Goal: Task Accomplishment & Management: Manage account settings

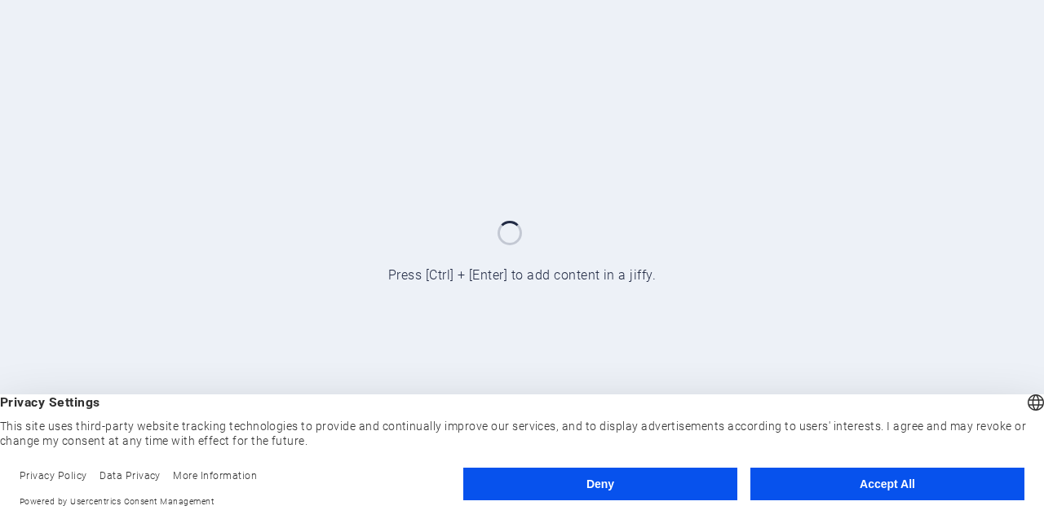
click at [897, 474] on button "Accept All" at bounding box center [887, 484] width 274 height 33
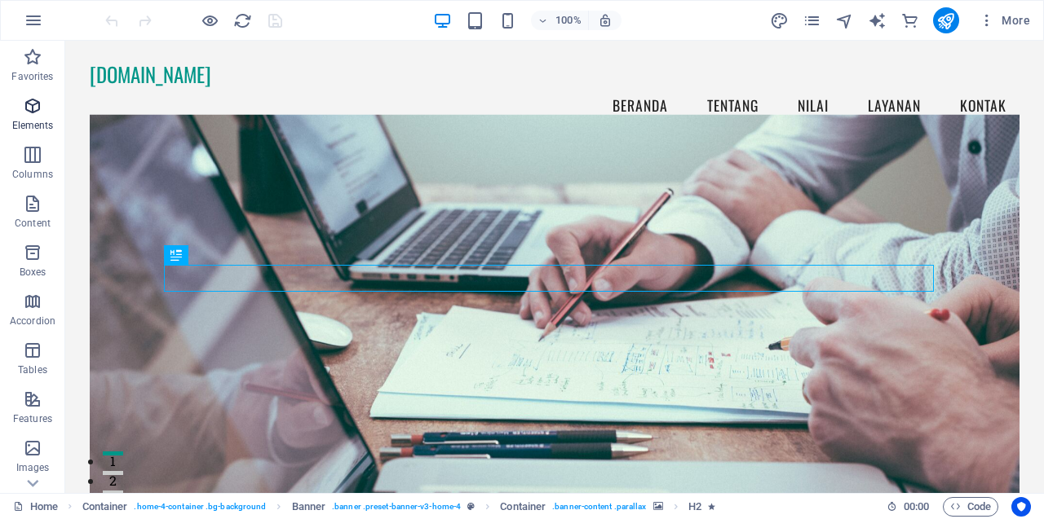
click at [30, 112] on icon "button" at bounding box center [33, 106] width 20 height 20
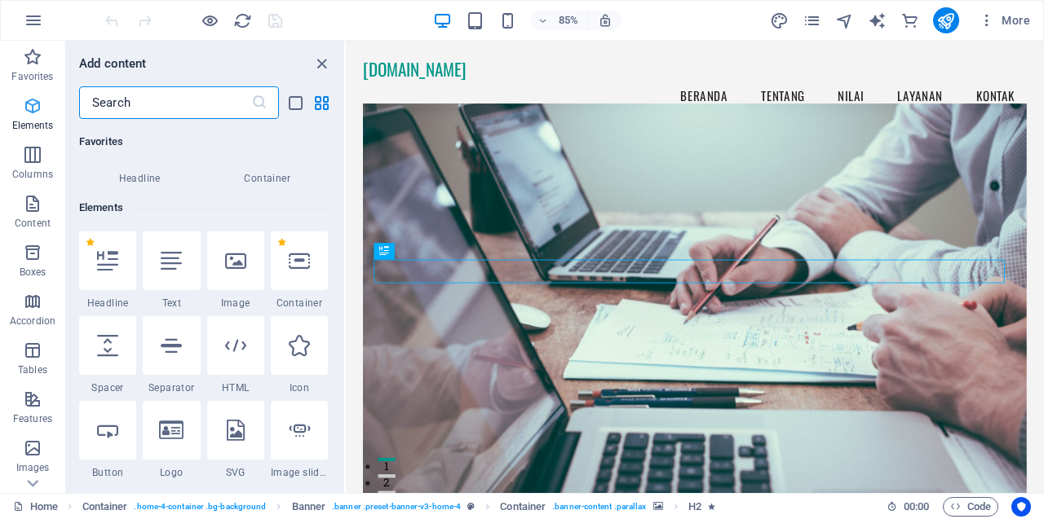
scroll to position [174, 0]
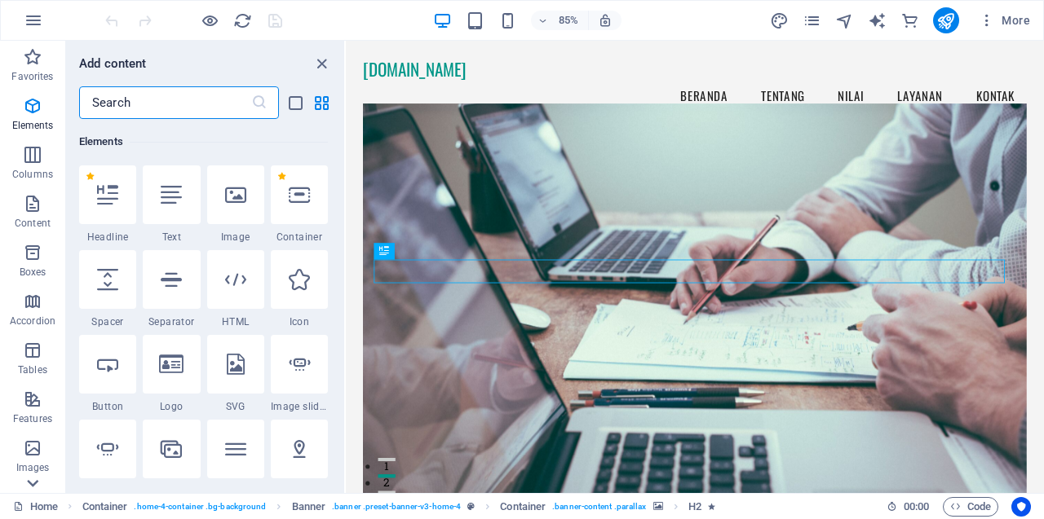
click at [32, 479] on icon at bounding box center [32, 483] width 23 height 23
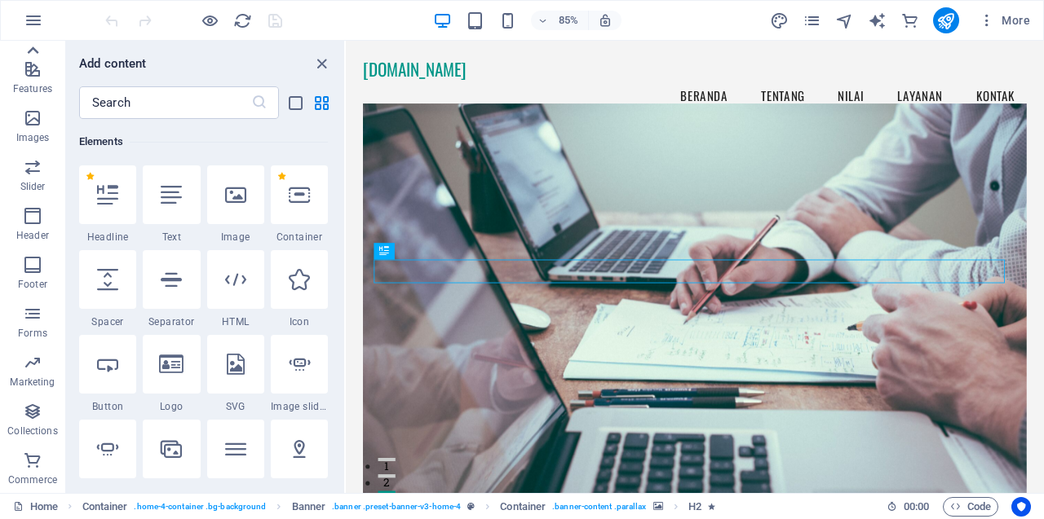
click at [33, 46] on icon at bounding box center [32, 50] width 23 height 23
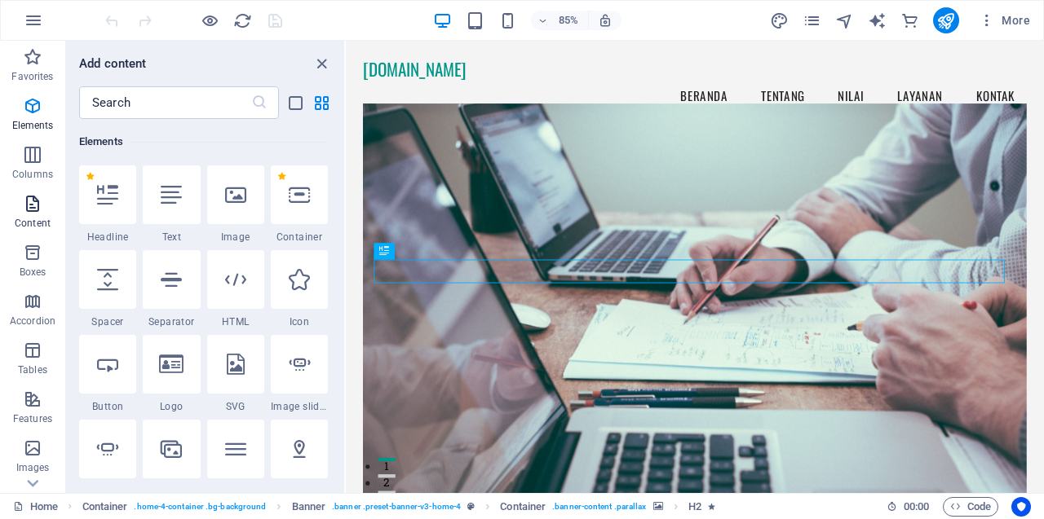
click at [33, 214] on span "Content" at bounding box center [32, 213] width 65 height 39
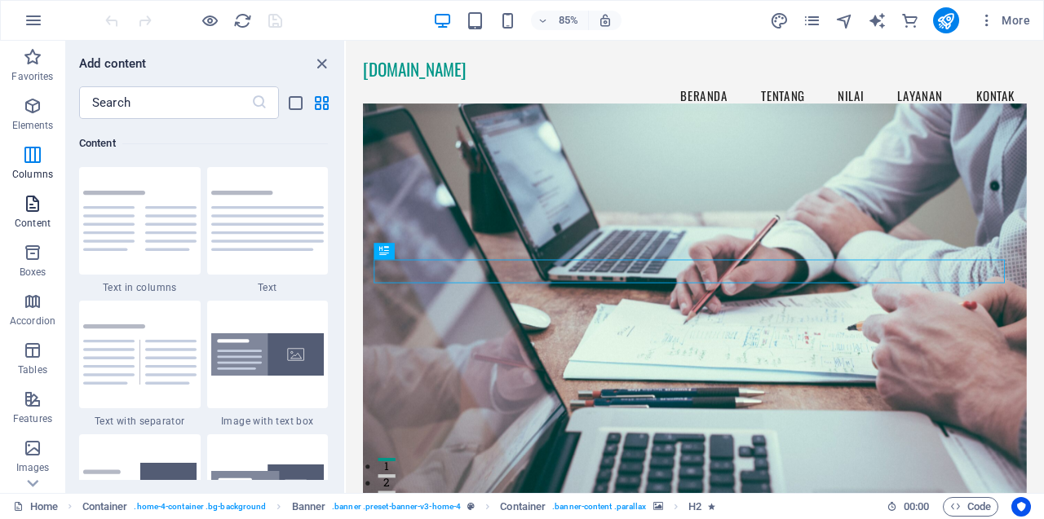
scroll to position [2853, 0]
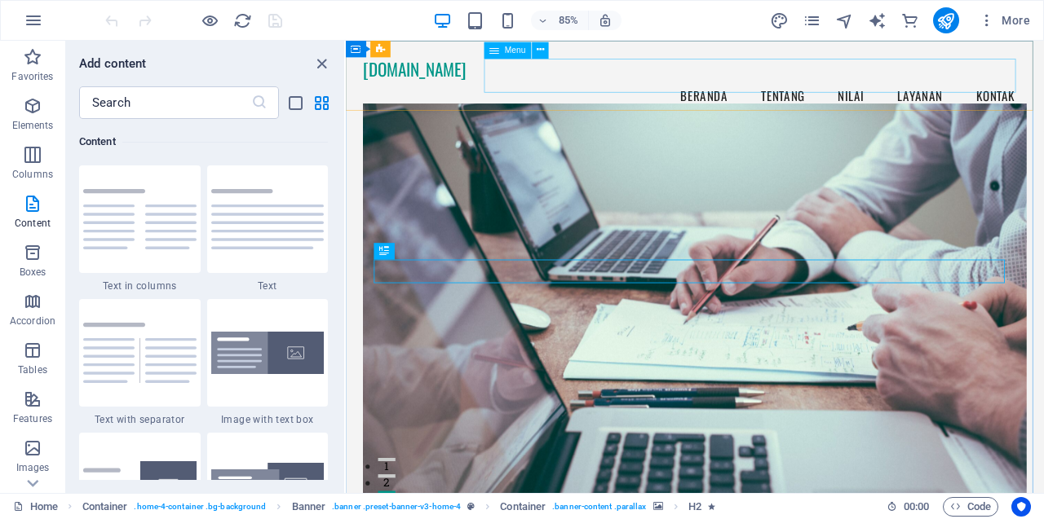
click at [505, 51] on span "Menu" at bounding box center [515, 50] width 21 height 8
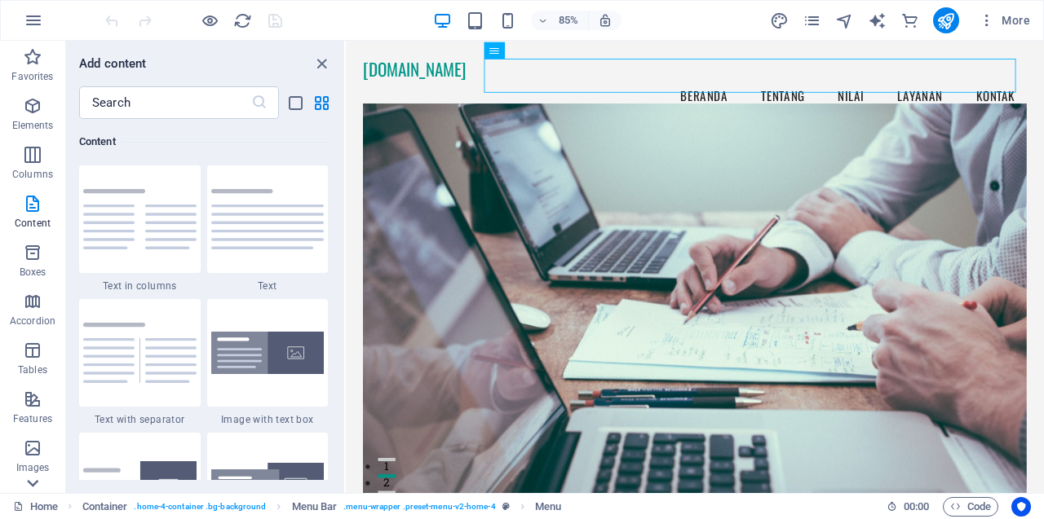
click at [33, 480] on icon at bounding box center [32, 483] width 23 height 23
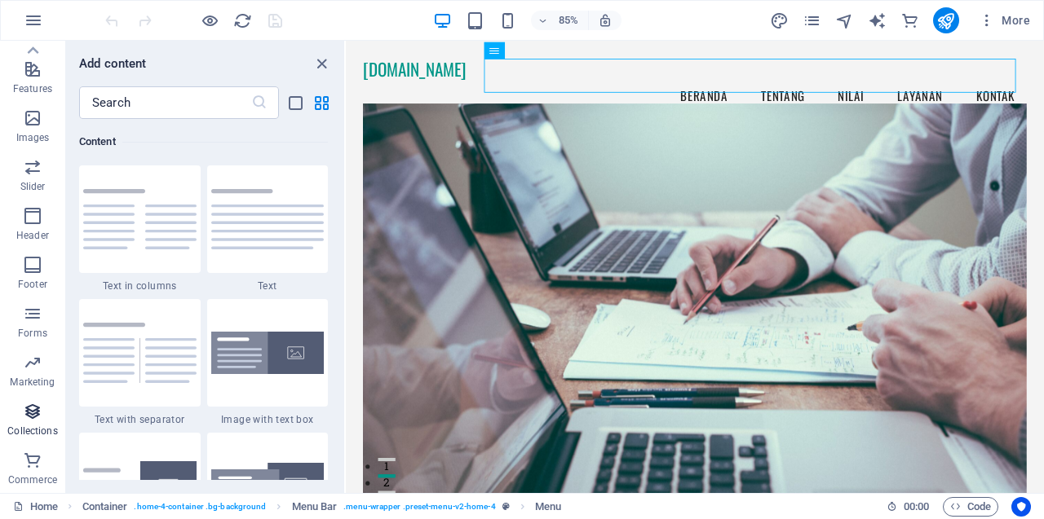
click at [28, 415] on icon "button" at bounding box center [33, 412] width 20 height 20
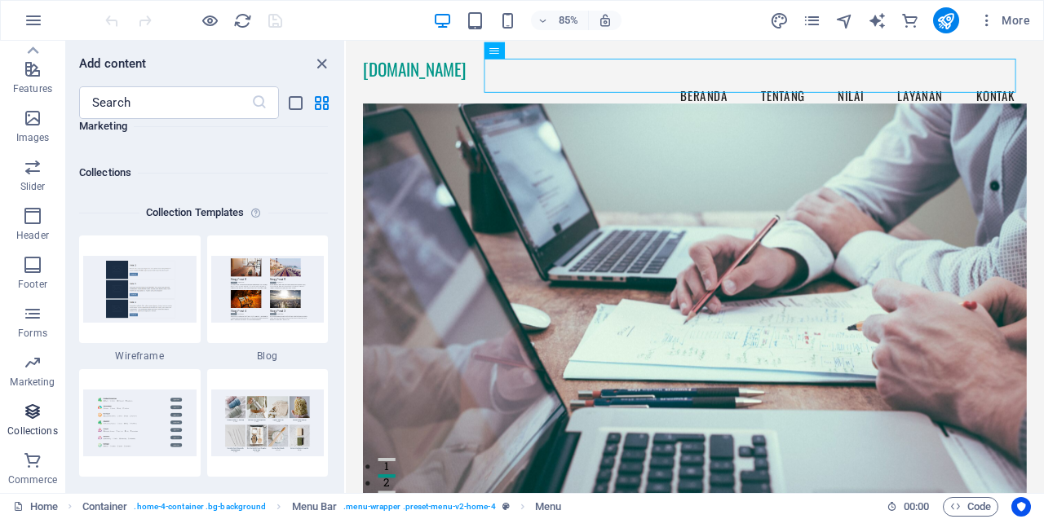
scroll to position [14924, 0]
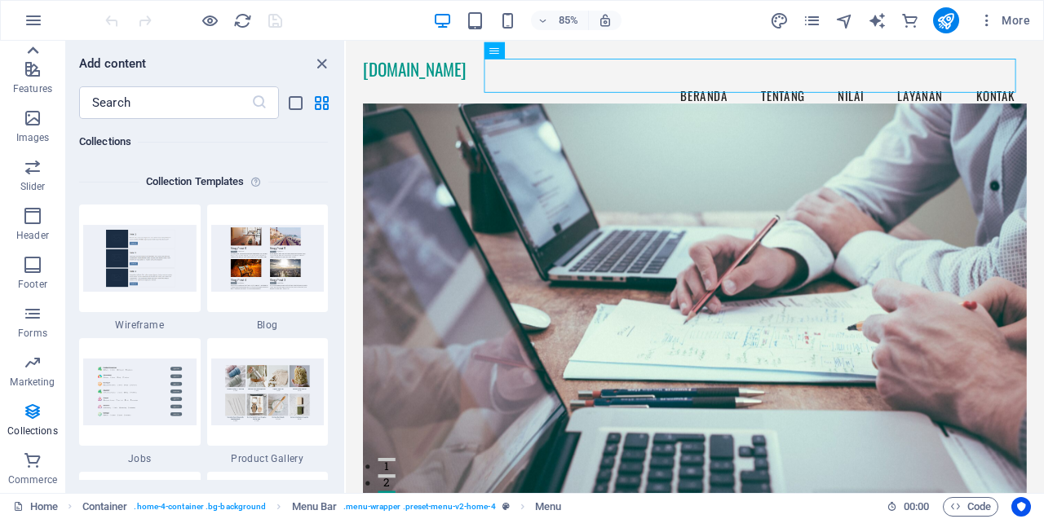
click at [33, 61] on icon at bounding box center [32, 50] width 23 height 23
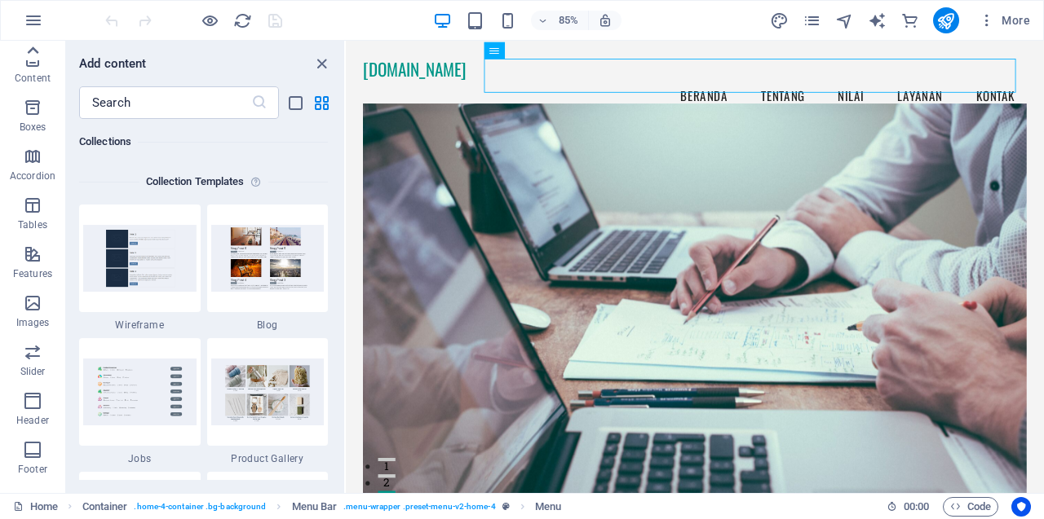
scroll to position [0, 0]
click at [33, 63] on icon "button" at bounding box center [33, 57] width 20 height 20
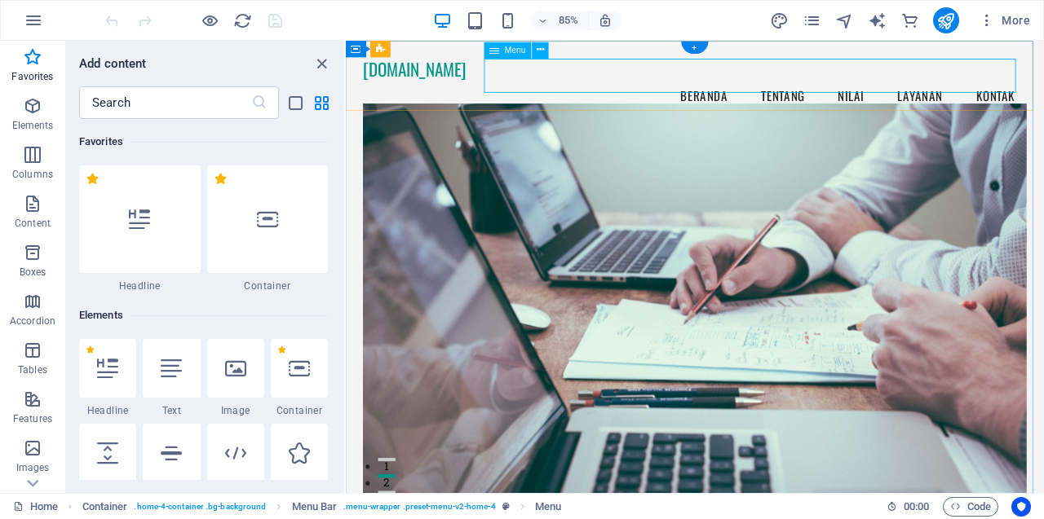
click at [766, 86] on nav "Beranda Tentang Nilai Layanan Kontak" at bounding box center [756, 106] width 780 height 41
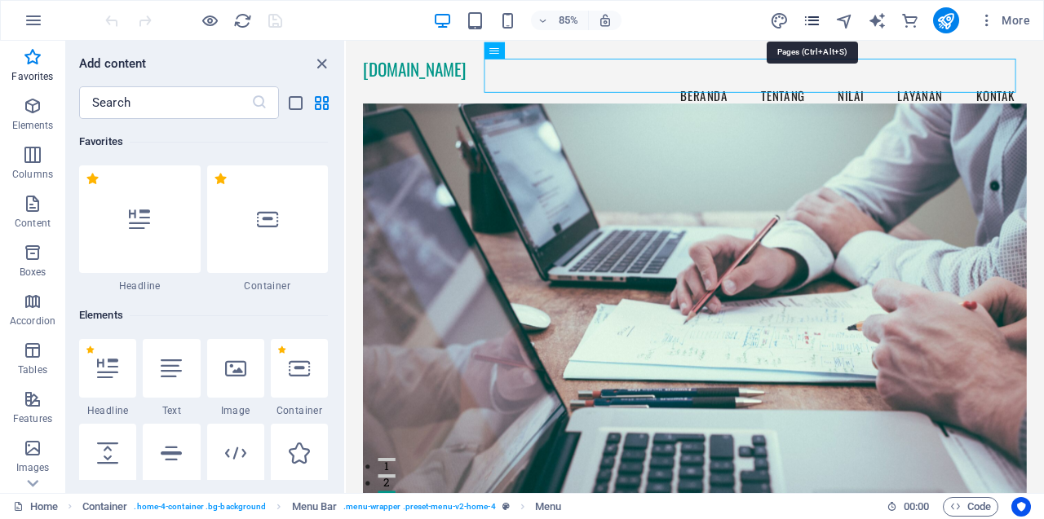
click at [807, 21] on icon "pages" at bounding box center [811, 20] width 19 height 19
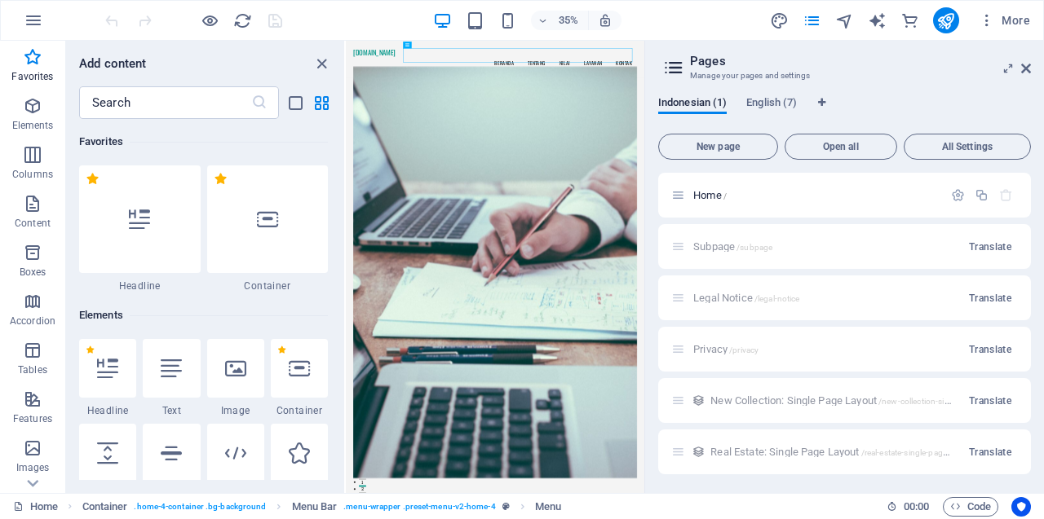
drag, startPoint x: 1026, startPoint y: 208, endPoint x: 1026, endPoint y: 290, distance: 82.3
click at [1026, 290] on div "Home / Subpage /subpage Translate Legal Notice /legal-notice Translate Privacy …" at bounding box center [844, 349] width 373 height 353
click at [768, 99] on span "English (7)" at bounding box center [771, 104] width 51 height 23
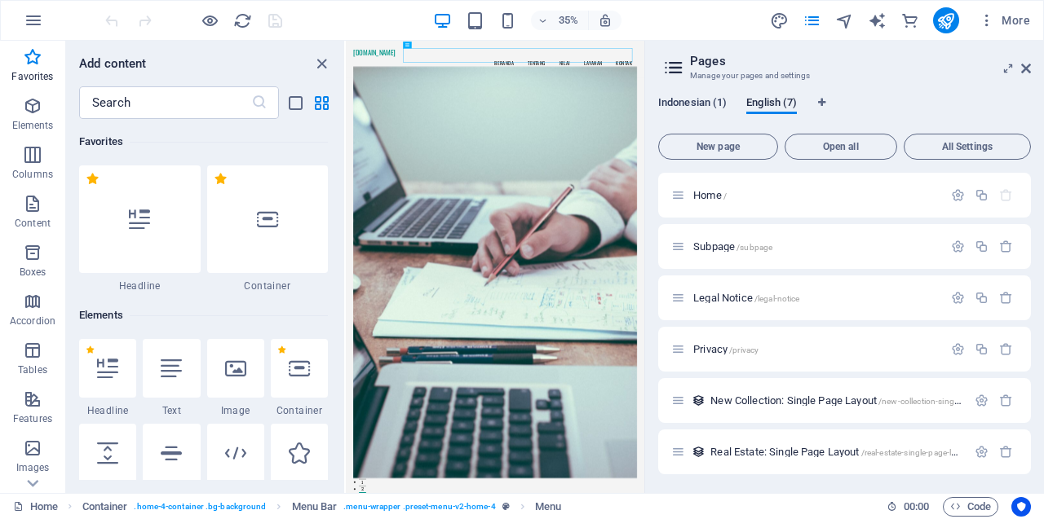
click at [693, 101] on span "Indonesian (1)" at bounding box center [692, 104] width 68 height 23
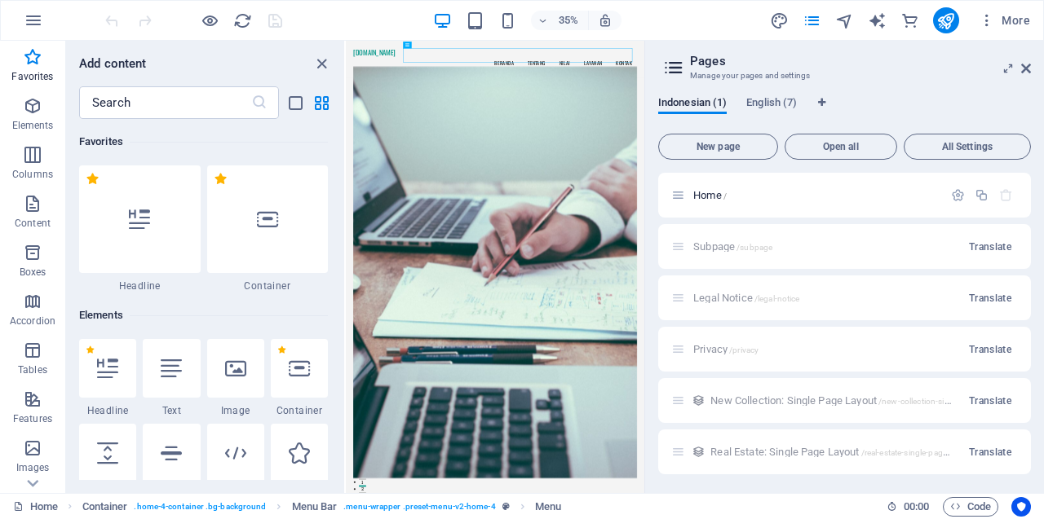
click at [1031, 73] on aside "Pages Manage your pages and settings Indonesian (1) English (7) New page Open a…" at bounding box center [843, 267] width 399 height 452
click at [1028, 67] on icon at bounding box center [1026, 68] width 10 height 13
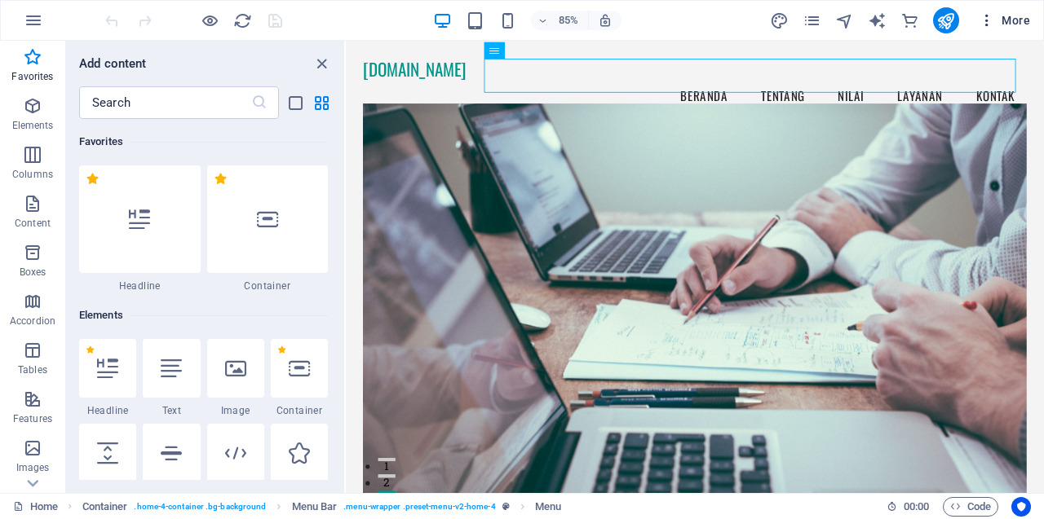
click at [1014, 22] on span "More" at bounding box center [1003, 20] width 51 height 16
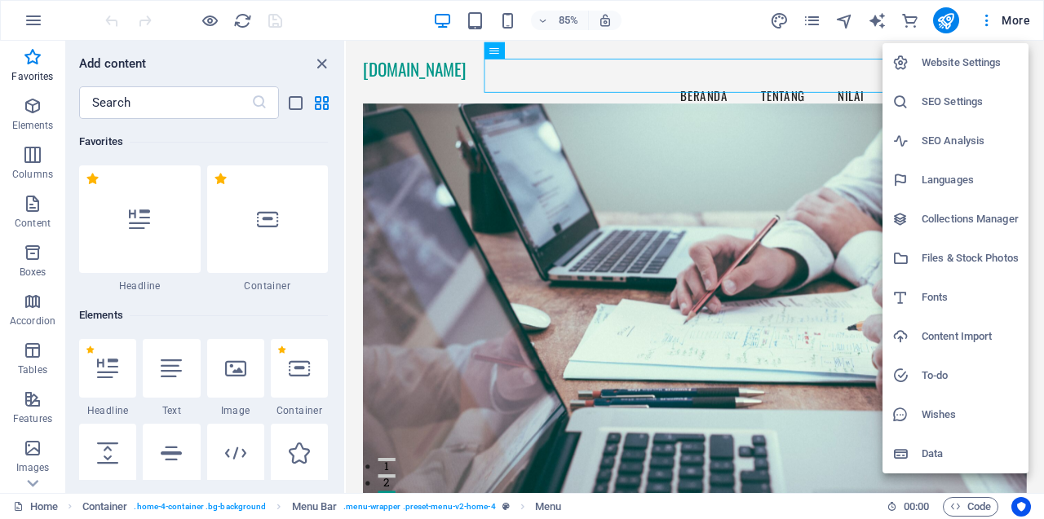
click at [986, 22] on div at bounding box center [522, 259] width 1044 height 519
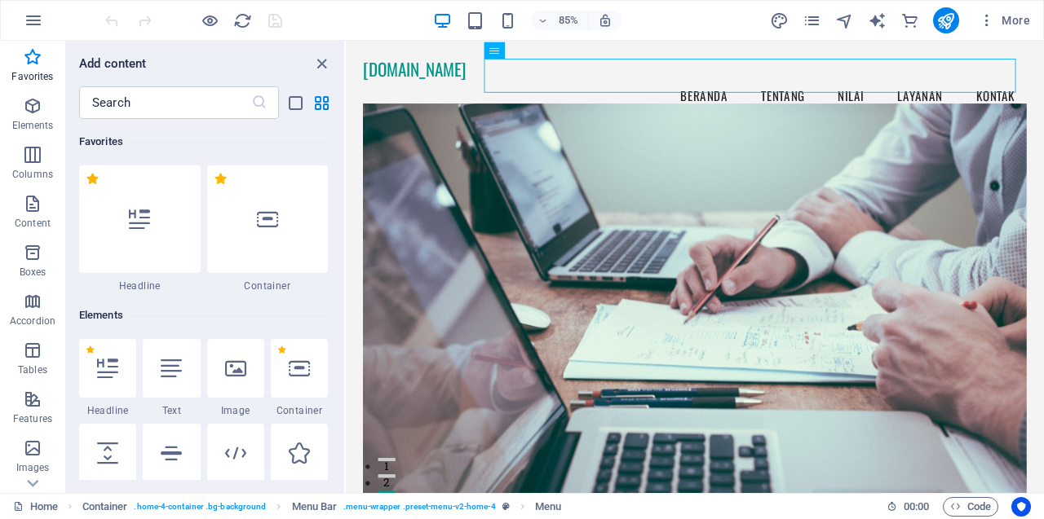
click at [986, 22] on icon "button" at bounding box center [986, 20] width 16 height 16
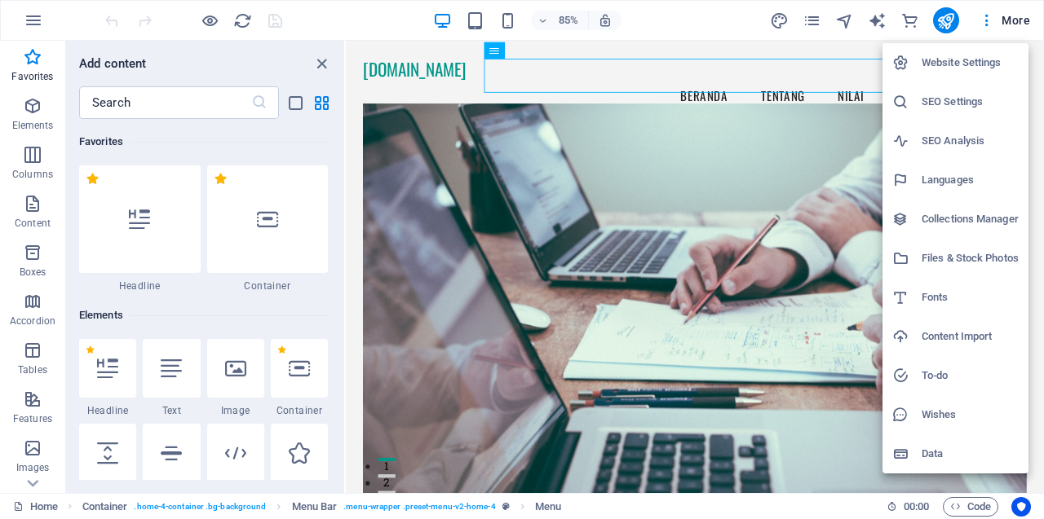
click at [813, 18] on div at bounding box center [522, 259] width 1044 height 519
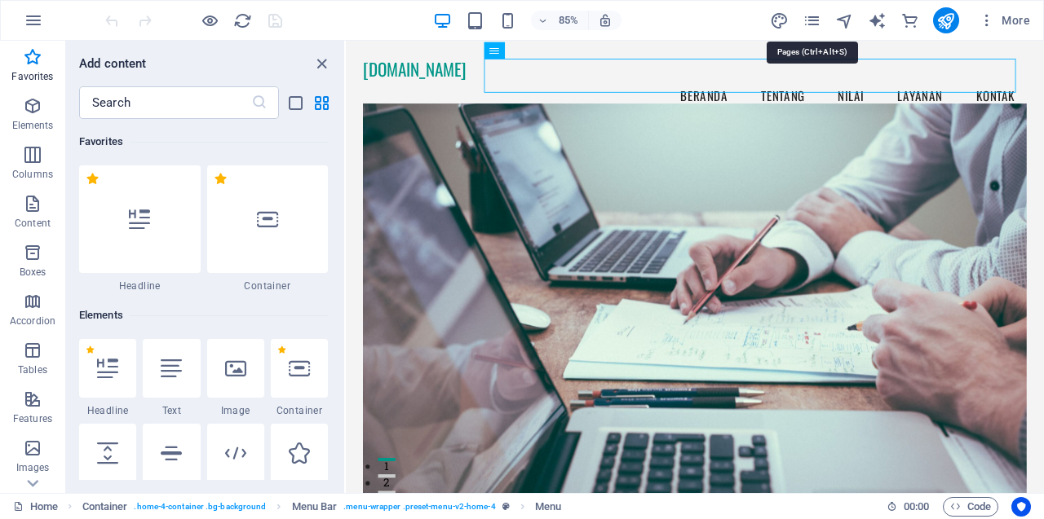
click at [813, 18] on icon "pages" at bounding box center [811, 20] width 19 height 19
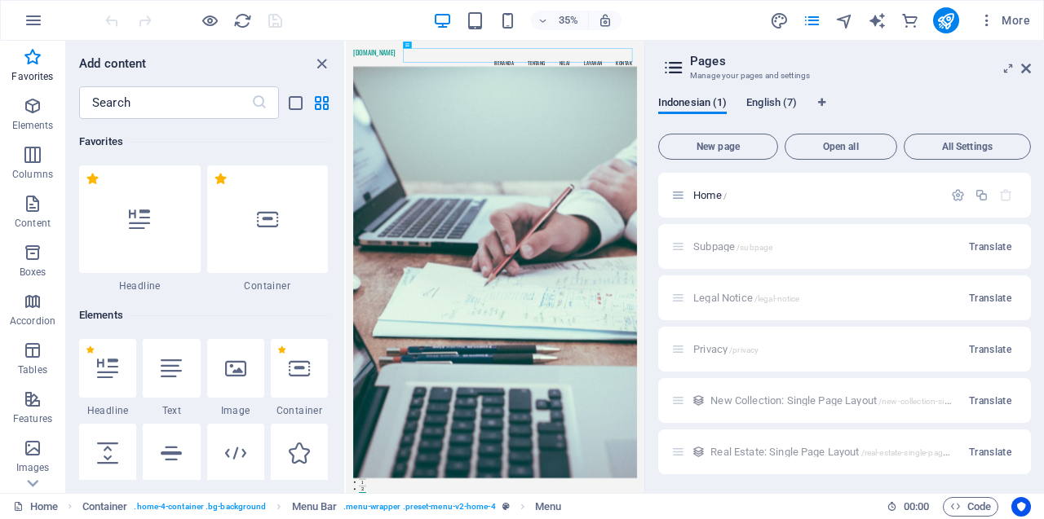
click at [789, 99] on span "English (7)" at bounding box center [771, 104] width 51 height 23
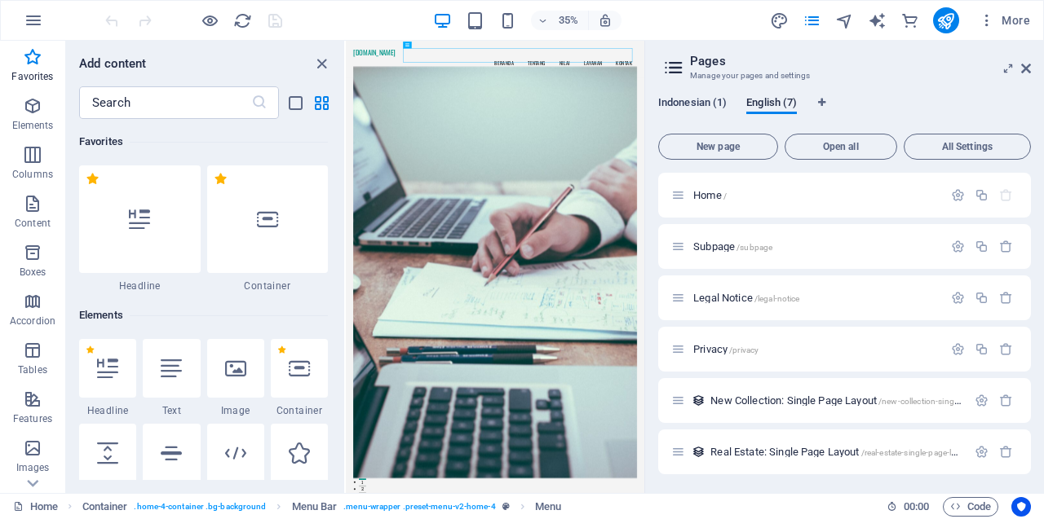
click at [708, 104] on span "Indonesian (1)" at bounding box center [692, 104] width 68 height 23
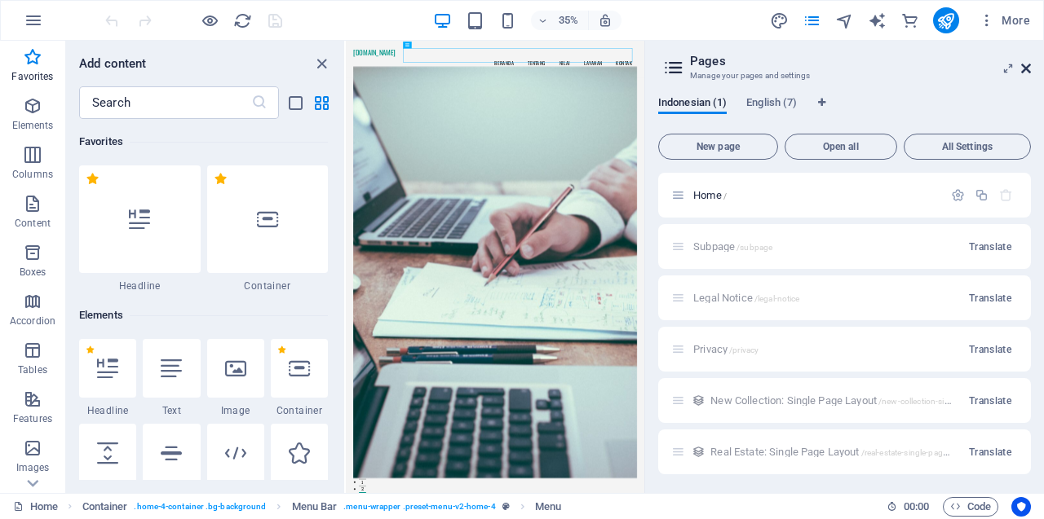
click at [1026, 64] on icon at bounding box center [1026, 68] width 10 height 13
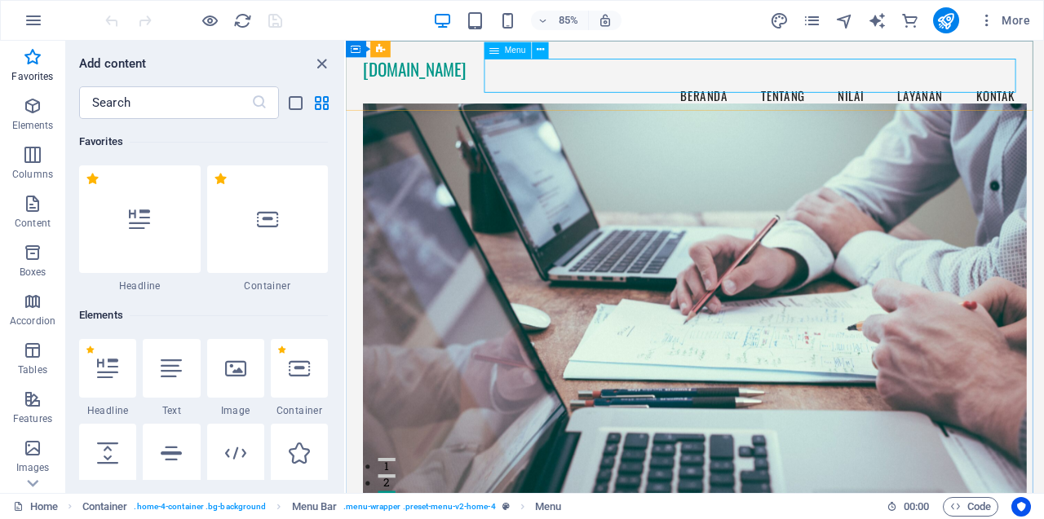
click at [495, 54] on icon at bounding box center [495, 50] width 10 height 16
click at [538, 51] on icon at bounding box center [539, 50] width 7 height 15
click at [689, 45] on div "+" at bounding box center [694, 48] width 27 height 12
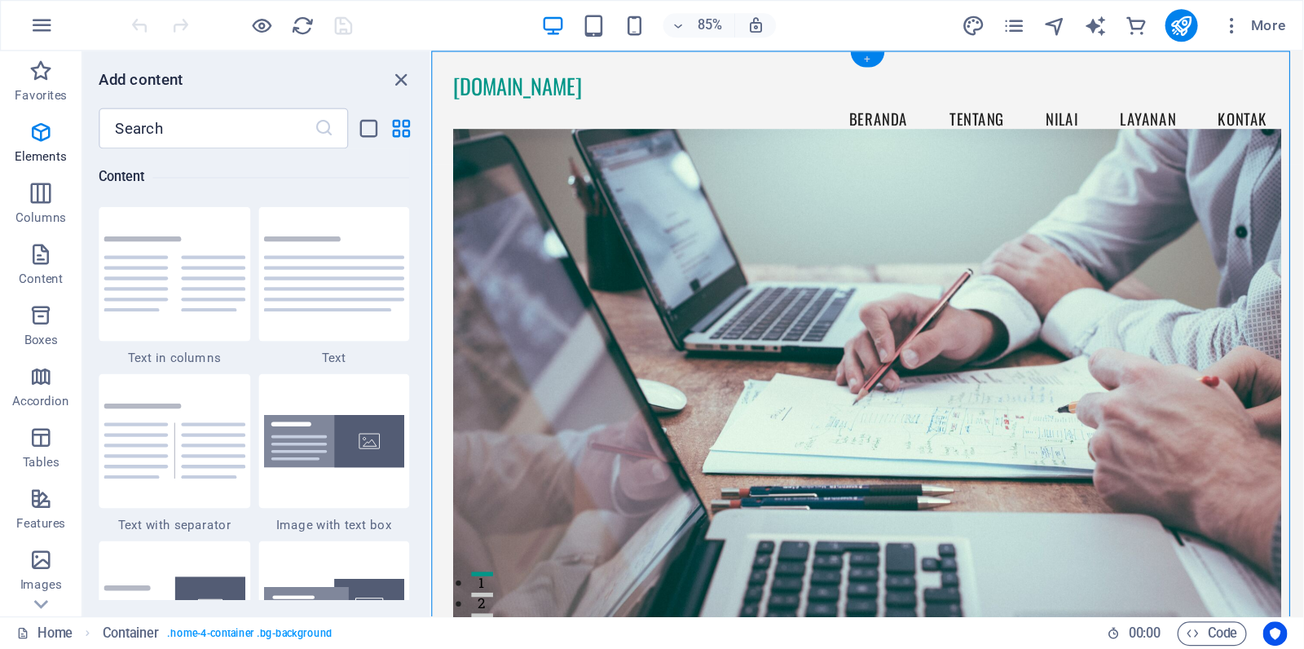
scroll to position [2853, 0]
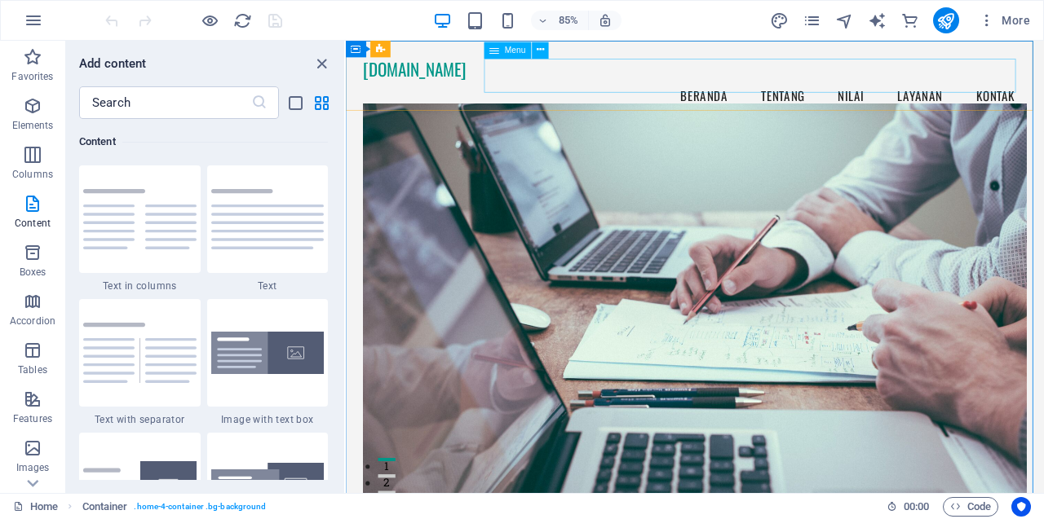
click at [505, 54] on span "Menu" at bounding box center [515, 50] width 21 height 8
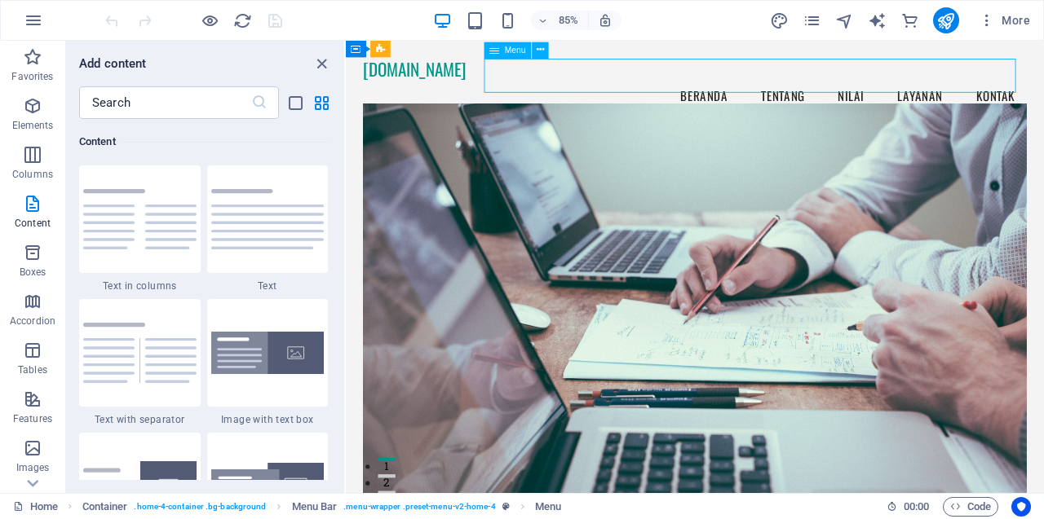
click at [505, 54] on span "Menu" at bounding box center [515, 50] width 21 height 8
click at [744, 86] on nav "Beranda Tentang Nilai Layanan Kontak" at bounding box center [756, 106] width 780 height 41
click at [810, 86] on nav "Beranda Tentang Nilai Layanan Kontak" at bounding box center [756, 106] width 780 height 41
select select
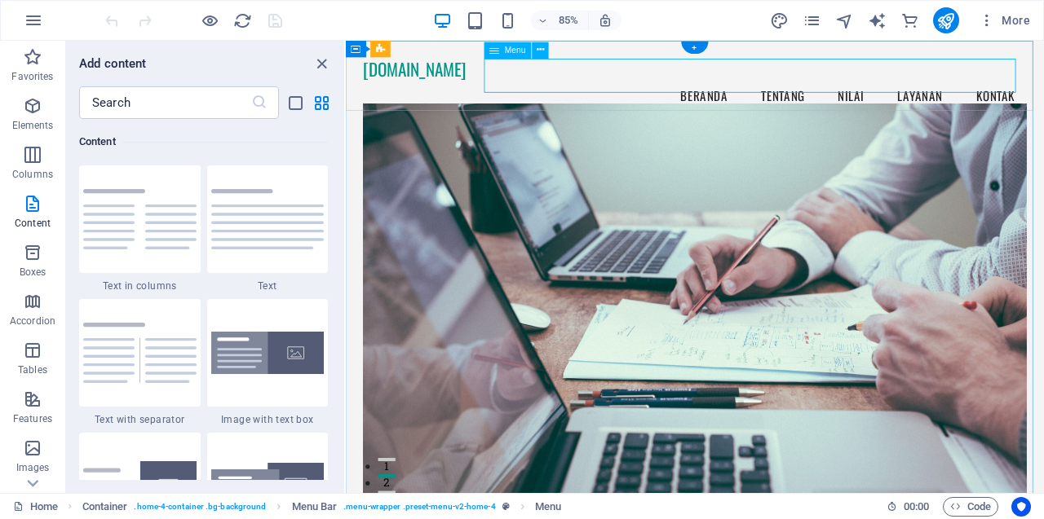
select select
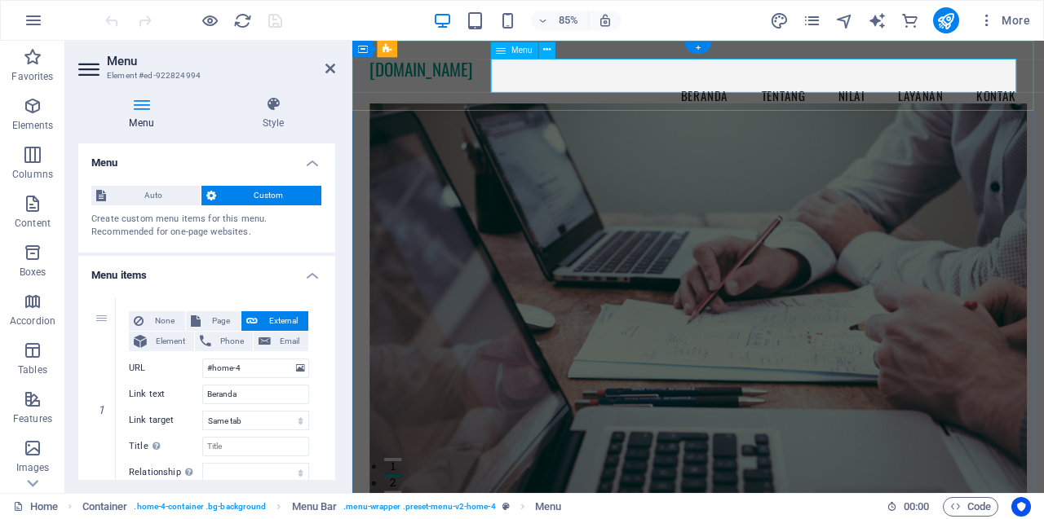
click at [809, 86] on nav "Beranda Tentang Nilai Layanan Kontak" at bounding box center [759, 106] width 773 height 41
click at [220, 323] on span "Page" at bounding box center [220, 321] width 30 height 20
select select
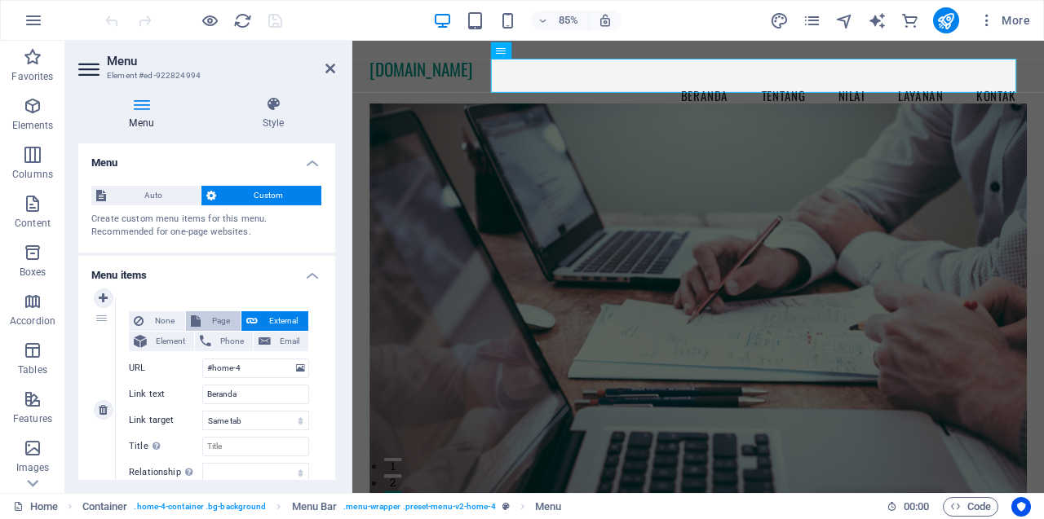
select select
click at [254, 317] on icon at bounding box center [251, 321] width 11 height 20
select select "blank"
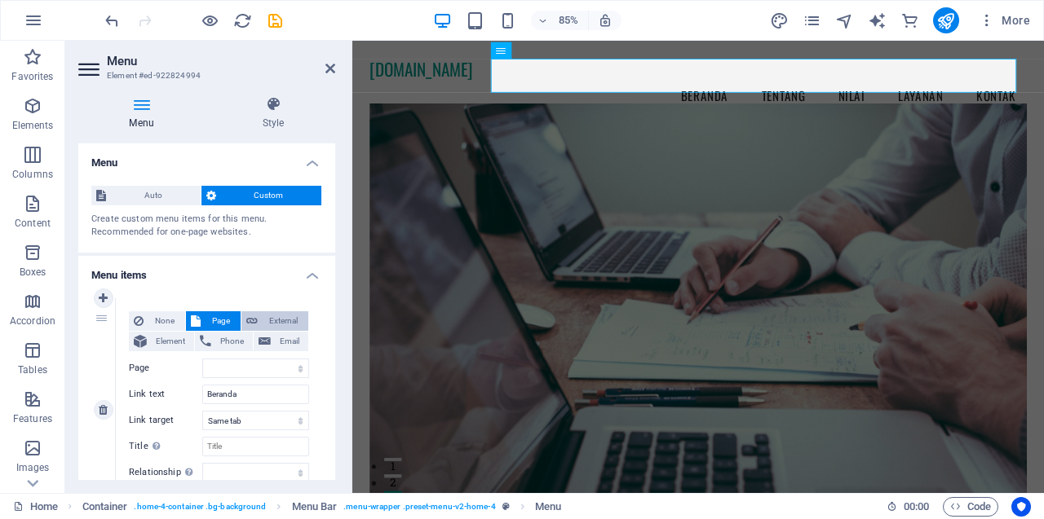
select select
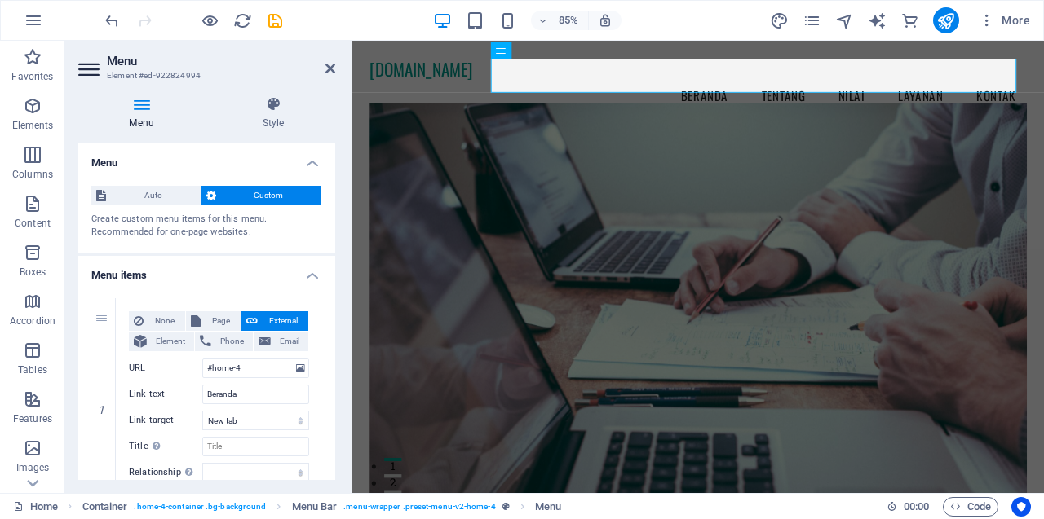
click at [136, 105] on icon at bounding box center [141, 104] width 126 height 16
click at [103, 321] on div "1" at bounding box center [103, 409] width 24 height 223
click at [214, 321] on span "Page" at bounding box center [220, 321] width 30 height 20
select select
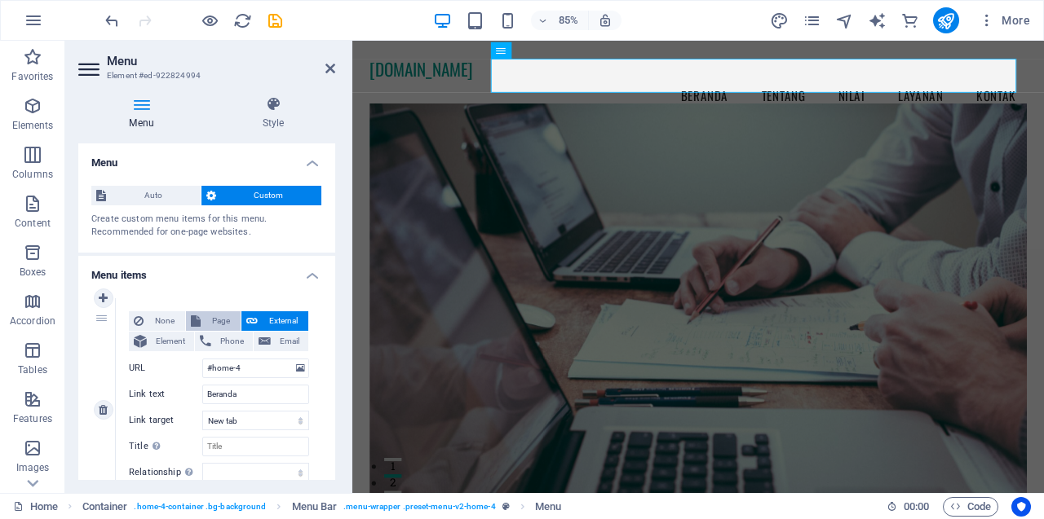
select select
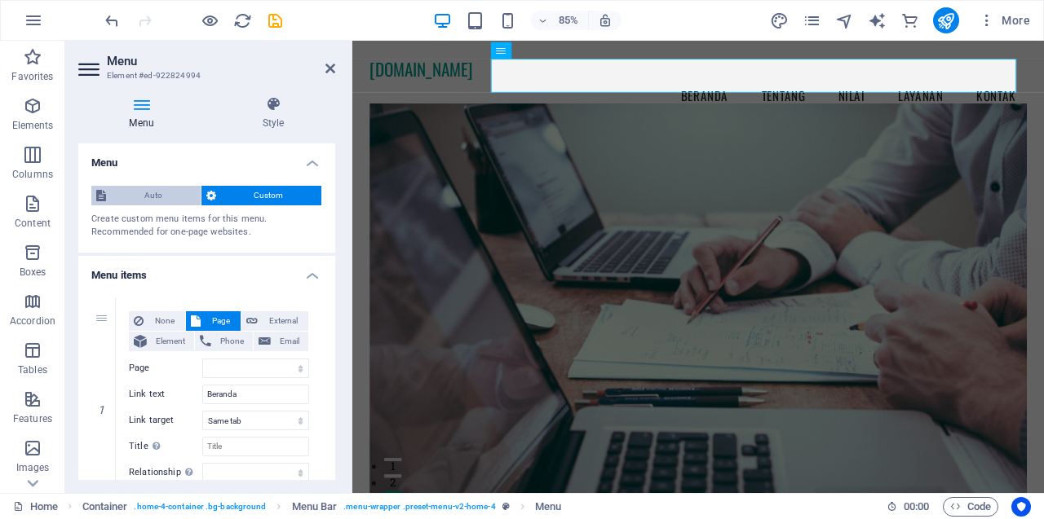
click at [161, 192] on span "Auto" at bounding box center [153, 196] width 85 height 20
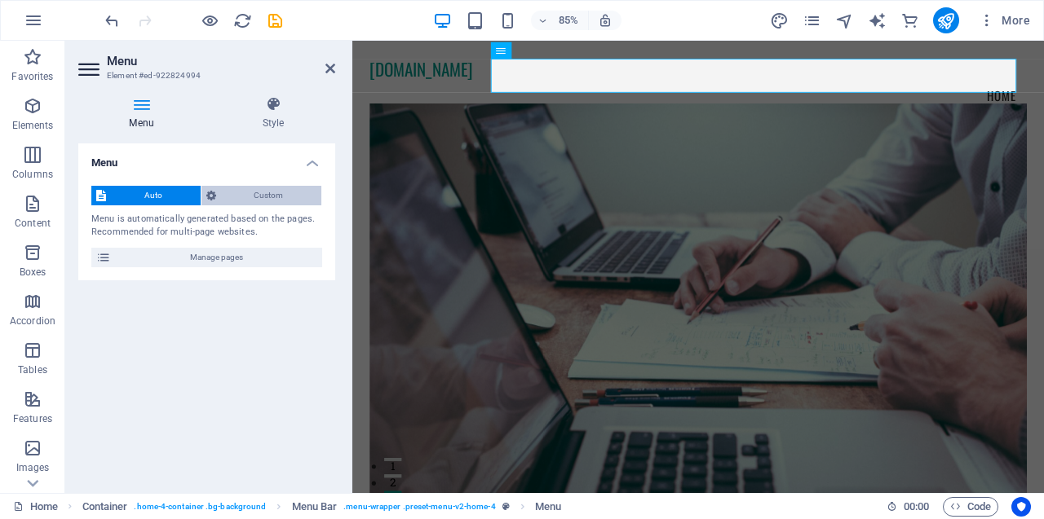
click at [235, 201] on span "Custom" at bounding box center [269, 196] width 96 height 20
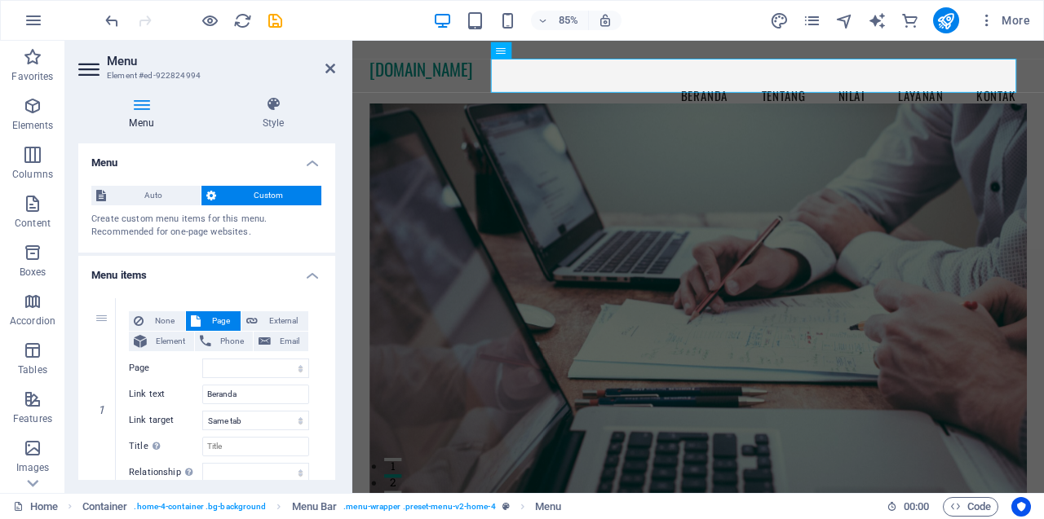
click at [308, 276] on h4 "Menu items" at bounding box center [206, 270] width 257 height 29
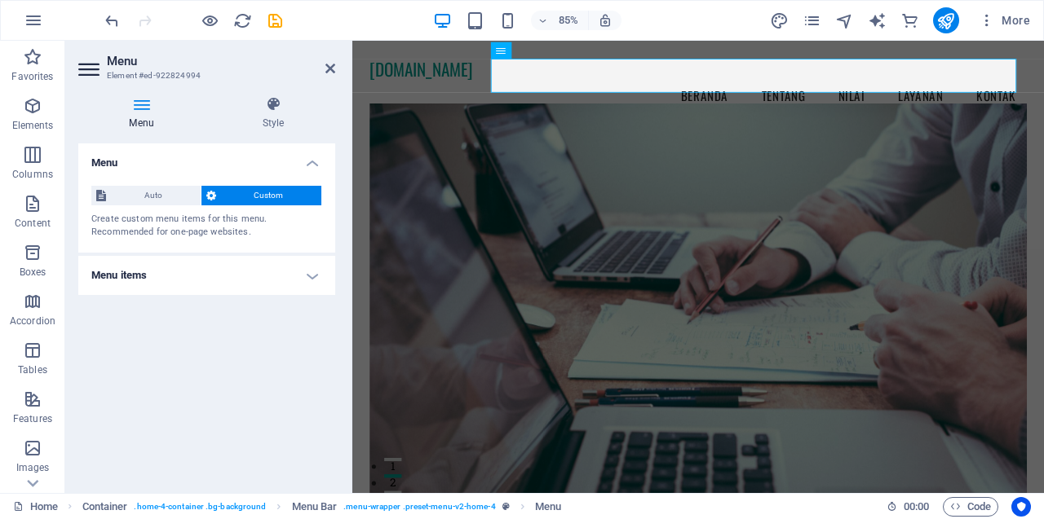
click at [308, 276] on h4 "Menu items" at bounding box center [206, 275] width 257 height 39
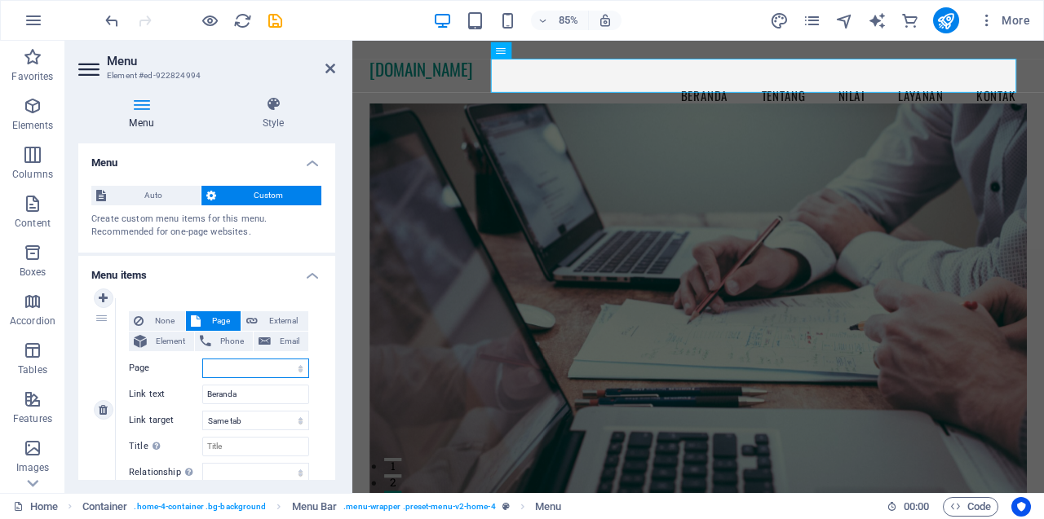
click at [300, 370] on select "Home Home Subpage Legal Notice Privacy" at bounding box center [255, 369] width 107 height 20
click at [101, 292] on link at bounding box center [104, 299] width 20 height 20
select select
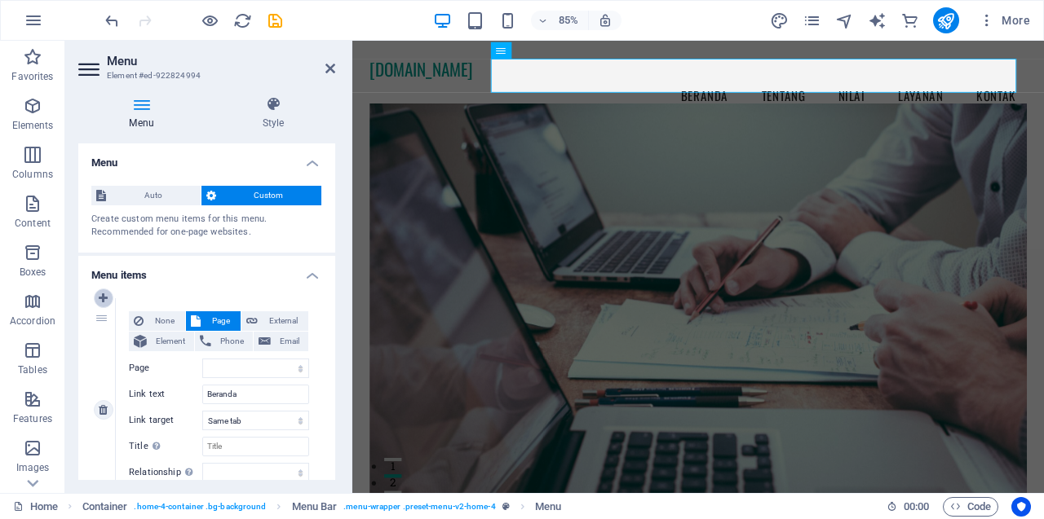
select select
type input "Beranda"
select select
type input "#about-1"
type input "Tentang"
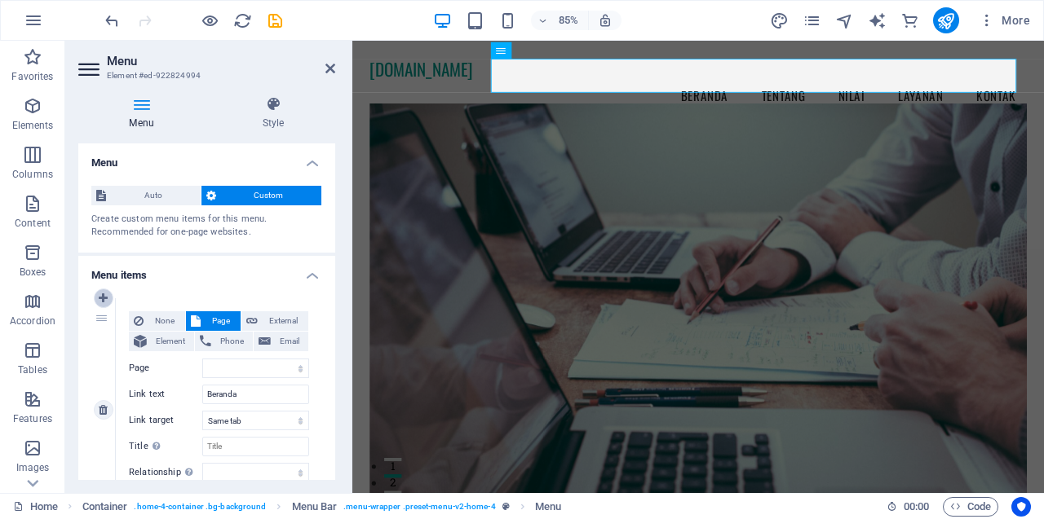
select select
type input "#values"
type input "Nilai"
select select
type input "#services-2"
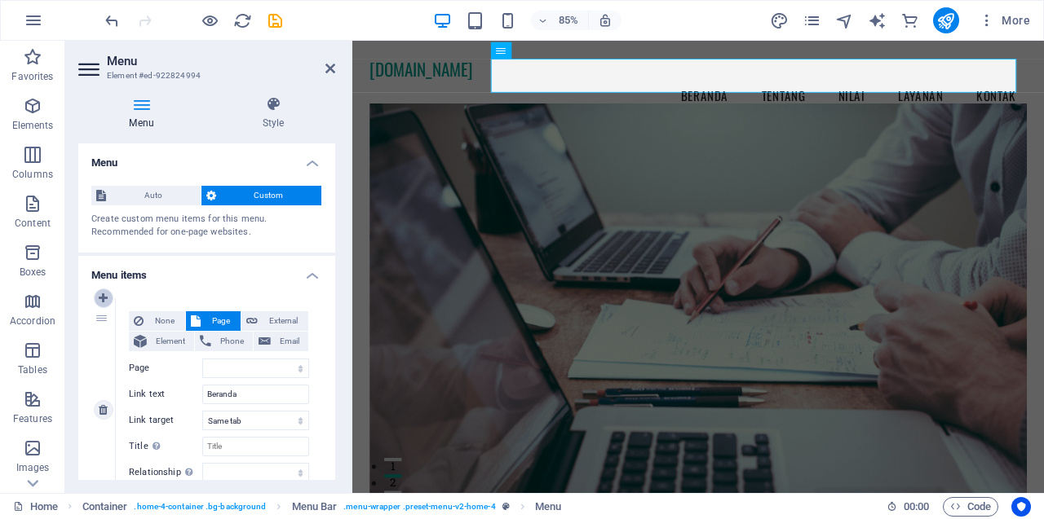
type input "Layanan"
select select
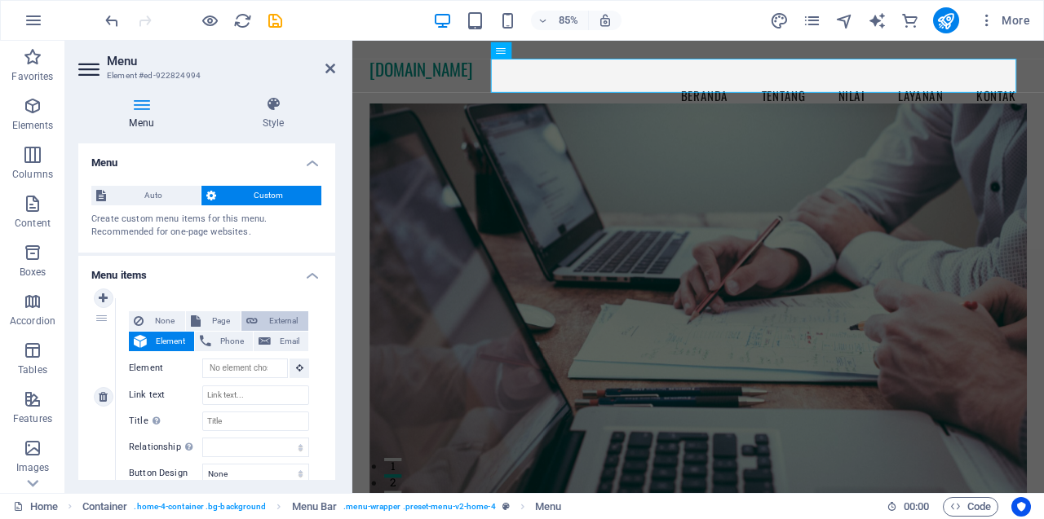
click at [277, 319] on span "External" at bounding box center [283, 321] width 41 height 20
select select "blank"
select select
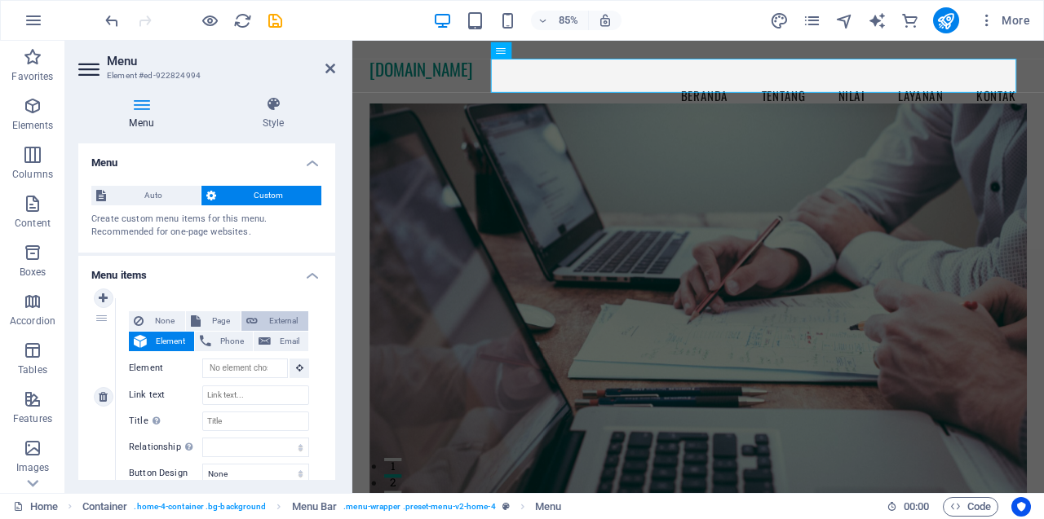
select select
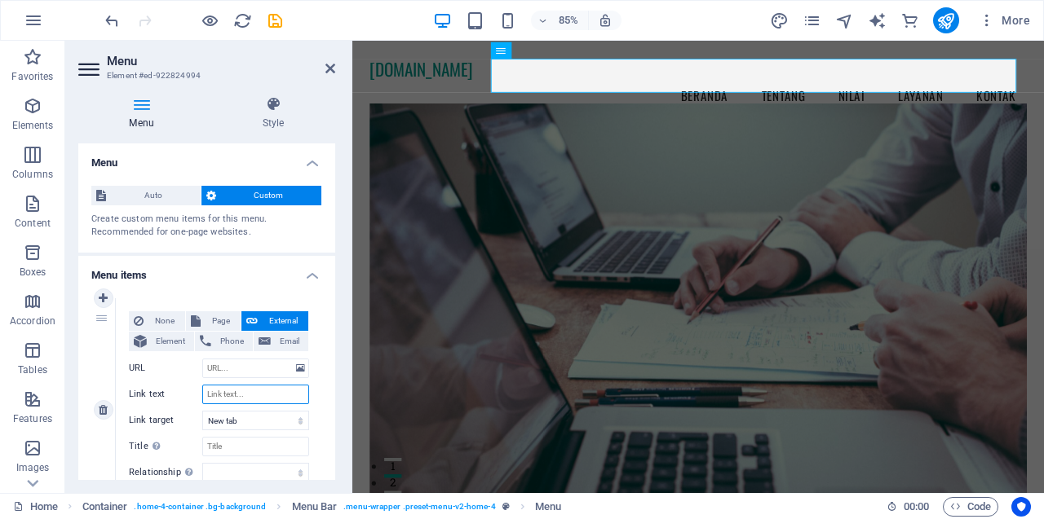
click at [233, 393] on input "Link text" at bounding box center [255, 395] width 107 height 20
click at [210, 323] on span "Page" at bounding box center [220, 321] width 30 height 20
select select
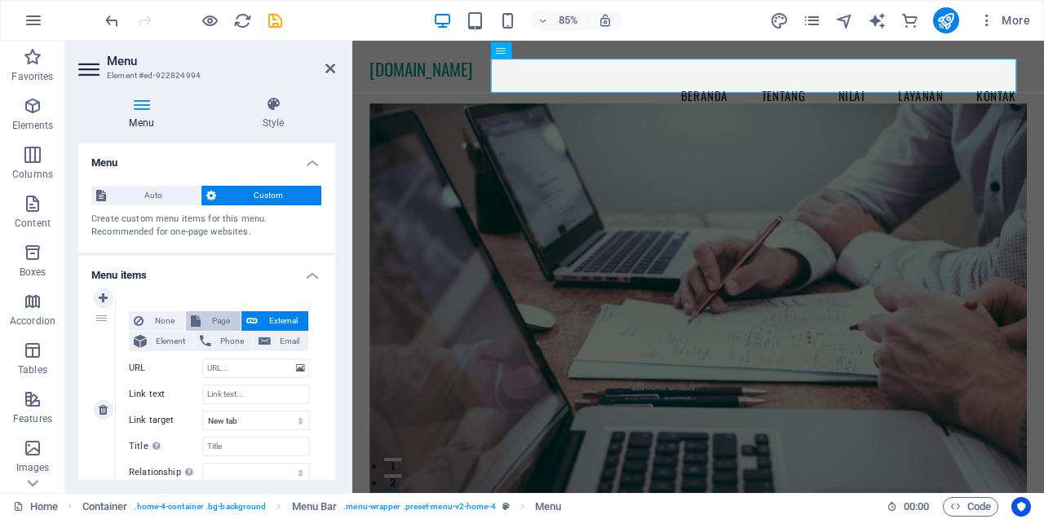
select select
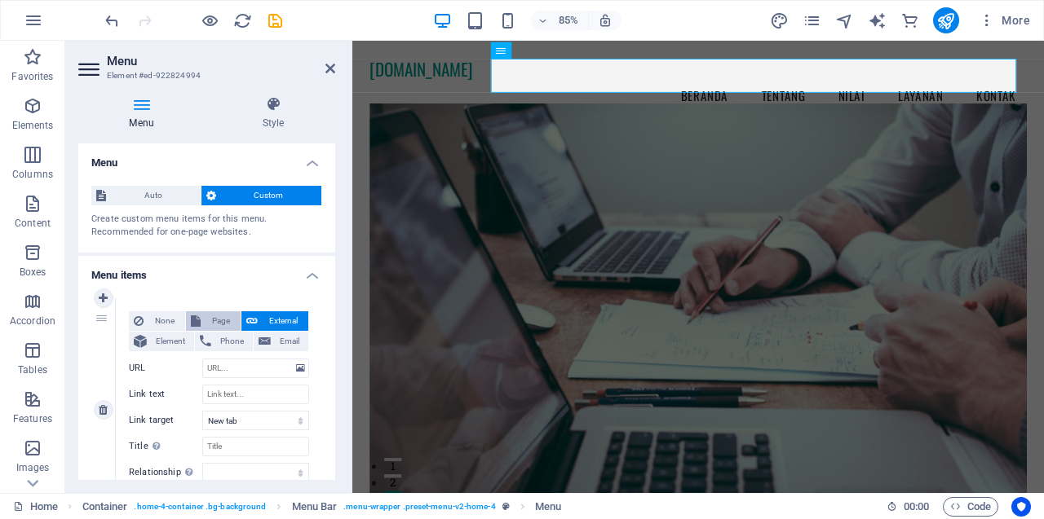
select select
click at [235, 397] on input "Link text" at bounding box center [255, 395] width 107 height 20
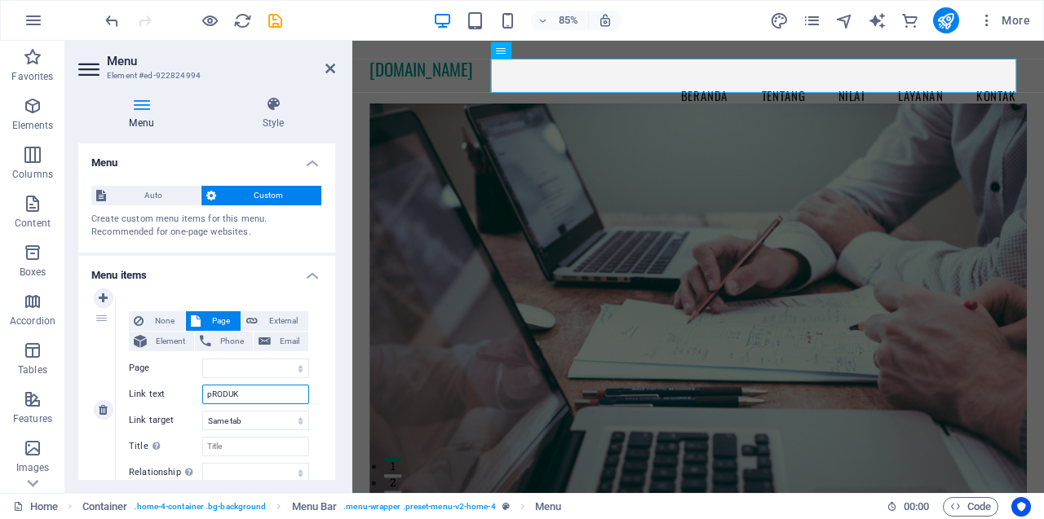
type input "pRODU"
select select
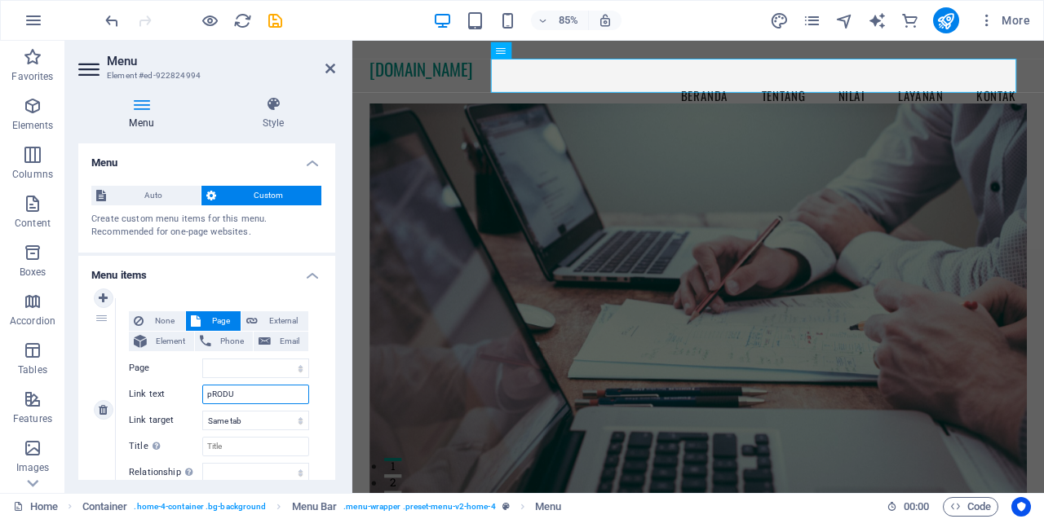
select select
type input "p"
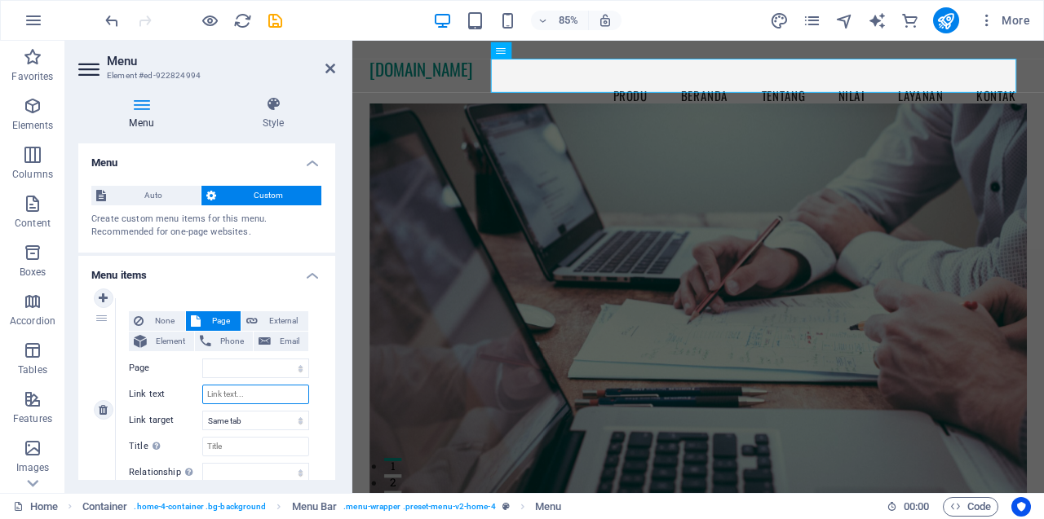
select select
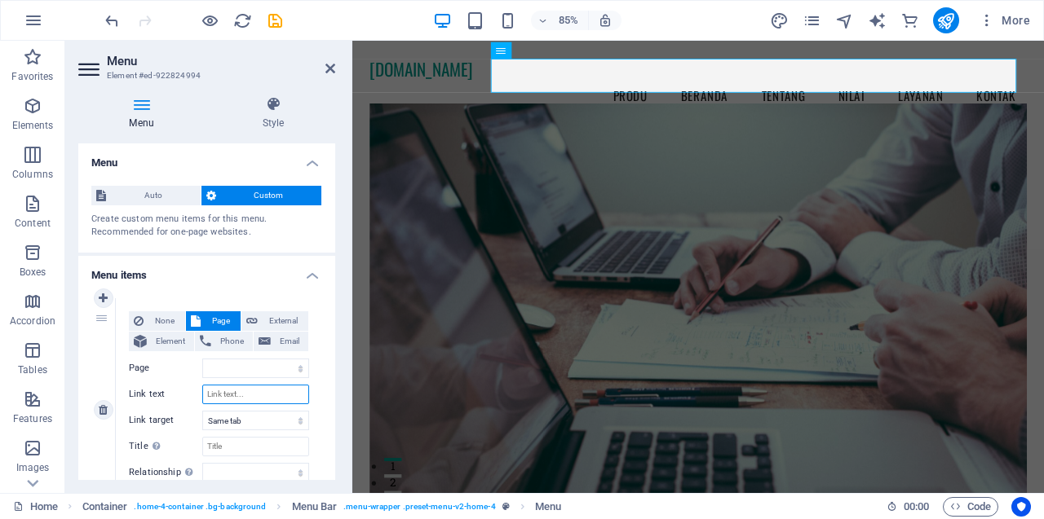
select select
click at [296, 363] on select "Home Home Subpage Legal Notice Privacy" at bounding box center [255, 369] width 107 height 20
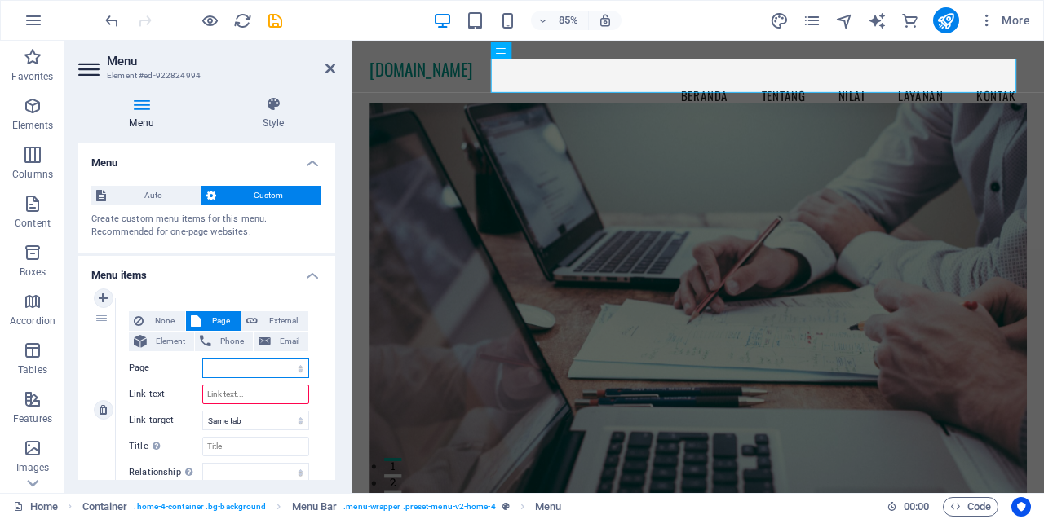
click at [220, 364] on select "Home Home Subpage Legal Notice Privacy" at bounding box center [255, 369] width 107 height 20
click at [159, 198] on span "Auto" at bounding box center [153, 196] width 85 height 20
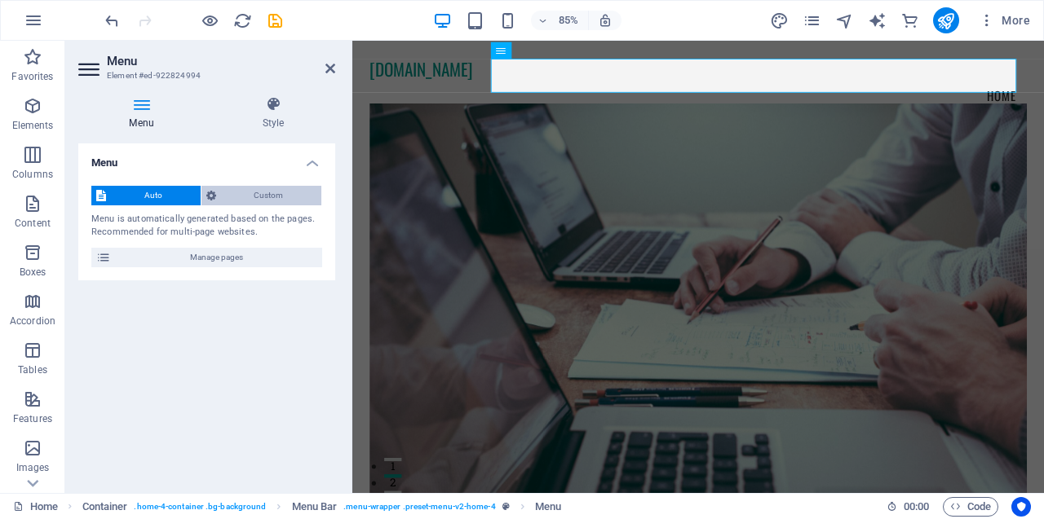
click at [240, 200] on span "Custom" at bounding box center [269, 196] width 96 height 20
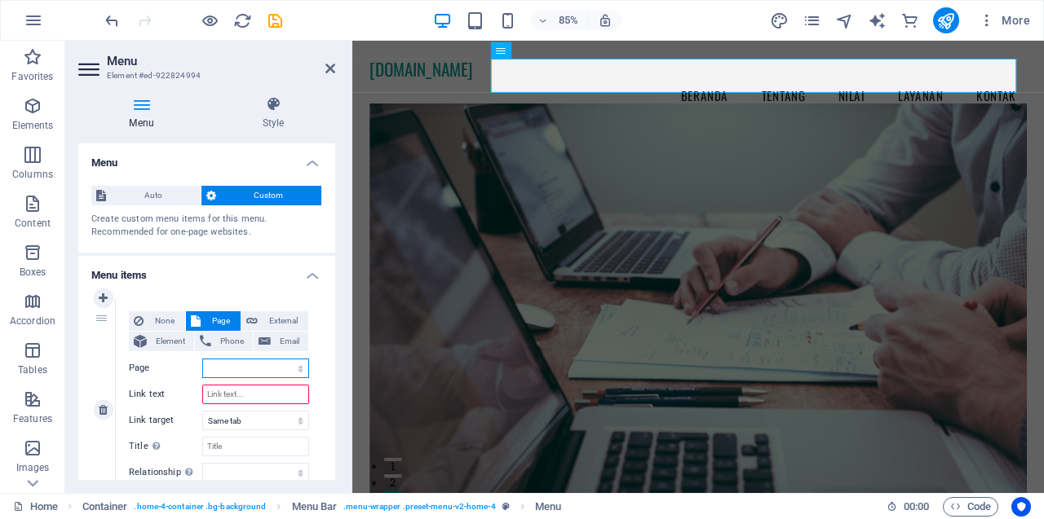
click at [295, 367] on select "Home Home Subpage Legal Notice Privacy" at bounding box center [255, 369] width 107 height 20
click at [166, 399] on label "Link text" at bounding box center [165, 395] width 73 height 20
click at [202, 399] on input "Link text" at bounding box center [255, 395] width 107 height 20
type input "p"
select select
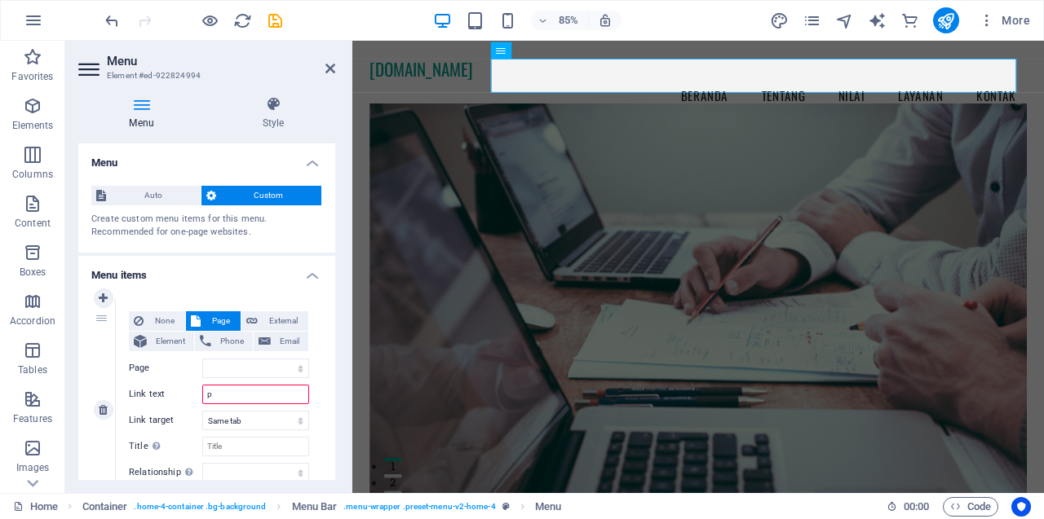
select select
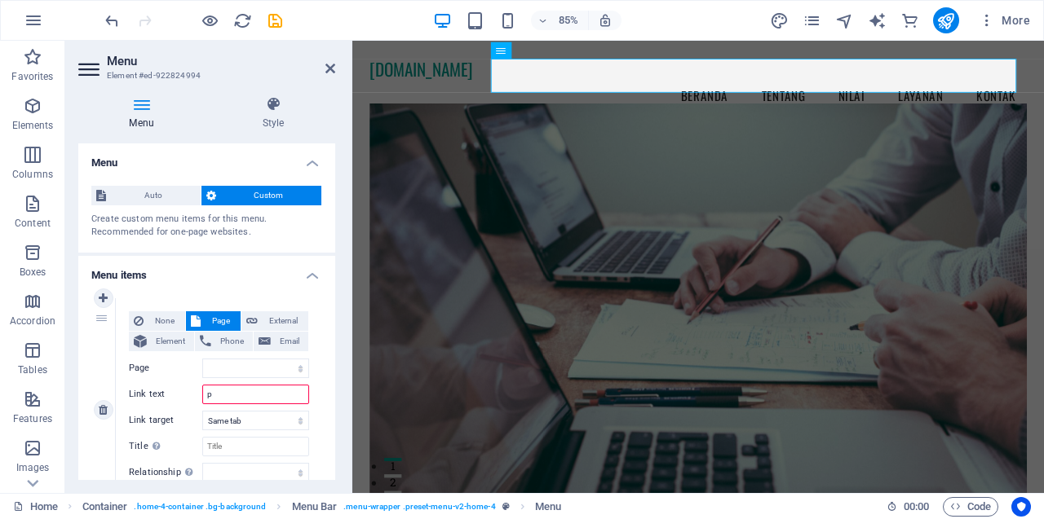
select select
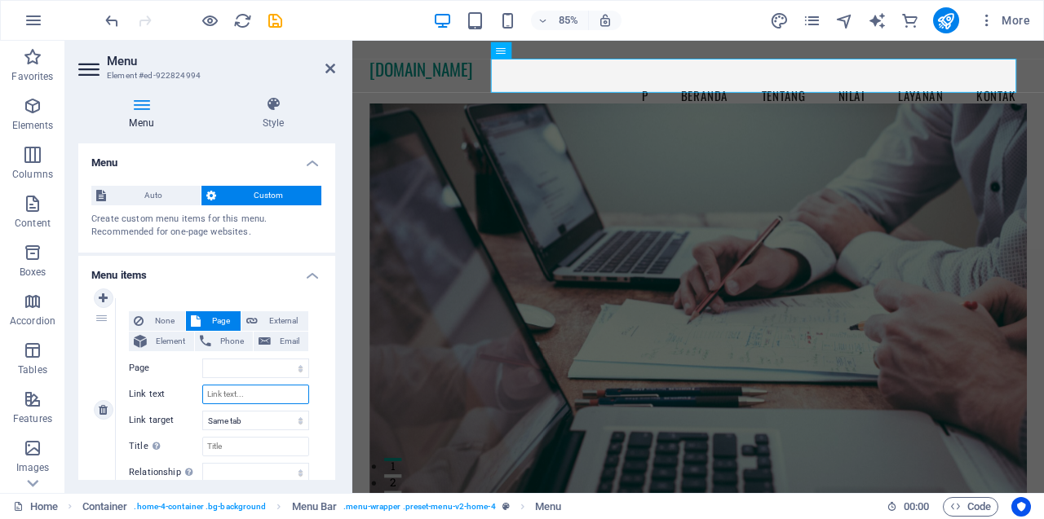
select select
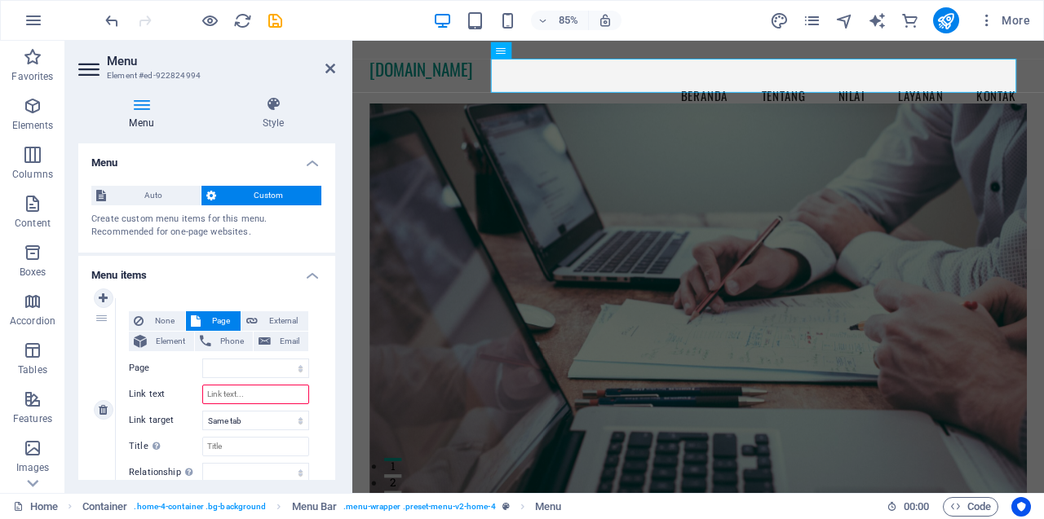
type input "P"
select select
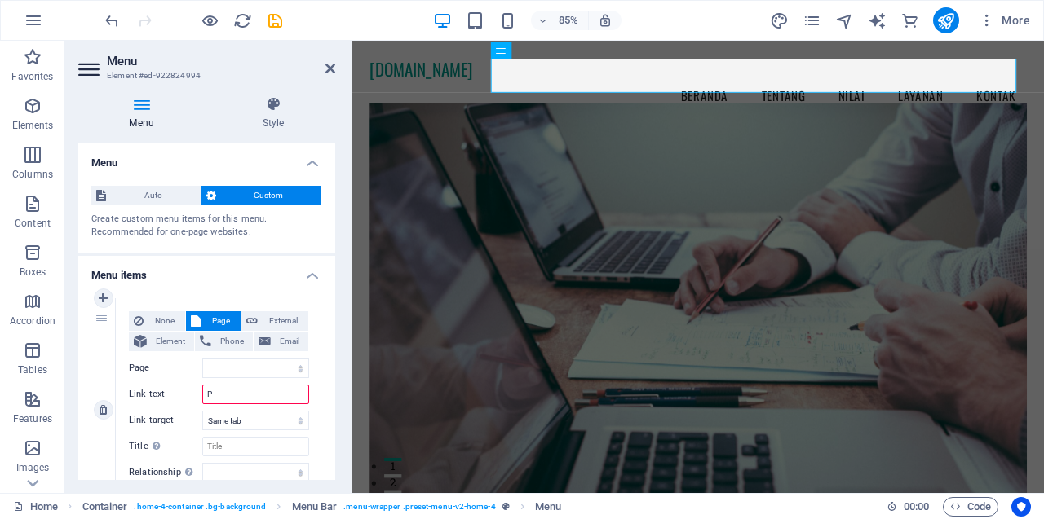
select select
type input "PR"
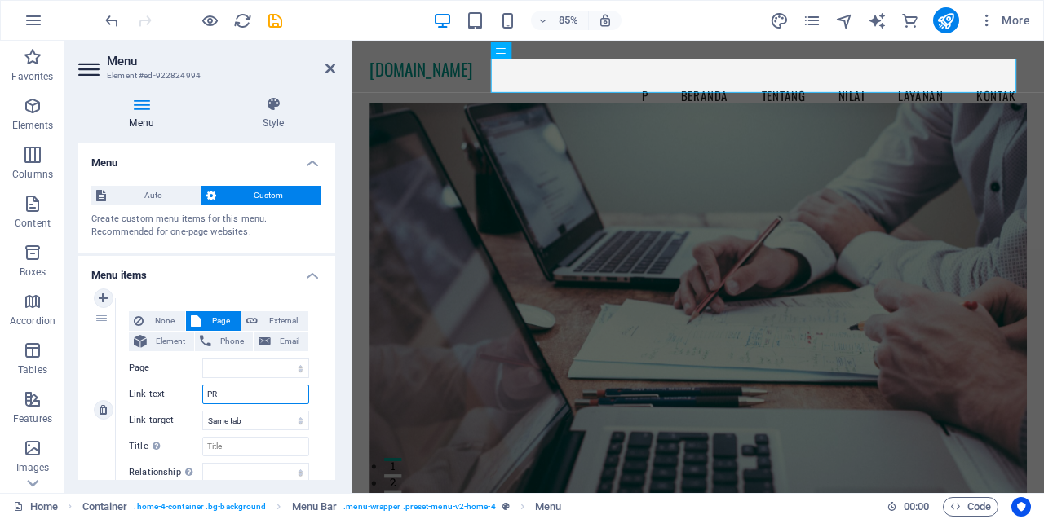
select select
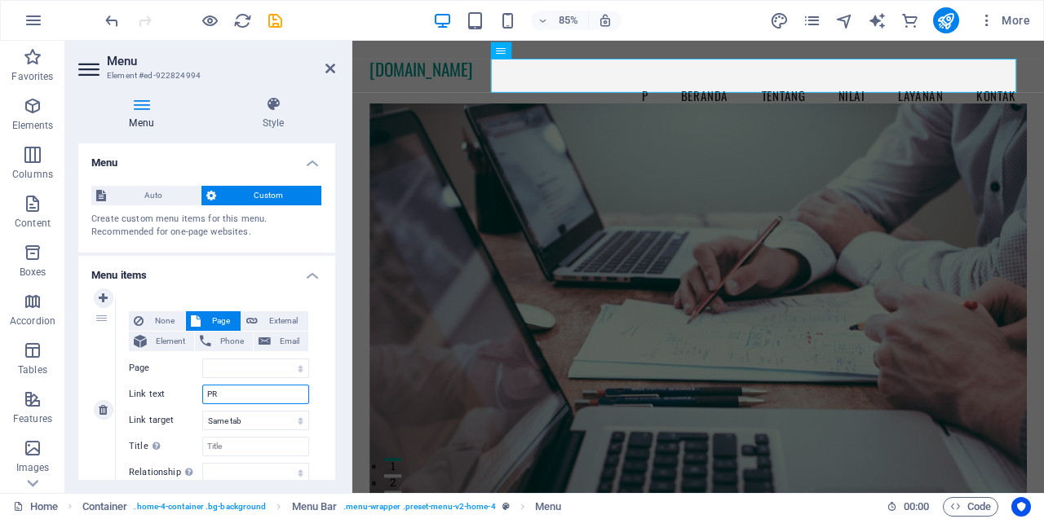
select select
type input "PRO"
select select
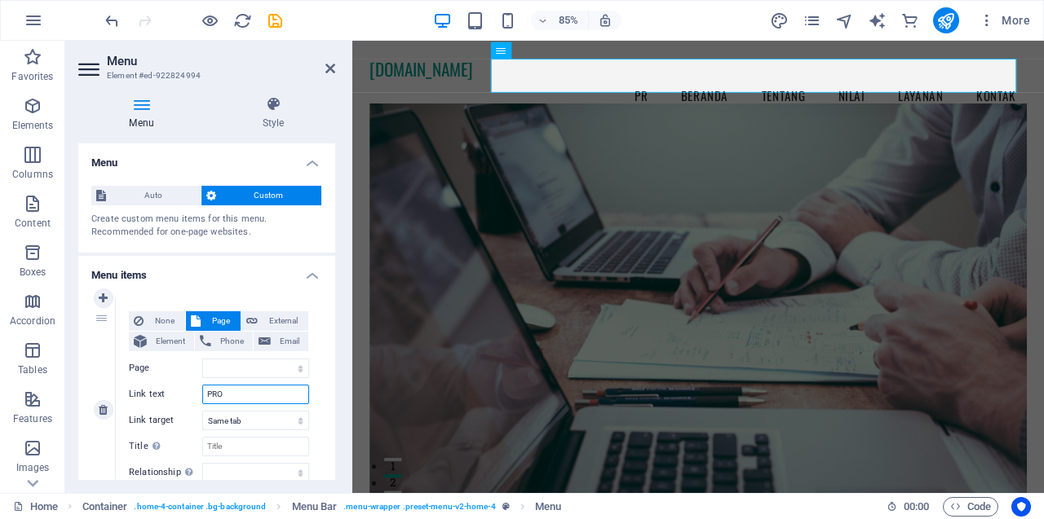
select select
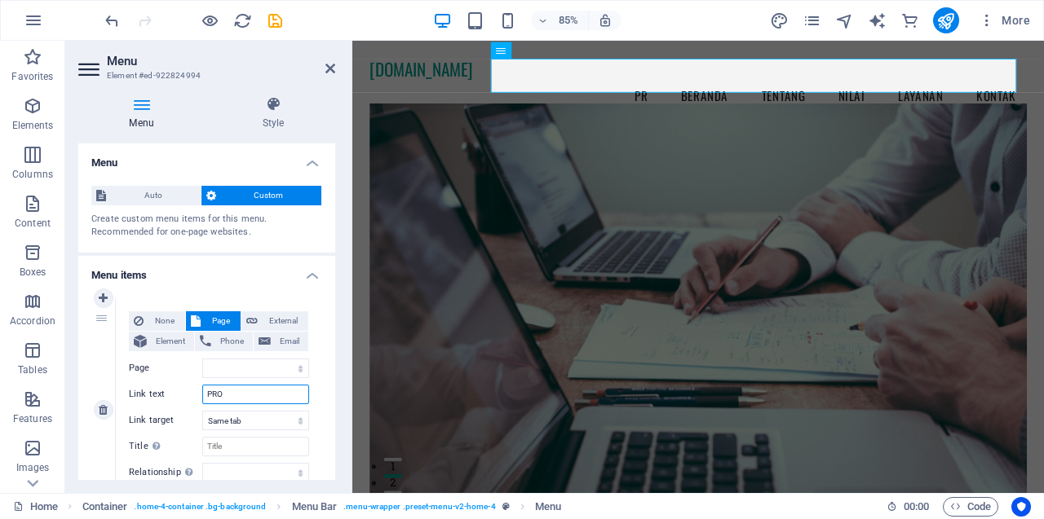
select select
type input "PRODUK"
select select
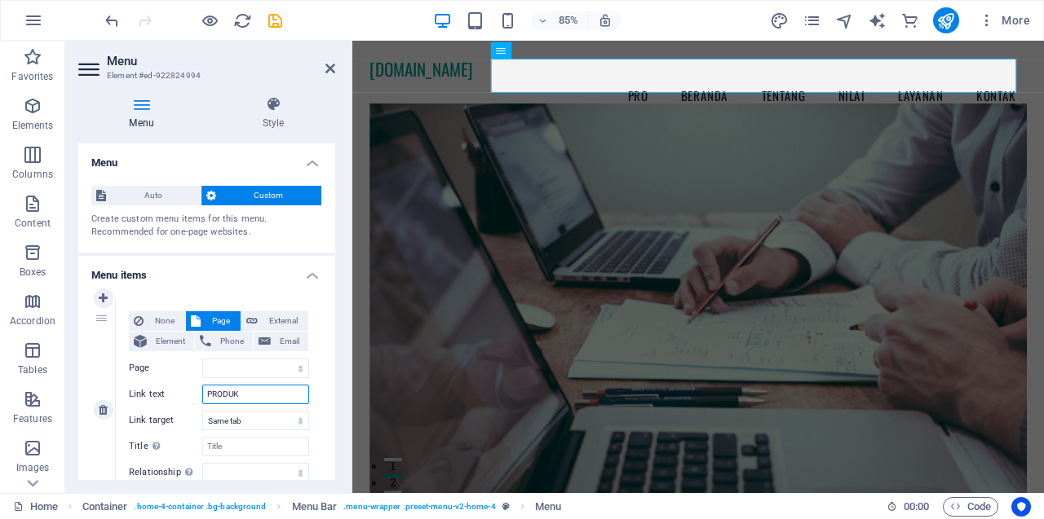
select select
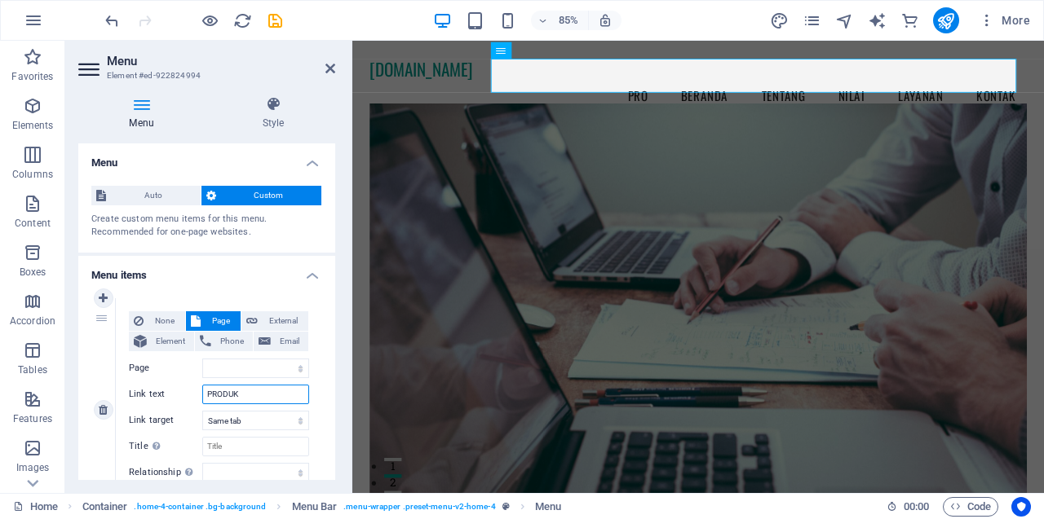
select select
type input "PRODUK"
click at [295, 422] on select "New tab Same tab Overlay" at bounding box center [255, 421] width 107 height 20
click at [98, 324] on div "1" at bounding box center [103, 409] width 24 height 223
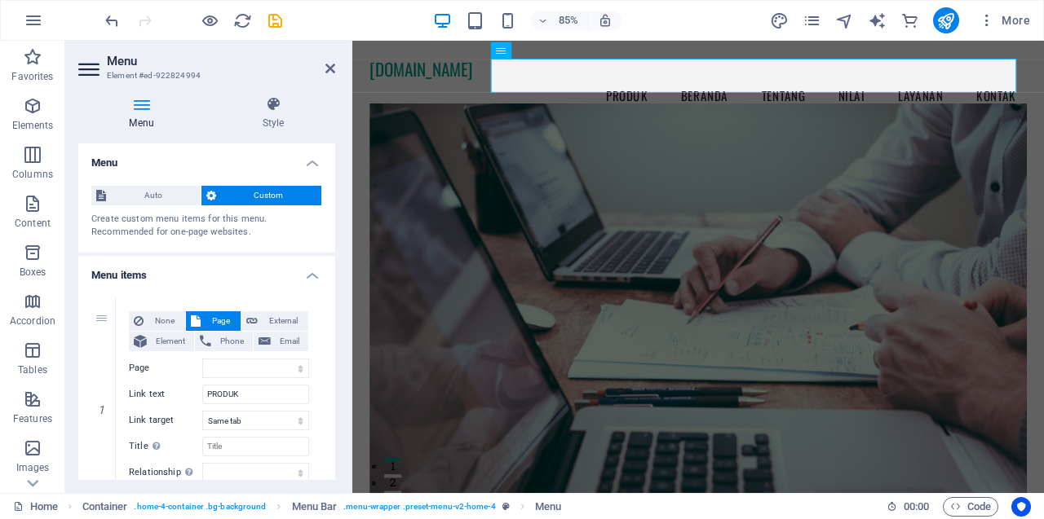
click at [240, 262] on h4 "Menu items" at bounding box center [206, 270] width 257 height 29
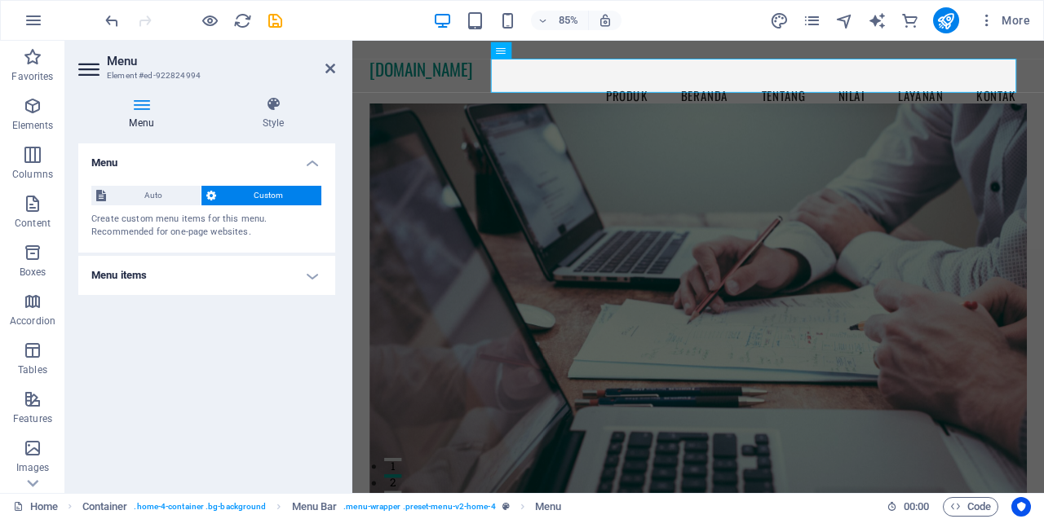
click at [318, 274] on h4 "Menu items" at bounding box center [206, 275] width 257 height 39
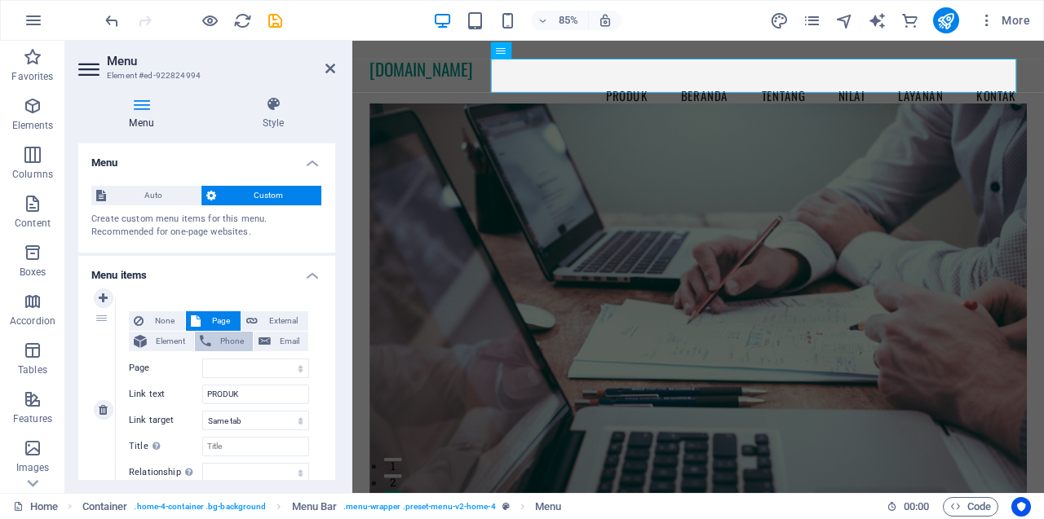
click at [225, 346] on span "Phone" at bounding box center [232, 342] width 32 height 20
select select
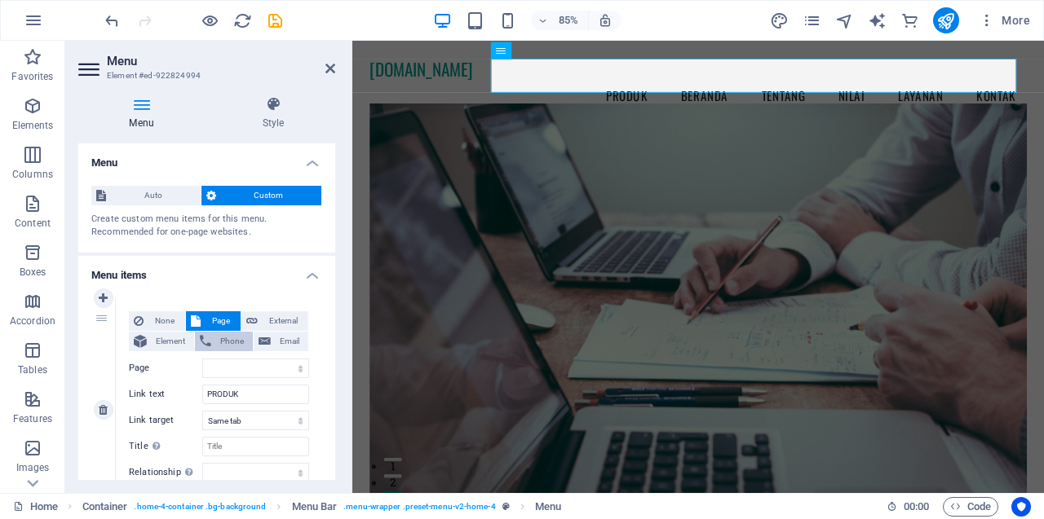
select select
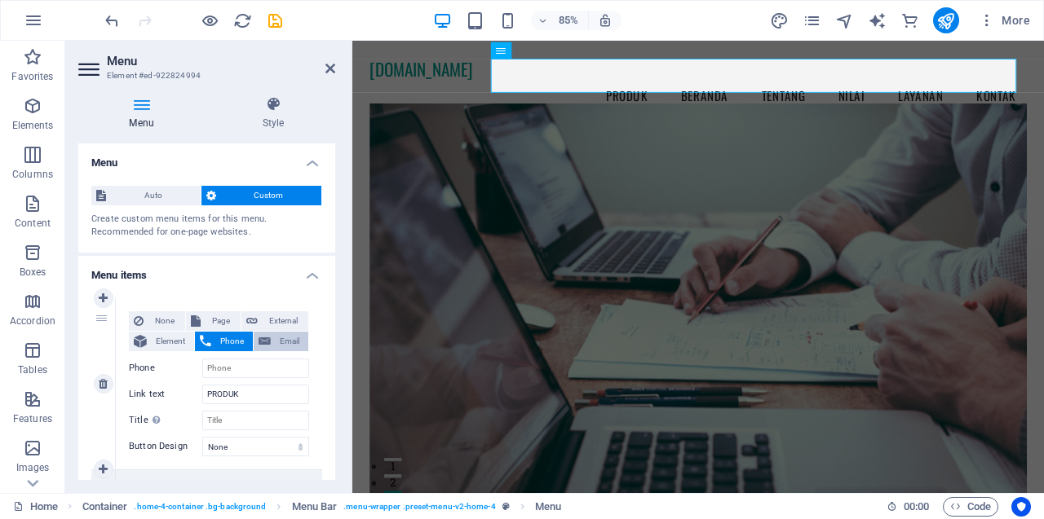
click at [287, 336] on span "Email" at bounding box center [290, 342] width 28 height 20
select select
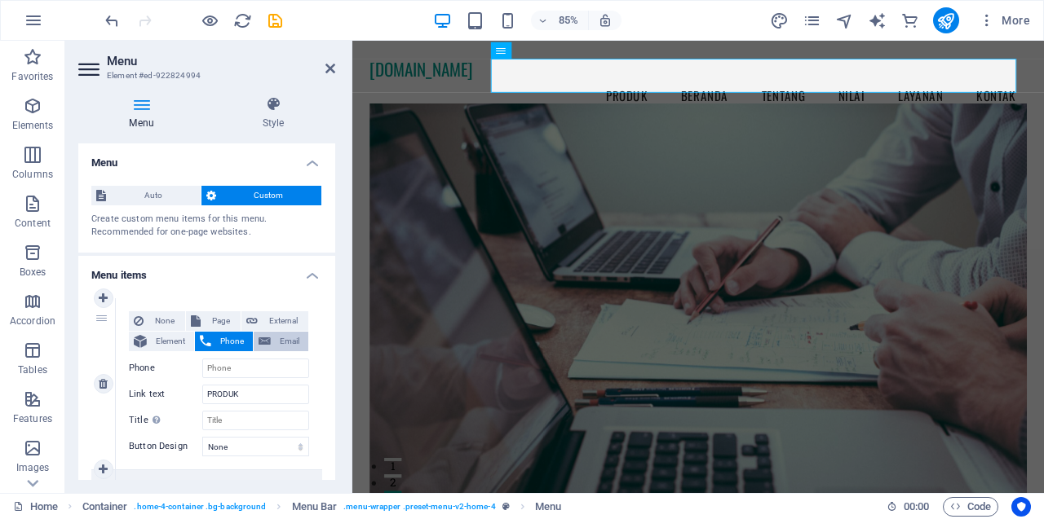
select select
click at [174, 344] on span "Element" at bounding box center [171, 342] width 38 height 20
select select
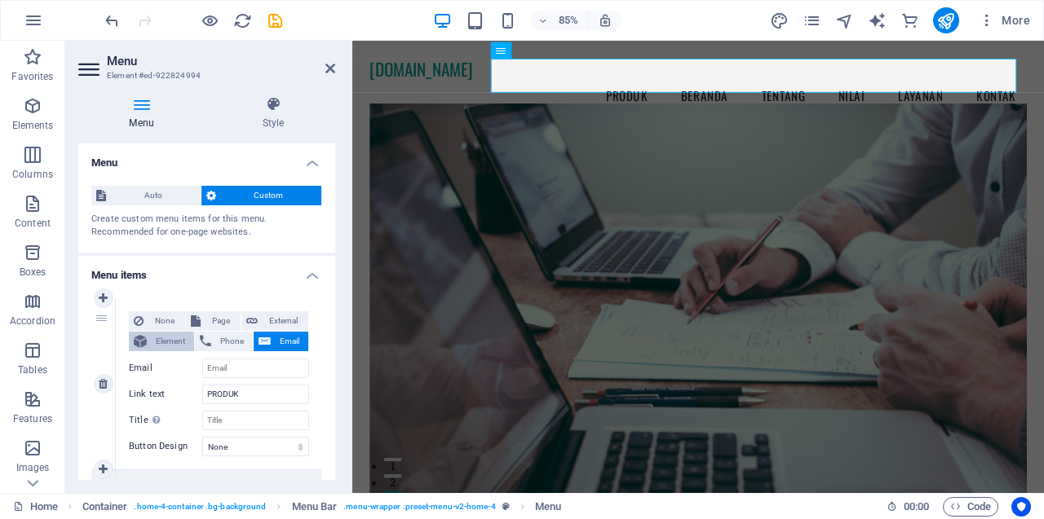
select select
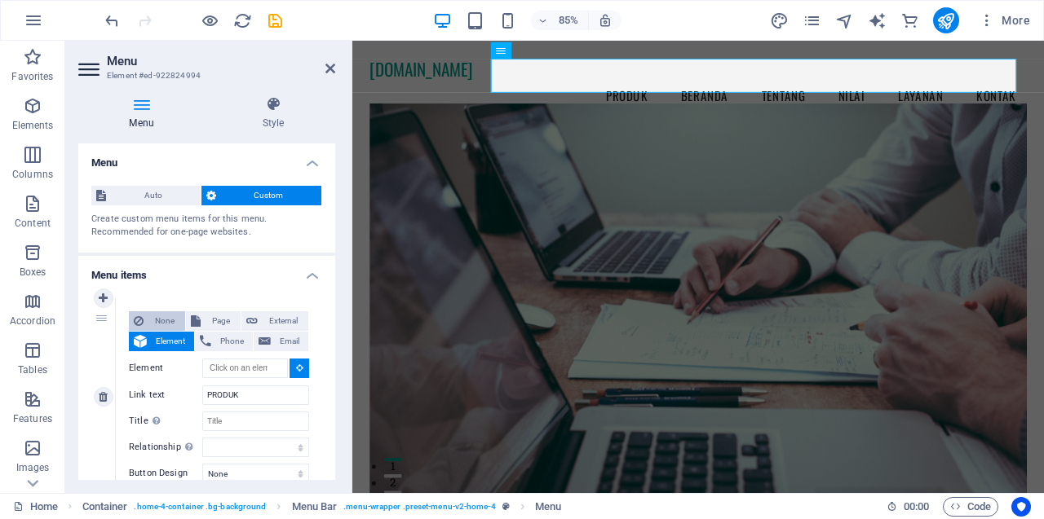
click at [148, 315] on button "None" at bounding box center [157, 321] width 56 height 20
select select
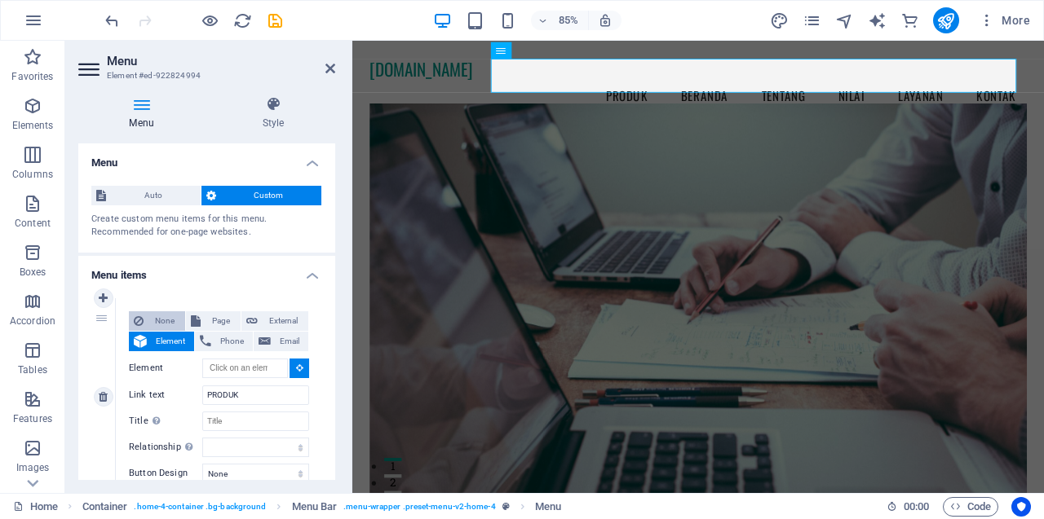
select select
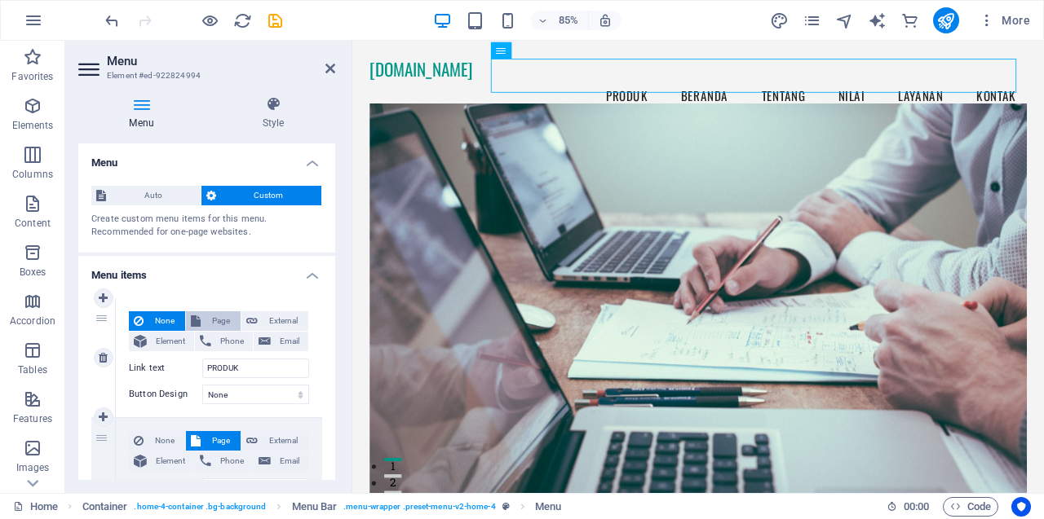
click at [224, 323] on span "Page" at bounding box center [220, 321] width 30 height 20
select select
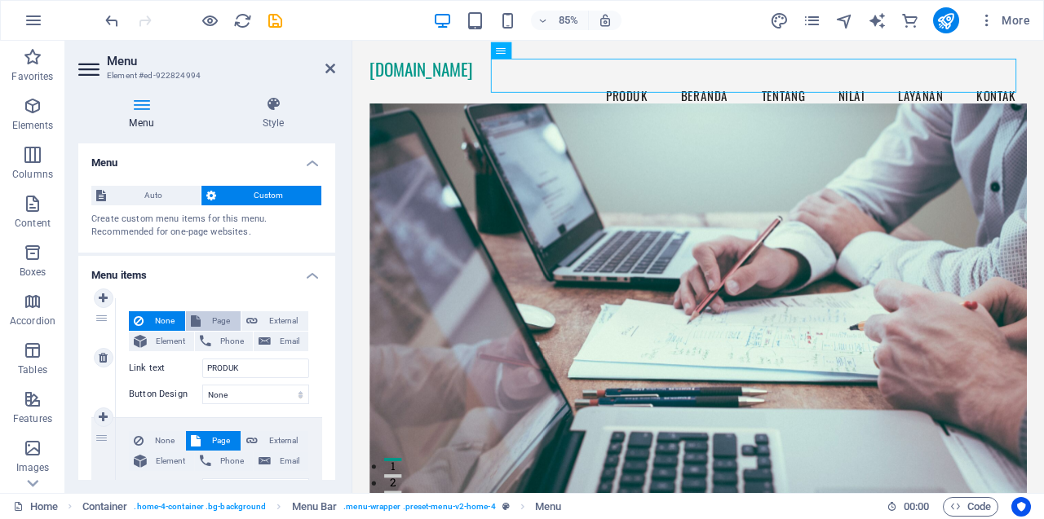
select select
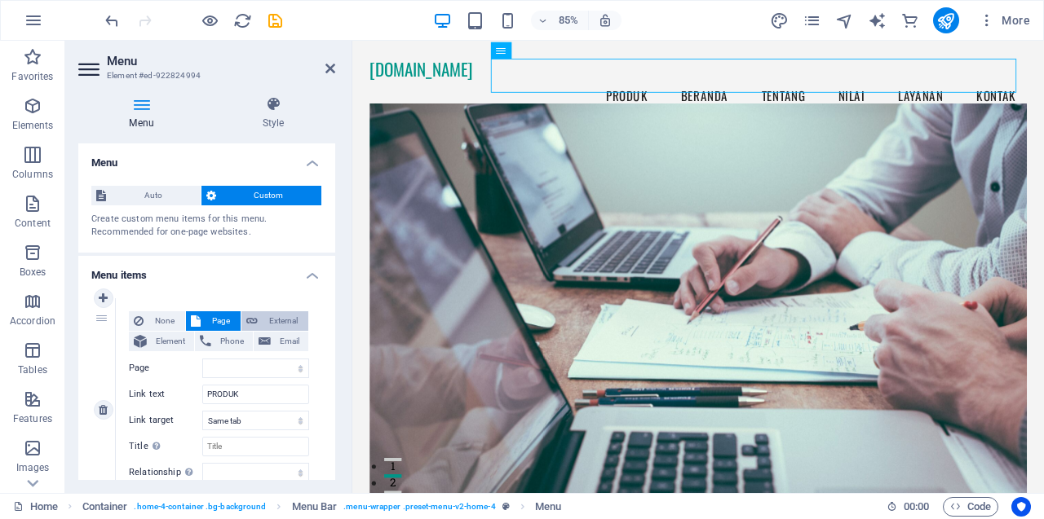
click at [268, 317] on span "External" at bounding box center [283, 321] width 41 height 20
select select "blank"
select select
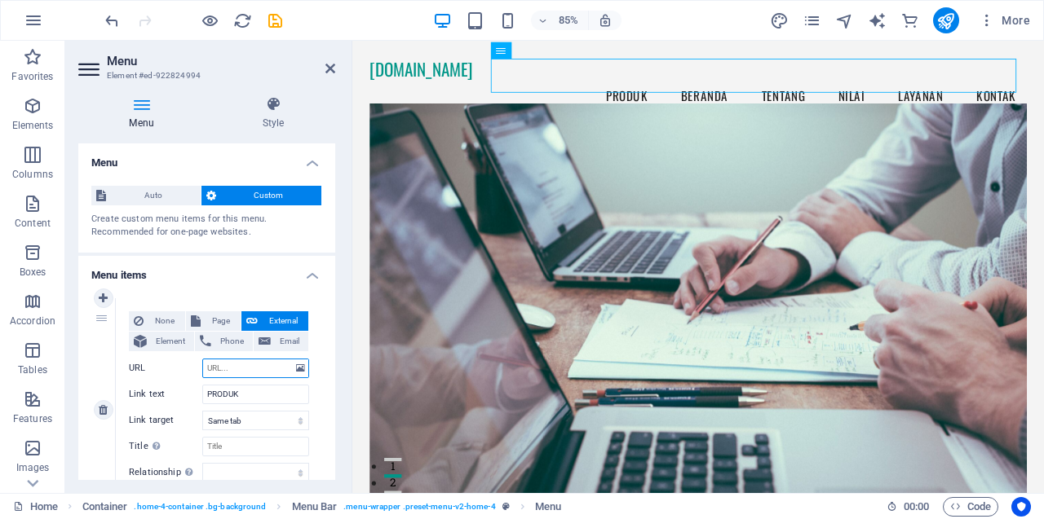
select select
click at [173, 338] on span "Element" at bounding box center [171, 342] width 38 height 20
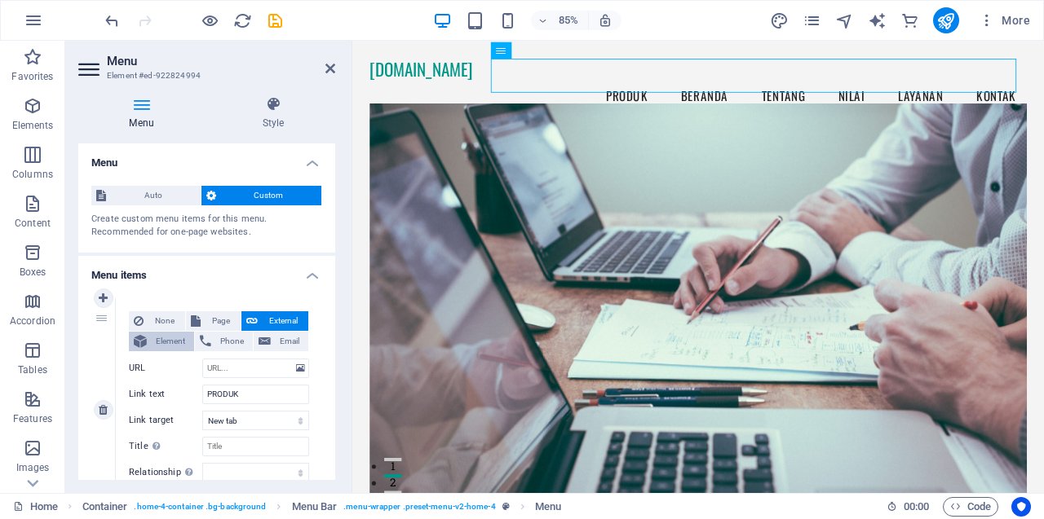
select select
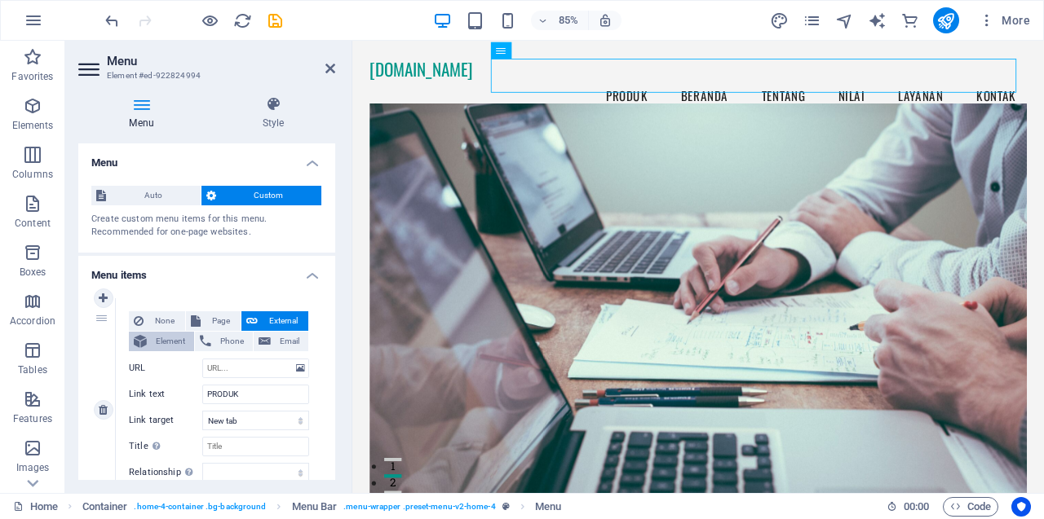
select select
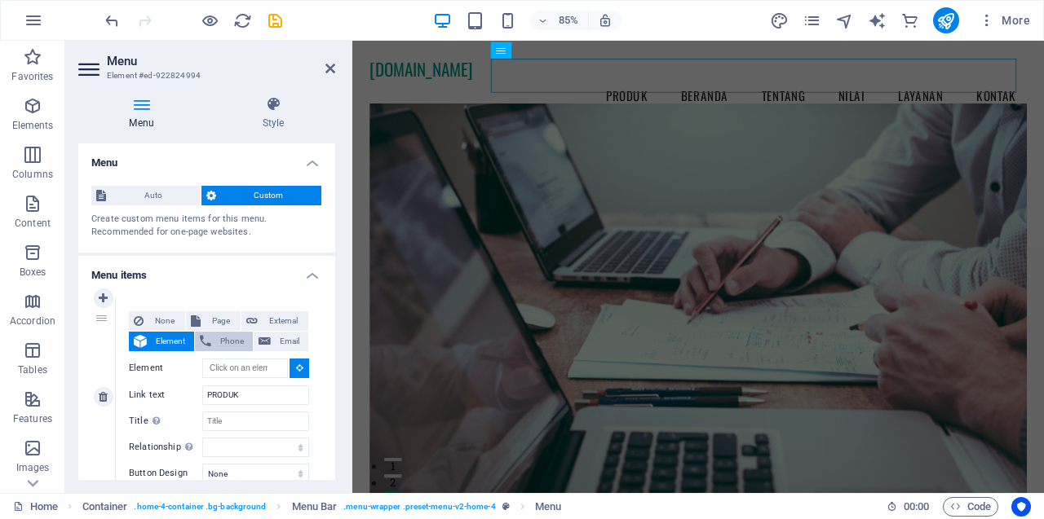
click at [231, 338] on span "Phone" at bounding box center [232, 342] width 32 height 20
select select
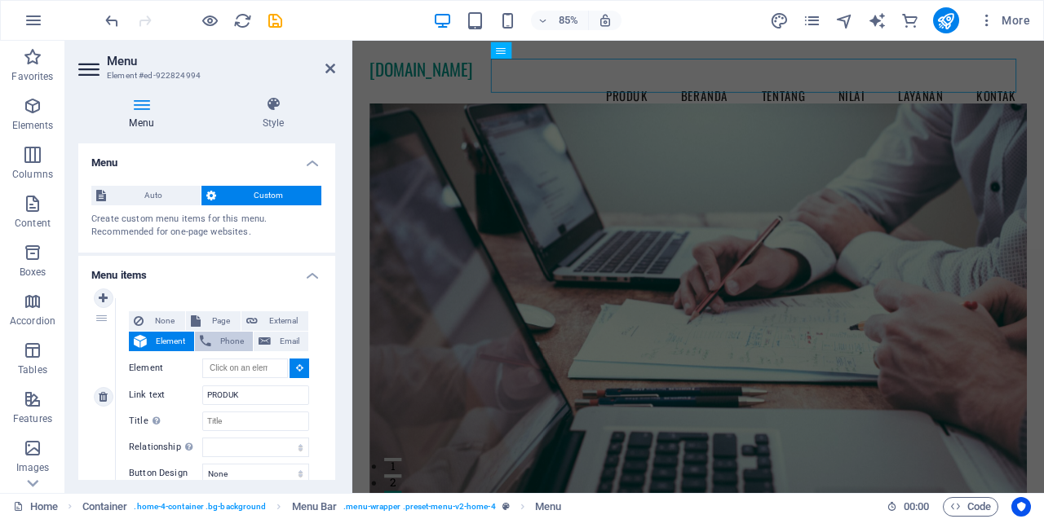
select select
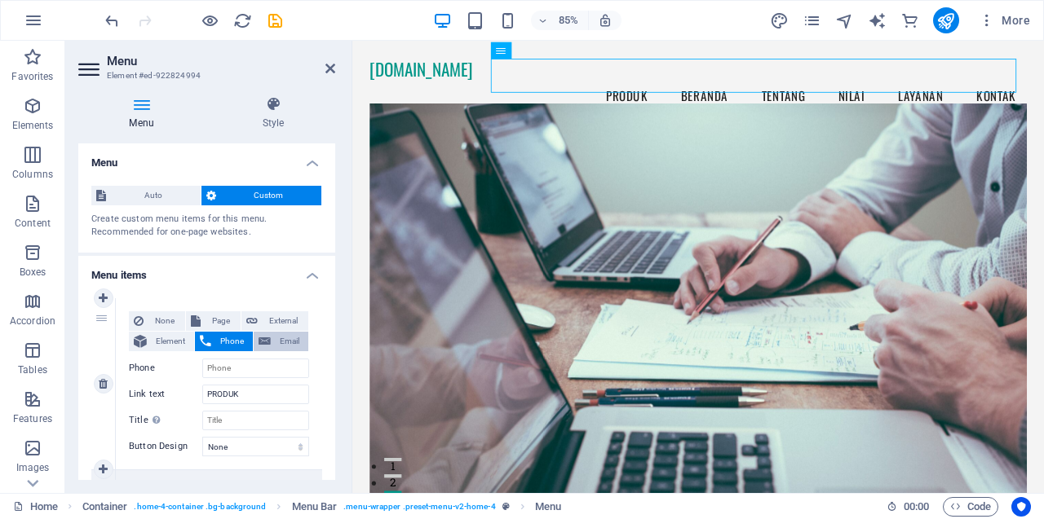
click at [287, 336] on span "Email" at bounding box center [290, 342] width 28 height 20
select select
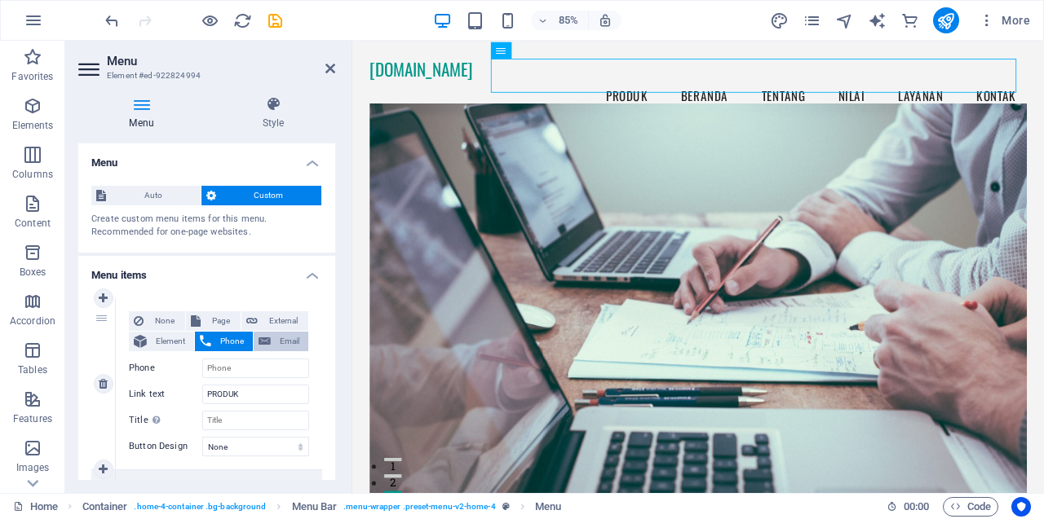
select select
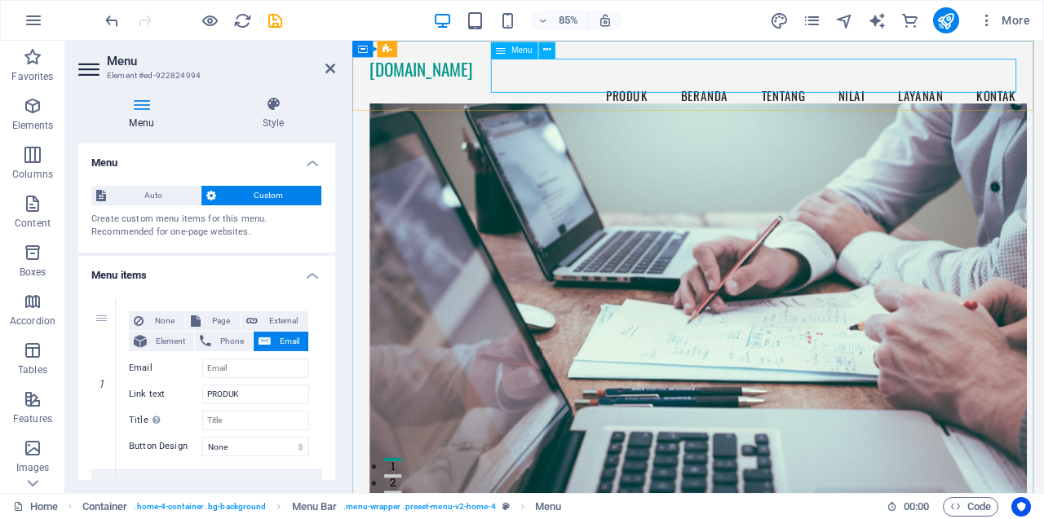
click at [665, 86] on nav "PRODUK Beranda Tentang Nilai Layanan Kontak" at bounding box center [759, 106] width 773 height 41
click at [657, 86] on nav "PRODUK Beranda Tentang Nilai Layanan Kontak" at bounding box center [759, 106] width 773 height 41
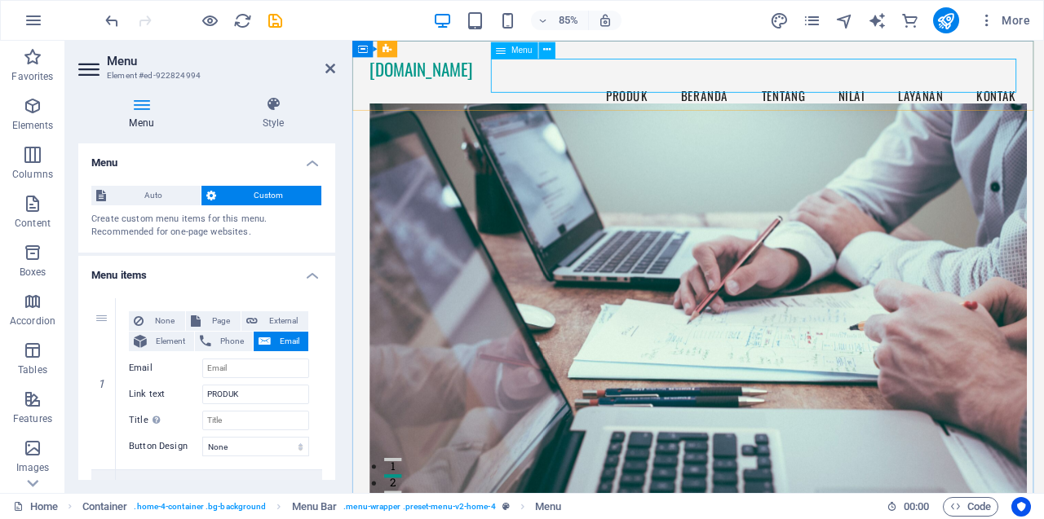
click at [657, 86] on nav "PRODUK Beranda Tentang Nilai Layanan Kontak" at bounding box center [759, 106] width 773 height 41
click at [644, 86] on nav "PRODUK Beranda Tentang Nilai Layanan Kontak" at bounding box center [759, 106] width 773 height 41
click at [647, 86] on nav "PRODUK Beranda Tentang Nilai Layanan Kontak" at bounding box center [759, 106] width 773 height 41
click at [219, 321] on span "Page" at bounding box center [220, 321] width 30 height 20
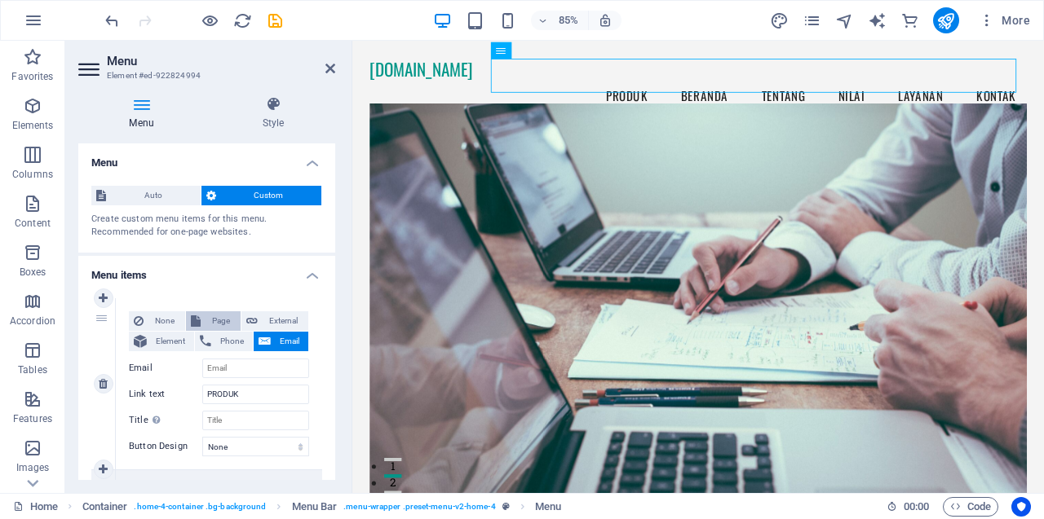
select select
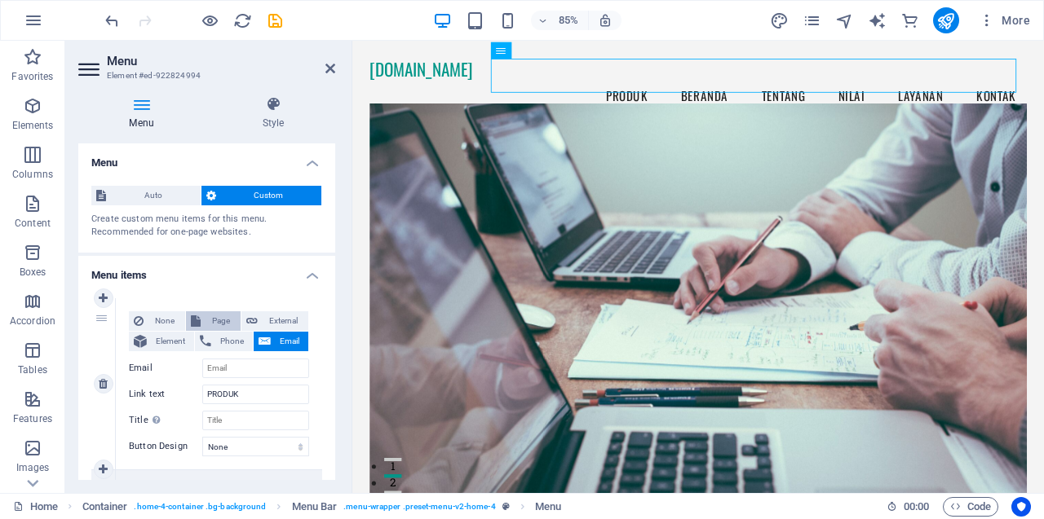
select select
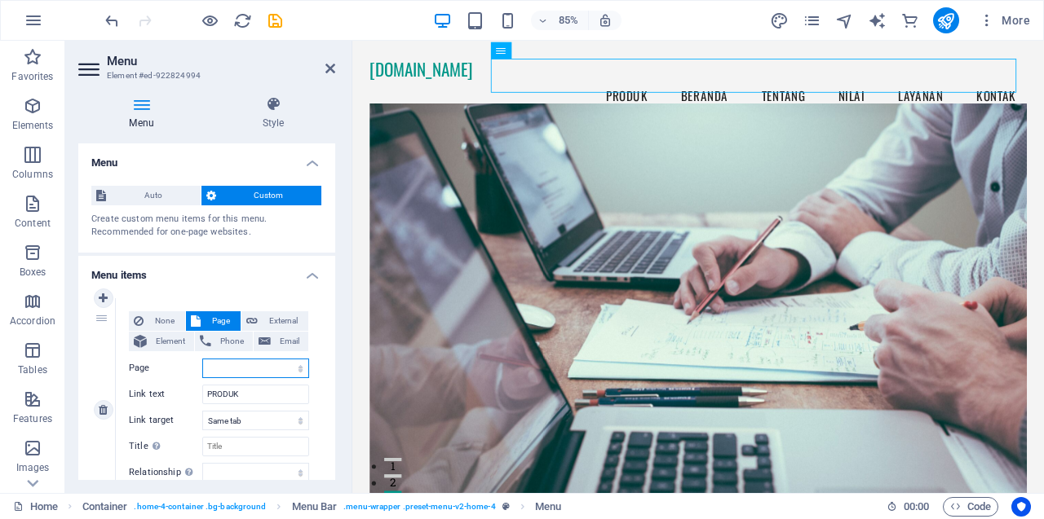
click at [295, 373] on select "Home Home Subpage Legal Notice Privacy" at bounding box center [255, 369] width 107 height 20
click at [102, 324] on div "1" at bounding box center [103, 409] width 24 height 223
click at [104, 318] on div "1" at bounding box center [103, 409] width 24 height 223
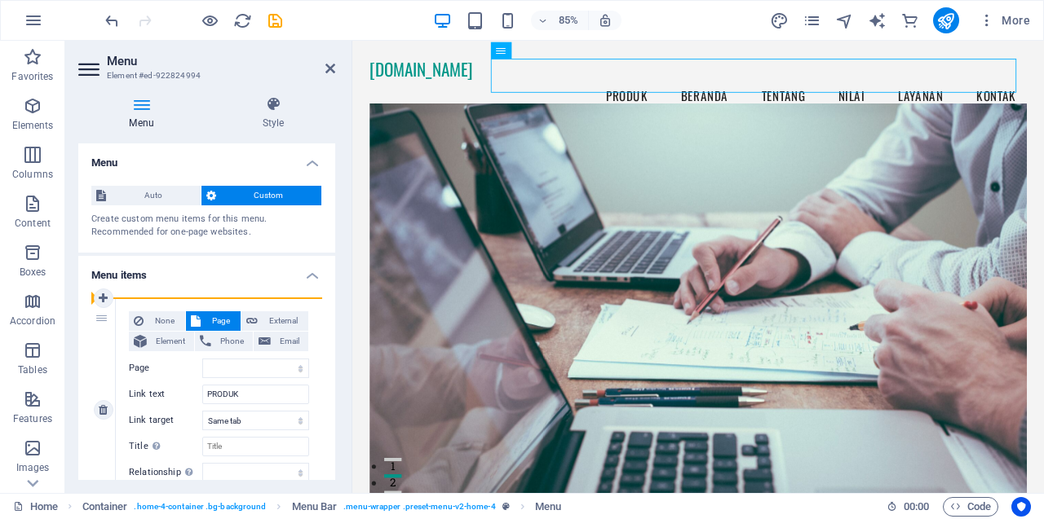
drag, startPoint x: 104, startPoint y: 318, endPoint x: 100, endPoint y: 340, distance: 22.4
click at [100, 340] on div "1" at bounding box center [103, 409] width 24 height 223
drag, startPoint x: 104, startPoint y: 318, endPoint x: 76, endPoint y: 395, distance: 82.5
click at [76, 395] on div "Menu Style Menu Auto Custom Create custom menu items for this menu. Recommended…" at bounding box center [206, 288] width 283 height 410
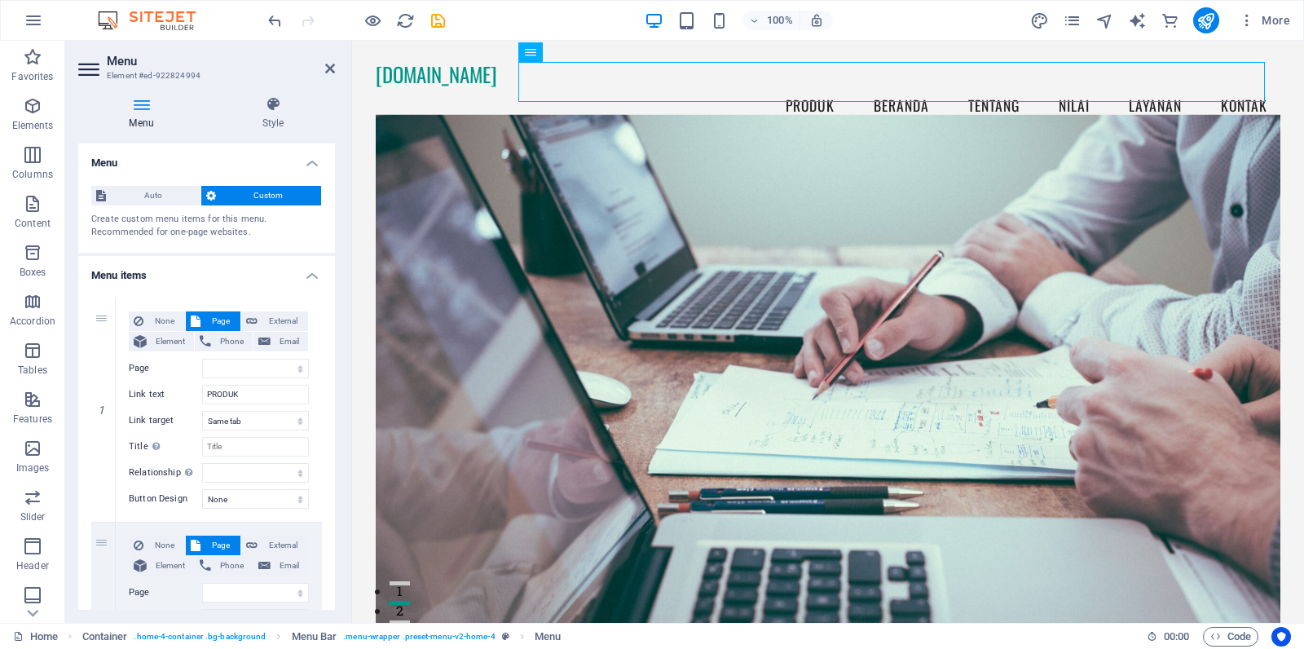
drag, startPoint x: 1043, startPoint y: 3, endPoint x: 335, endPoint y: 326, distance: 777.8
click at [335, 326] on div "Menu Auto Custom Create custom menu items for this menu. Recommended for one-pa…" at bounding box center [206, 376] width 257 height 466
drag, startPoint x: 103, startPoint y: 316, endPoint x: 97, endPoint y: 555, distance: 238.9
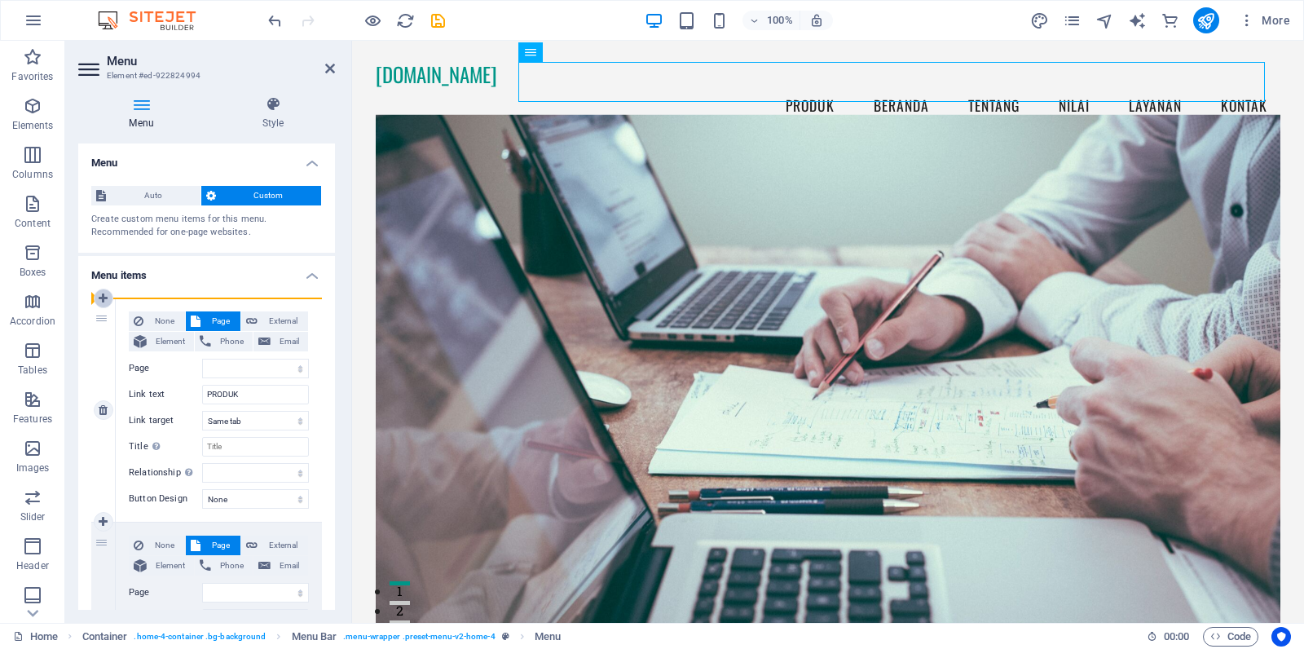
drag, startPoint x: 97, startPoint y: 536, endPoint x: 106, endPoint y: 302, distance: 234.1
click at [335, 302] on div "Menu Style Menu Auto Custom Create custom menu items for this menu. Recommended…" at bounding box center [206, 353] width 283 height 540
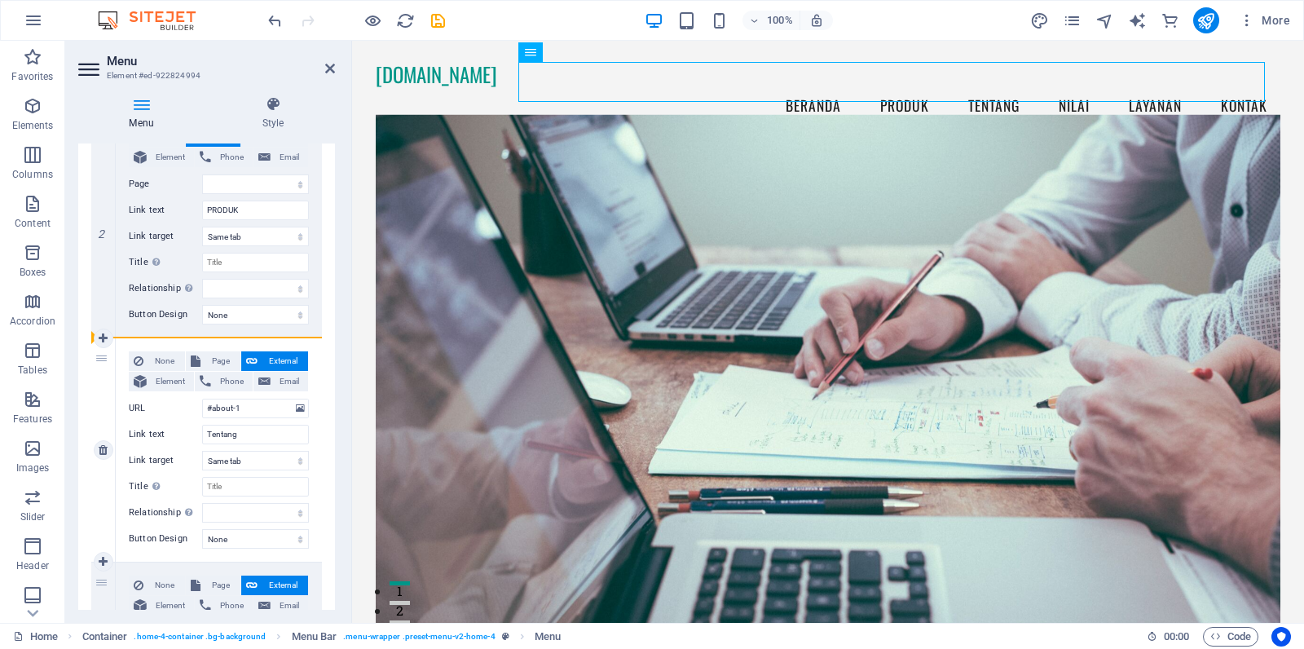
drag, startPoint x: 98, startPoint y: 581, endPoint x: 97, endPoint y: 361, distance: 220.1
click at [97, 361] on div "1 None Page External Element Phone Email Page Home Home Subpage Legal Notice Pr…" at bounding box center [206, 562] width 231 height 1345
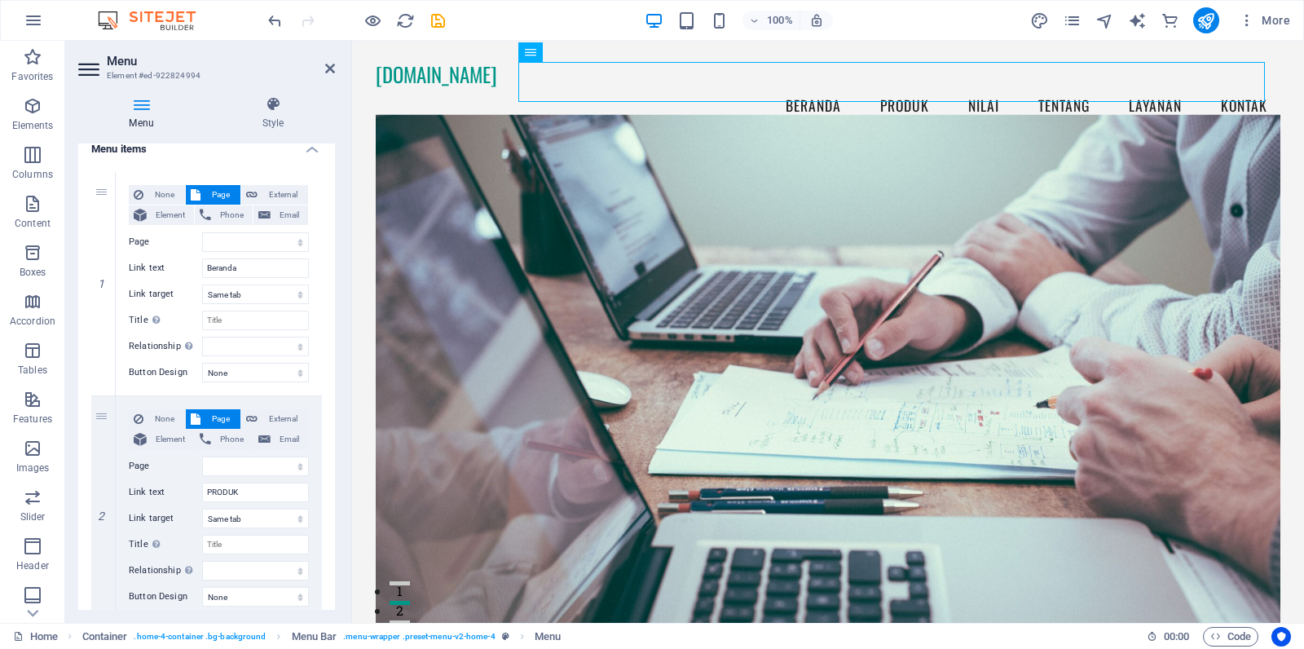
scroll to position [94, 0]
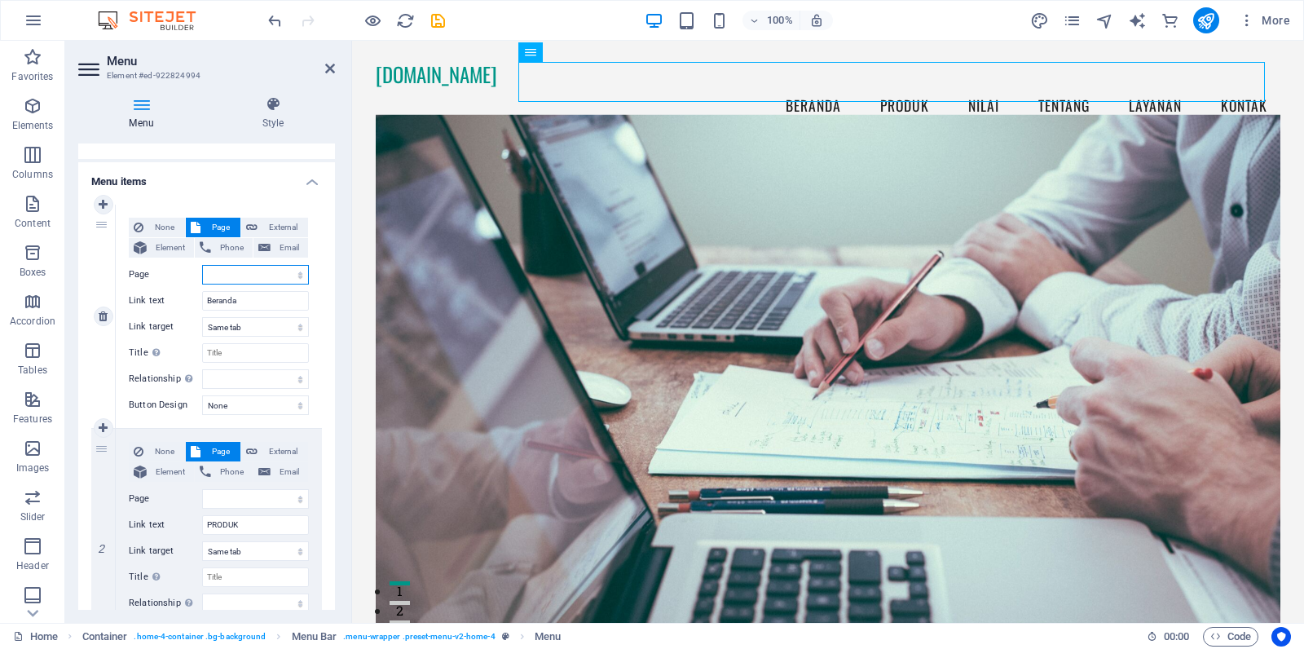
click at [261, 273] on select "Home Home Subpage Legal Notice Privacy" at bounding box center [255, 275] width 107 height 20
click at [202, 265] on select "Home Home Subpage Legal Notice Privacy" at bounding box center [255, 275] width 107 height 20
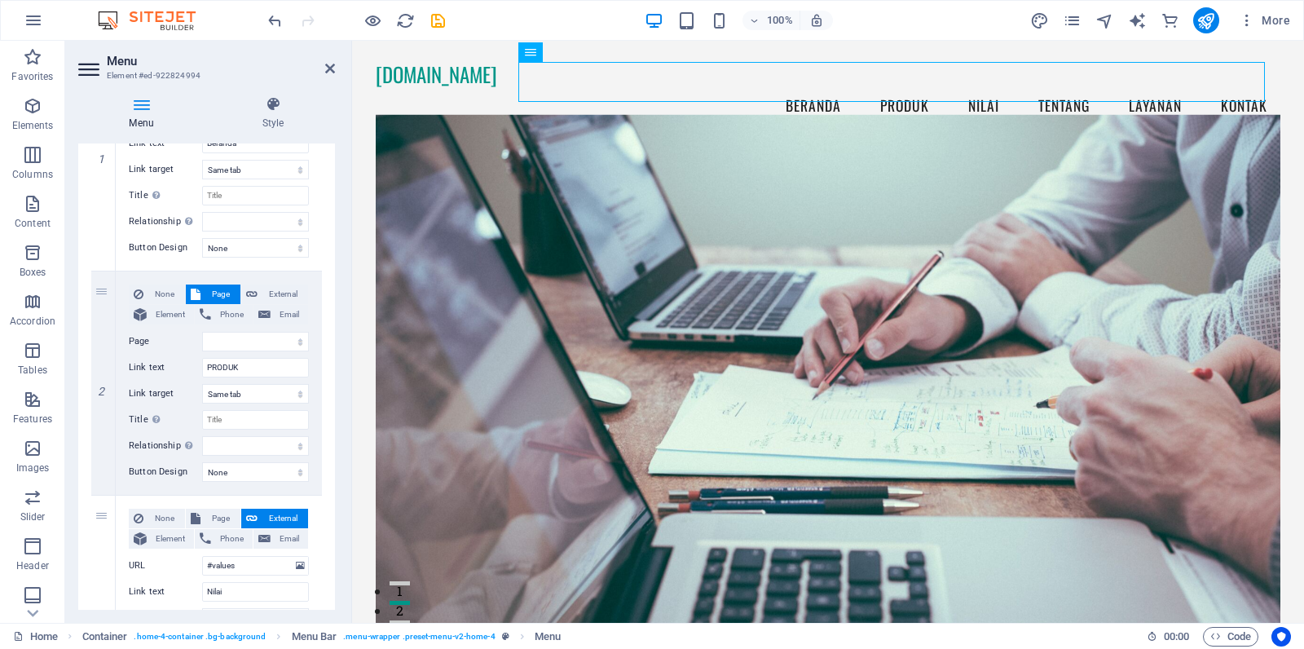
scroll to position [278, 0]
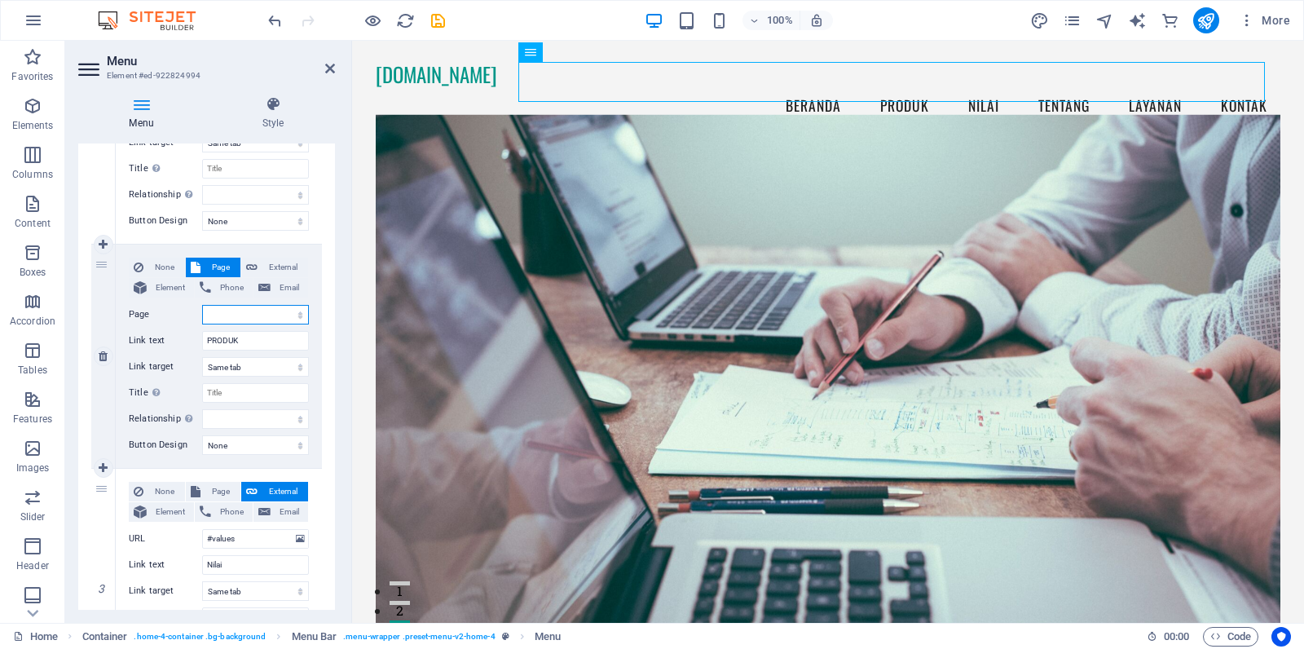
click at [289, 311] on select "Home Home Subpage Legal Notice Privacy" at bounding box center [255, 315] width 107 height 20
click at [437, 18] on icon "save" at bounding box center [438, 20] width 19 height 19
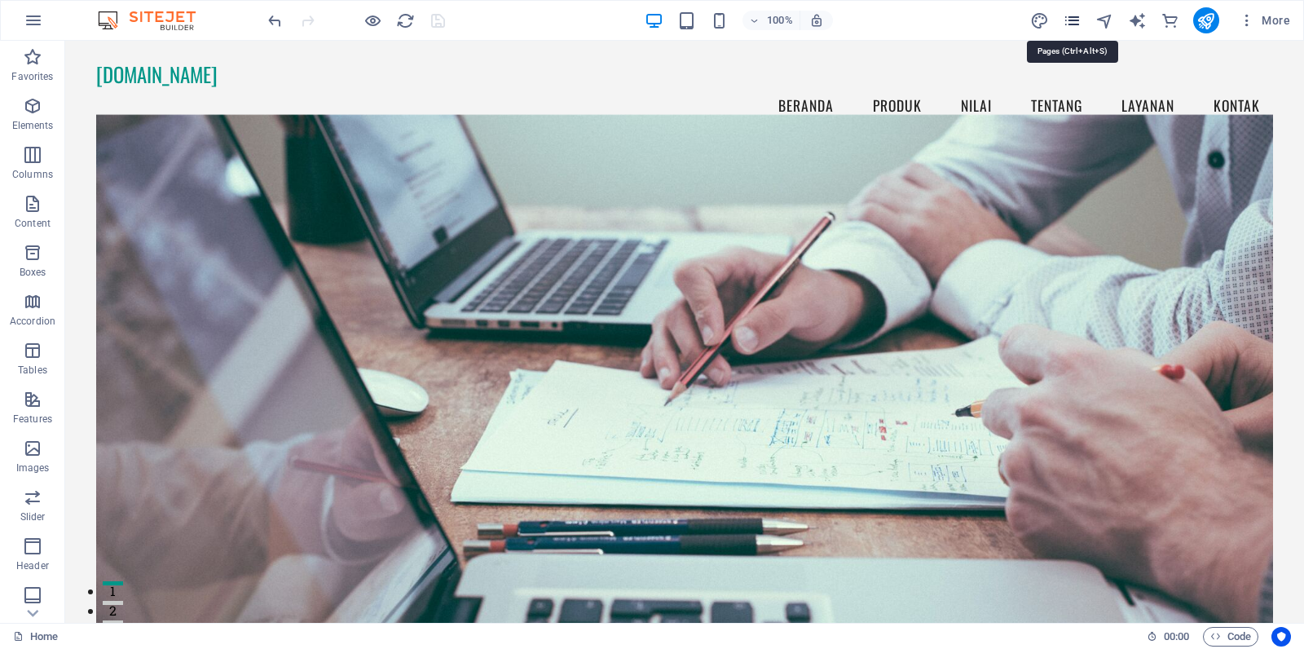
click at [1043, 23] on icon "pages" at bounding box center [1072, 20] width 19 height 19
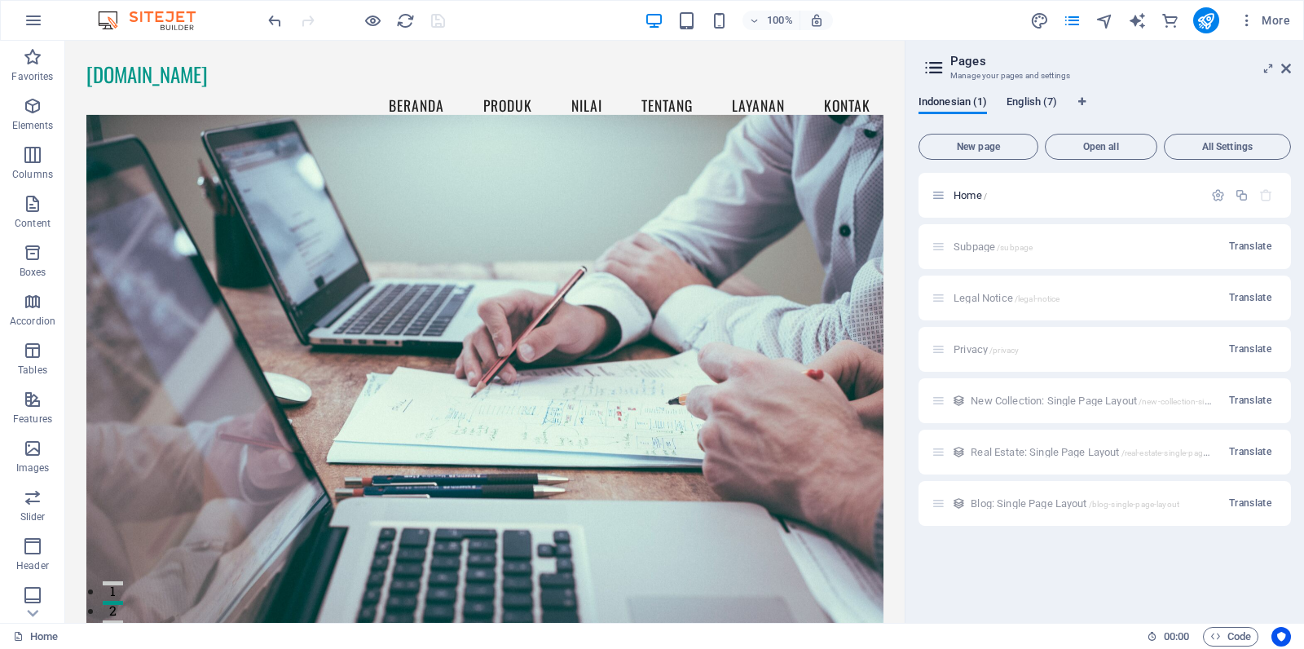
click at [1037, 105] on span "English (7)" at bounding box center [1032, 103] width 51 height 23
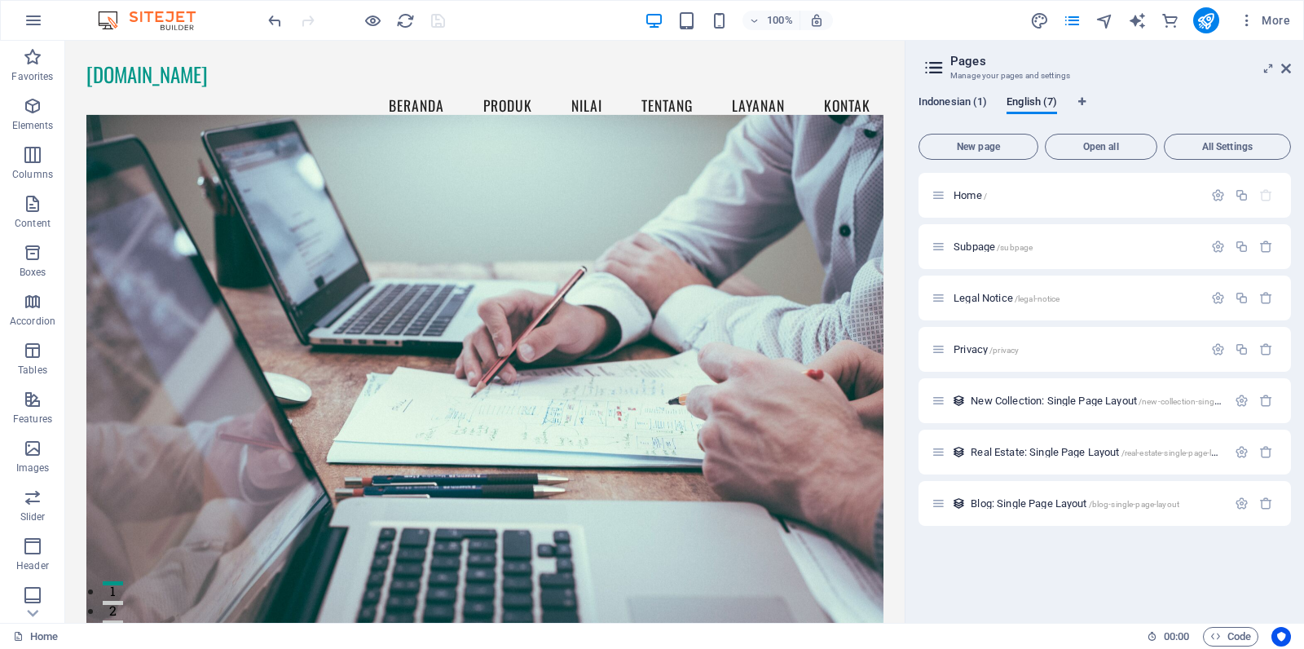
click at [943, 102] on span "Indonesian (1)" at bounding box center [953, 103] width 68 height 23
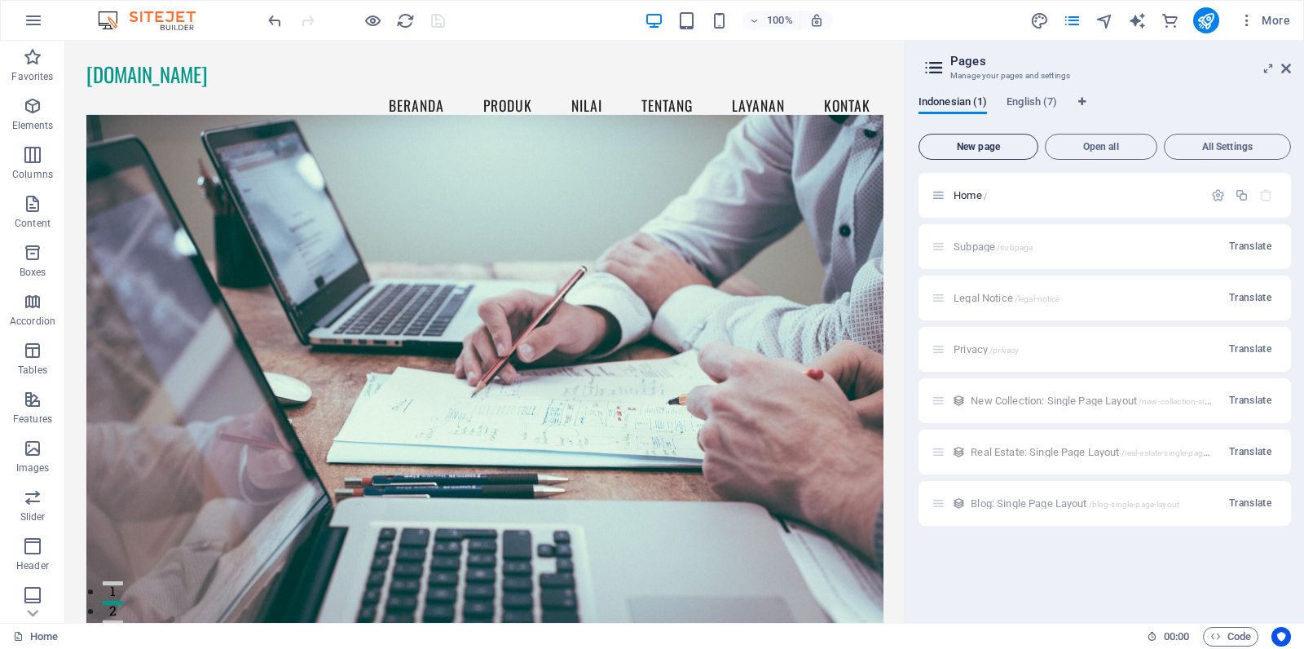
click at [970, 144] on span "New page" at bounding box center [978, 147] width 105 height 10
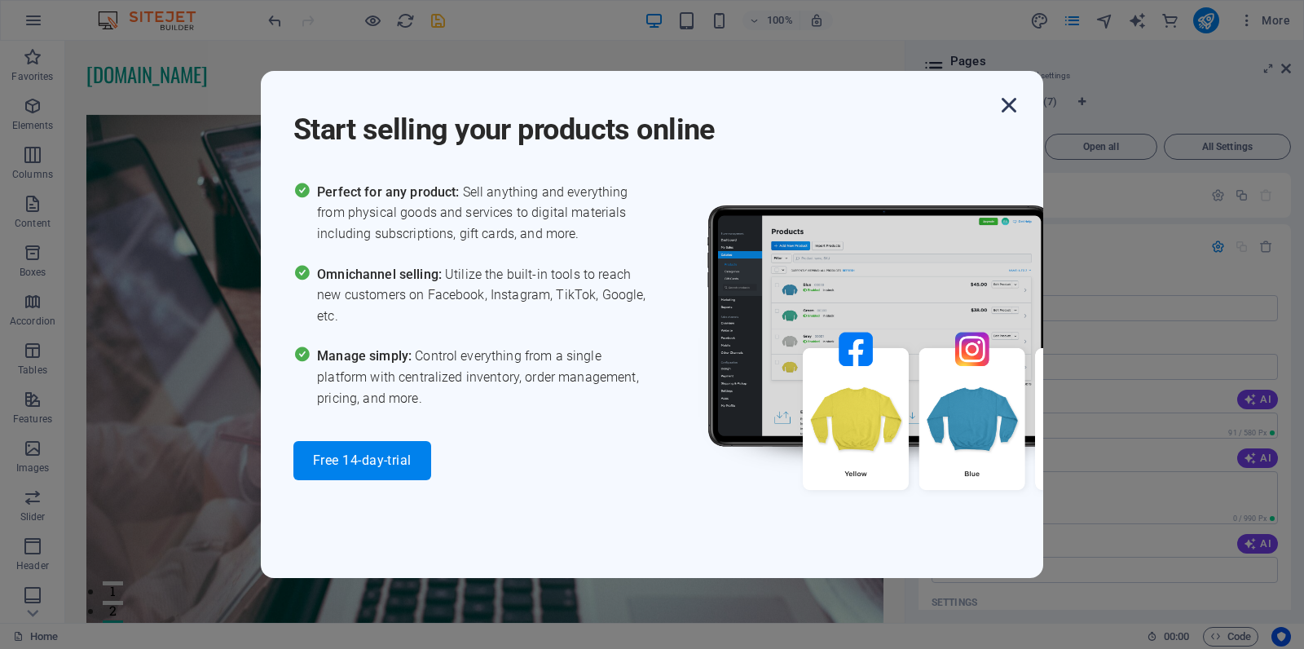
click at [1010, 99] on icon "button" at bounding box center [1009, 104] width 29 height 29
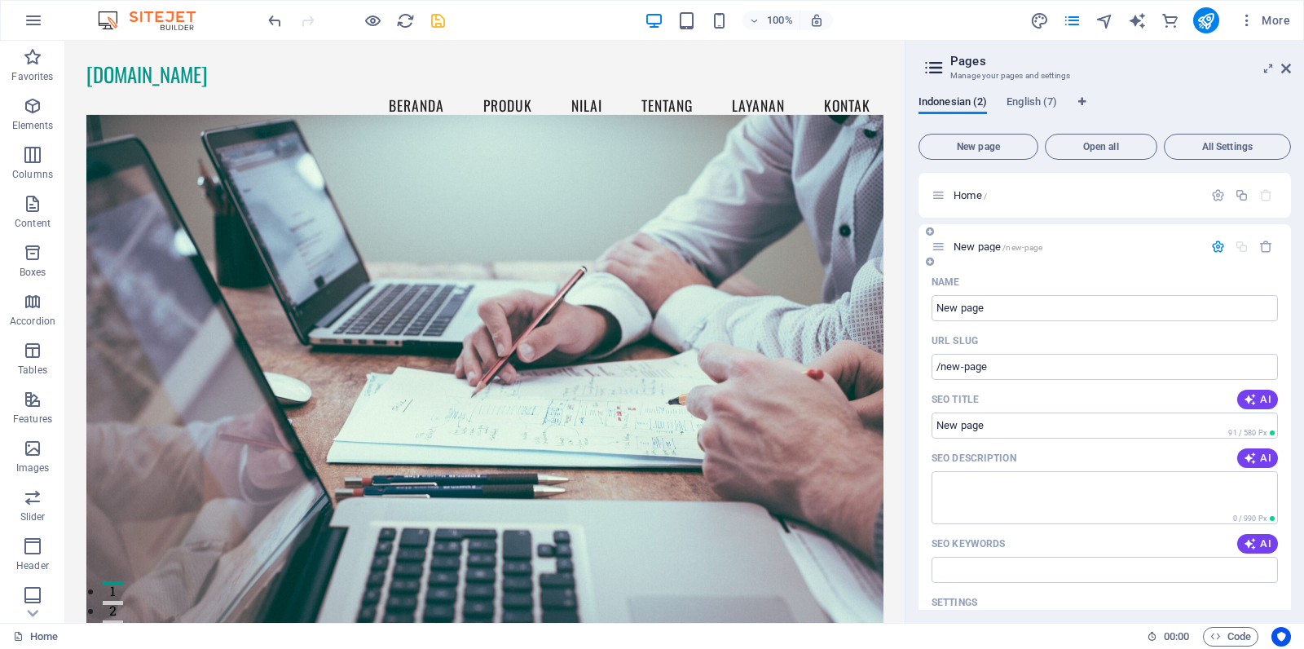
drag, startPoint x: 1288, startPoint y: 272, endPoint x: 1288, endPoint y: 302, distance: 29.3
click at [1043, 302] on div "Name New page ​ URL SLUG /new-page ​ SEO Title AI ​ 91 / 580 Px SEO Description…" at bounding box center [1105, 553] width 373 height 568
click at [1043, 315] on input "New page" at bounding box center [1105, 308] width 346 height 26
drag, startPoint x: 1287, startPoint y: 335, endPoint x: 1286, endPoint y: 369, distance: 34.2
click at [1043, 369] on div "Name Produk ​ URL SLUG /produk ​ SEO Title AI Produk ​ 64 / 580 Px SEO Descript…" at bounding box center [1105, 564] width 373 height 591
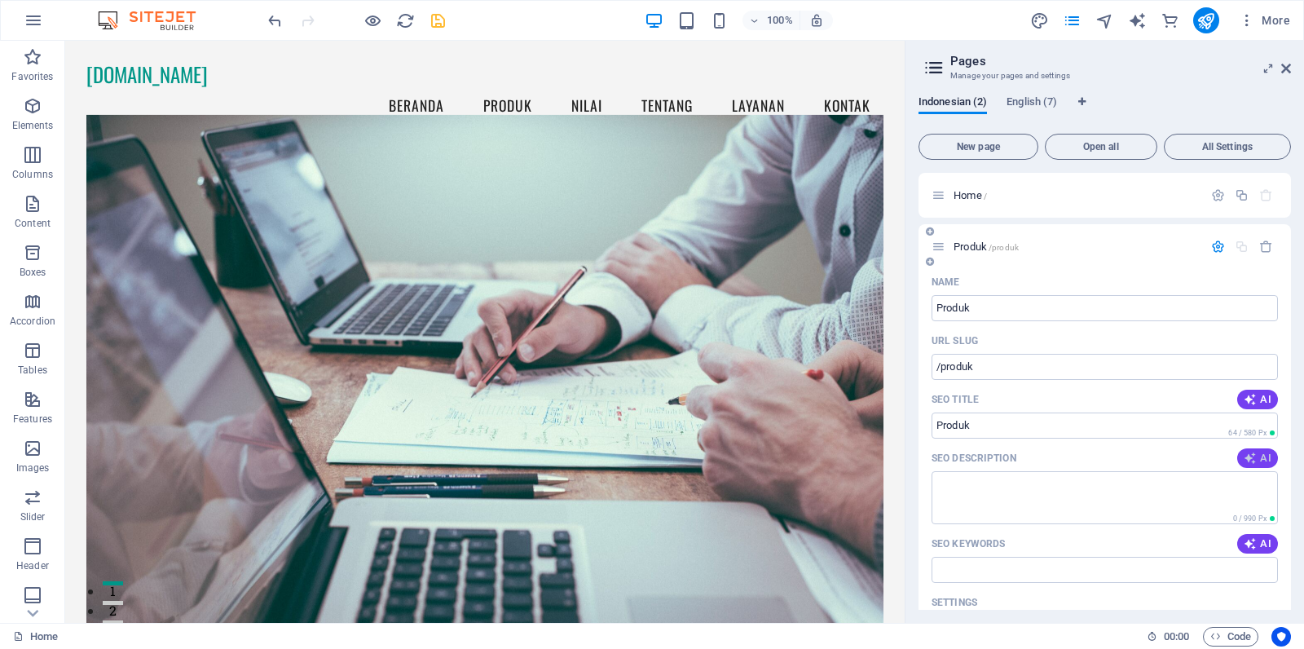
click at [1043, 454] on icon "button" at bounding box center [1250, 458] width 13 height 13
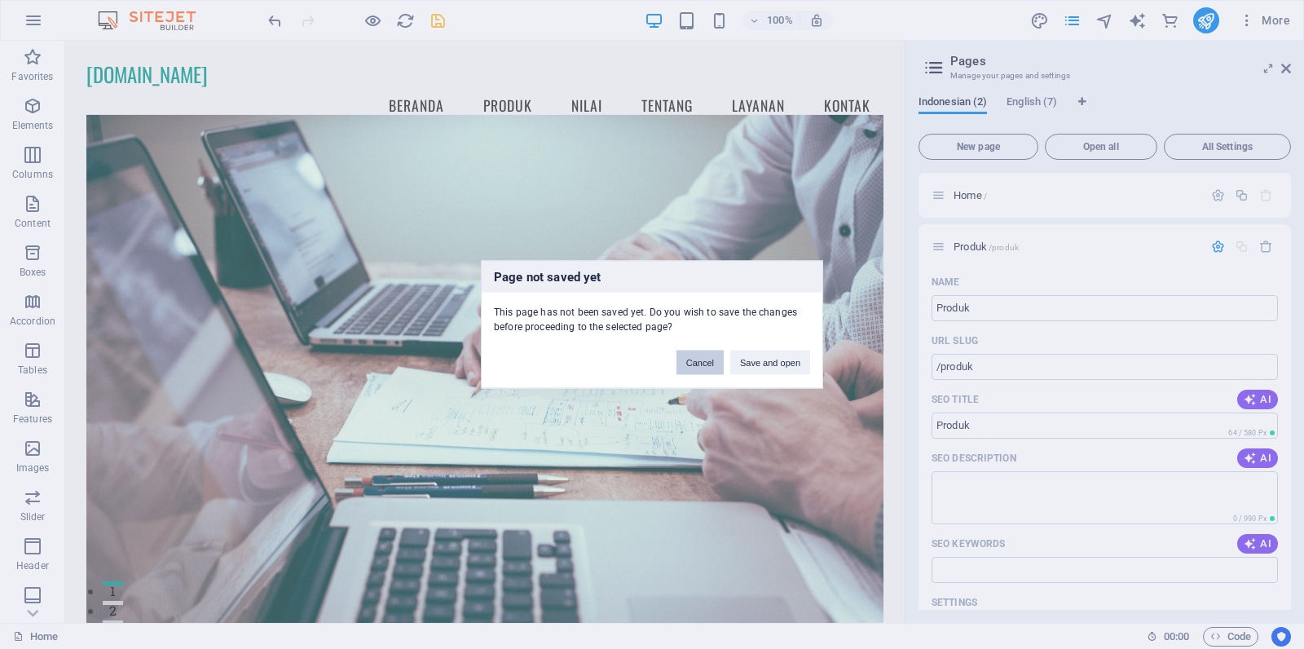
click at [713, 363] on button "Cancel" at bounding box center [700, 363] width 47 height 24
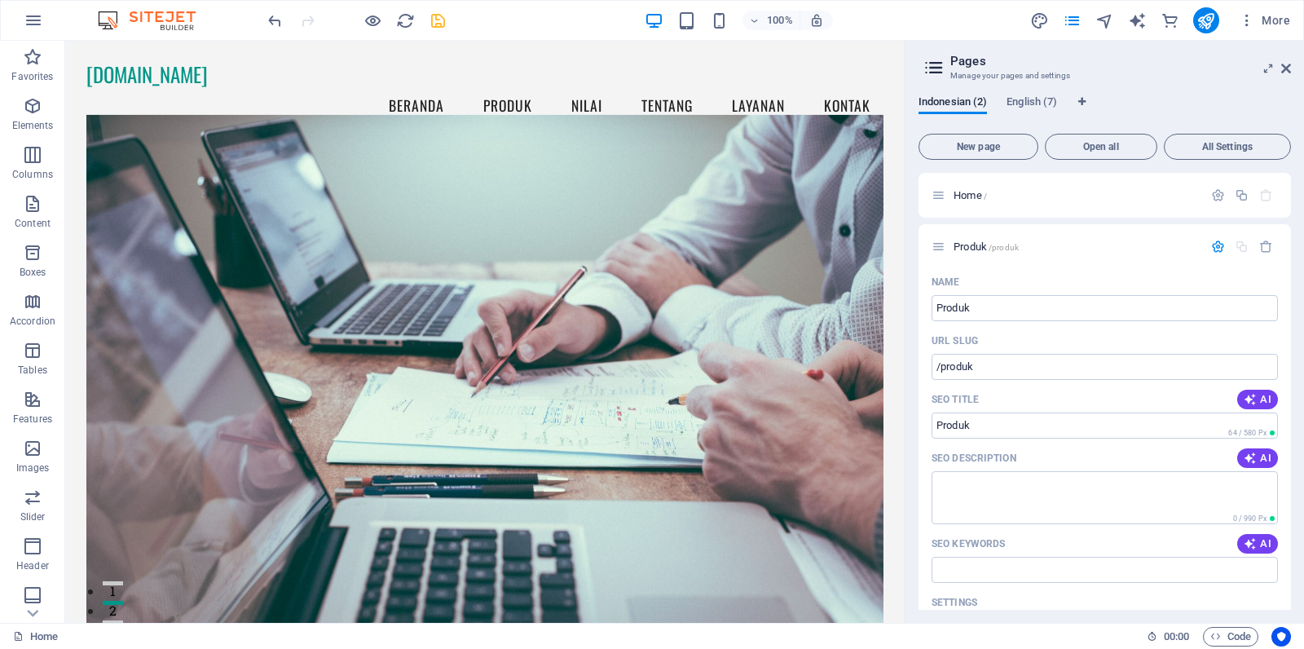
drag, startPoint x: 1288, startPoint y: 310, endPoint x: 1289, endPoint y: 373, distance: 63.6
click at [1043, 373] on div "Home / Produk /produk Name Produk ​ URL SLUG /produk ​ SEO Title AI Produk ​ 64…" at bounding box center [1105, 391] width 373 height 437
click at [1043, 457] on icon "button" at bounding box center [1250, 458] width 13 height 13
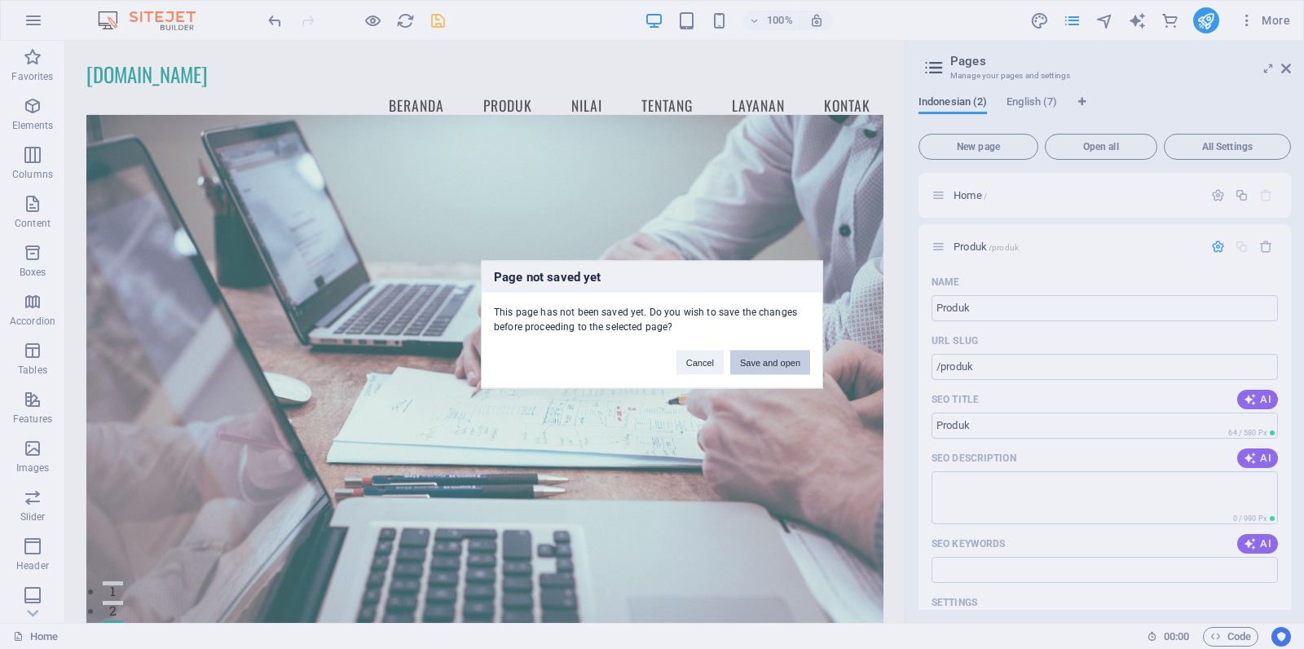
click at [796, 362] on button "Save and open" at bounding box center [770, 363] width 80 height 24
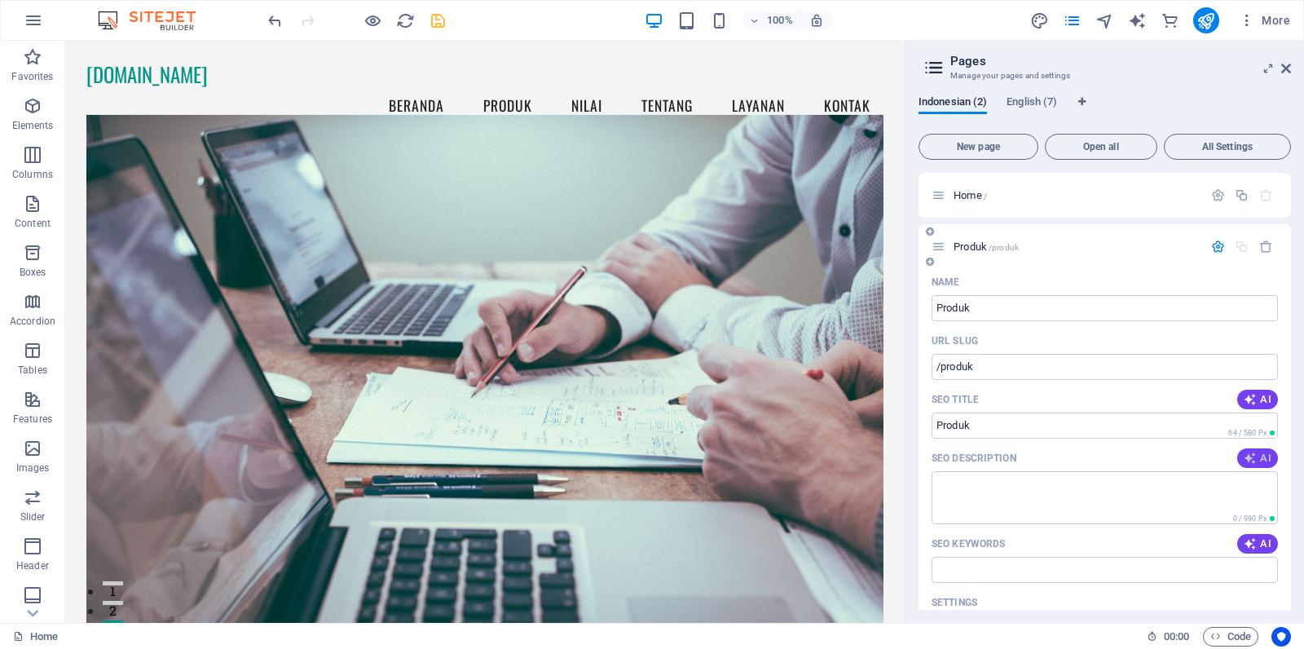
click at [1043, 459] on span "AI" at bounding box center [1258, 458] width 28 height 13
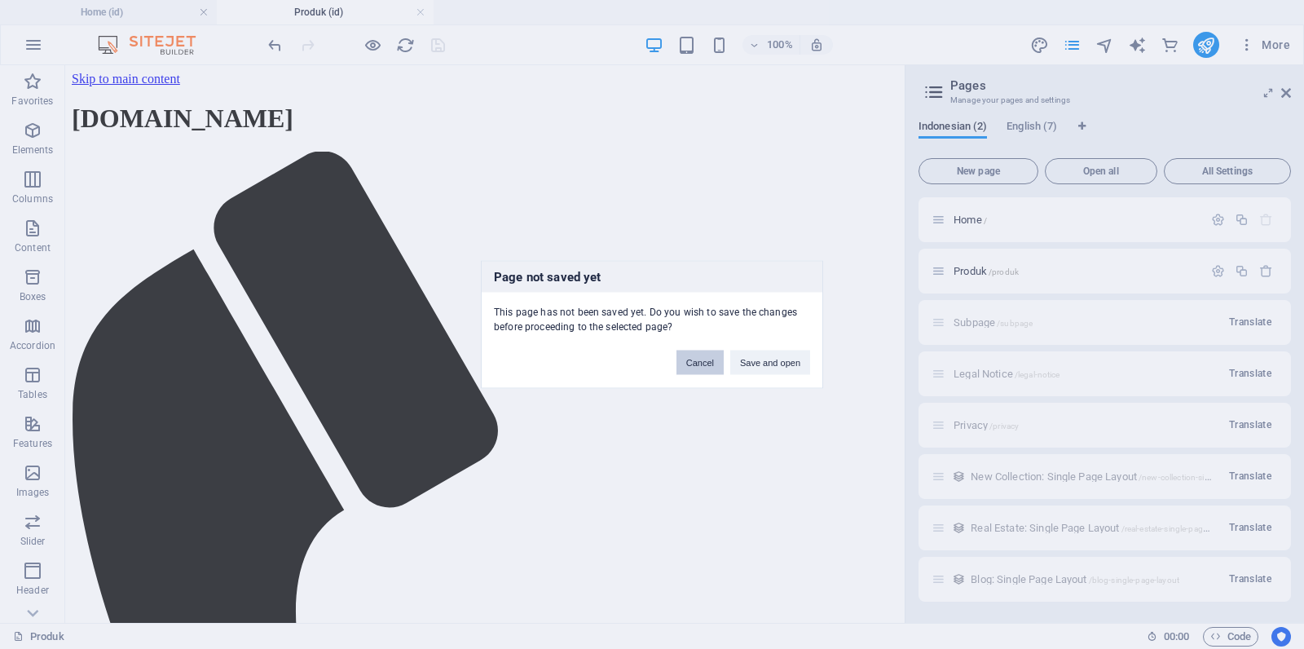
scroll to position [0, 0]
click at [714, 360] on button "Cancel" at bounding box center [700, 363] width 47 height 24
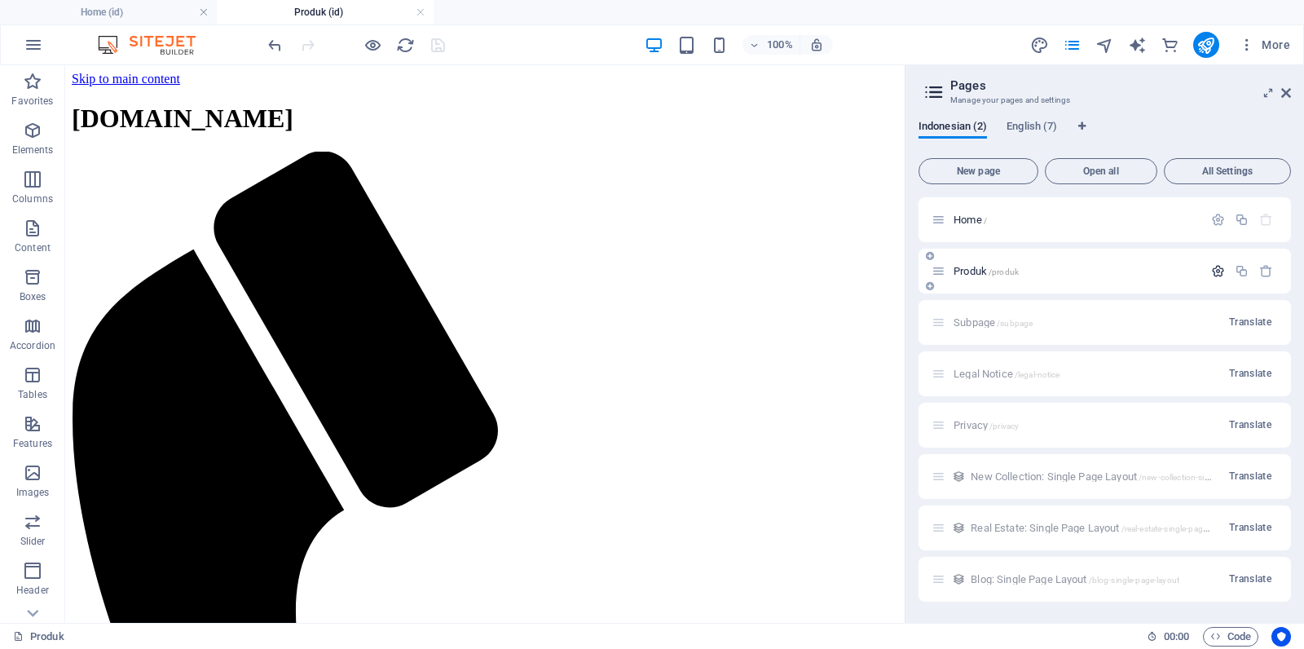
click at [1043, 271] on icon "button" at bounding box center [1218, 271] width 14 height 14
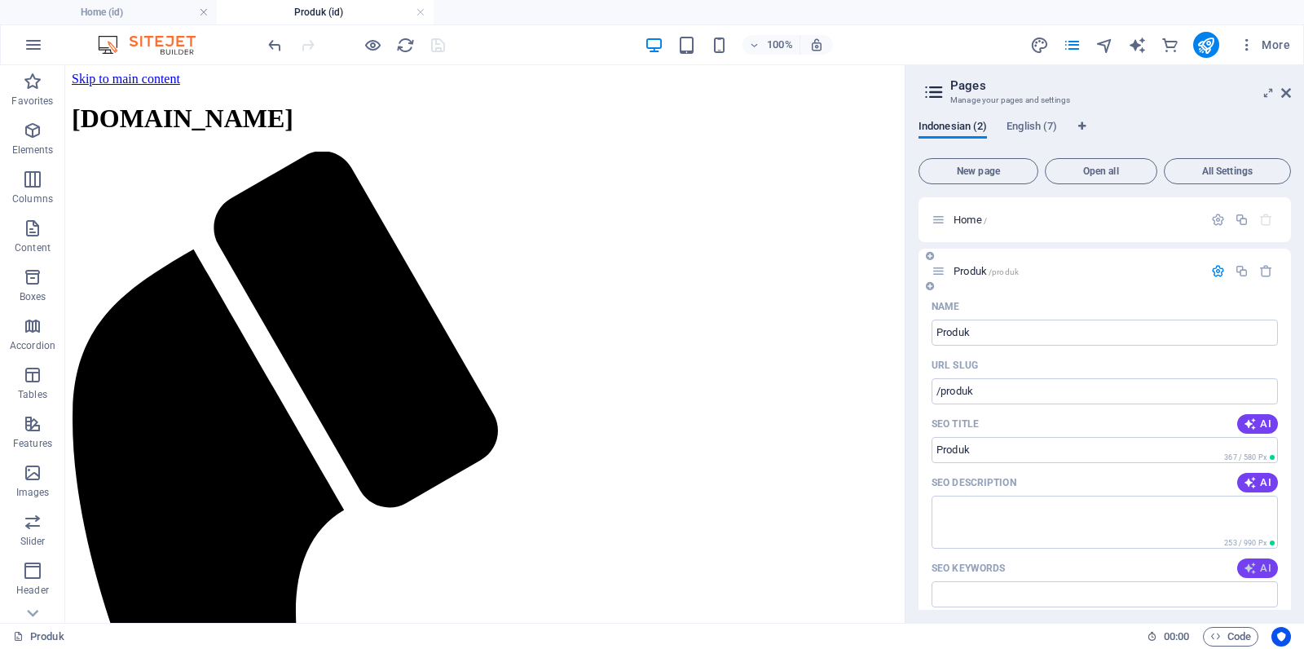
click at [1043, 518] on span "AI" at bounding box center [1258, 568] width 28 height 13
click at [1043, 483] on span "AI" at bounding box center [1258, 482] width 28 height 13
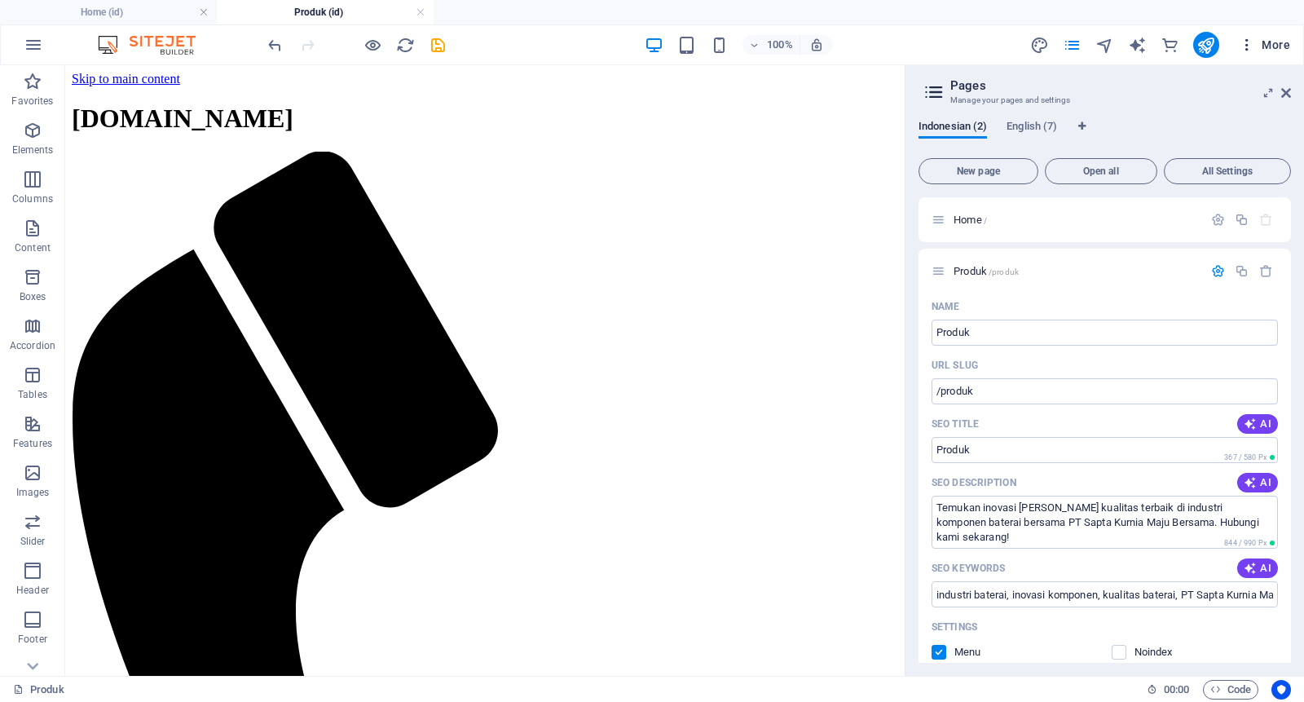
click at [1043, 48] on icon "button" at bounding box center [1247, 45] width 16 height 16
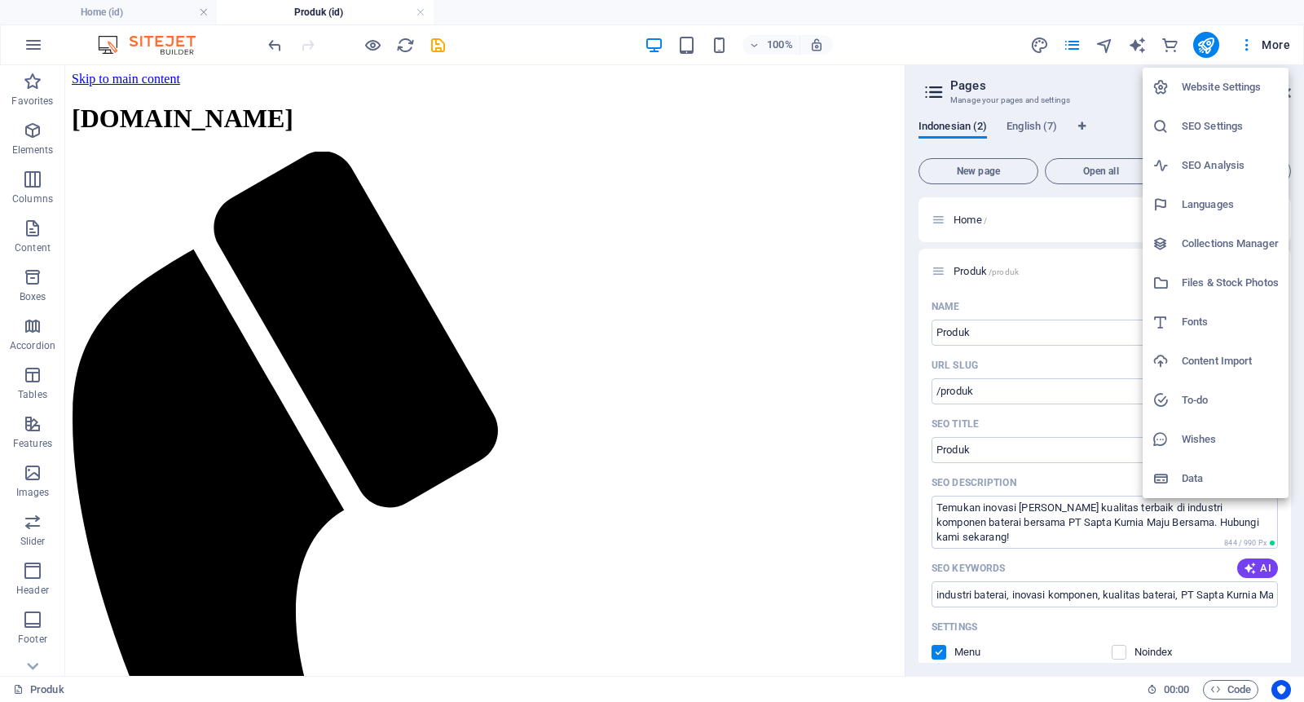
click at [1043, 86] on h6 "Website Settings" at bounding box center [1230, 87] width 97 height 20
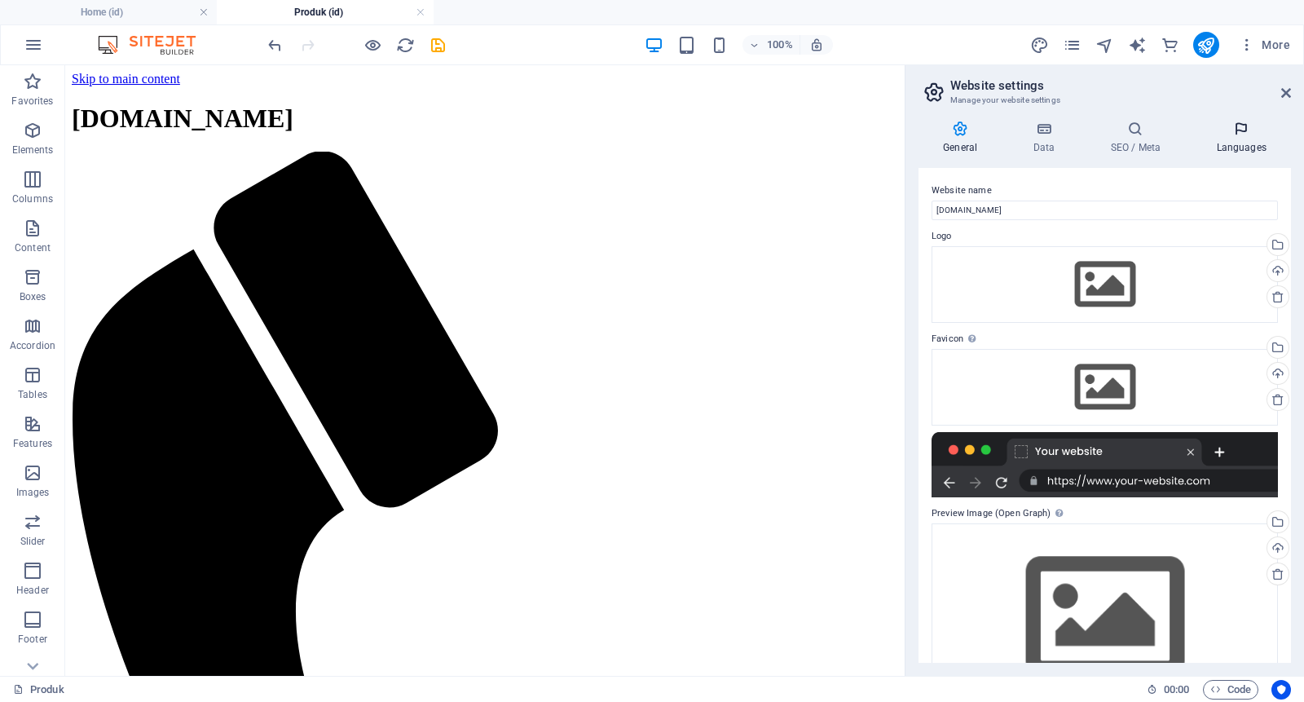
drag, startPoint x: 1285, startPoint y: 217, endPoint x: 1248, endPoint y: 135, distance: 90.1
click at [1043, 135] on div "General Data SEO / Meta Languages Website name skmbindonesia.com Logo Drag file…" at bounding box center [1105, 392] width 373 height 542
click at [1043, 135] on icon at bounding box center [1241, 129] width 99 height 16
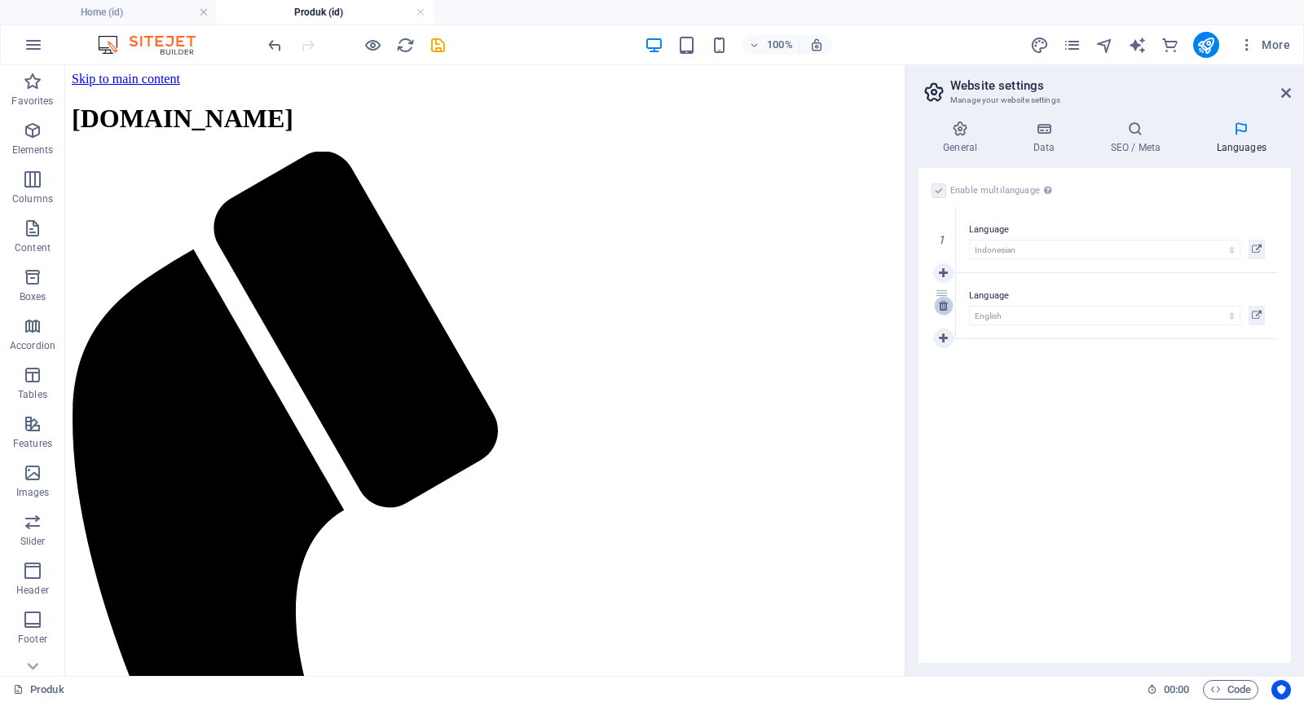
click at [950, 307] on link at bounding box center [944, 306] width 20 height 20
click at [435, 40] on icon "save" at bounding box center [438, 45] width 19 height 19
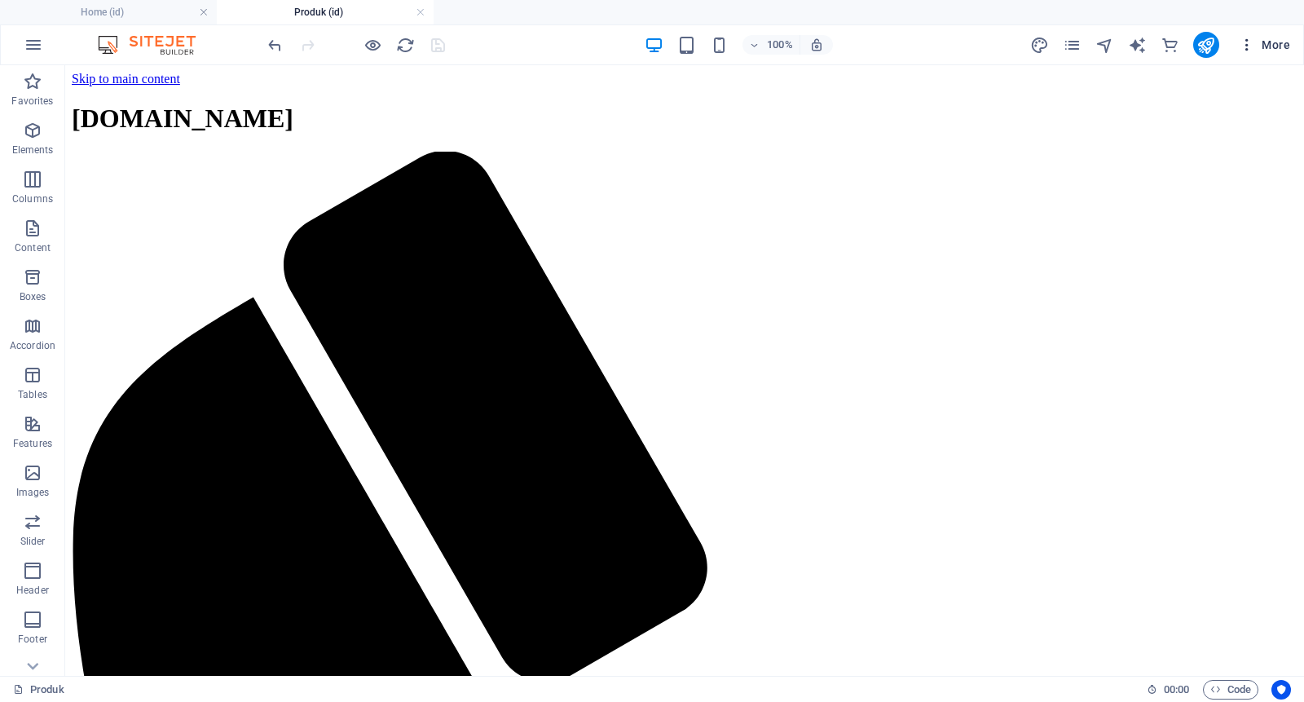
click at [1043, 46] on span "More" at bounding box center [1264, 45] width 51 height 16
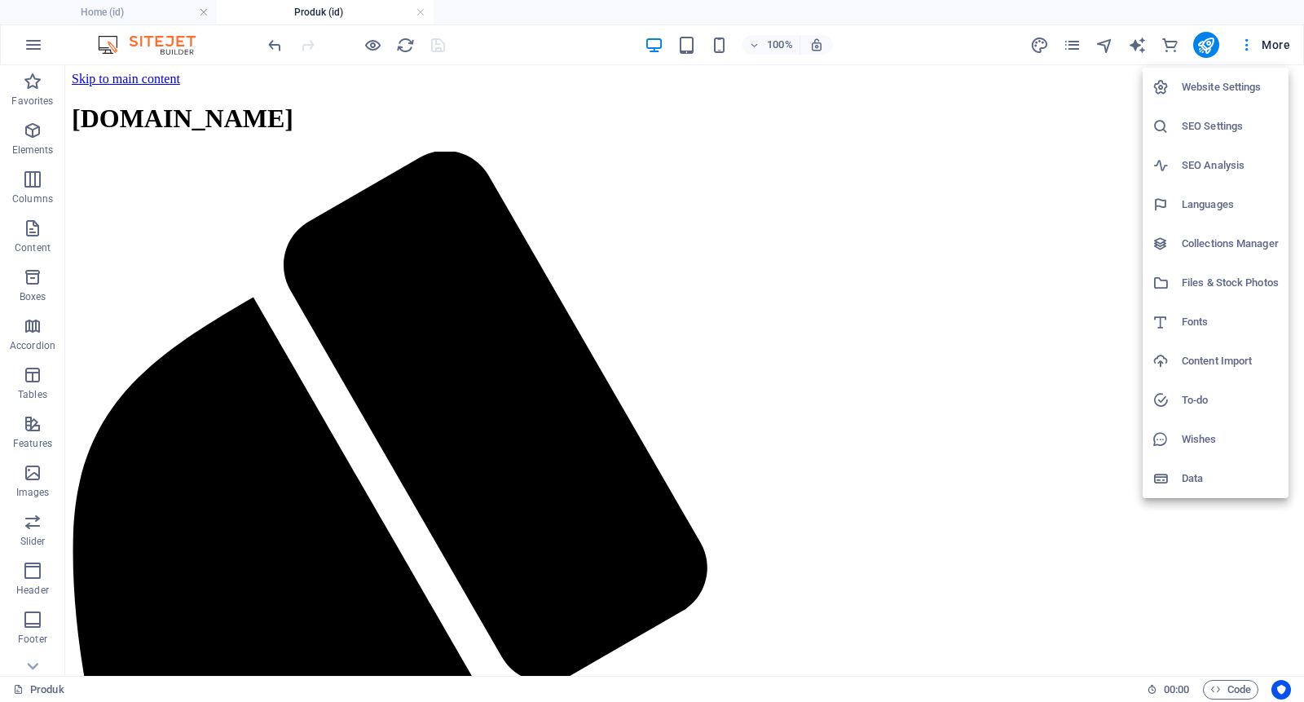
click at [1043, 83] on h6 "Website Settings" at bounding box center [1230, 87] width 97 height 20
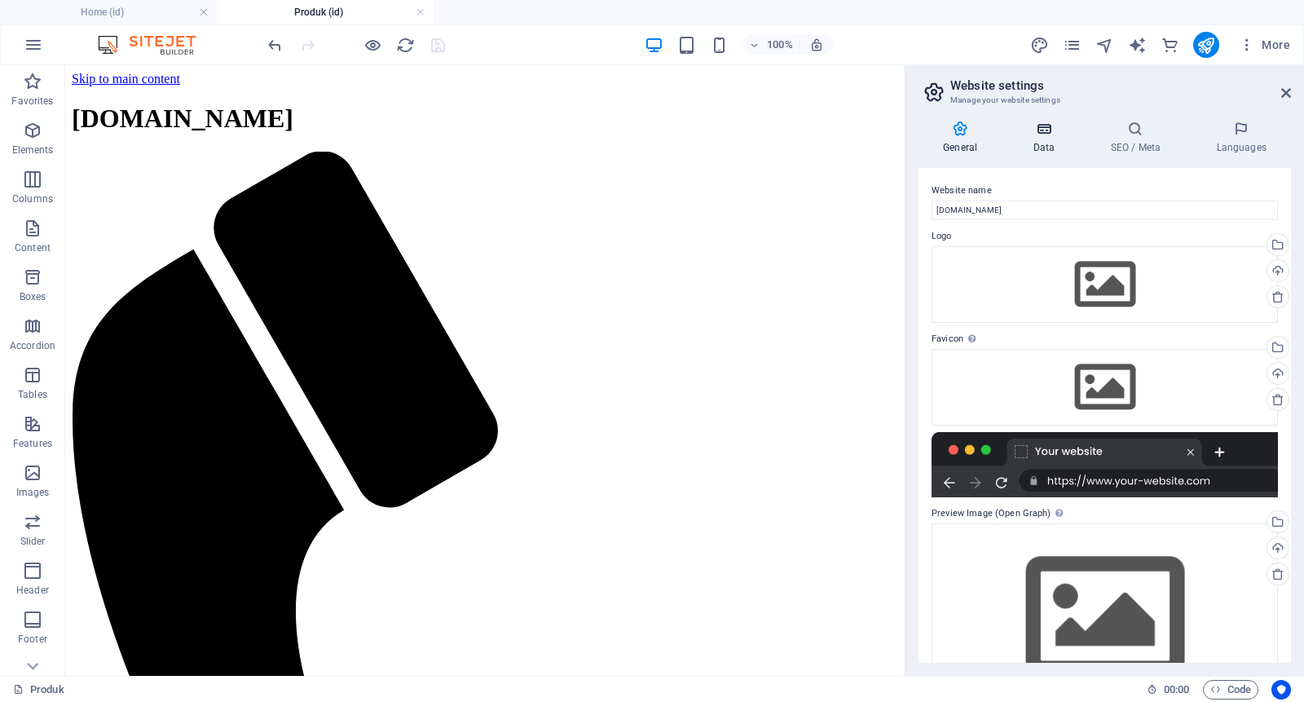
click at [1039, 141] on h4 "Data" at bounding box center [1046, 138] width 77 height 34
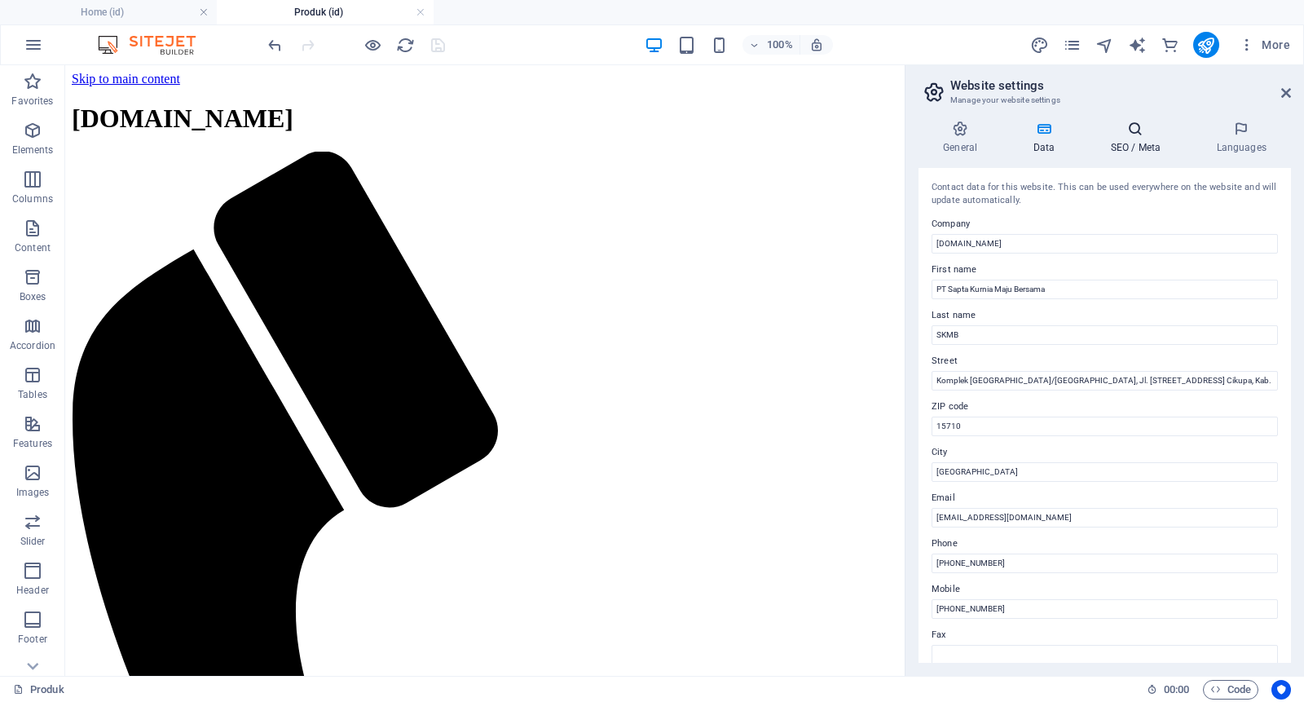
click at [1043, 135] on icon at bounding box center [1135, 129] width 99 height 16
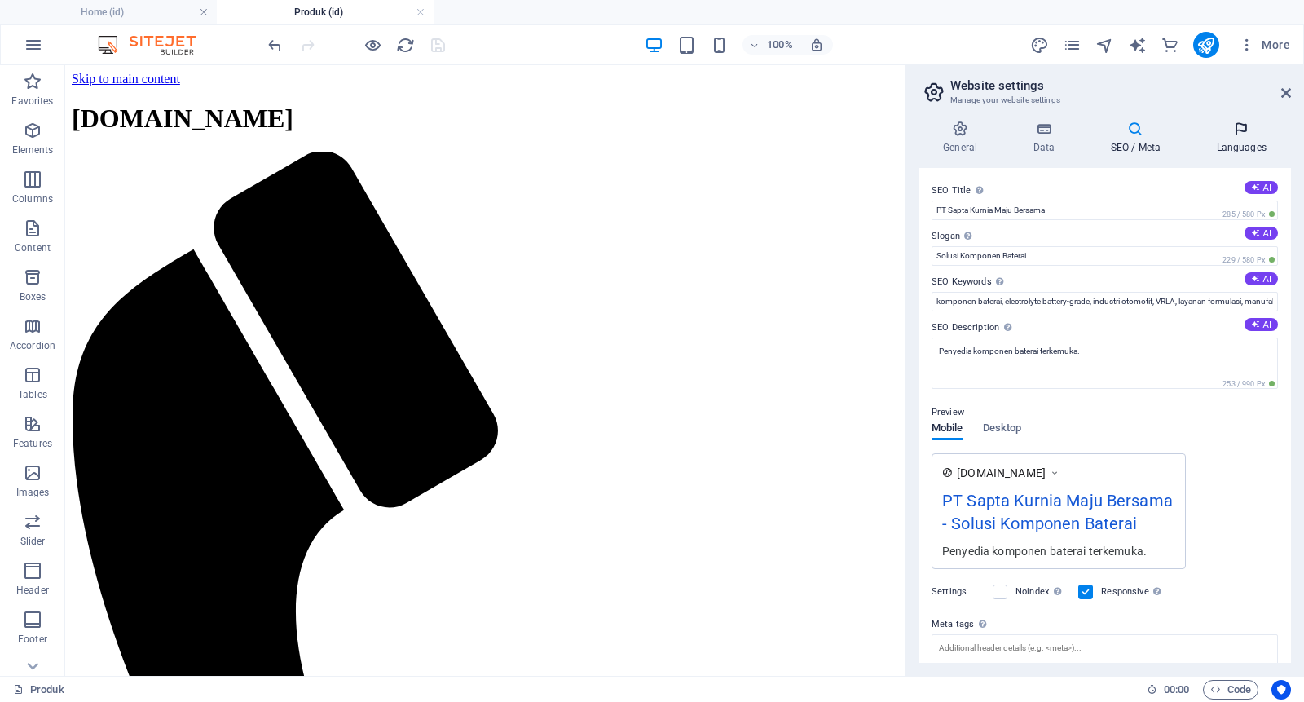
click at [1043, 137] on h4 "Languages" at bounding box center [1241, 138] width 99 height 34
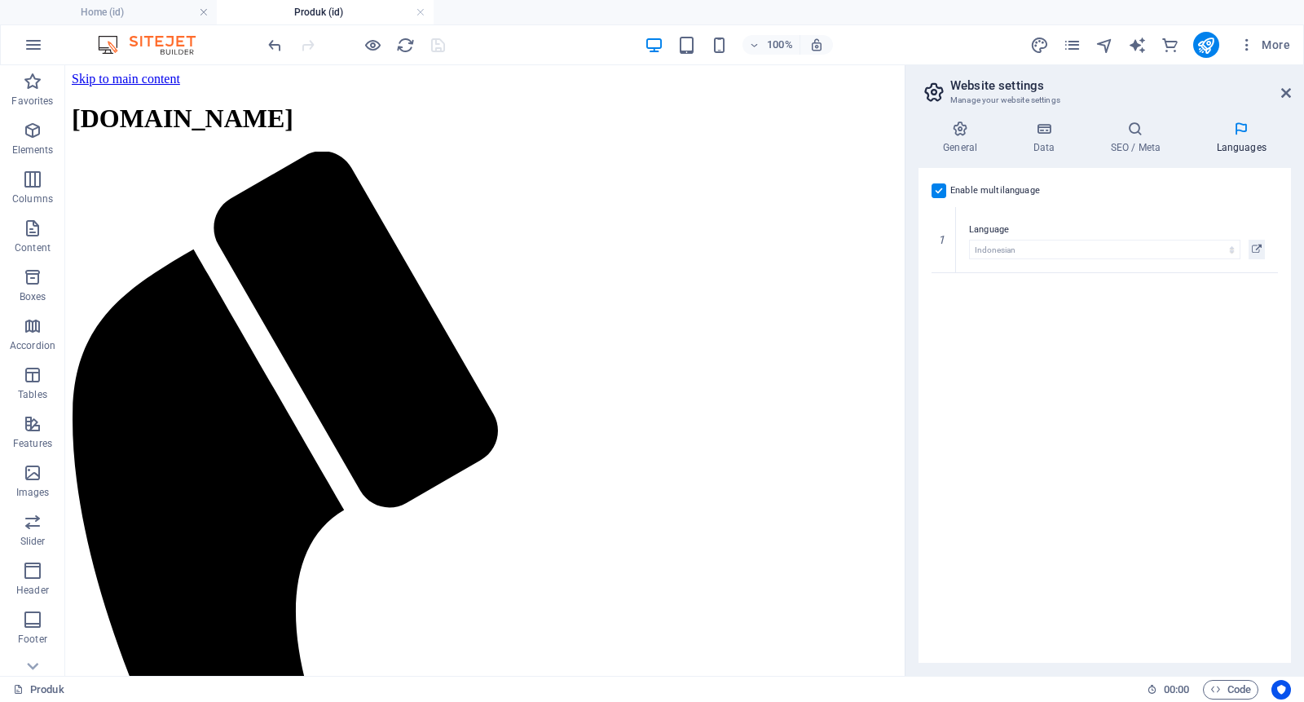
click at [1043, 364] on div "Enable multilanguage To disable multilanguage delete all languages until only o…" at bounding box center [1105, 415] width 373 height 495
click at [940, 191] on label at bounding box center [939, 190] width 15 height 15
click at [0, 0] on input "Enable multilanguage To disable multilanguage delete all languages until only o…" at bounding box center [0, 0] width 0 height 0
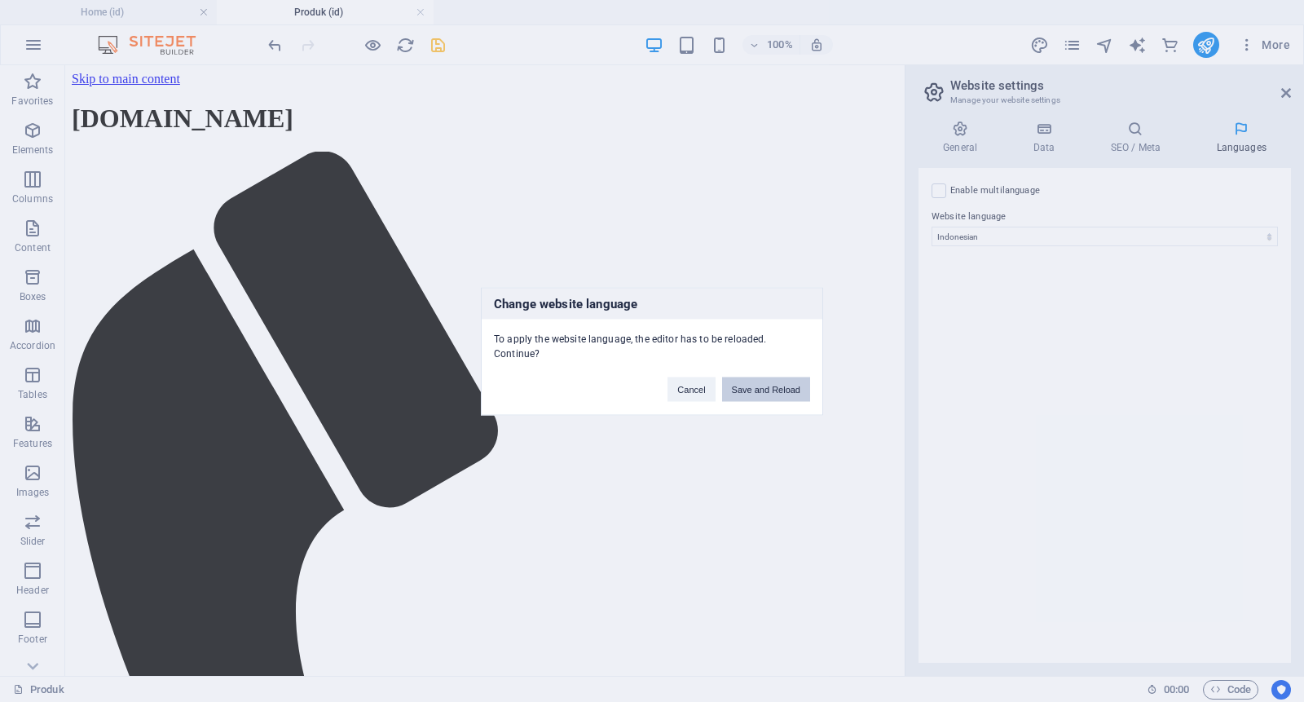
click at [765, 380] on button "Save and Reload" at bounding box center [766, 389] width 88 height 24
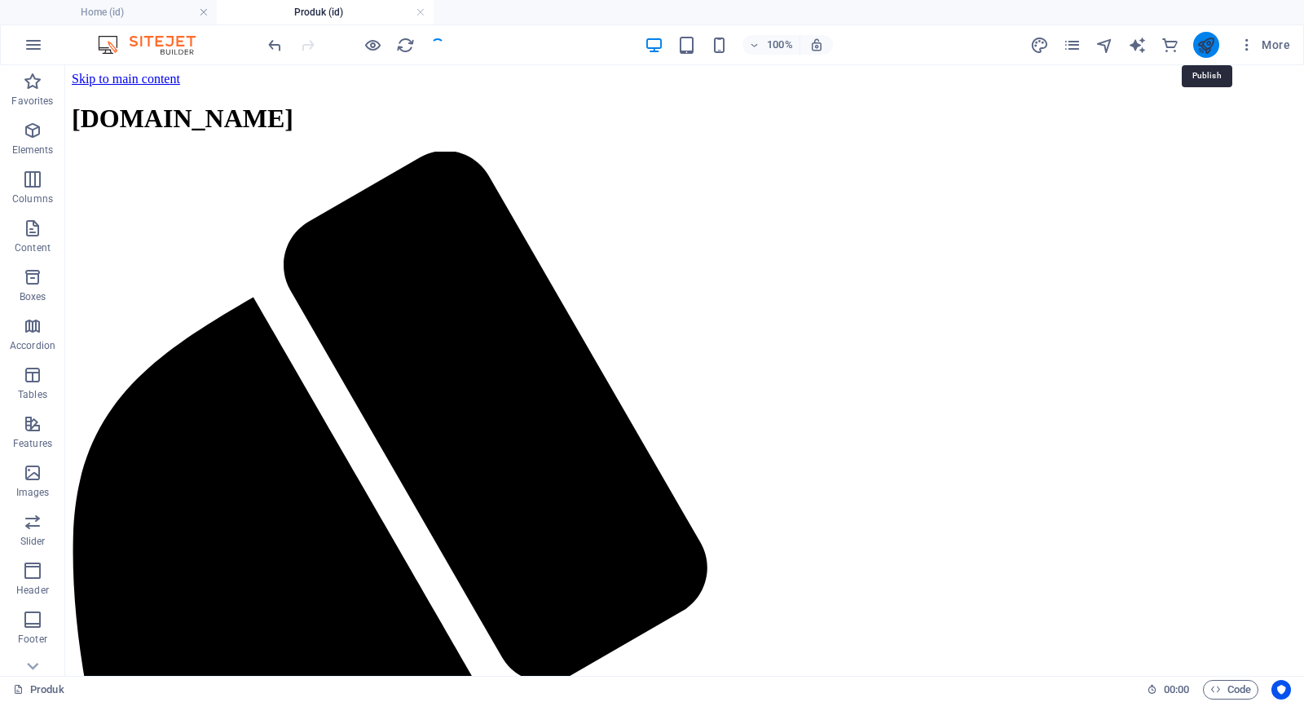
click at [1043, 40] on icon "publish" at bounding box center [1206, 45] width 19 height 19
click at [1043, 36] on icon "publish" at bounding box center [1206, 45] width 19 height 19
click at [1043, 45] on icon "publish" at bounding box center [1206, 45] width 19 height 19
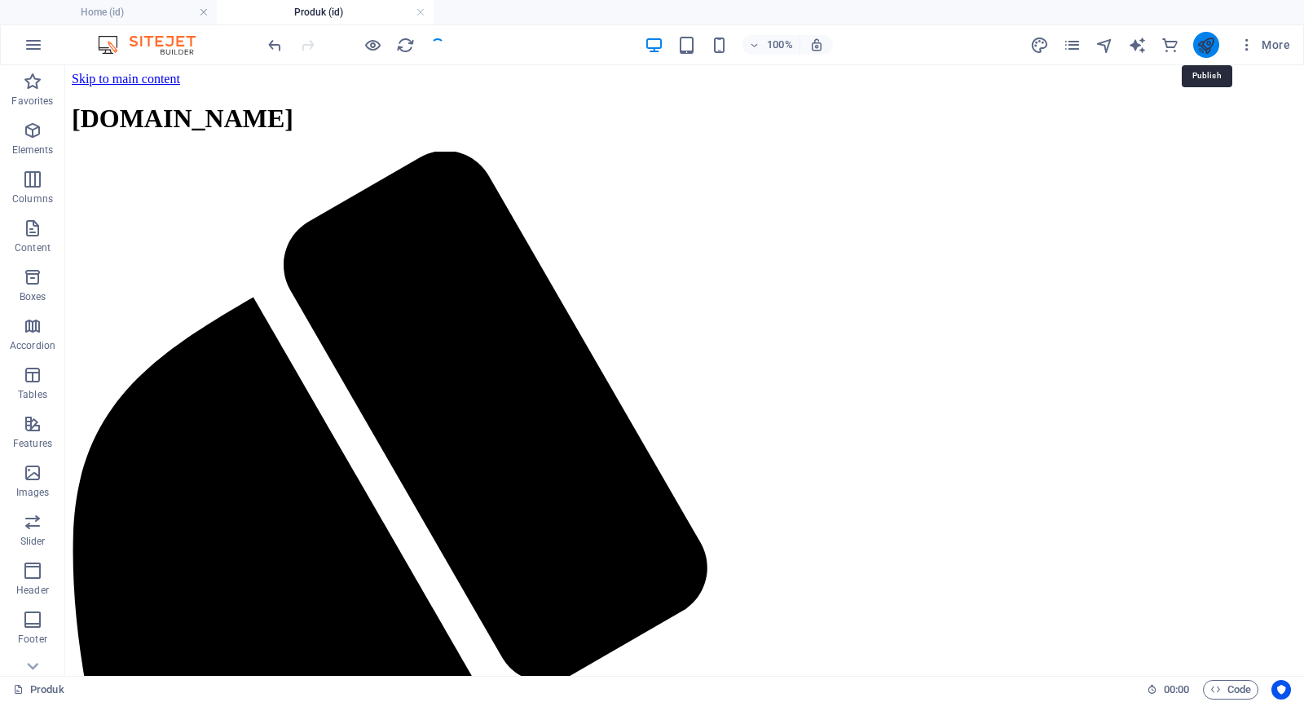
click at [1043, 45] on icon "publish" at bounding box center [1206, 45] width 19 height 19
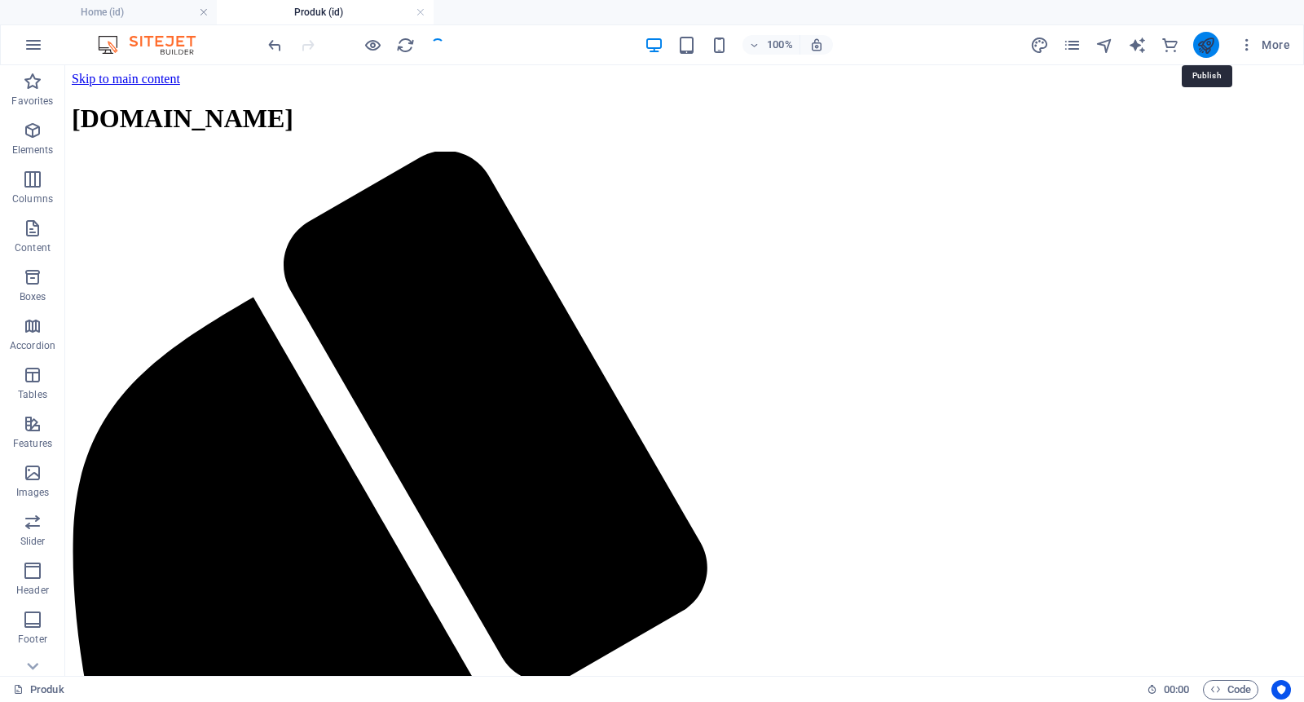
click at [1043, 45] on icon "publish" at bounding box center [1206, 45] width 19 height 19
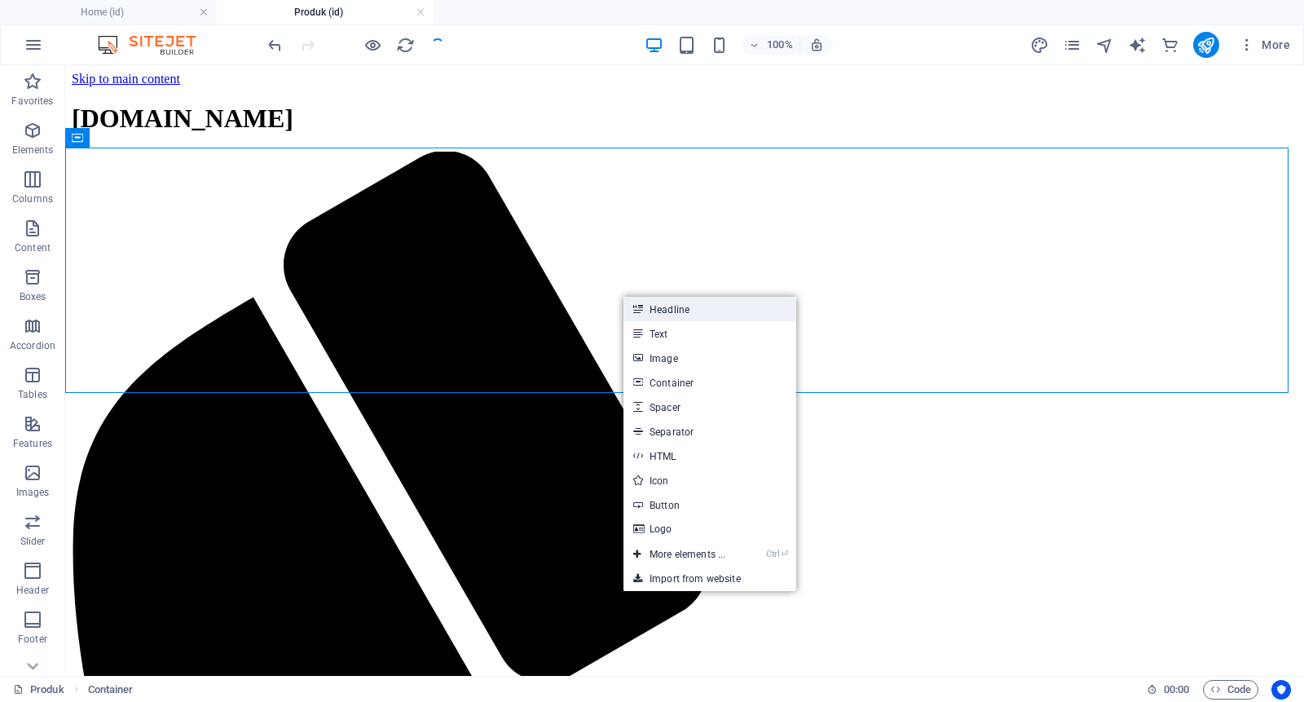
click at [682, 311] on link "Headline" at bounding box center [710, 309] width 173 height 24
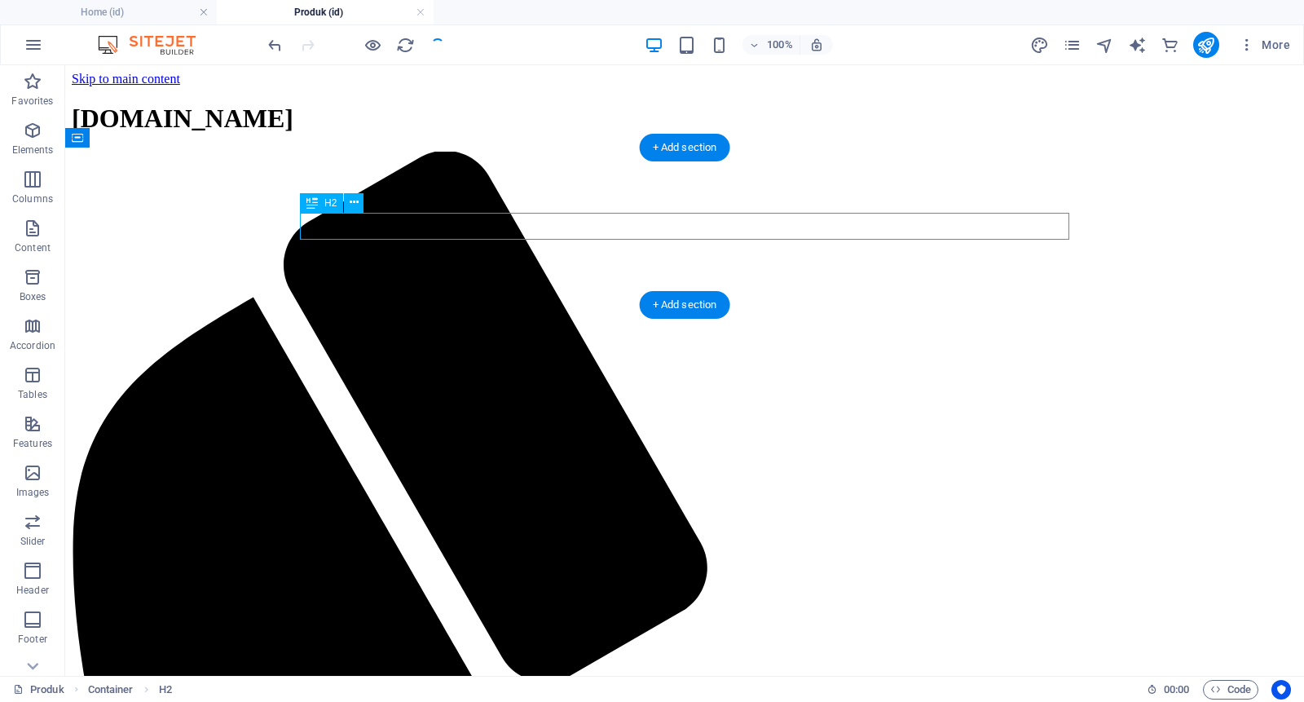
click at [352, 201] on icon at bounding box center [354, 202] width 9 height 17
click at [688, 298] on div "+ Add section" at bounding box center [685, 305] width 90 height 28
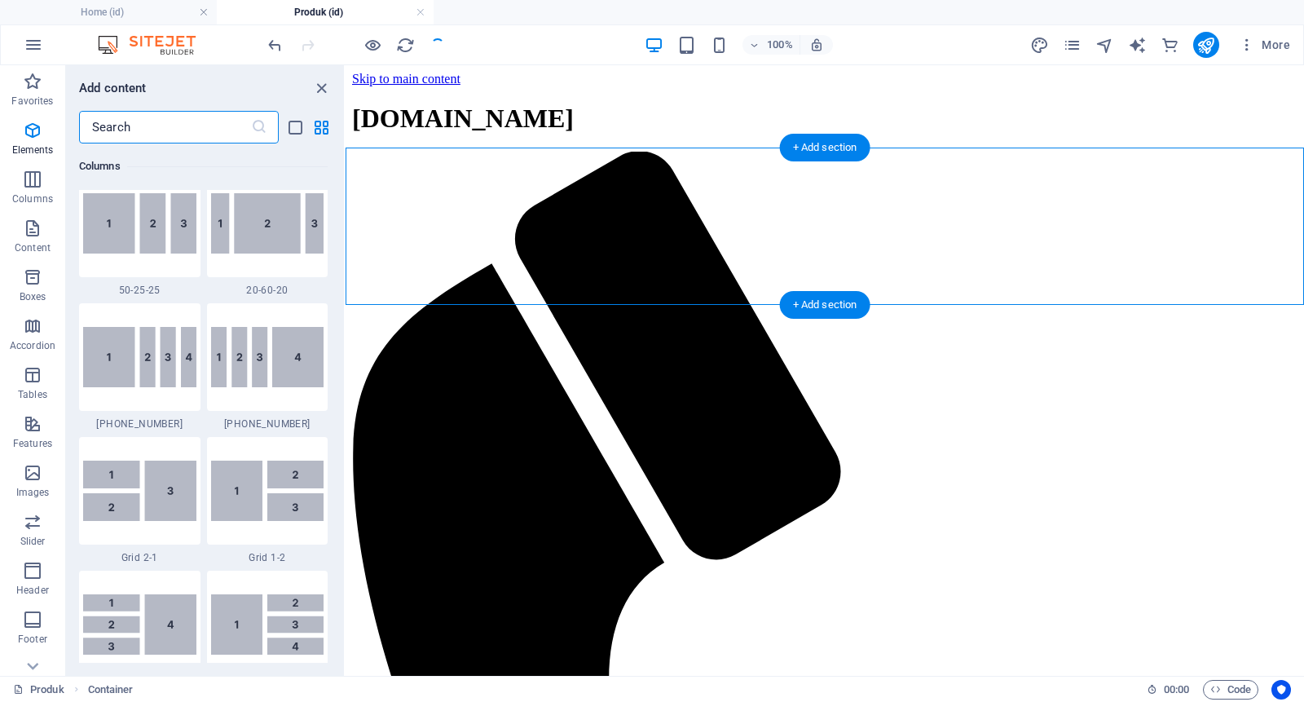
scroll to position [2852, 0]
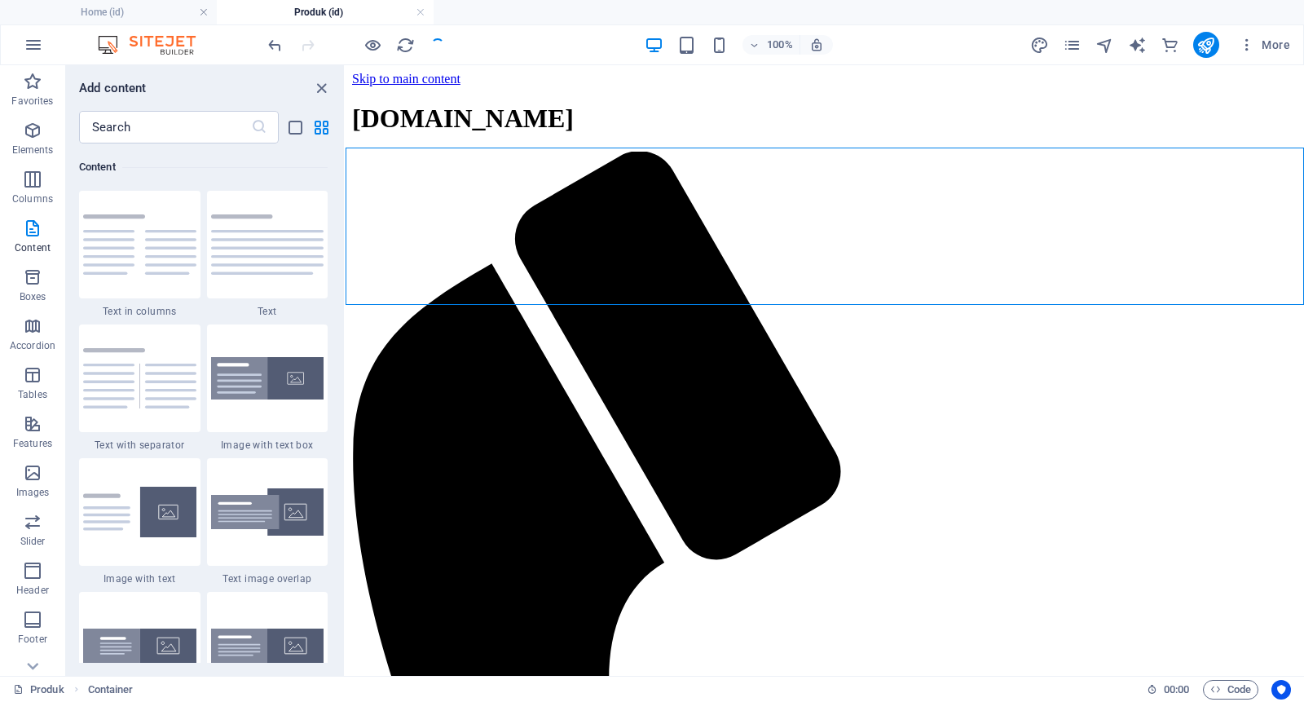
click at [339, 312] on div "Favorites 1 Star Headline 1 Star Container Elements 1 Star Headline 1 Star Text…" at bounding box center [205, 402] width 278 height 519
click at [339, 302] on div "Favorites 1 Star Headline 1 Star Container Elements 1 Star Headline 1 Star Text…" at bounding box center [205, 402] width 278 height 519
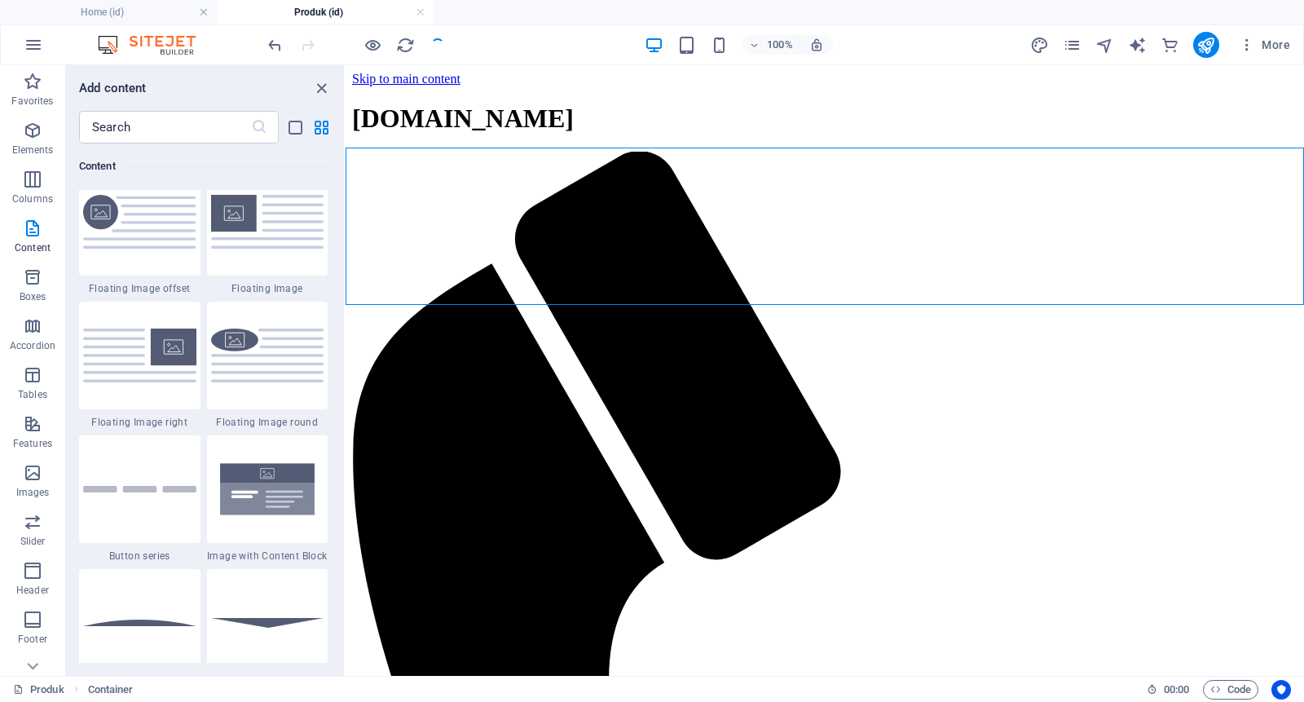
scroll to position [3334, 0]
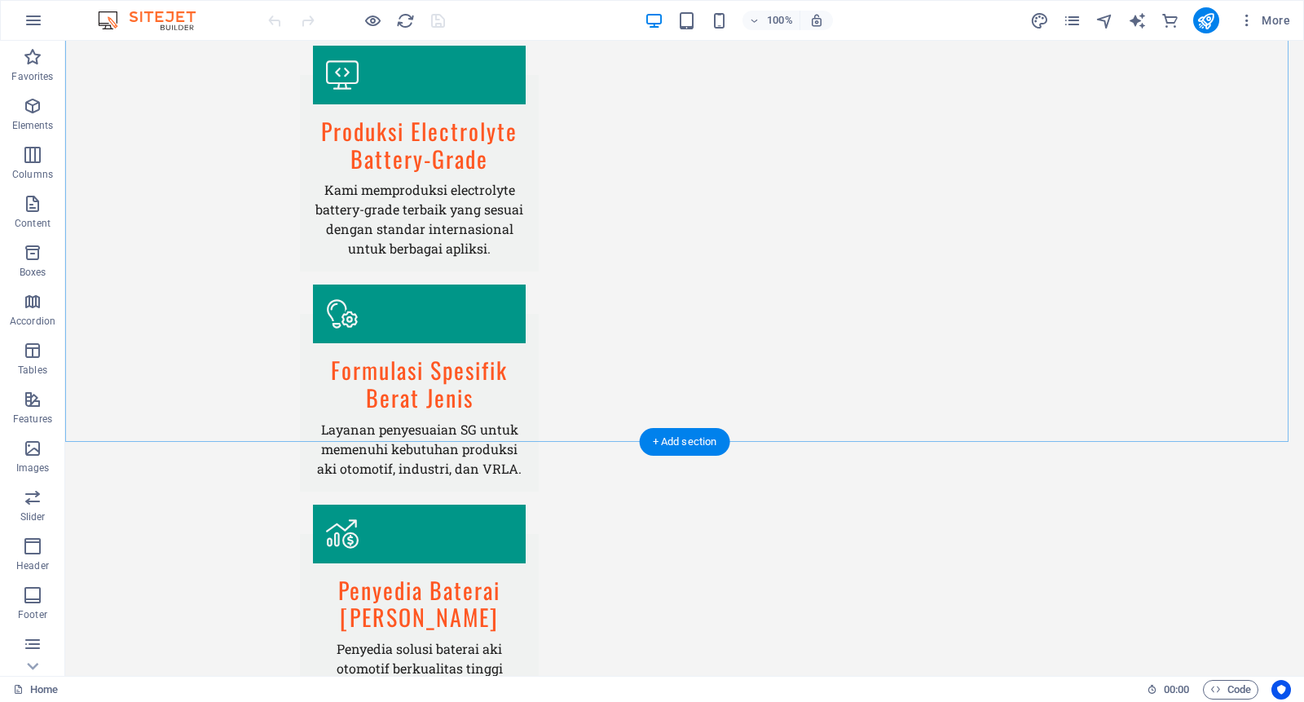
scroll to position [2714, 0]
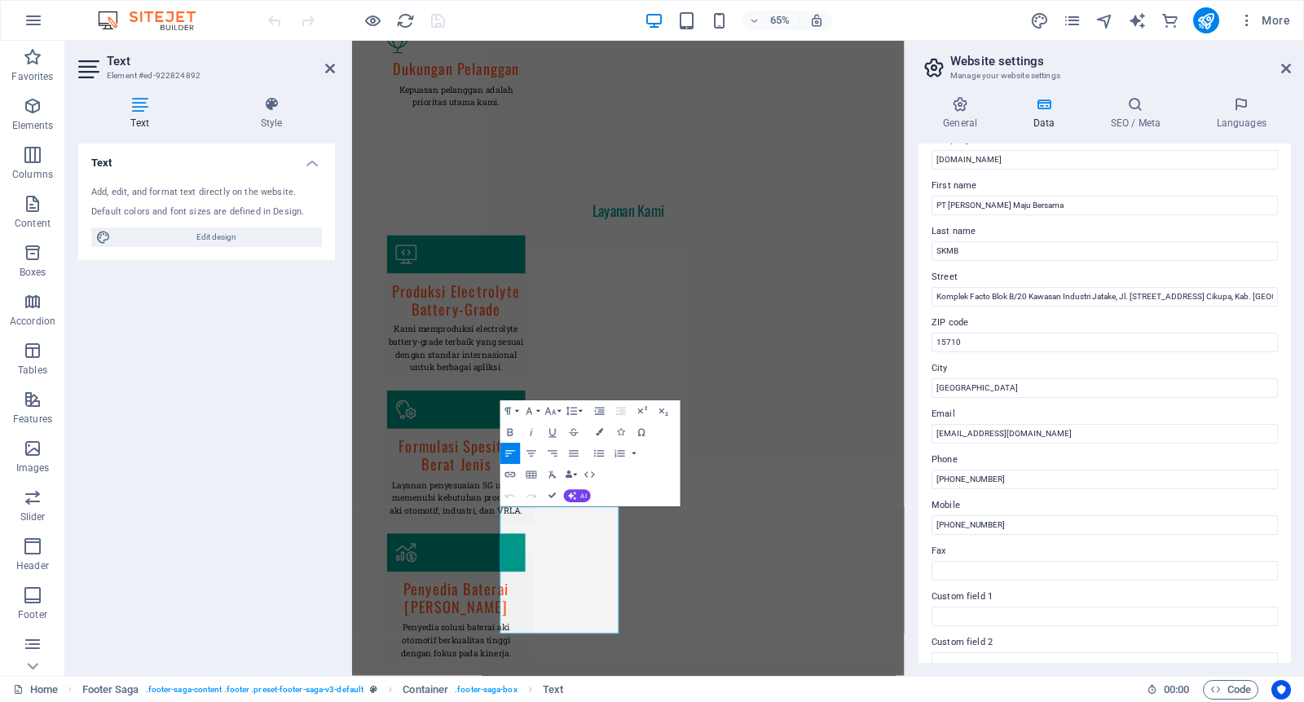
scroll to position [0, 0]
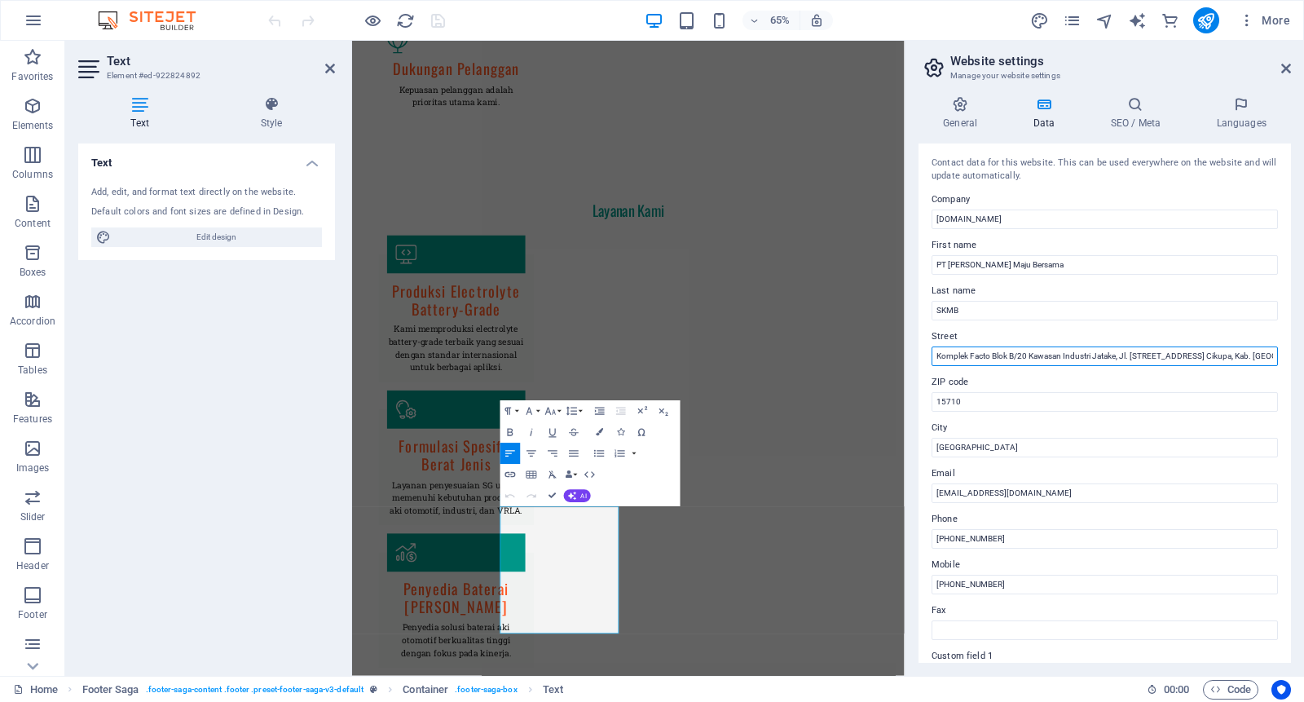
click at [1027, 355] on input "Komplek Facto Blok B/20 Kawasan Industri Jatake, Jl. [STREET_ADDRESS] Cikupa, K…" at bounding box center [1105, 356] width 346 height 20
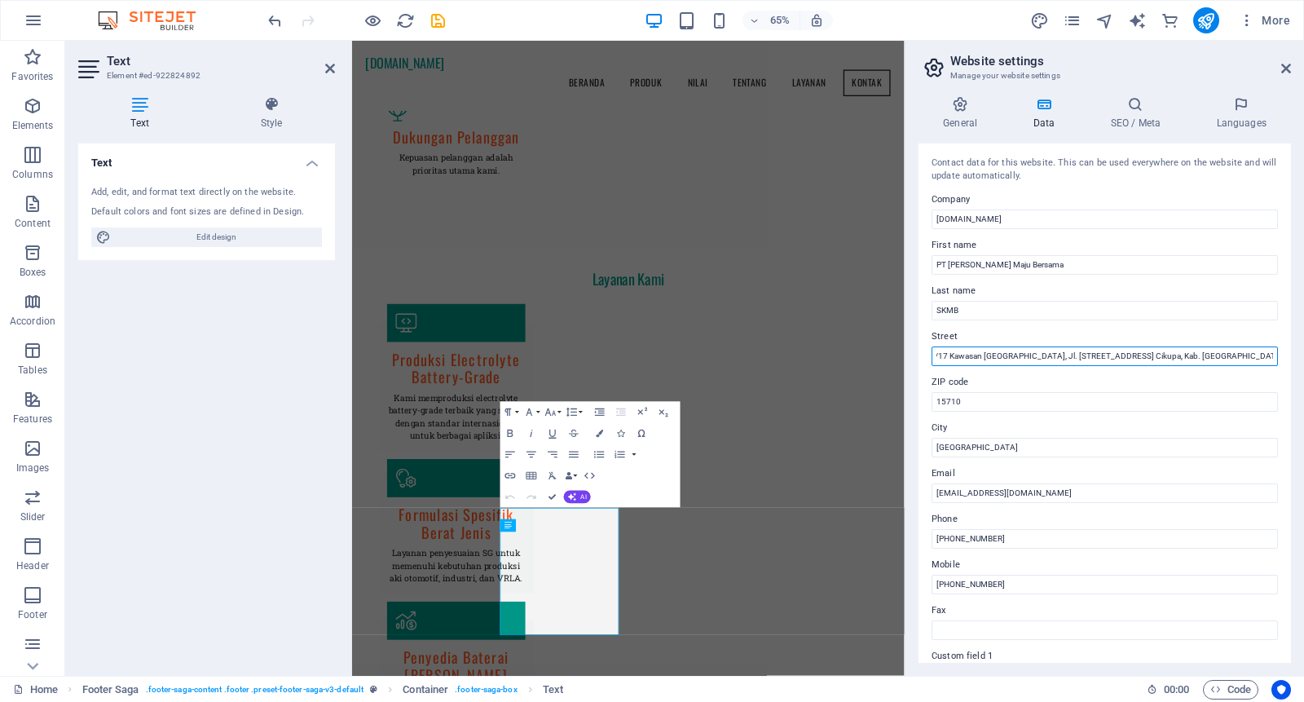
scroll to position [2580, 0]
drag, startPoint x: 1193, startPoint y: 362, endPoint x: 1231, endPoint y: 359, distance: 38.5
click at [1231, 359] on input "Komplek Facto Blok B/17 Kawasan [GEOGRAPHIC_DATA], Jl. [STREET_ADDRESS] Cikupa,…" at bounding box center [1105, 356] width 346 height 20
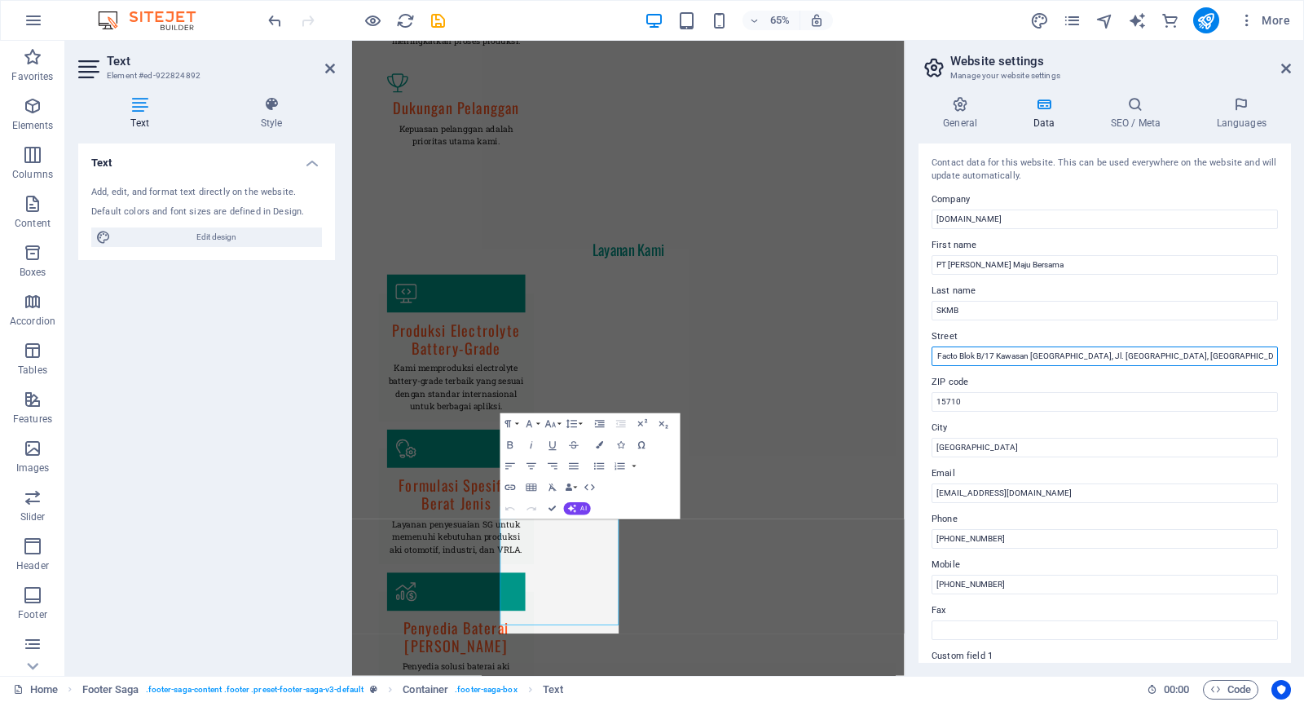
scroll to position [0, 37]
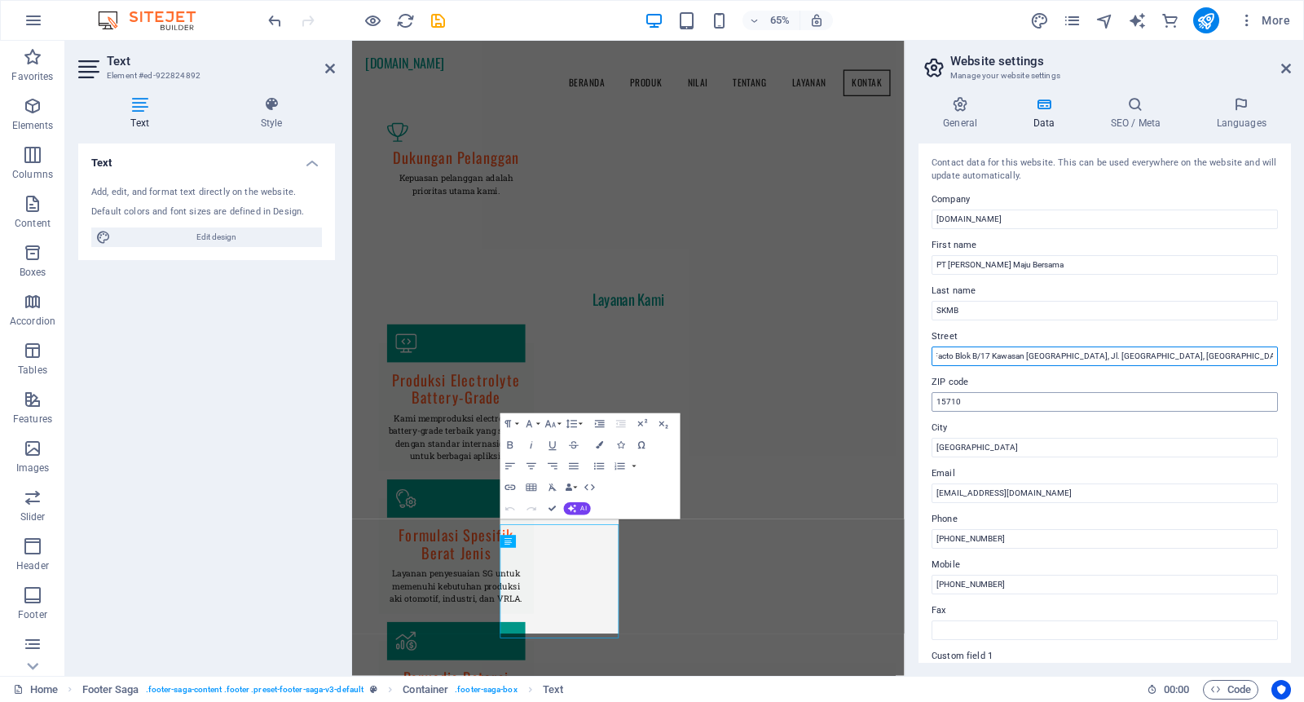
type input "Komplek Facto Blok B/17 Kawasan [GEOGRAPHIC_DATA], Jl. [GEOGRAPHIC_DATA], [GEOG…"
click at [946, 405] on input "15710" at bounding box center [1105, 402] width 346 height 20
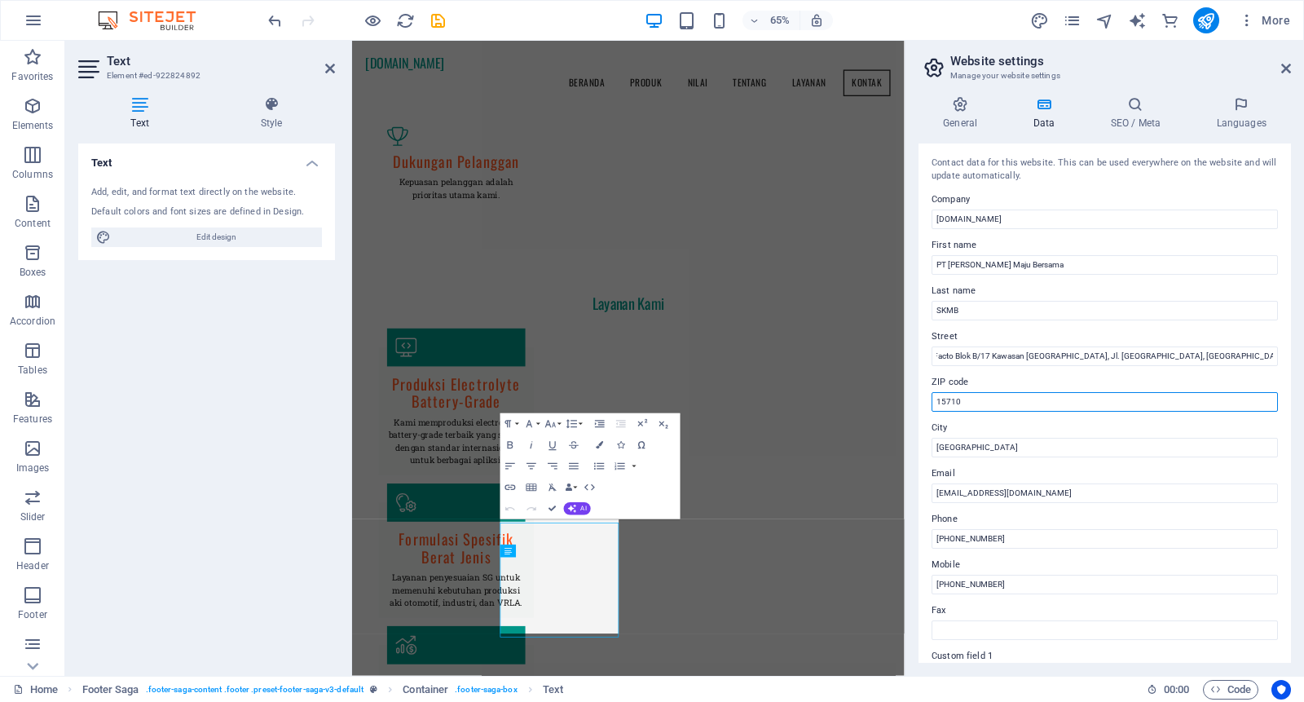
scroll to position [0, 0]
click at [946, 405] on input "15710" at bounding box center [1105, 402] width 346 height 20
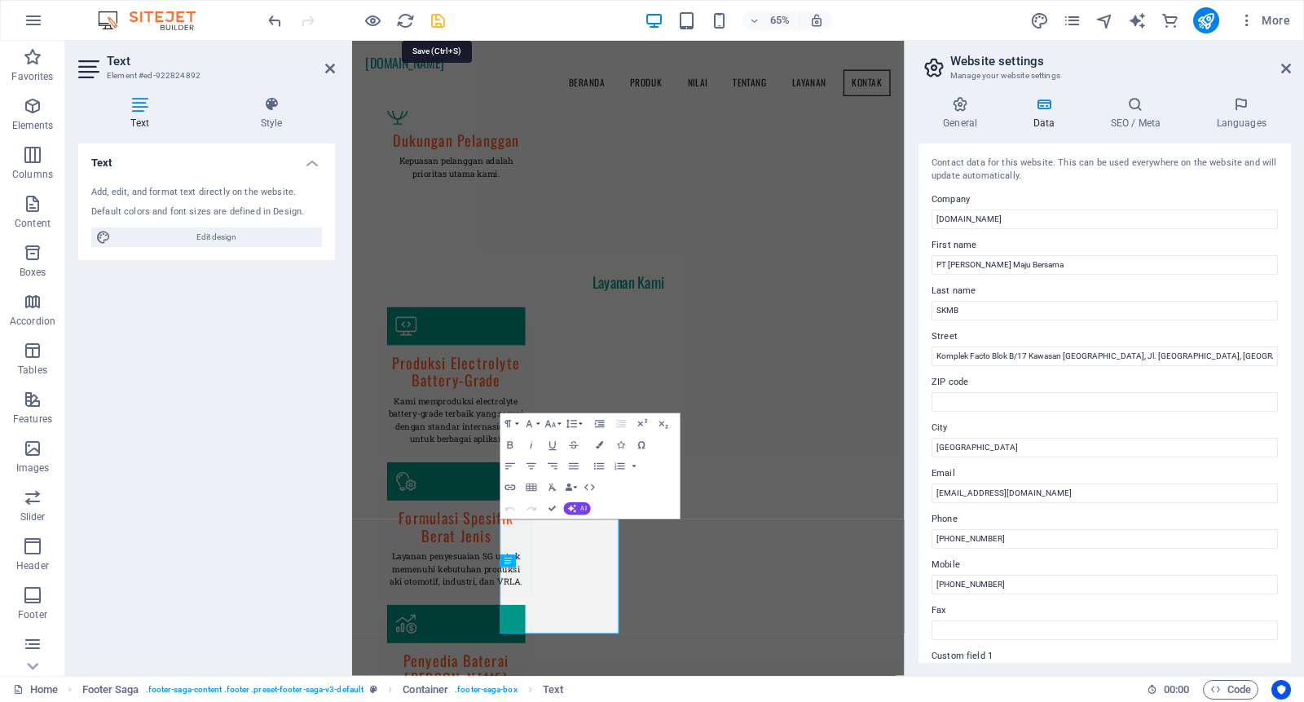
click at [439, 21] on icon "save" at bounding box center [438, 20] width 19 height 19
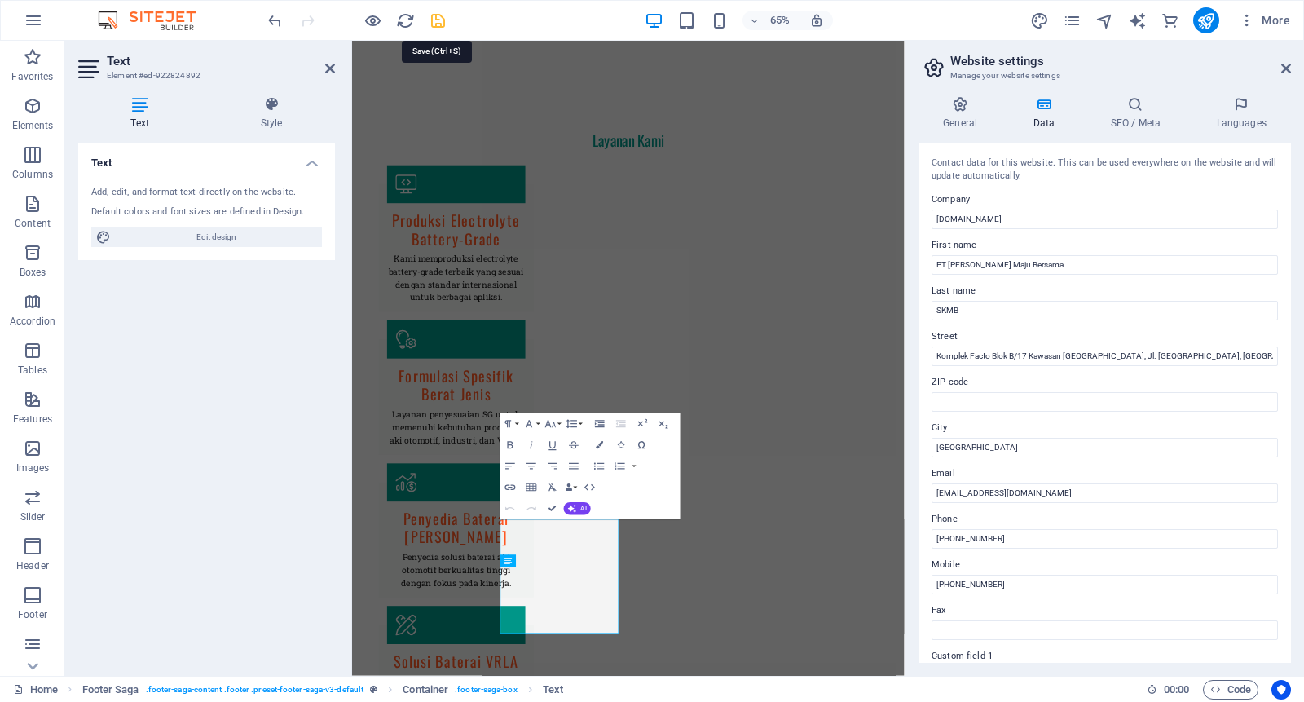
checkbox input "false"
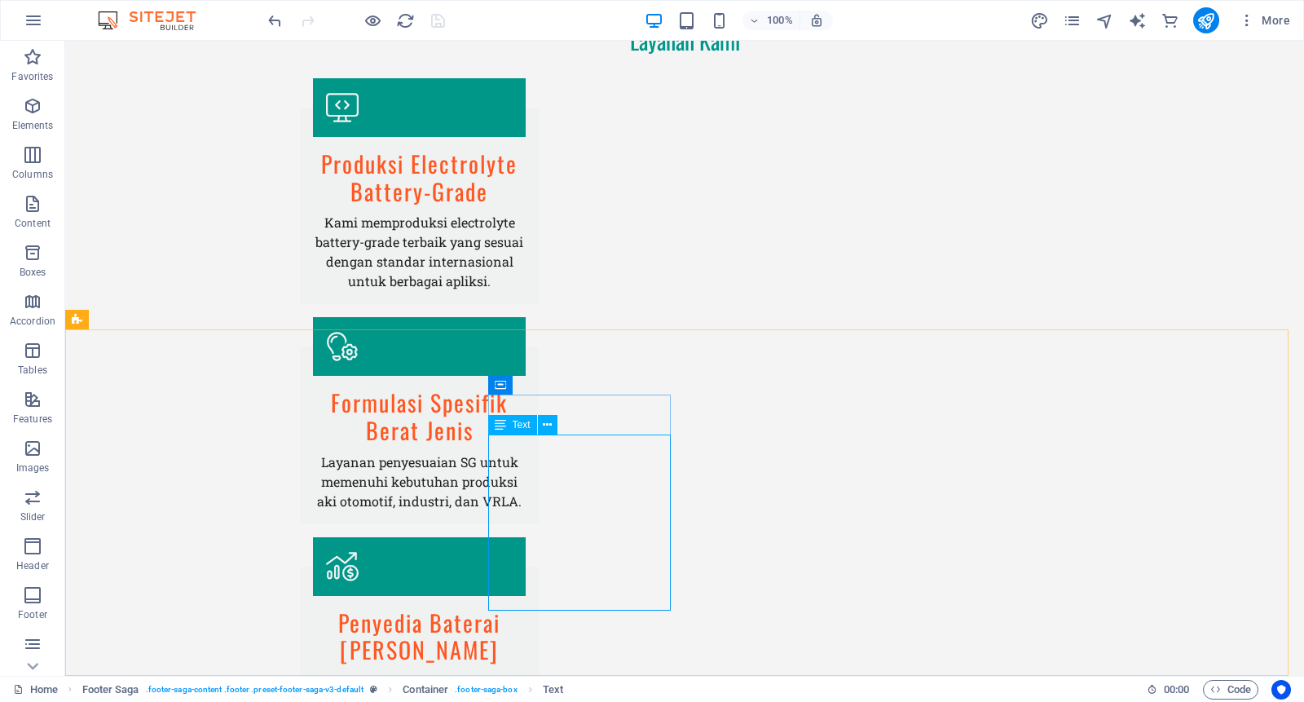
click at [523, 426] on span "Text" at bounding box center [522, 425] width 18 height 10
click at [547, 426] on icon at bounding box center [547, 425] width 9 height 17
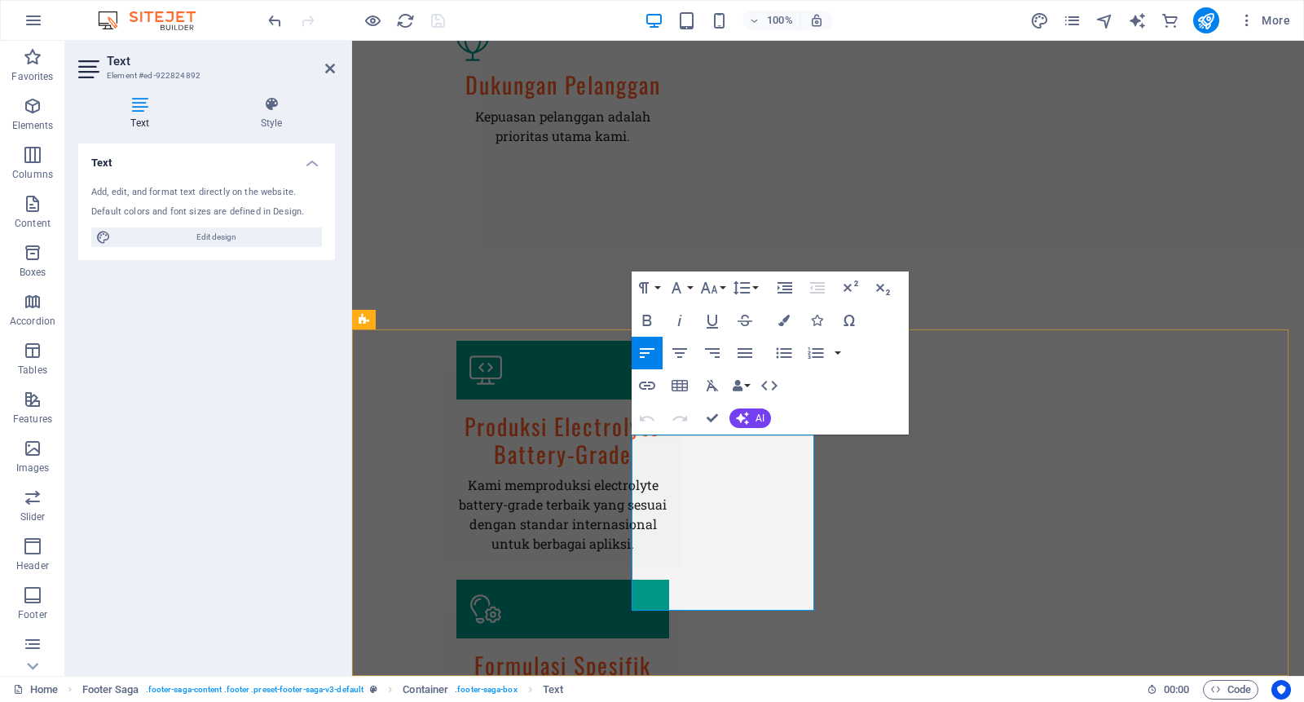
scroll to position [2610, 0]
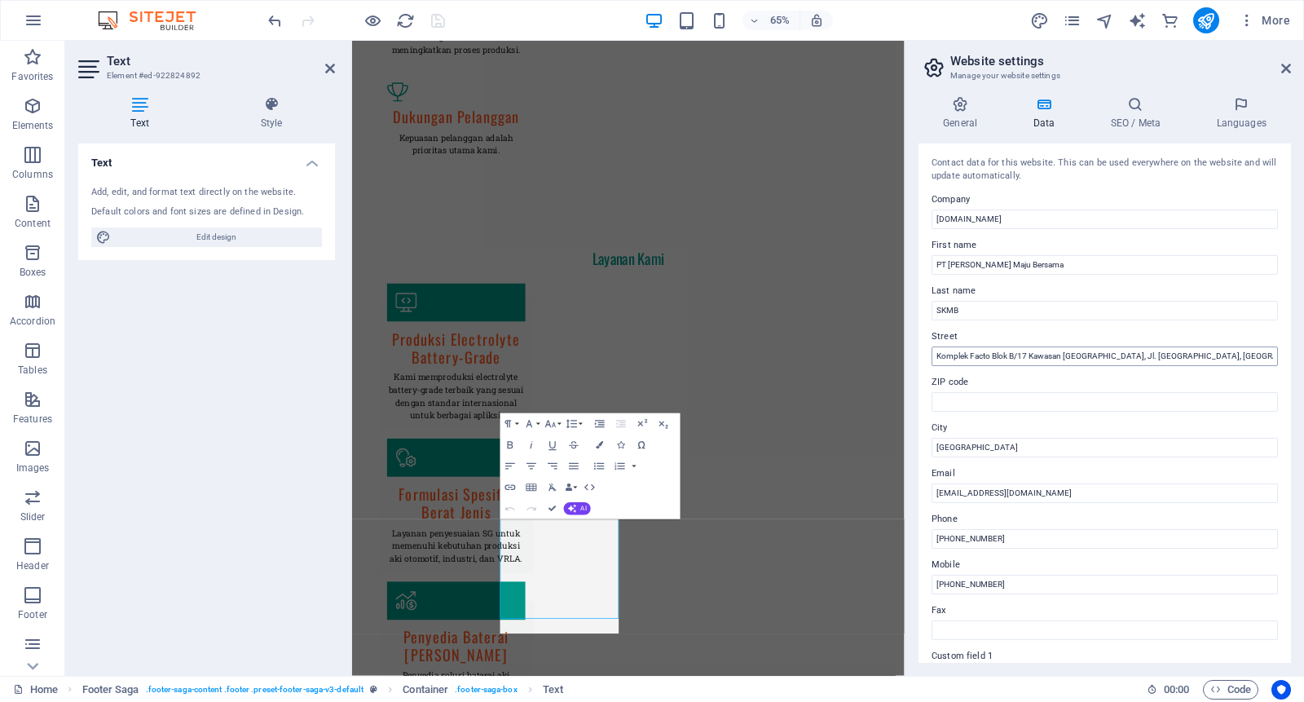
scroll to position [2638, 0]
click at [1189, 363] on input "Komplek Facto Blok B/17 Kawasan [GEOGRAPHIC_DATA], Jl. [GEOGRAPHIC_DATA], [GEOG…" at bounding box center [1105, 356] width 346 height 20
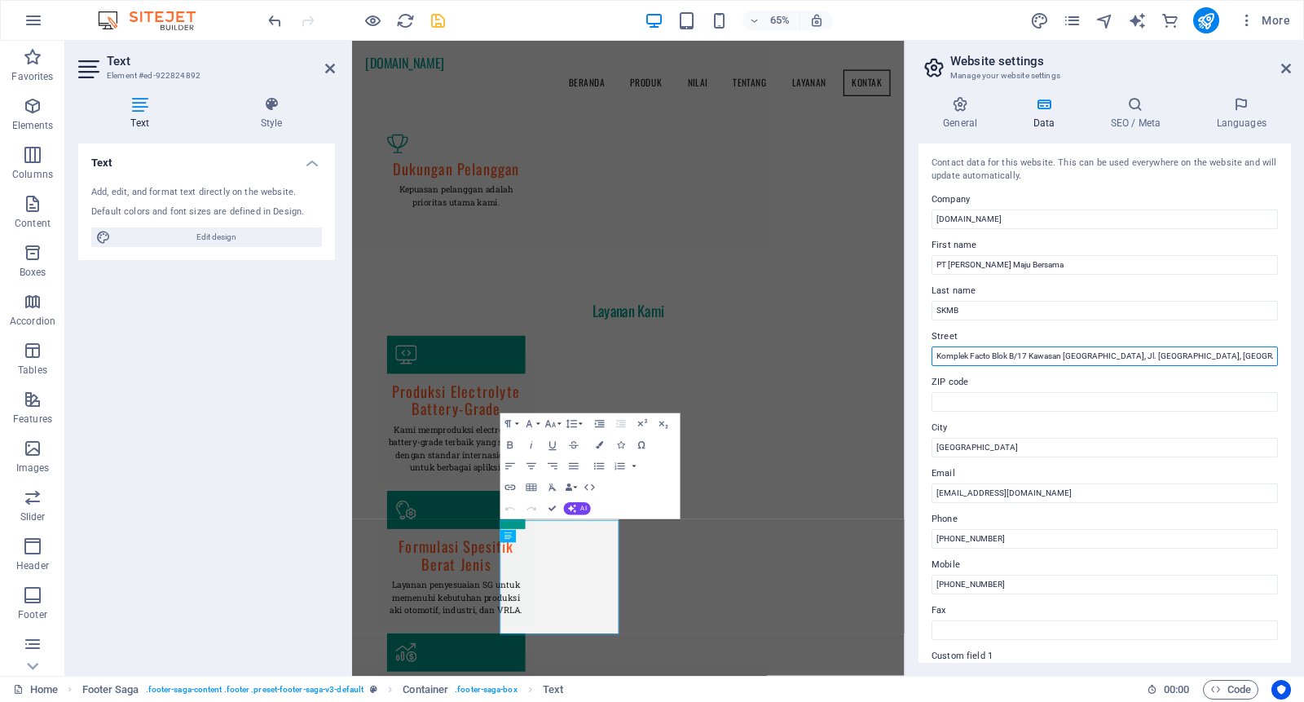
scroll to position [2528, 0]
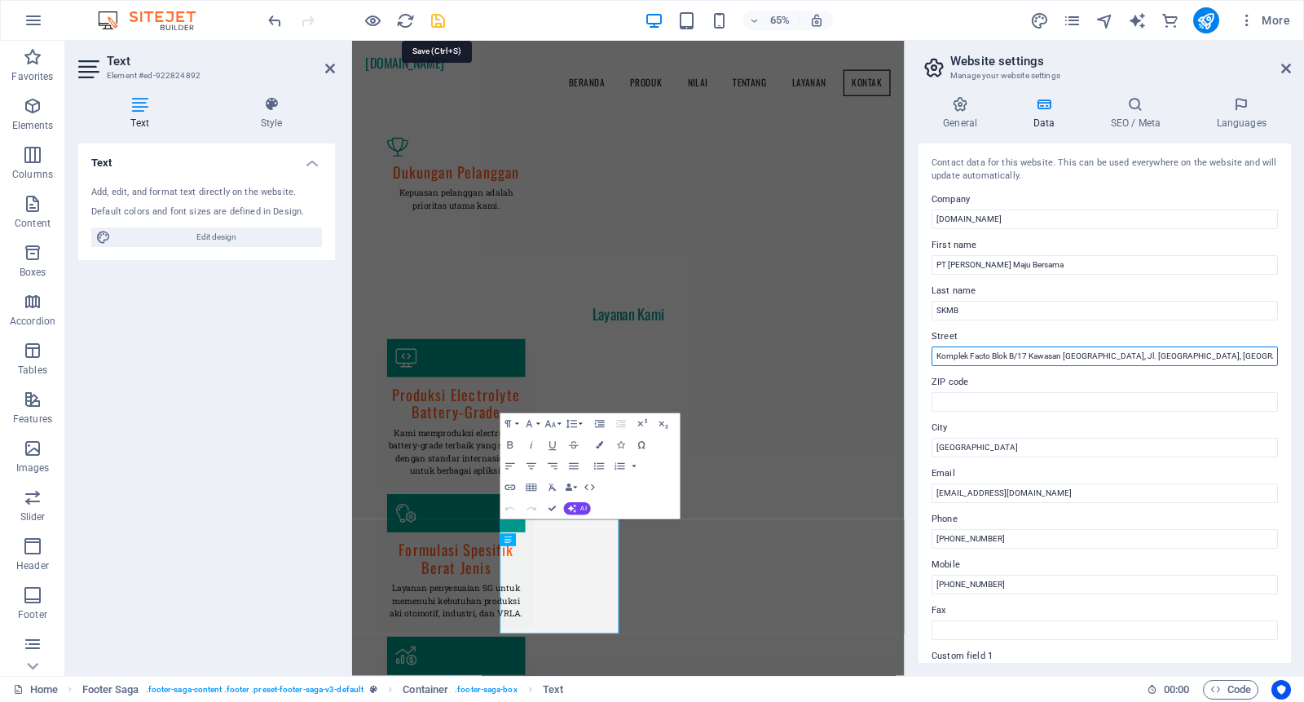
type input "Komplek Facto Blok B/17 Kawasan [GEOGRAPHIC_DATA], Jl. [GEOGRAPHIC_DATA], [GEOG…"
click at [443, 19] on icon "save" at bounding box center [438, 20] width 19 height 19
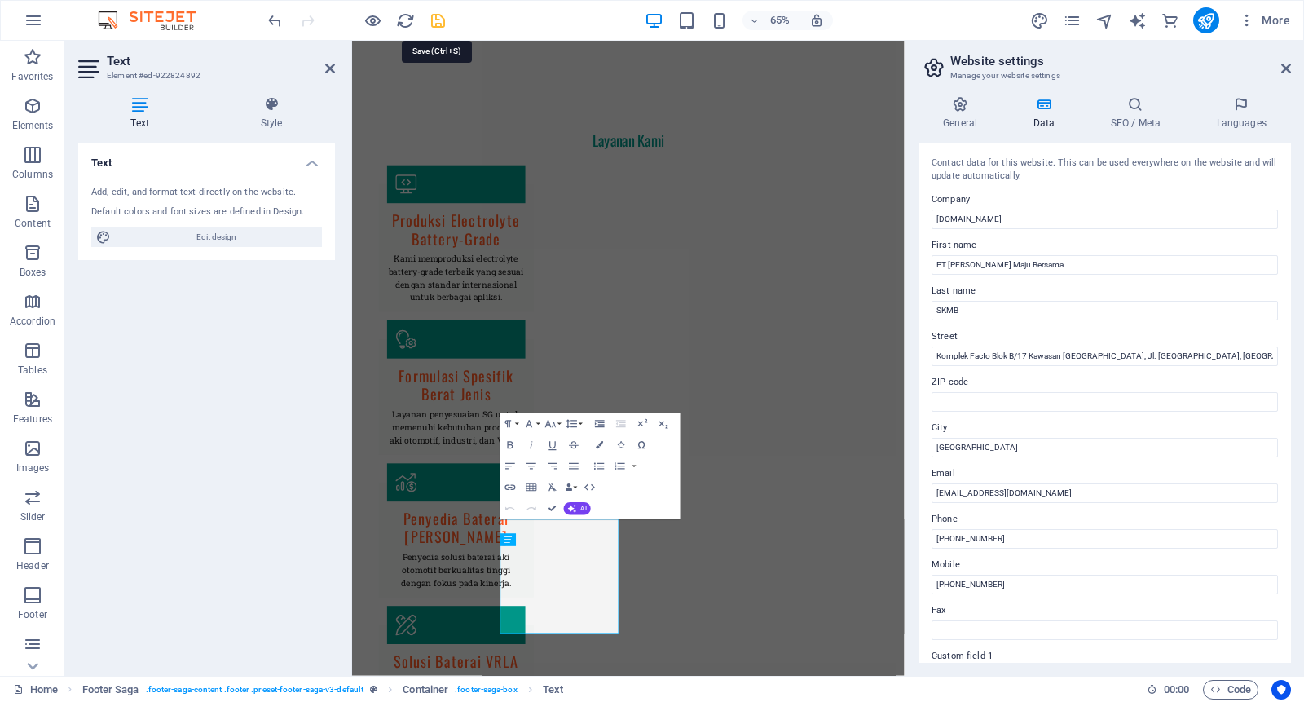
checkbox input "false"
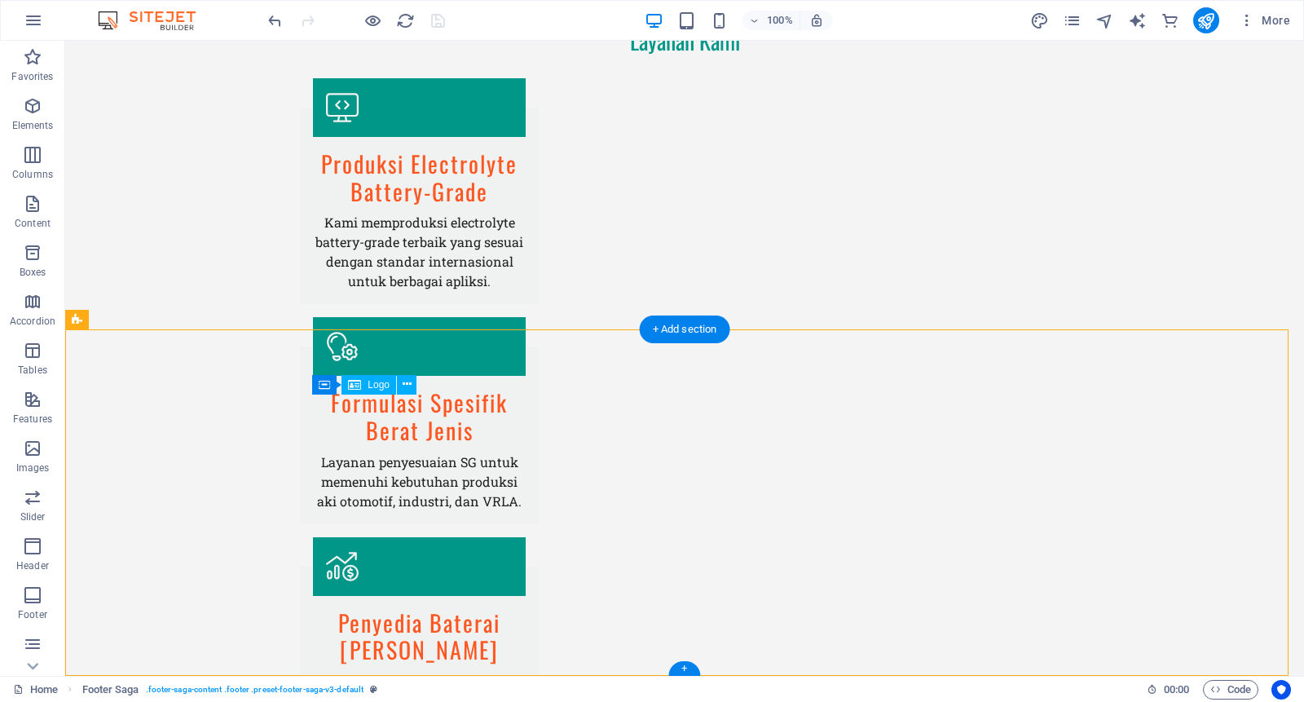
drag, startPoint x: 433, startPoint y: 402, endPoint x: 365, endPoint y: 414, distance: 68.8
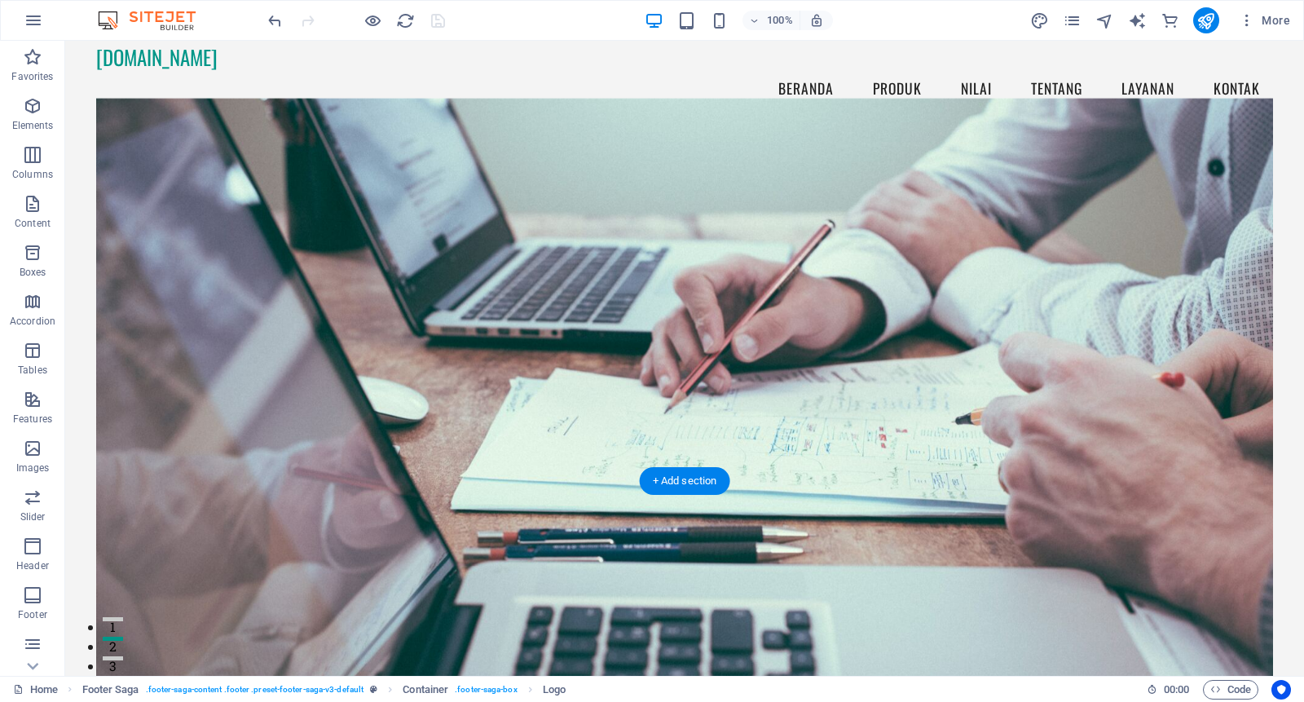
scroll to position [0, 0]
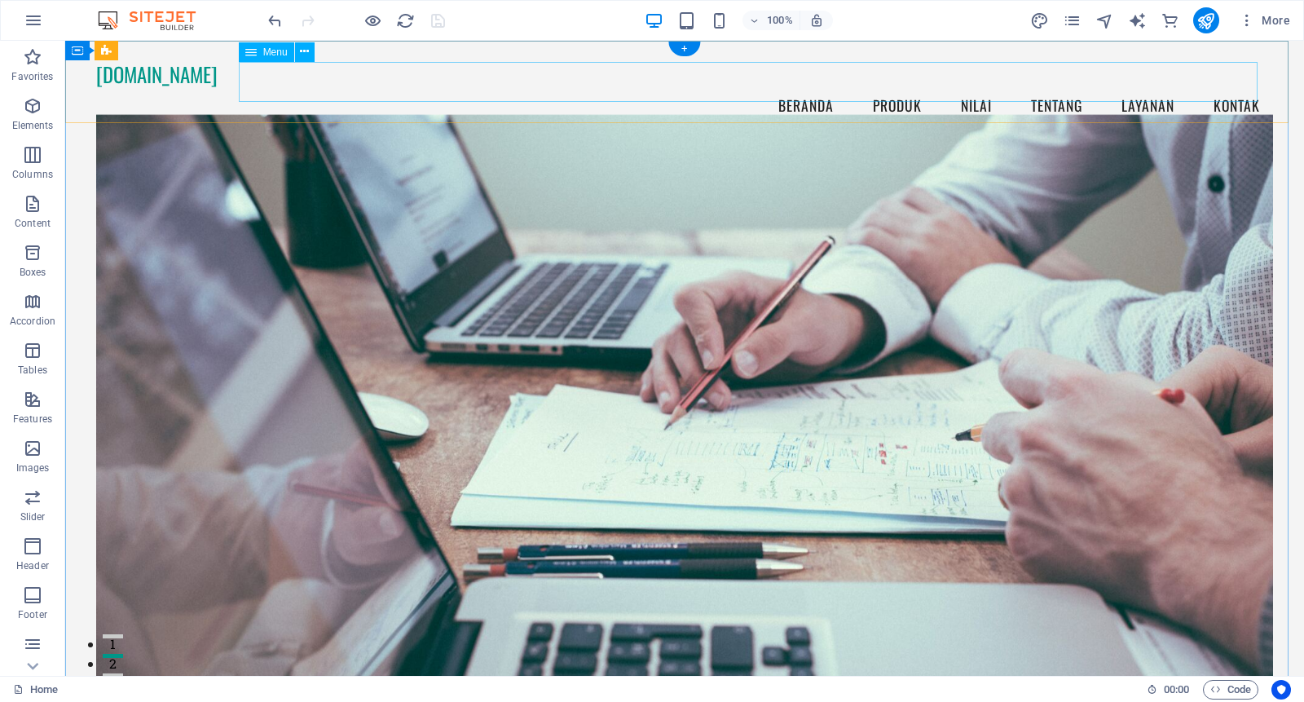
click at [876, 86] on nav "Beranda PRODUK Nilai Tentang Layanan Kontak" at bounding box center [684, 106] width 1177 height 41
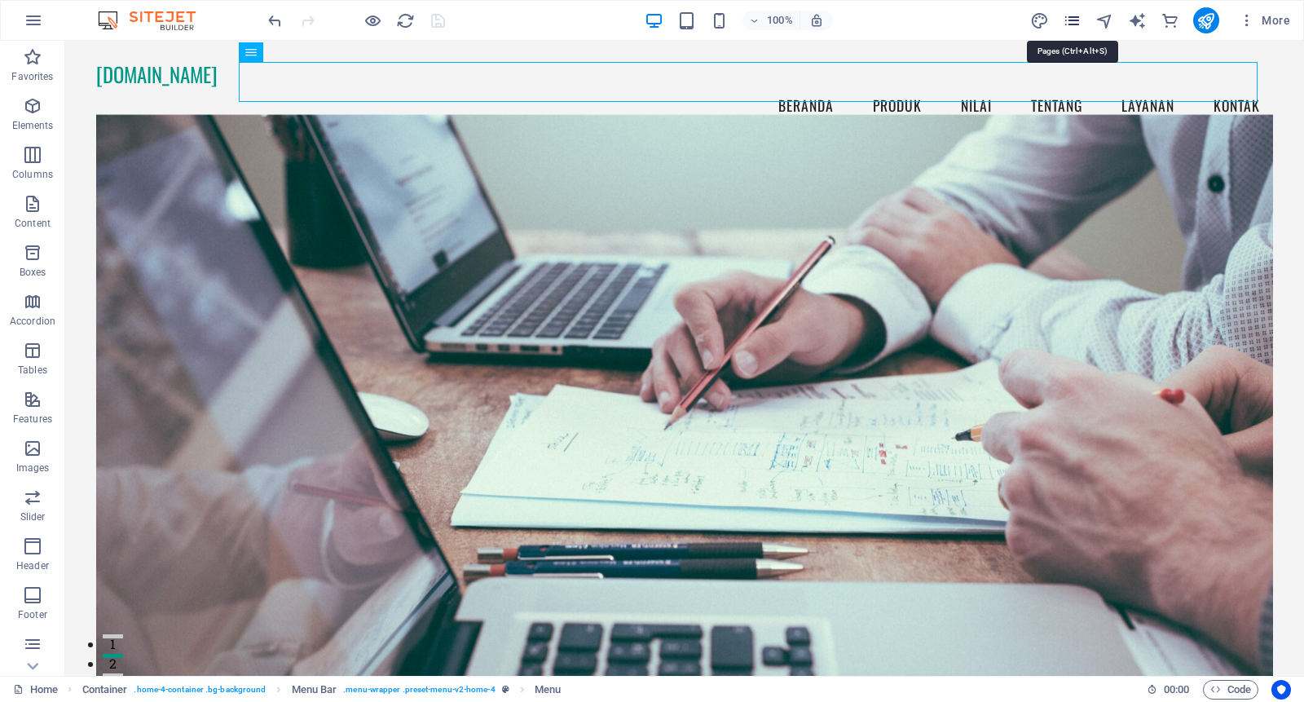
click at [1073, 18] on icon "pages" at bounding box center [1072, 20] width 19 height 19
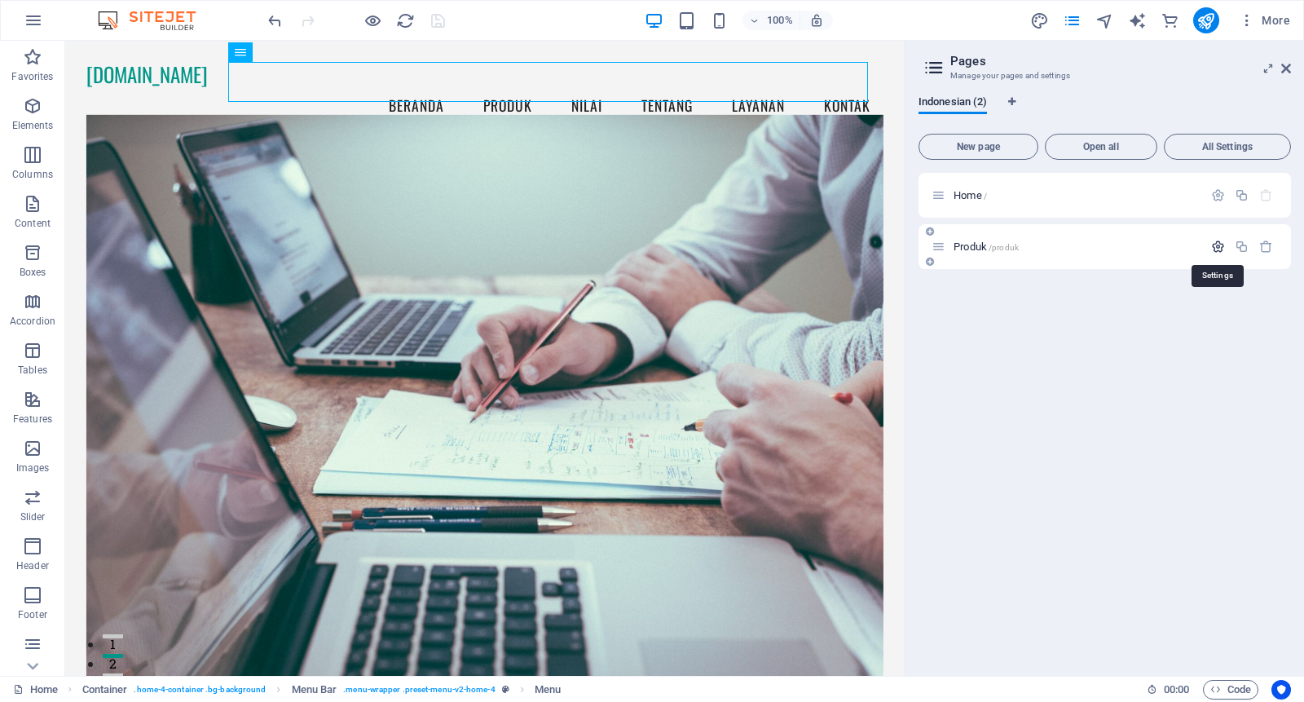
click at [1216, 242] on icon "button" at bounding box center [1218, 247] width 14 height 14
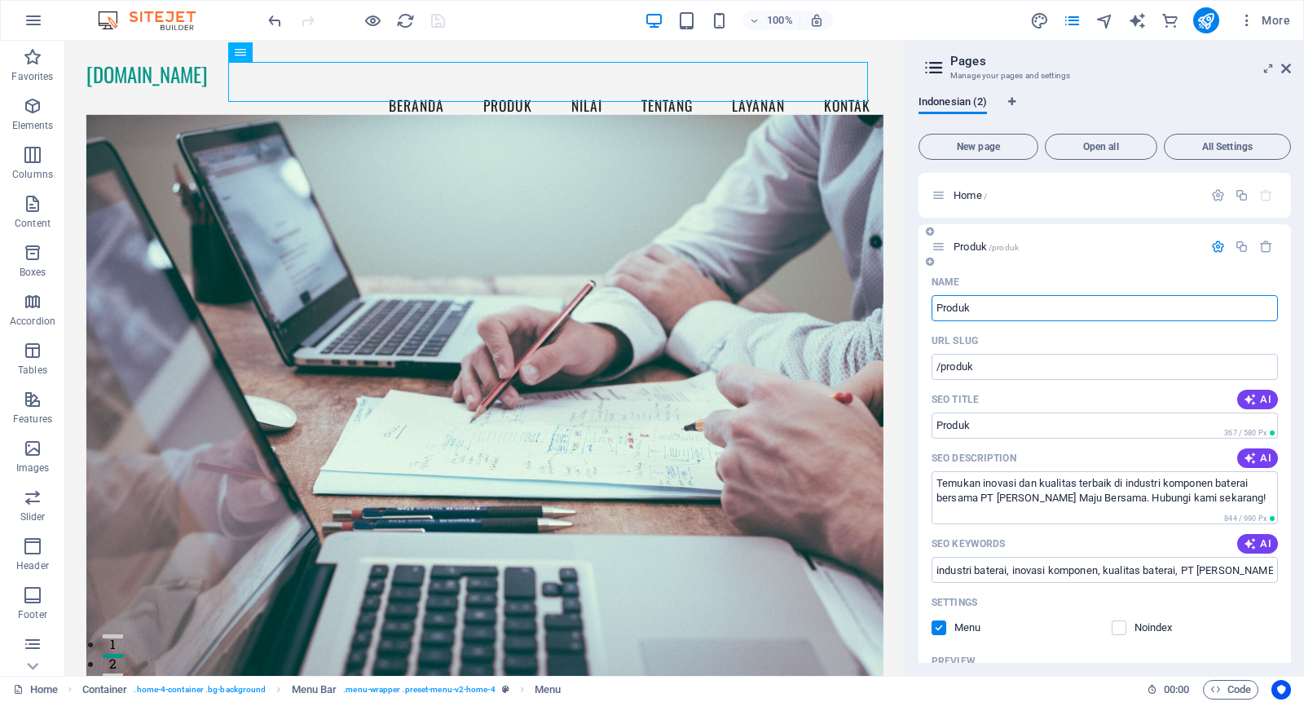
click at [976, 248] on span "Produk /produk" at bounding box center [986, 246] width 65 height 12
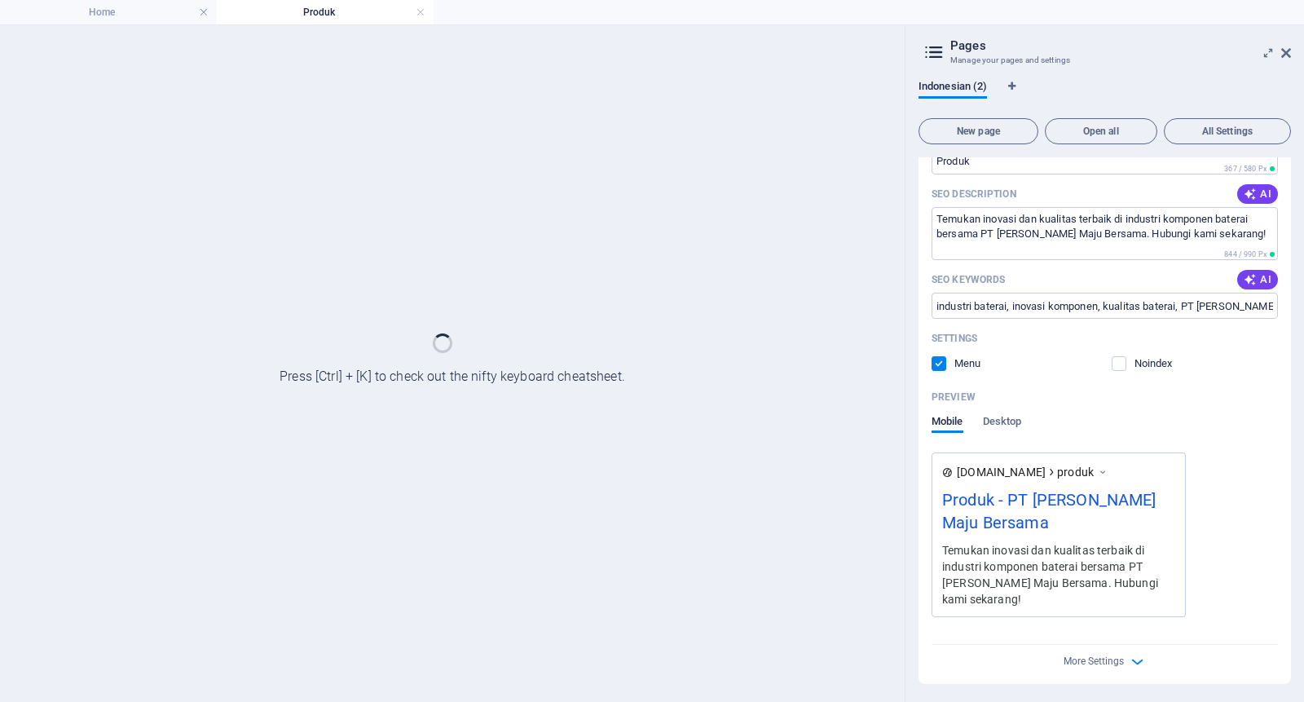
scroll to position [249, 0]
click at [1128, 657] on icon "button" at bounding box center [1137, 660] width 19 height 19
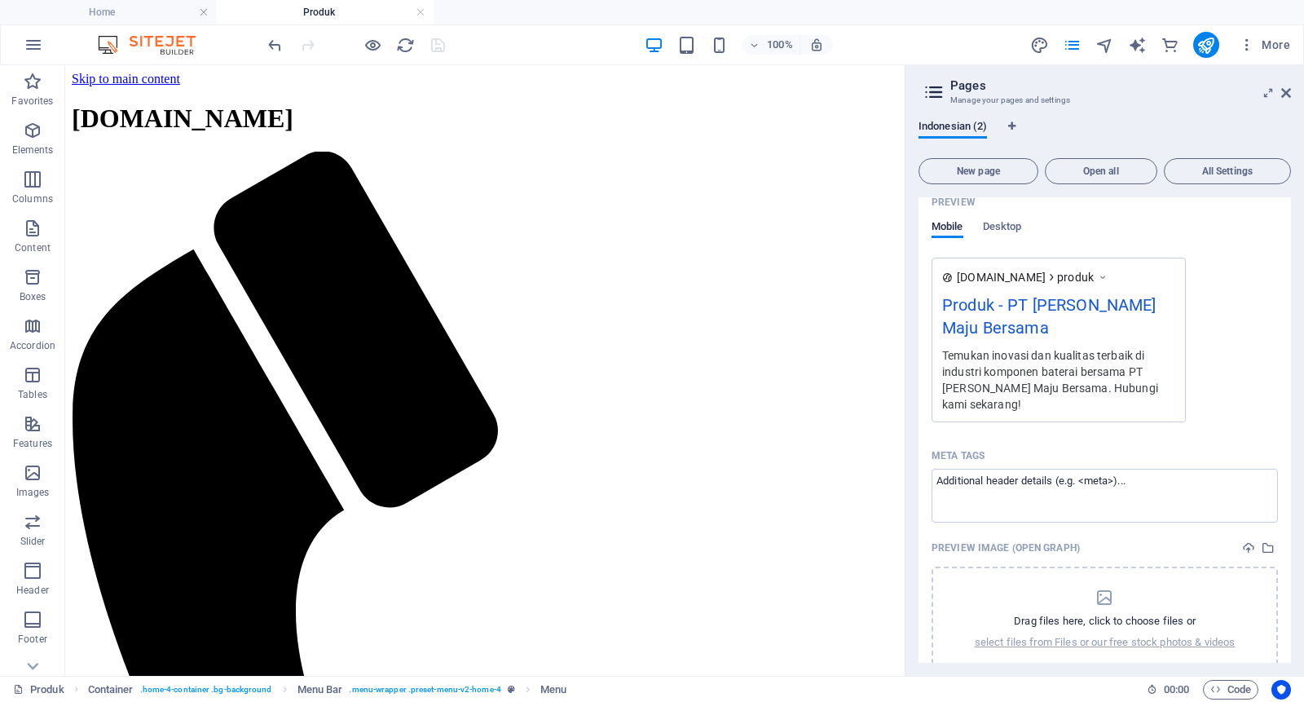
scroll to position [0, 0]
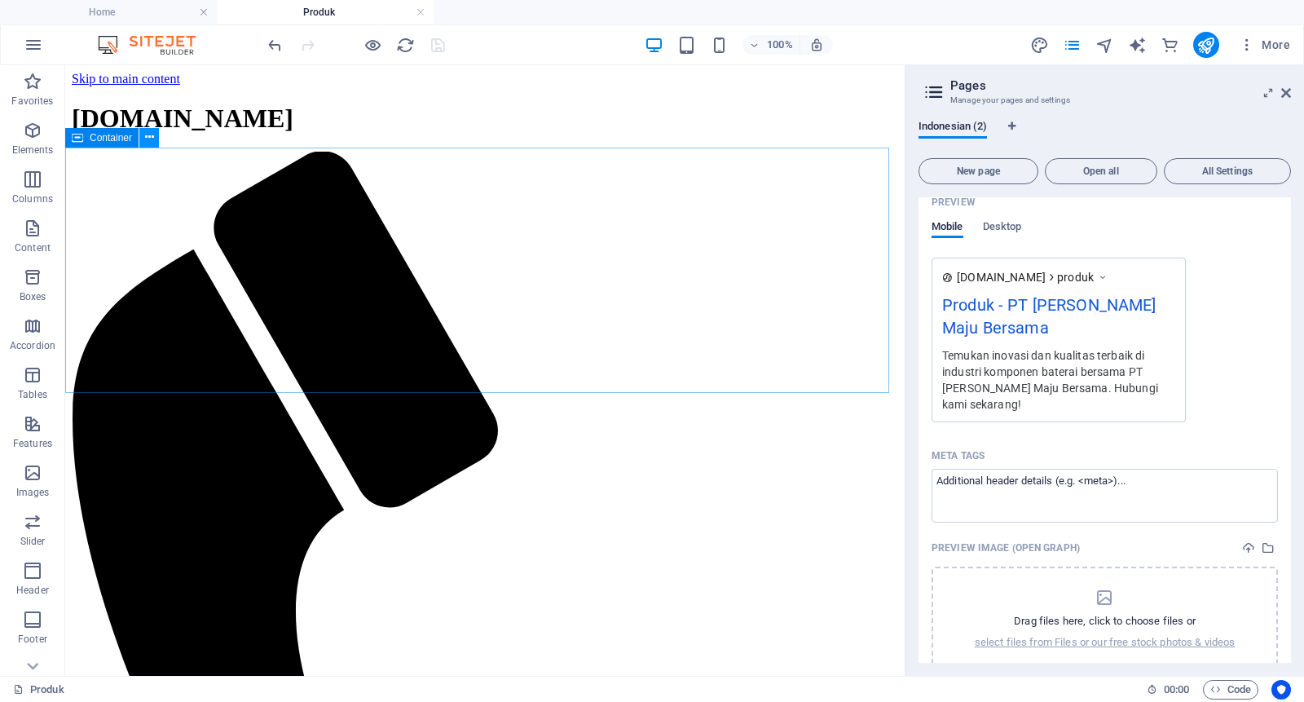
click at [151, 138] on icon at bounding box center [149, 137] width 9 height 17
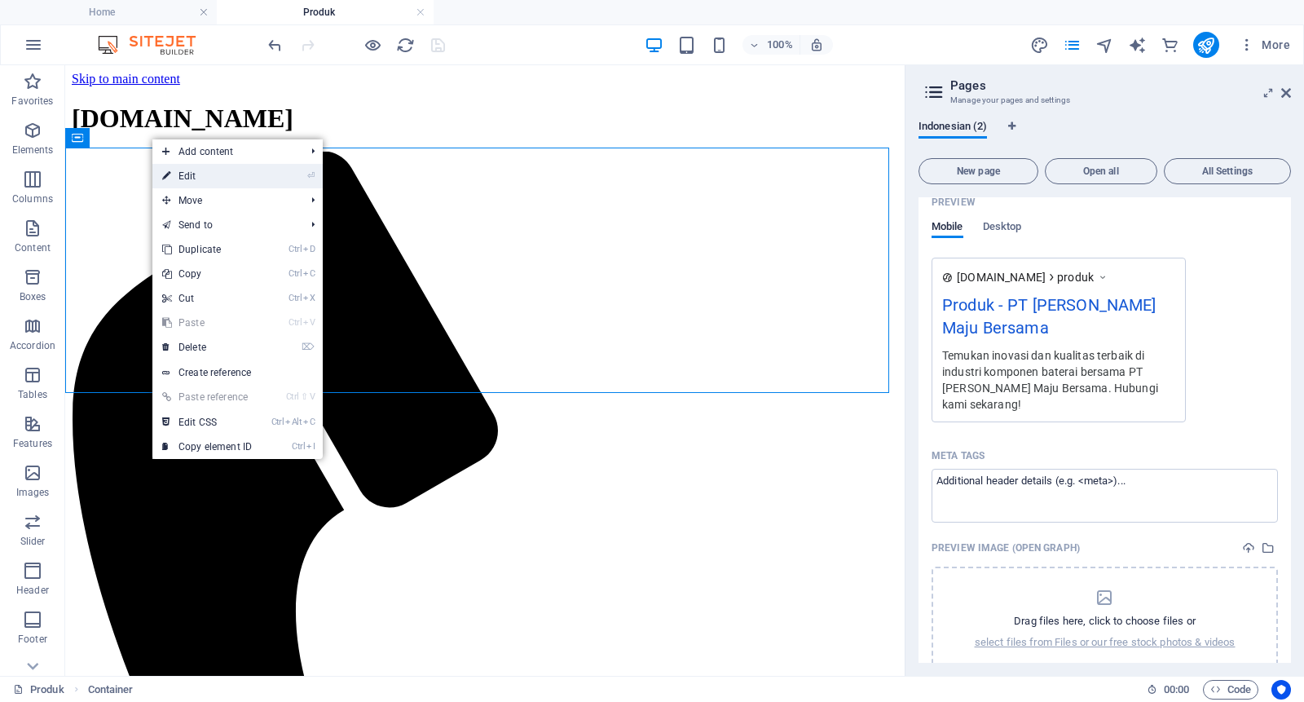
click at [199, 176] on link "⏎ Edit" at bounding box center [206, 176] width 109 height 24
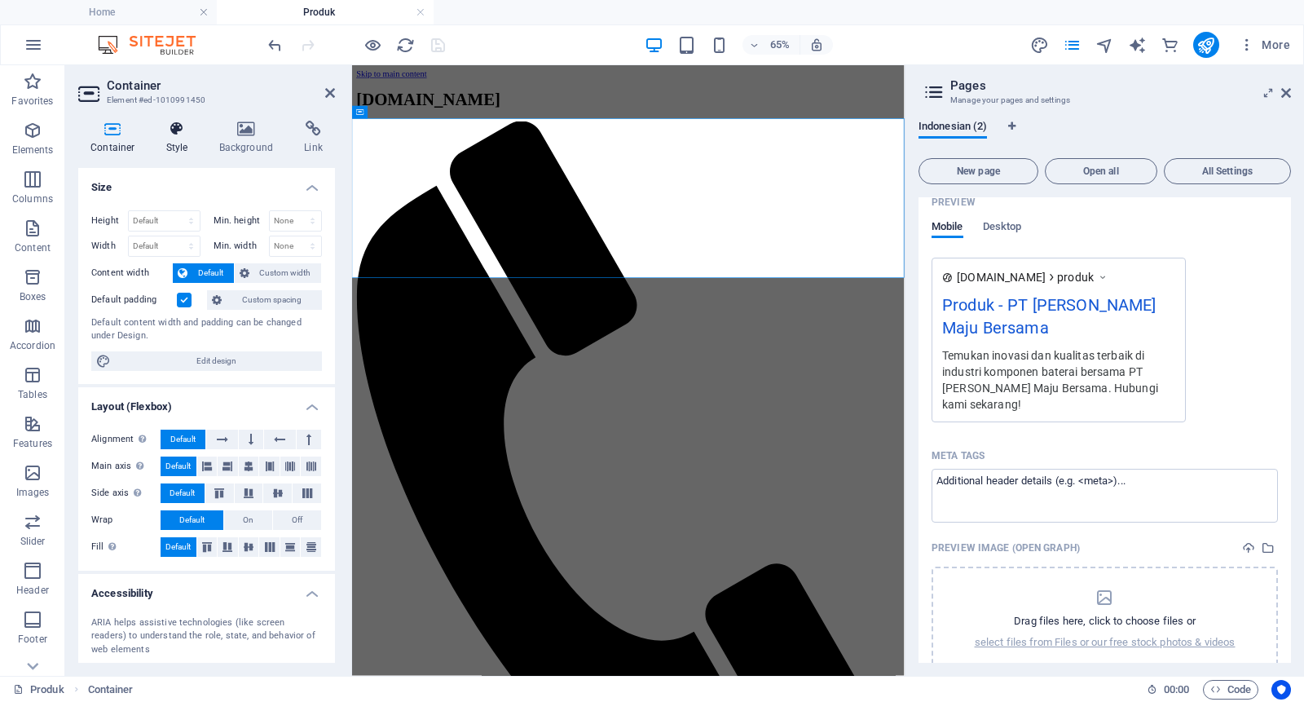
click at [178, 133] on icon at bounding box center [177, 129] width 46 height 16
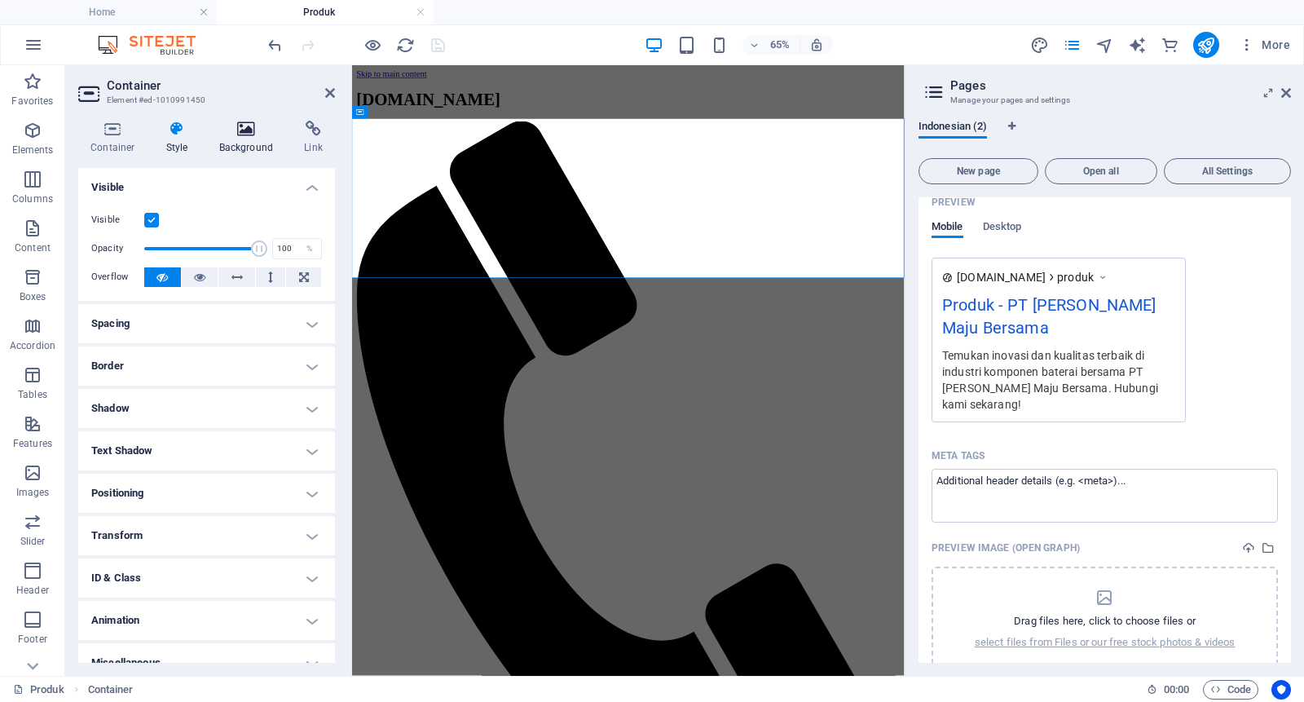
click at [245, 139] on h4 "Background" at bounding box center [250, 138] width 86 height 34
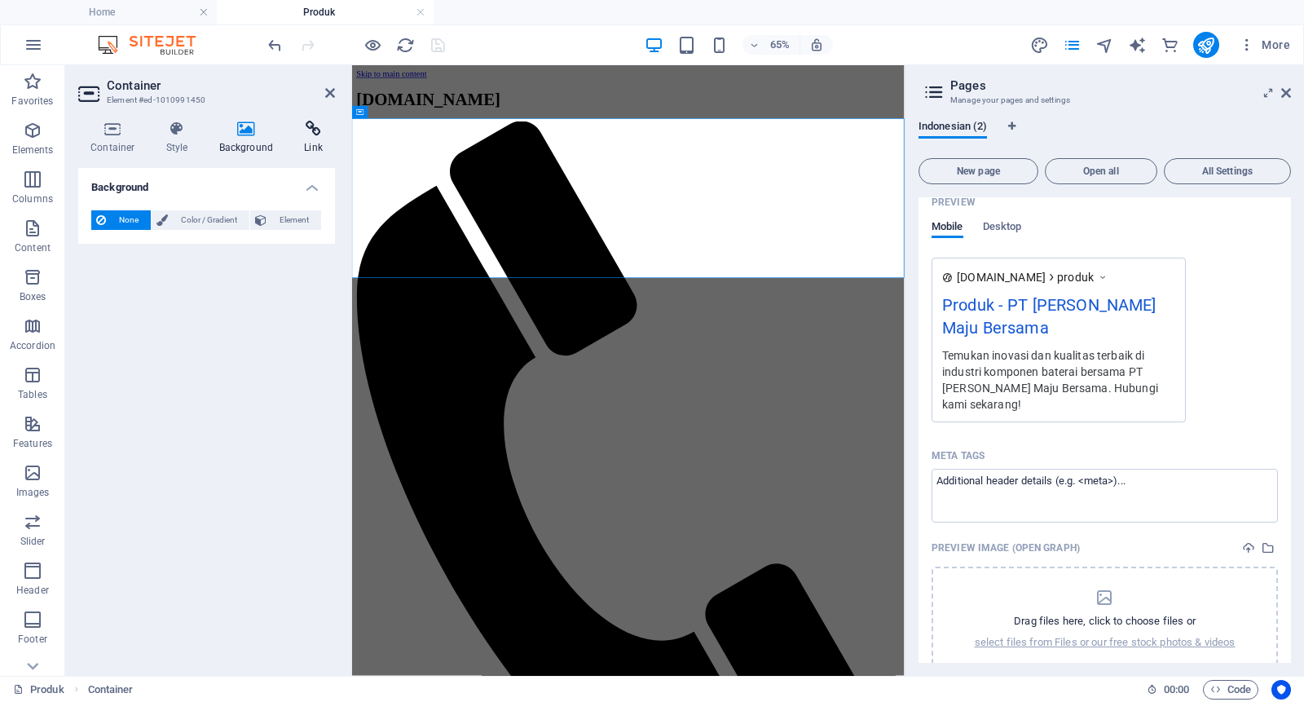
click at [311, 136] on icon at bounding box center [313, 129] width 43 height 16
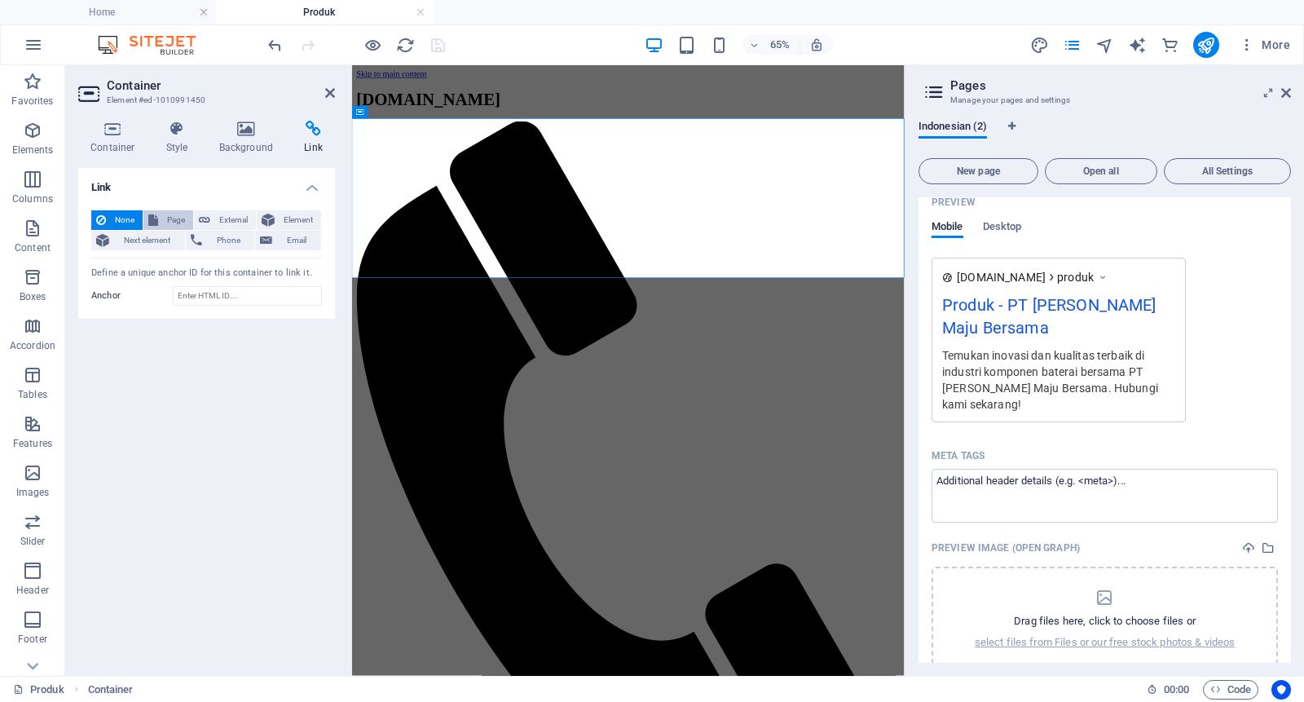
click at [164, 216] on span "Page" at bounding box center [175, 220] width 25 height 20
select select
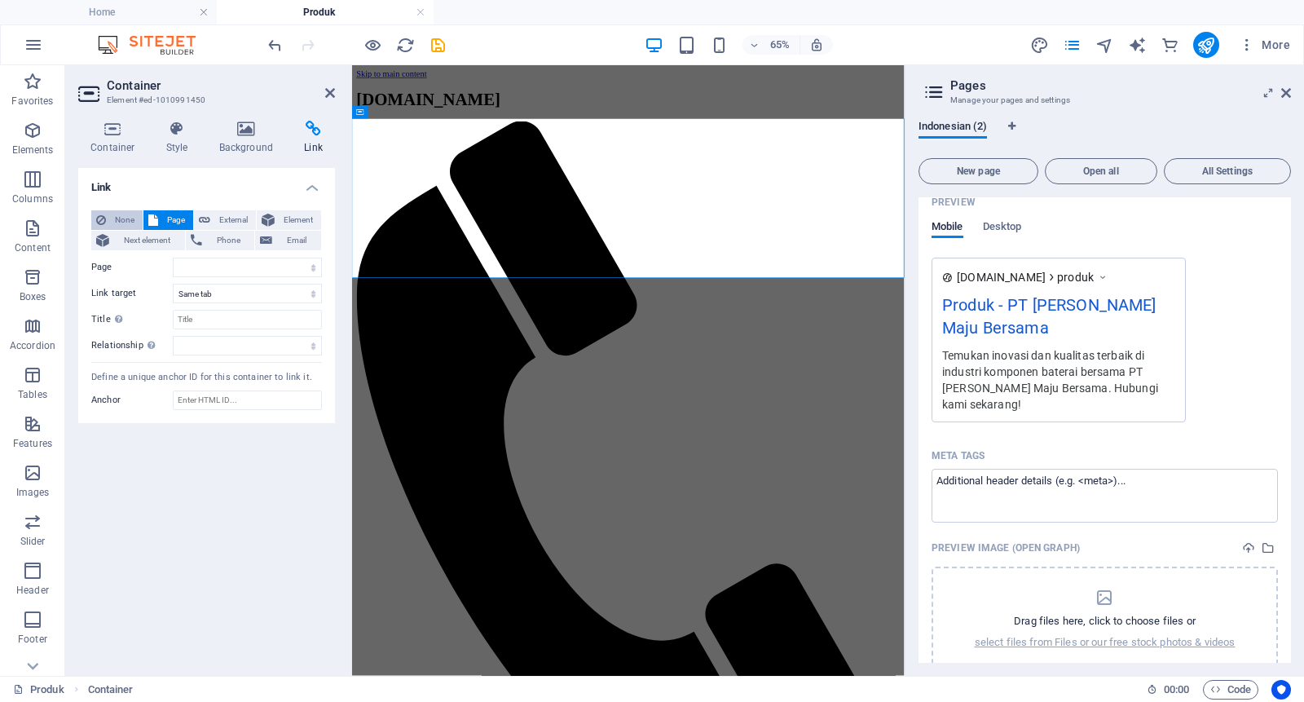
click at [114, 210] on span "None" at bounding box center [124, 220] width 27 height 20
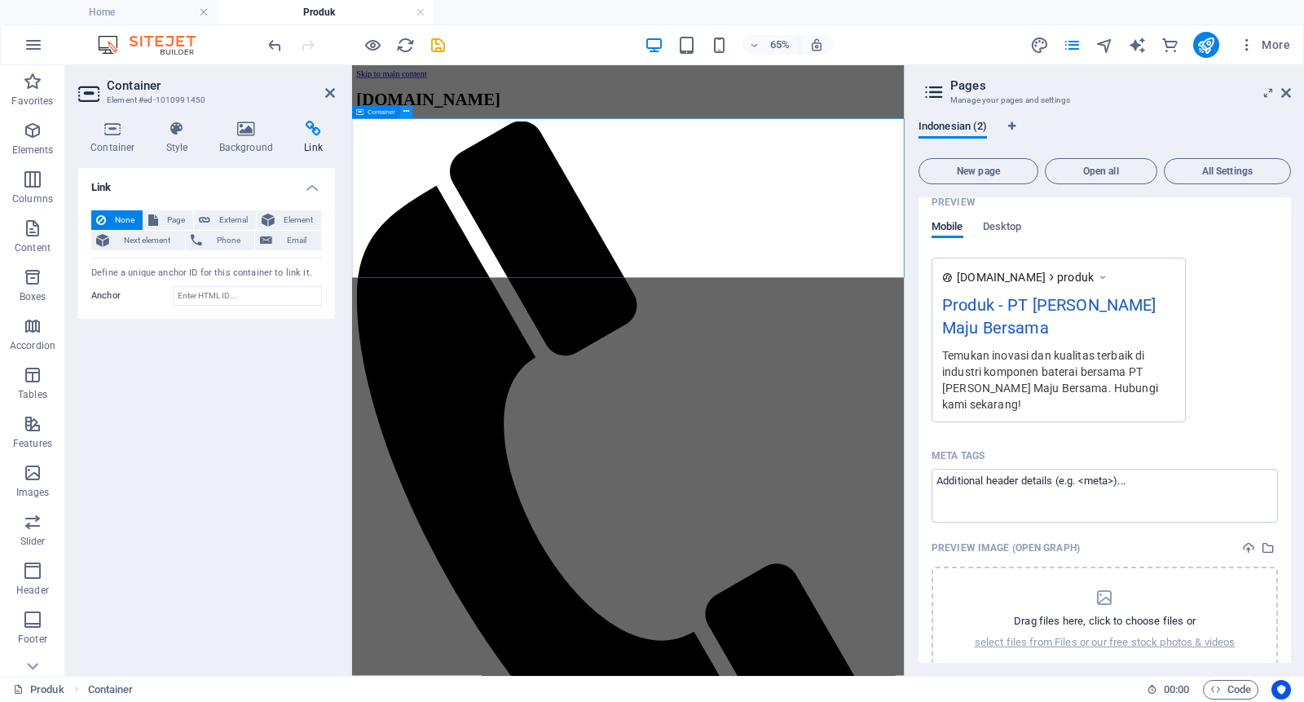
click at [404, 113] on icon at bounding box center [407, 112] width 6 height 11
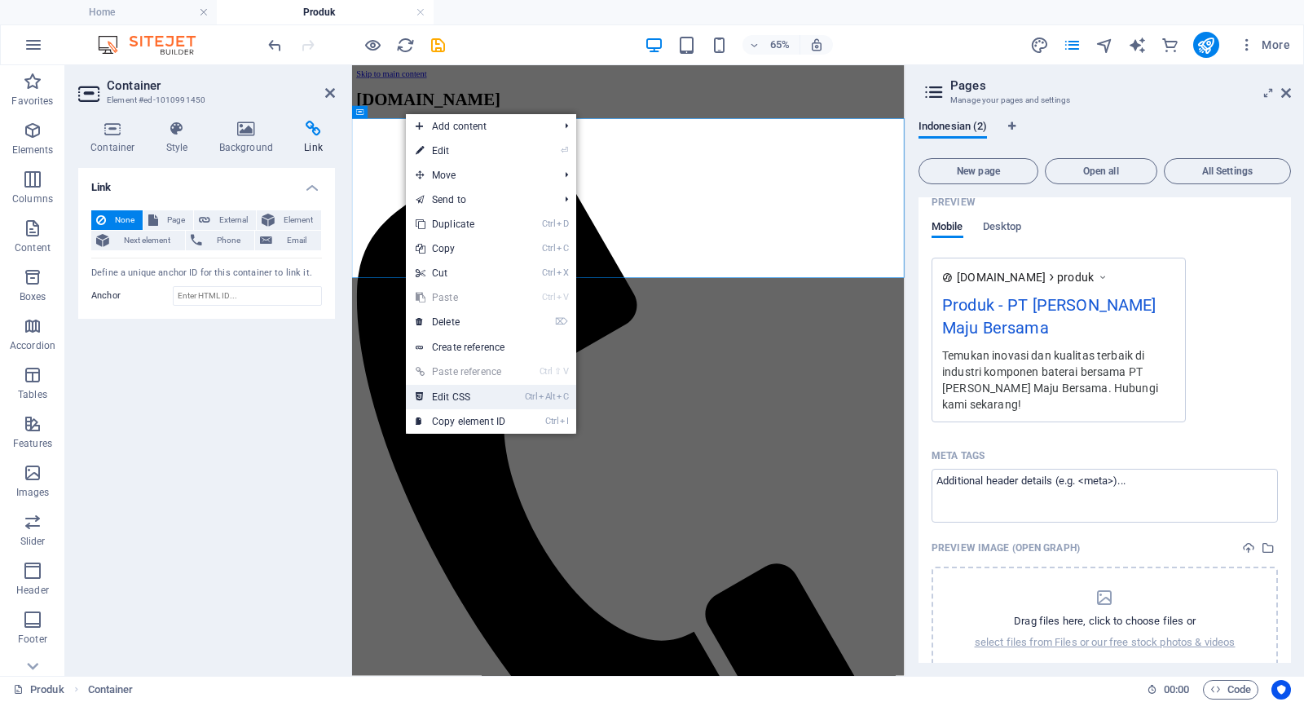
click at [493, 395] on link "Ctrl Alt C Edit CSS" at bounding box center [460, 397] width 109 height 24
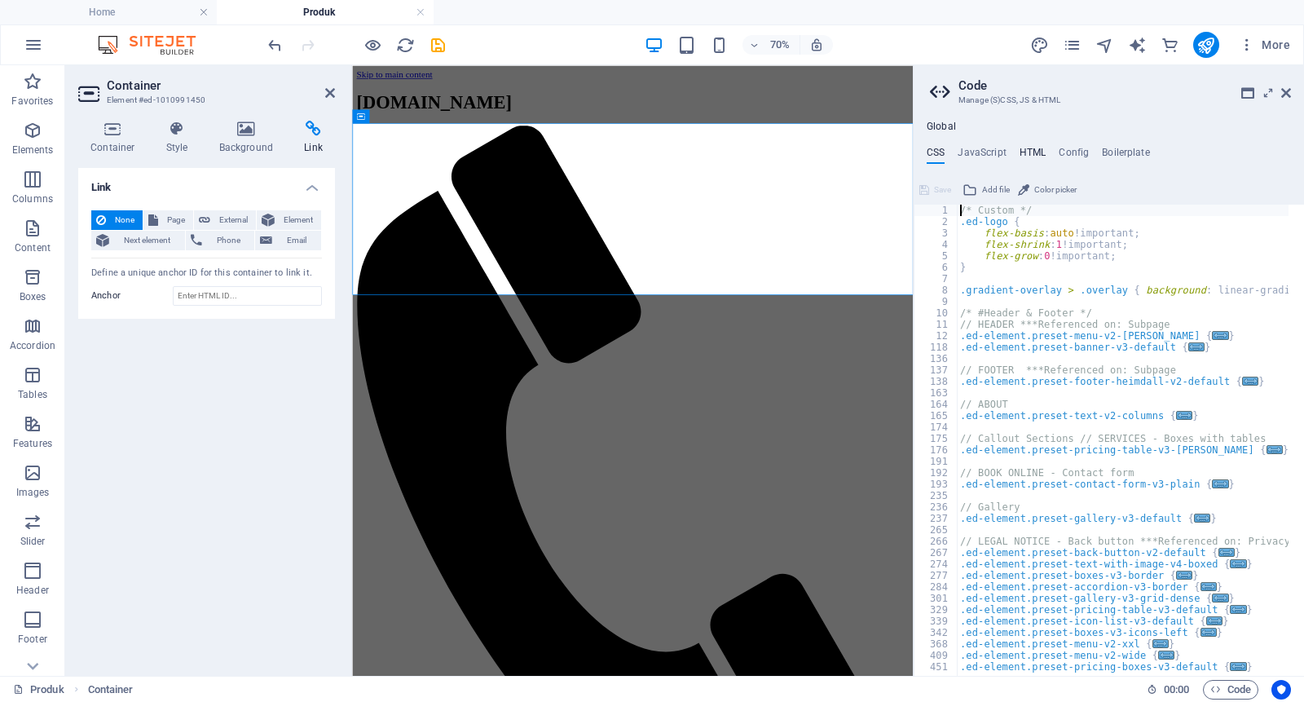
click at [1035, 151] on h4 "HTML" at bounding box center [1033, 156] width 27 height 18
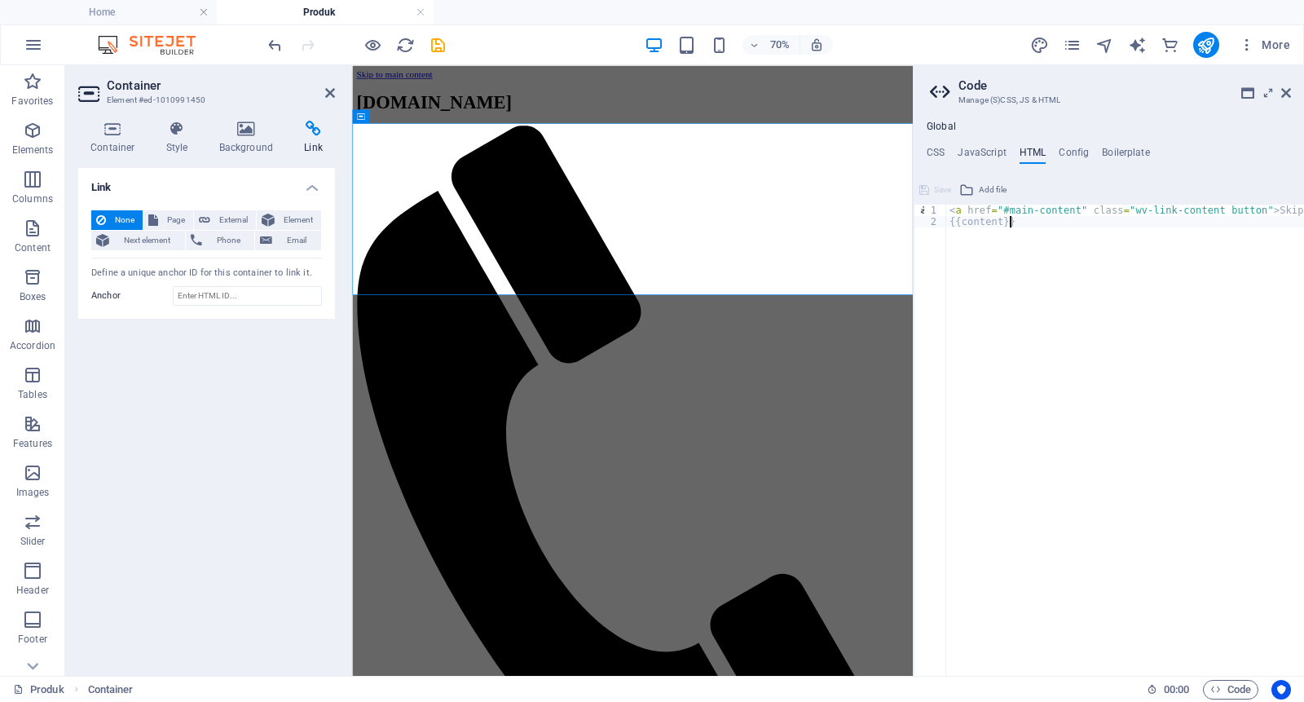
click at [1036, 249] on div "< a href = "#main-content" class = "wv-link-content button" > Skip to main cont…" at bounding box center [1166, 444] width 440 height 479
type textarea "<a href="#main-content" class="wv-link-content button">Skip to main content</a>…"
paste textarea
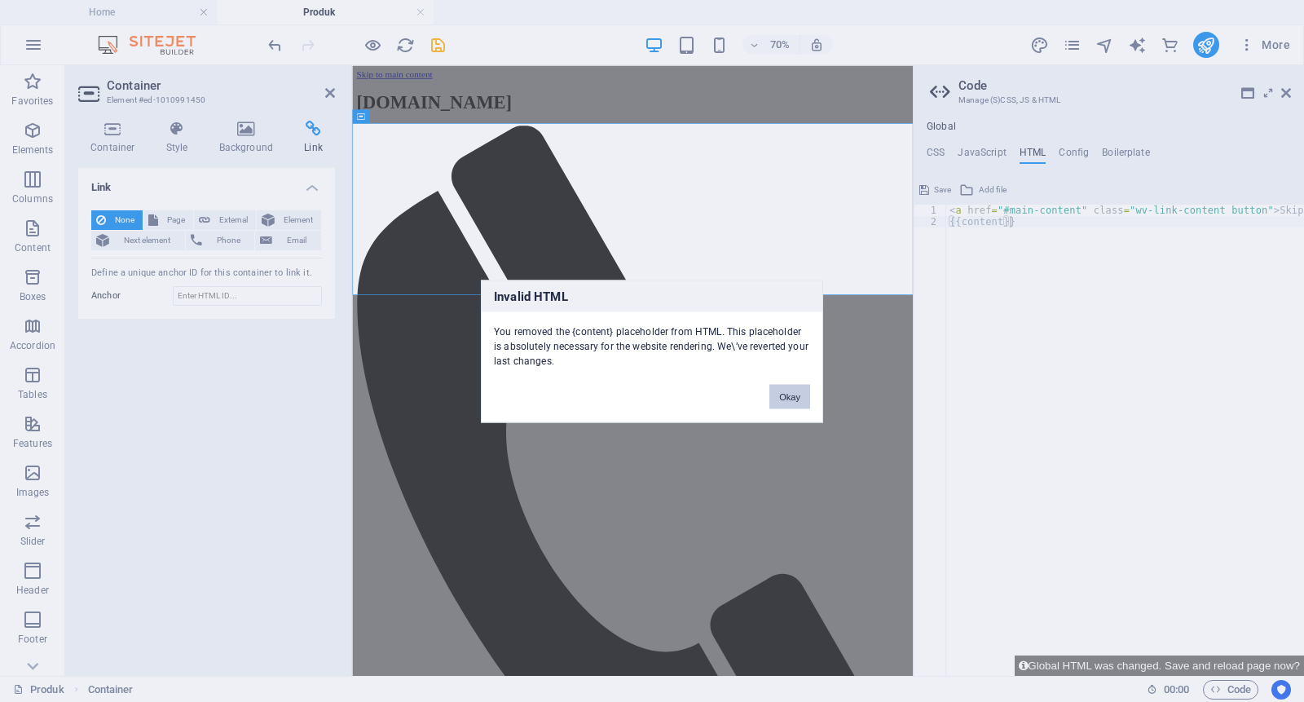
click at [801, 391] on button "Okay" at bounding box center [790, 396] width 41 height 24
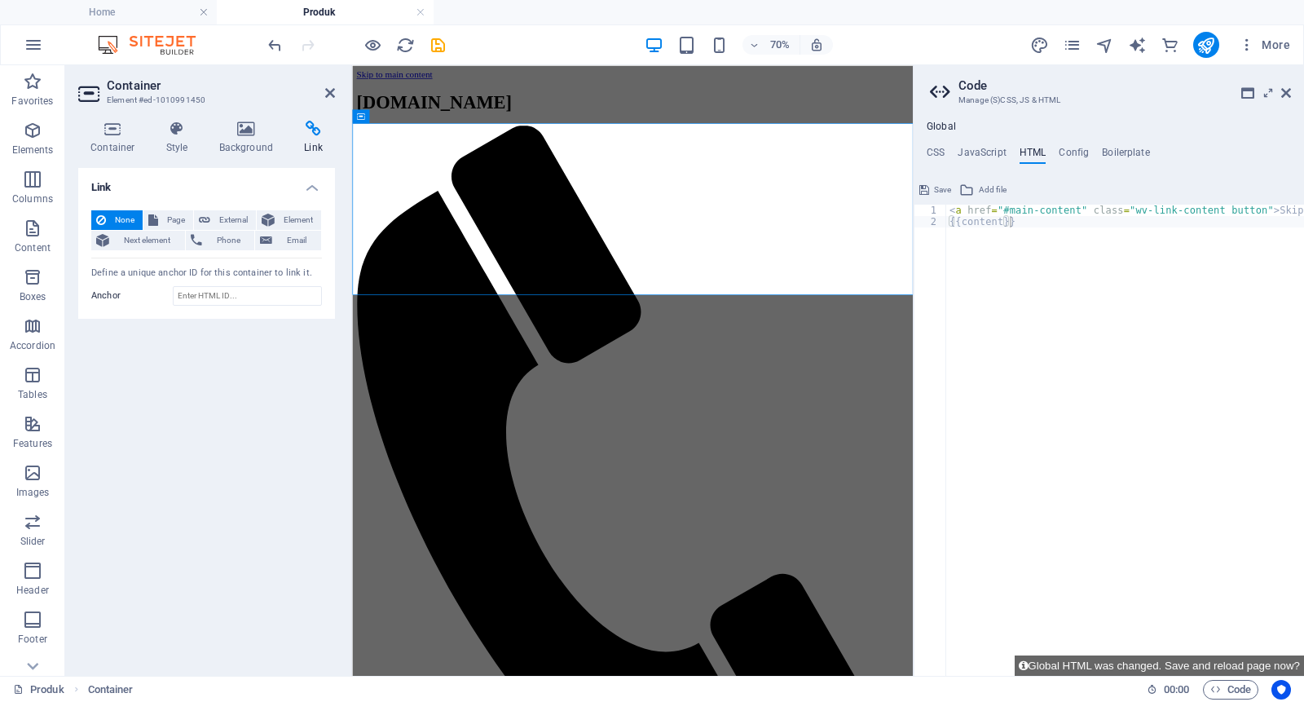
type textarea "{{content}}"
click at [1022, 219] on div "< a href = "#main-content" class = "wv-link-content button" > Skip to main cont…" at bounding box center [1166, 444] width 440 height 479
paste textarea
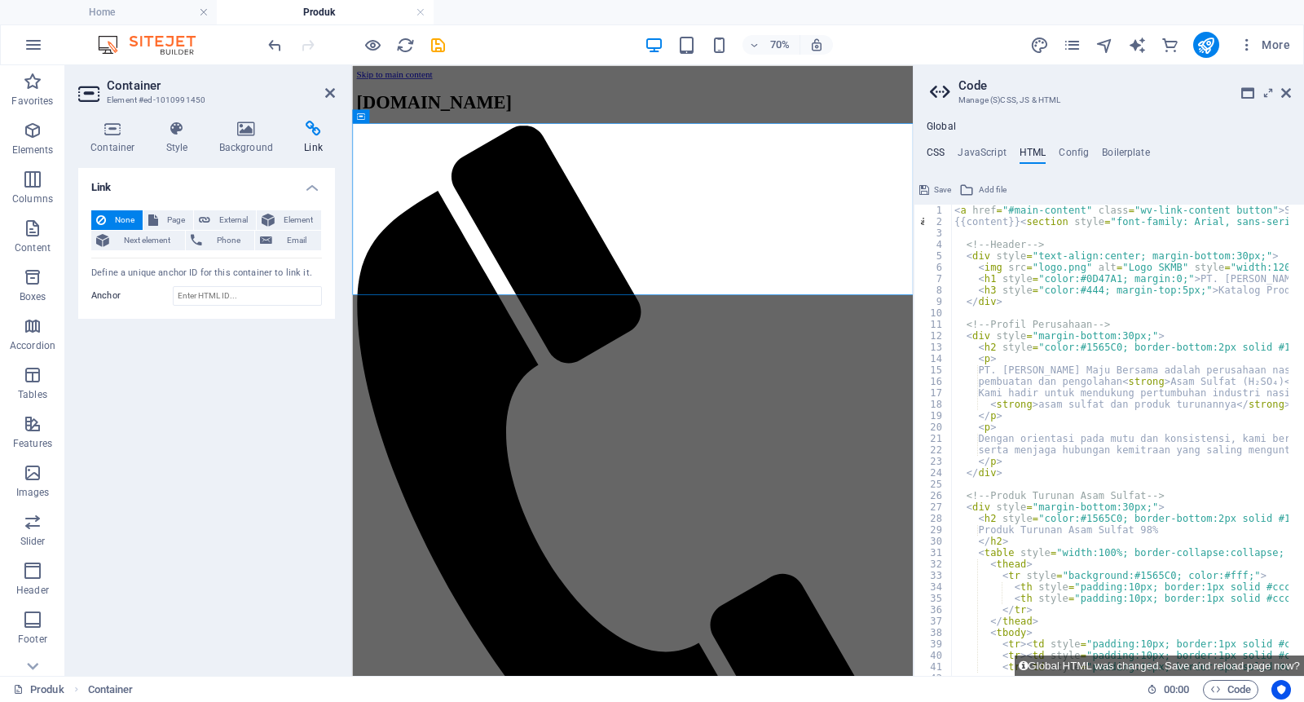
click at [930, 155] on h4 "CSS" at bounding box center [936, 156] width 18 height 18
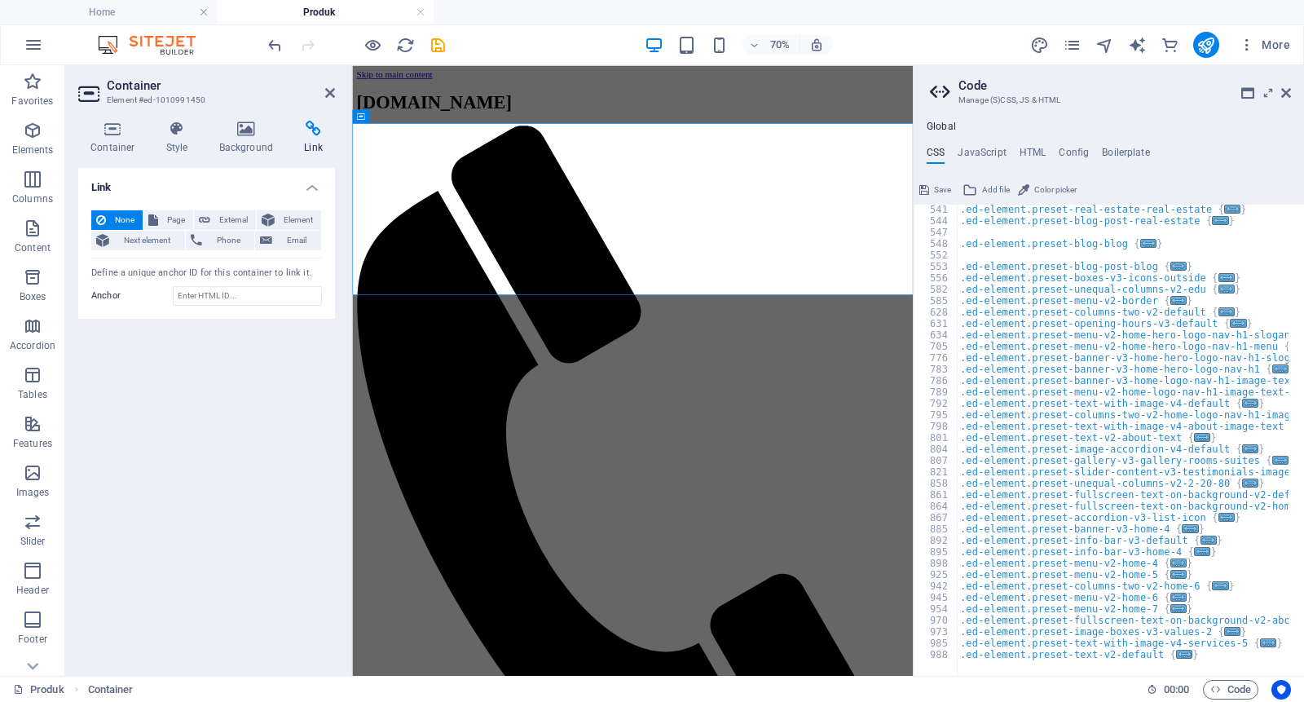
scroll to position [571, 0]
click at [438, 50] on icon "save" at bounding box center [438, 45] width 19 height 19
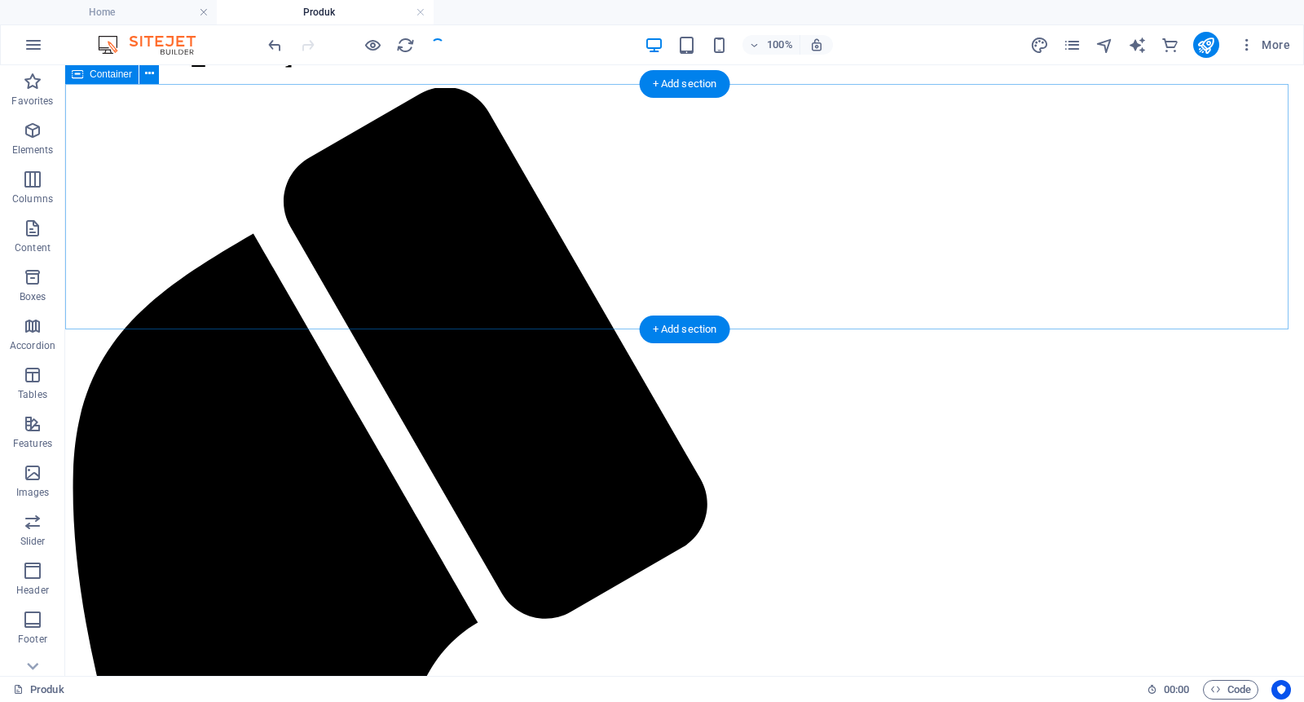
scroll to position [0, 0]
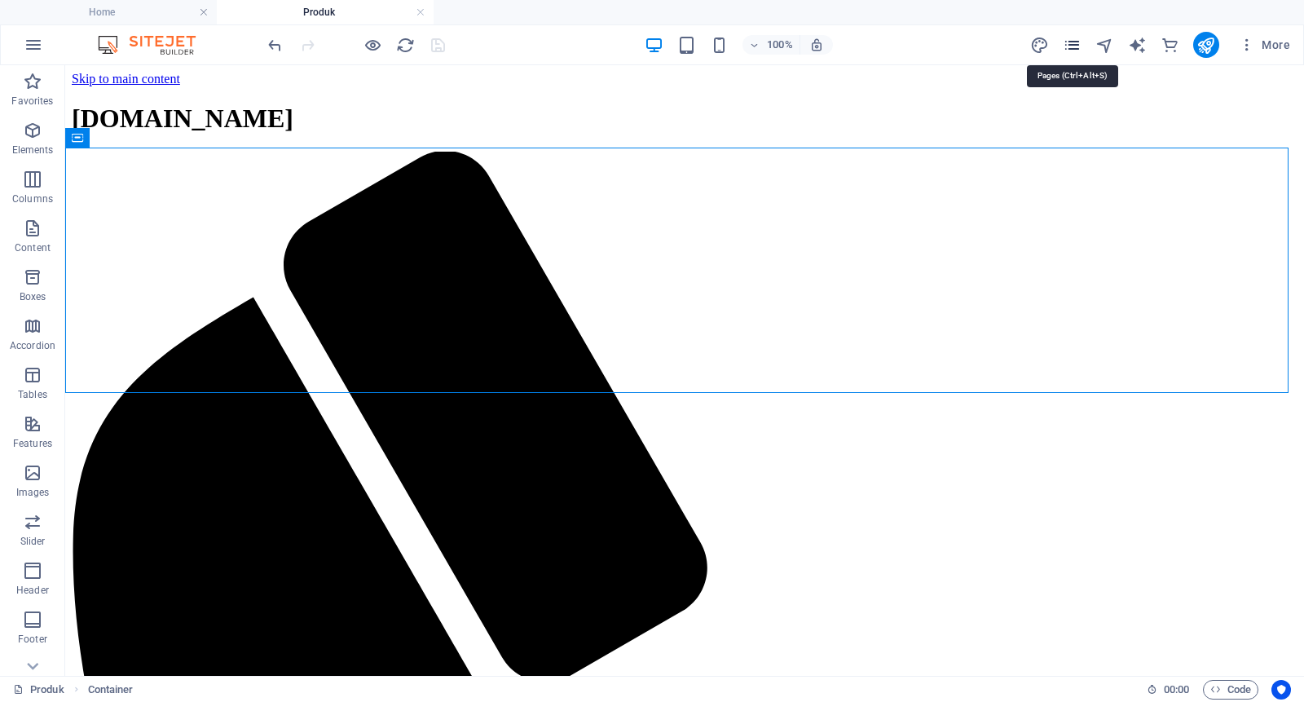
click at [1072, 46] on icon "pages" at bounding box center [1072, 45] width 19 height 19
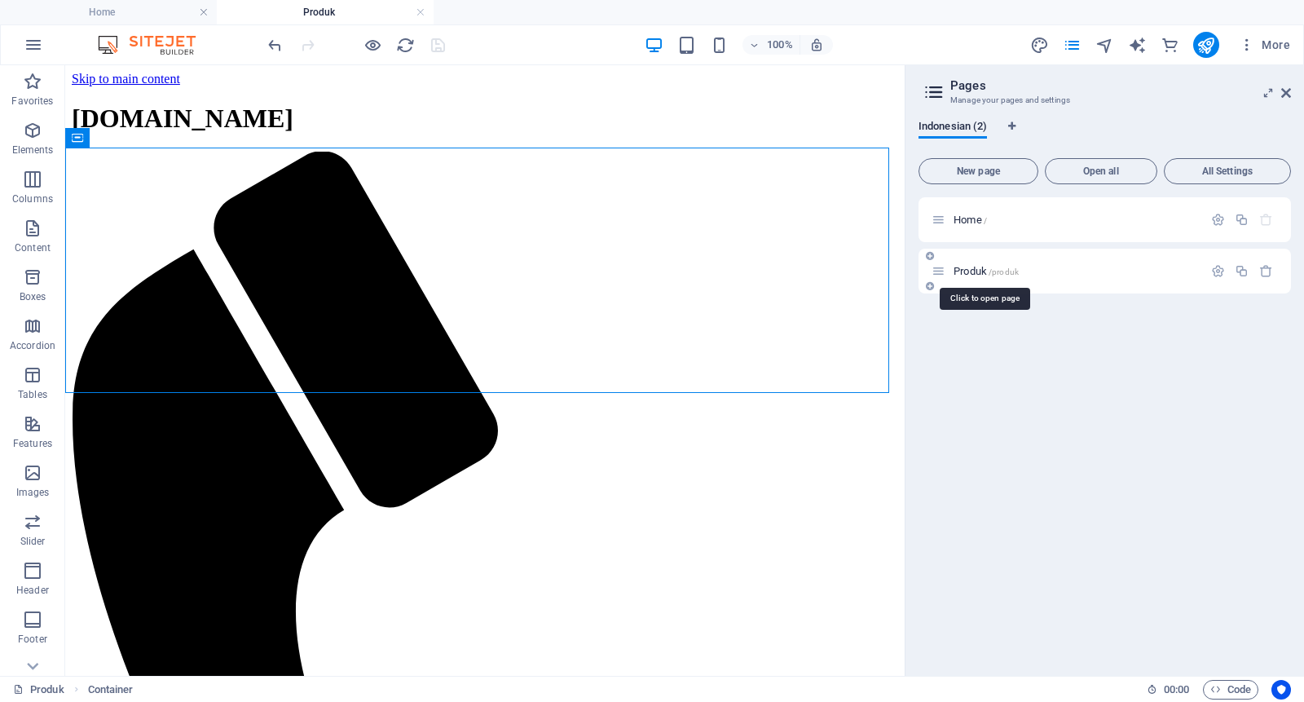
click at [965, 268] on span "Produk /produk" at bounding box center [986, 271] width 65 height 12
click at [938, 269] on icon at bounding box center [939, 271] width 14 height 14
click at [952, 272] on div "Produk /produk" at bounding box center [1076, 271] width 254 height 11
click at [1213, 271] on icon "button" at bounding box center [1218, 271] width 14 height 14
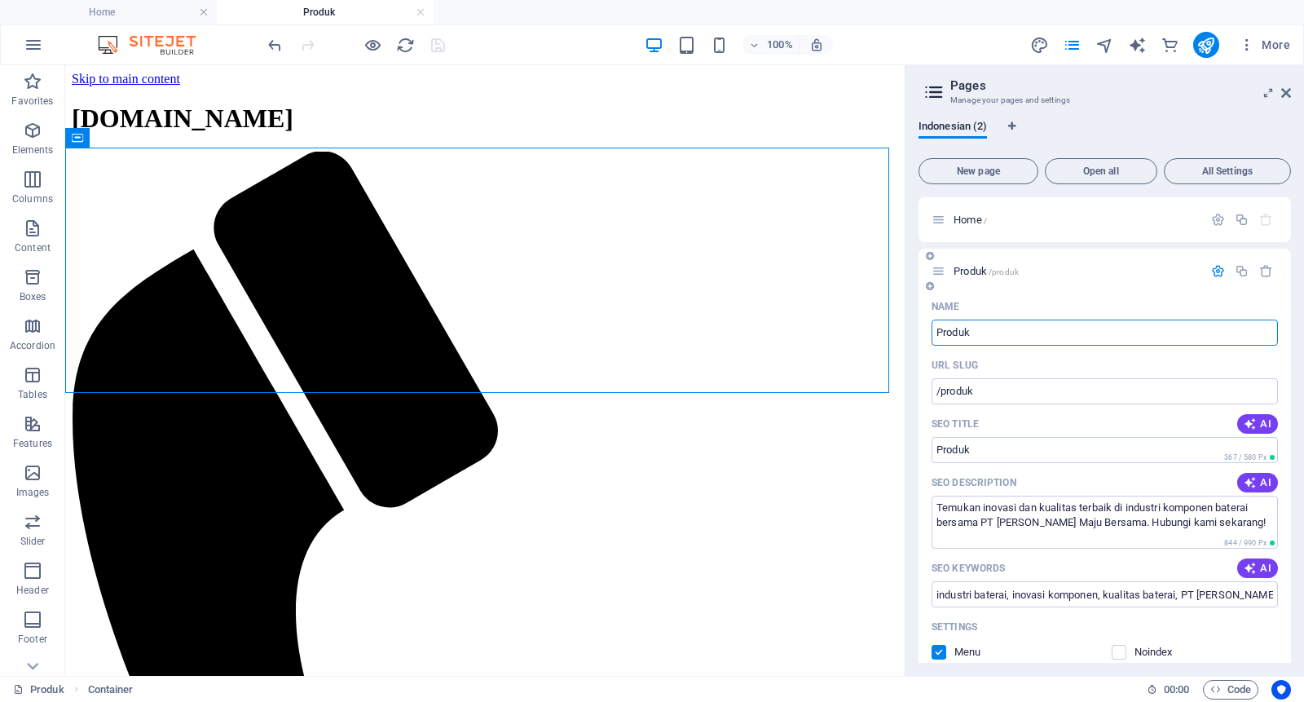
click at [1216, 271] on icon "button" at bounding box center [1218, 271] width 14 height 14
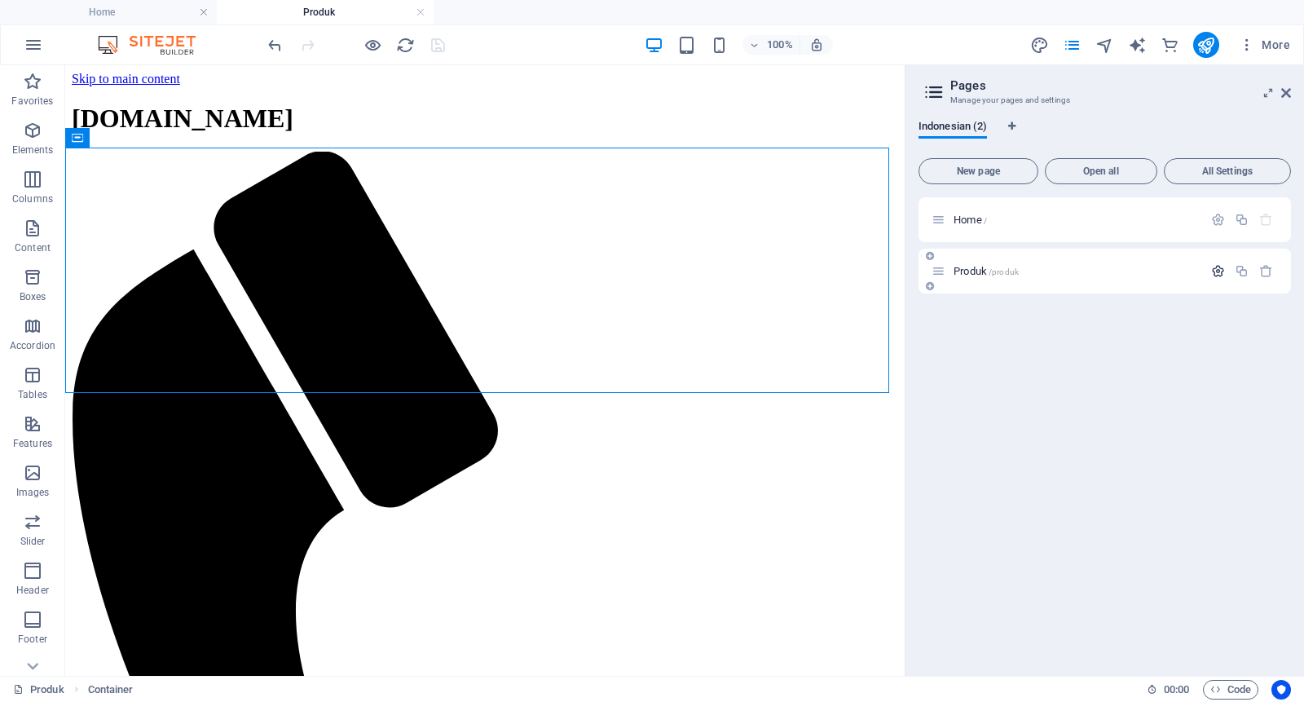
click at [1216, 271] on icon "button" at bounding box center [1218, 271] width 14 height 14
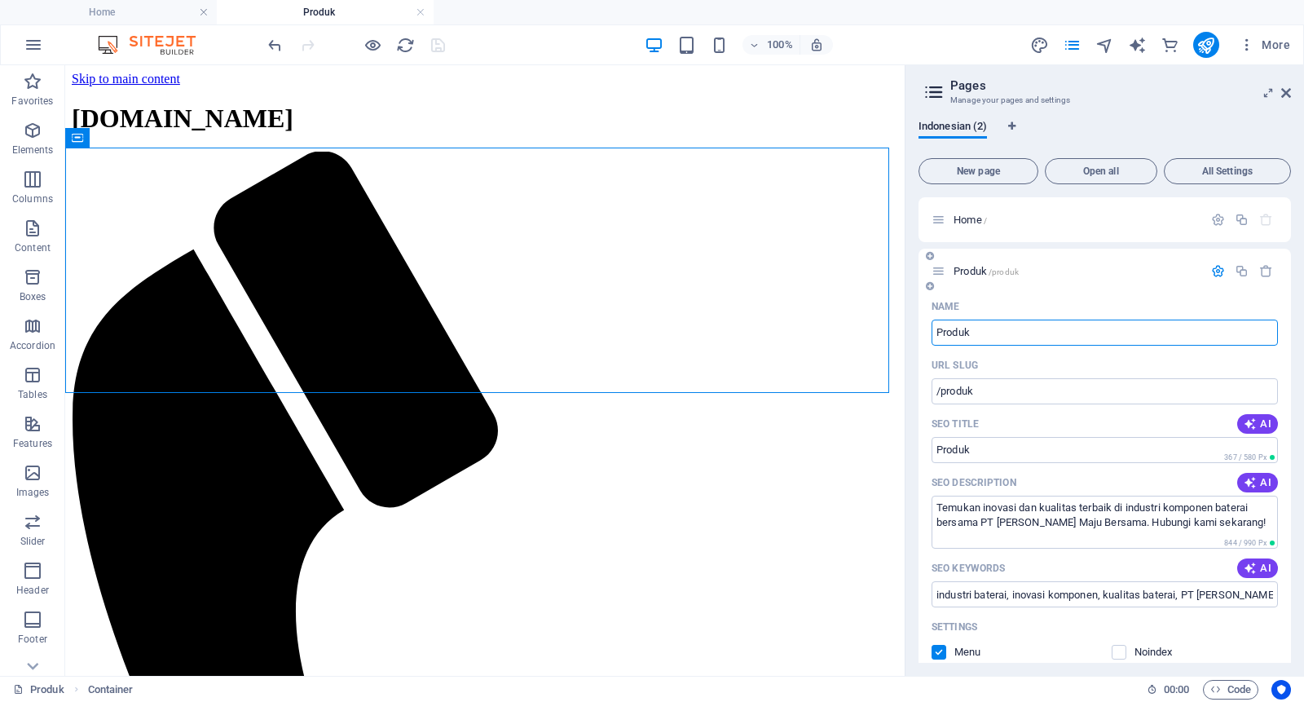
click at [939, 271] on icon at bounding box center [939, 271] width 14 height 14
click at [975, 271] on span "Produk /produk" at bounding box center [986, 271] width 65 height 12
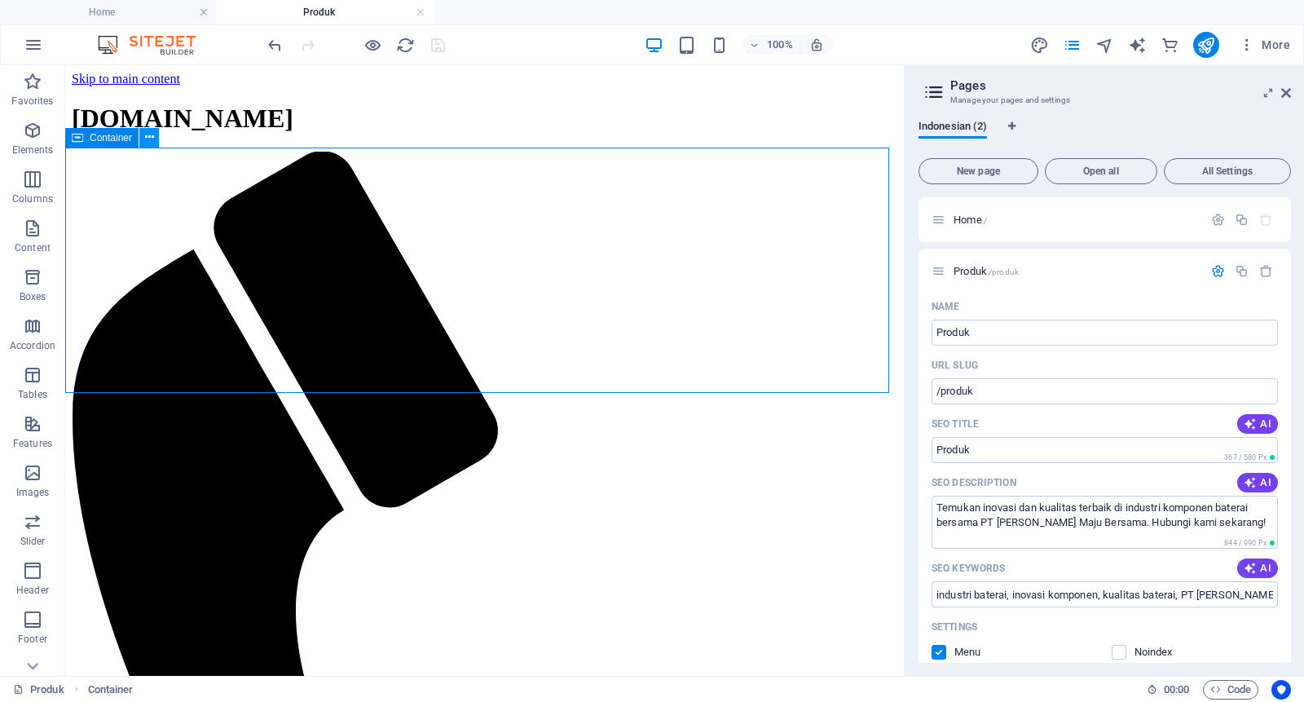
click at [148, 141] on icon at bounding box center [149, 137] width 9 height 17
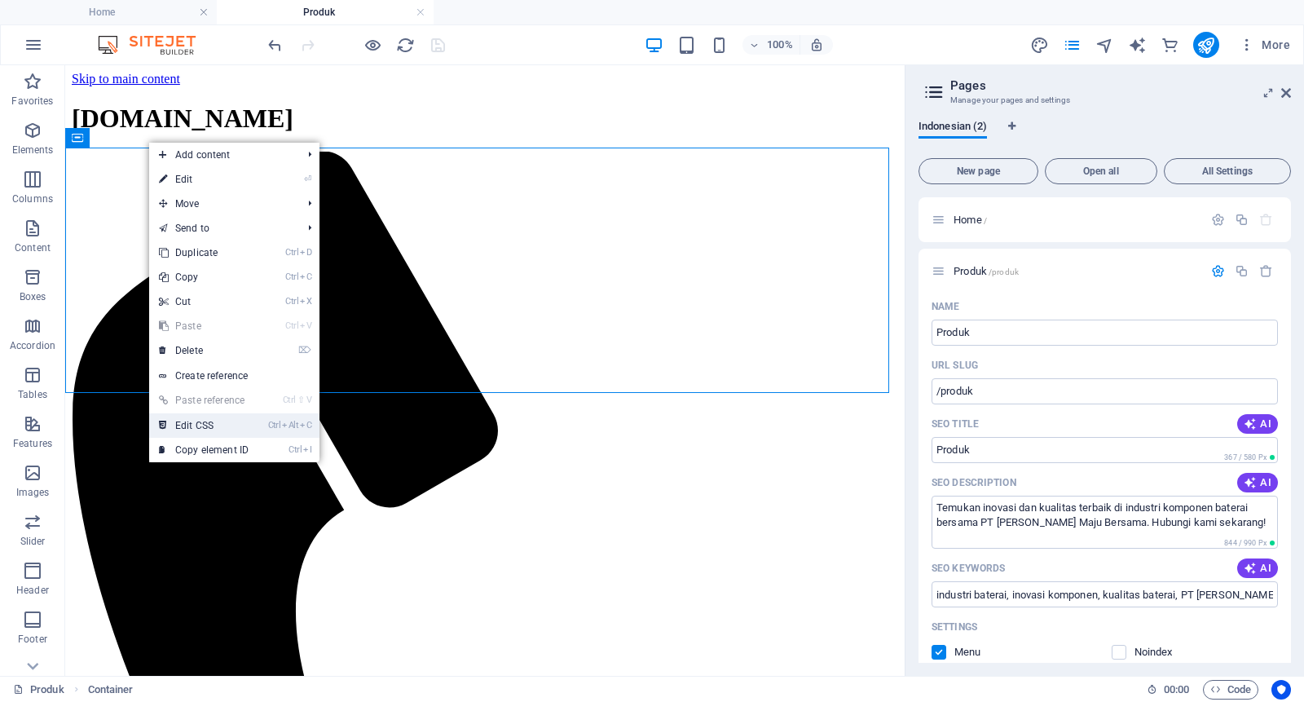
drag, startPoint x: 147, startPoint y: 355, endPoint x: 196, endPoint y: 425, distance: 85.5
click at [196, 425] on link "Ctrl Alt C Edit CSS" at bounding box center [203, 425] width 109 height 24
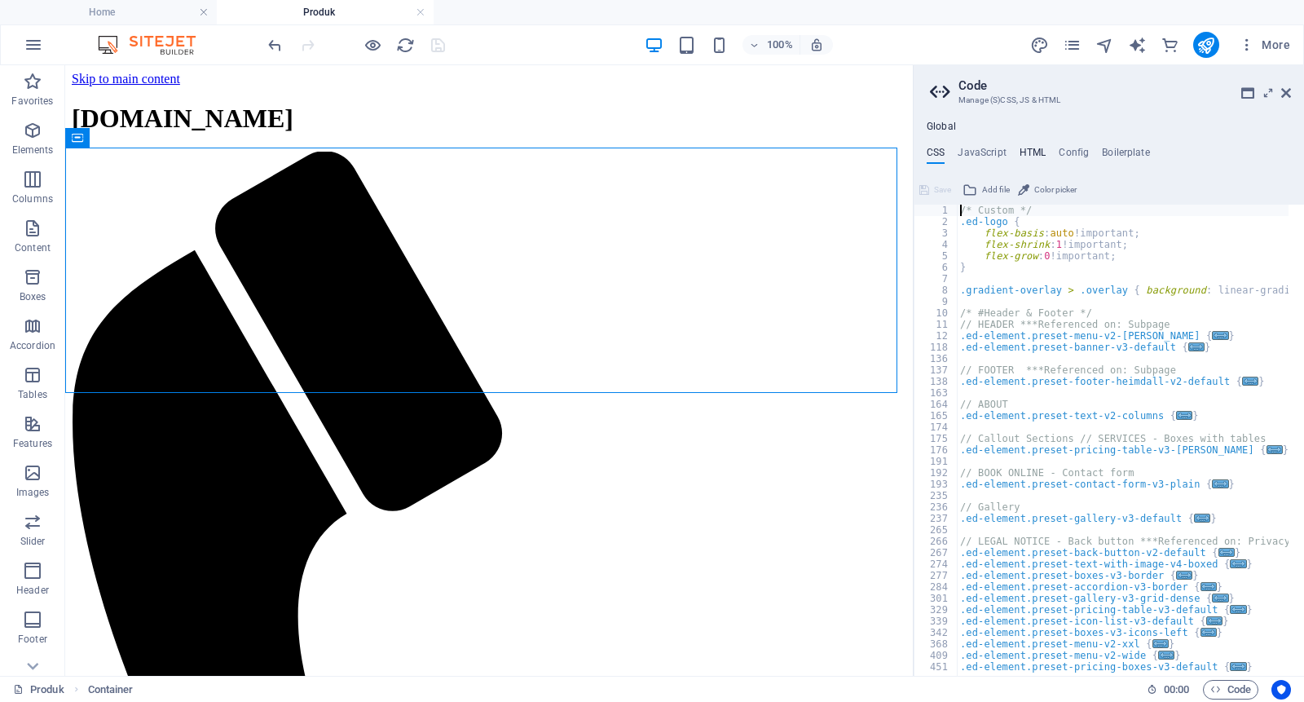
click at [1038, 148] on h4 "HTML" at bounding box center [1033, 156] width 27 height 18
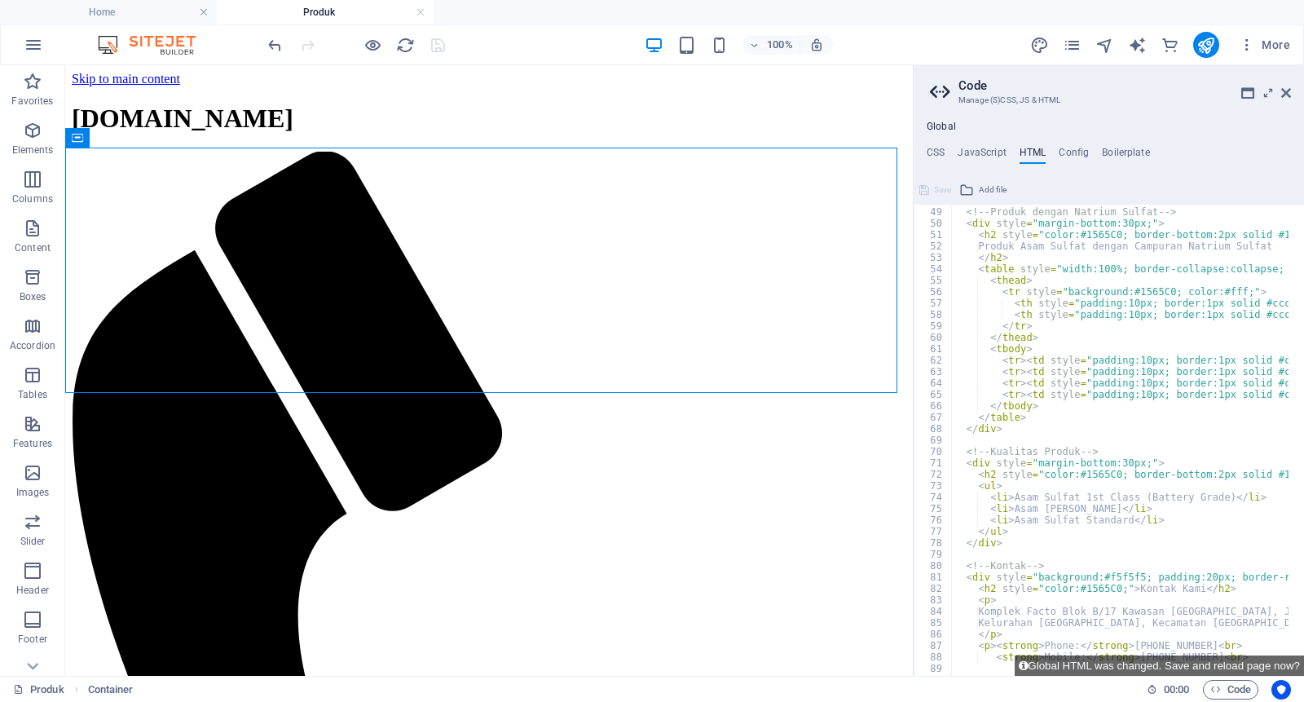
scroll to position [605, 0]
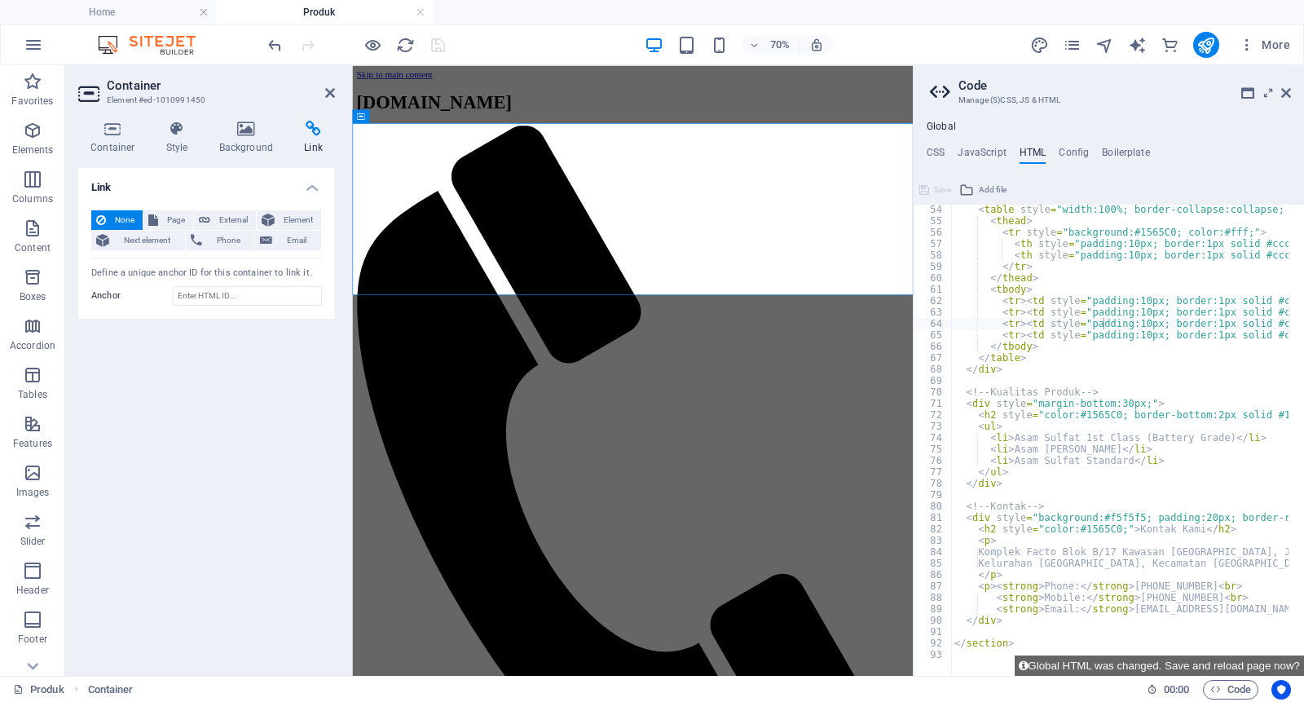
click at [345, 578] on div "Container Style Background Link Size Height Default px rem % vh vw Min. height …" at bounding box center [206, 392] width 283 height 568
click at [288, 554] on div "Link None Page External Element Next element Phone Email Page Home Produk Eleme…" at bounding box center [206, 415] width 257 height 495
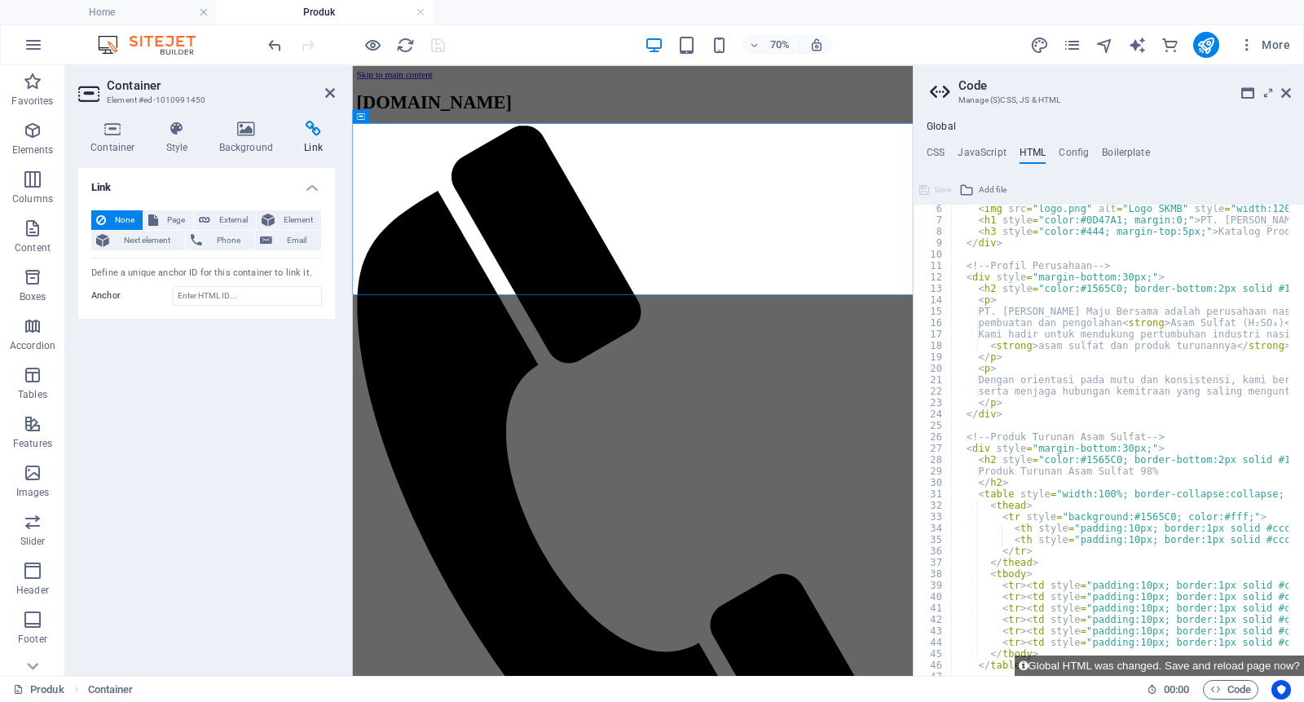
scroll to position [0, 0]
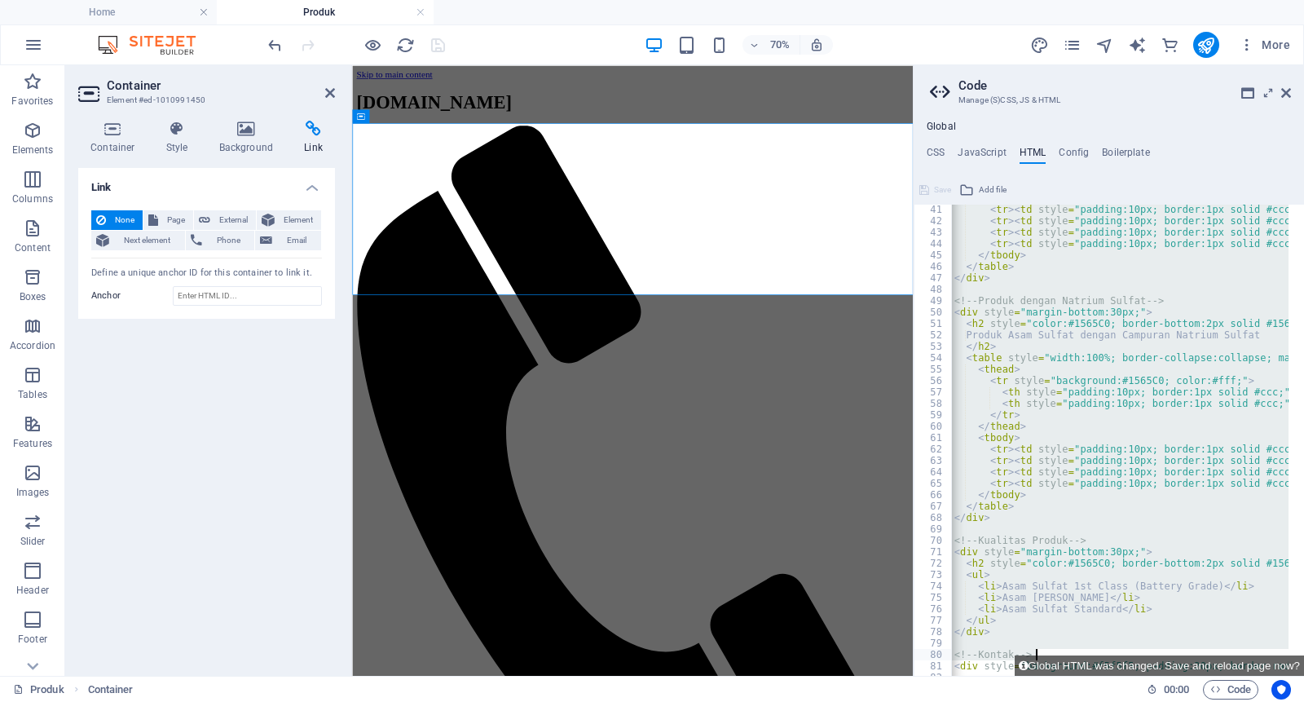
scroll to position [605, 0]
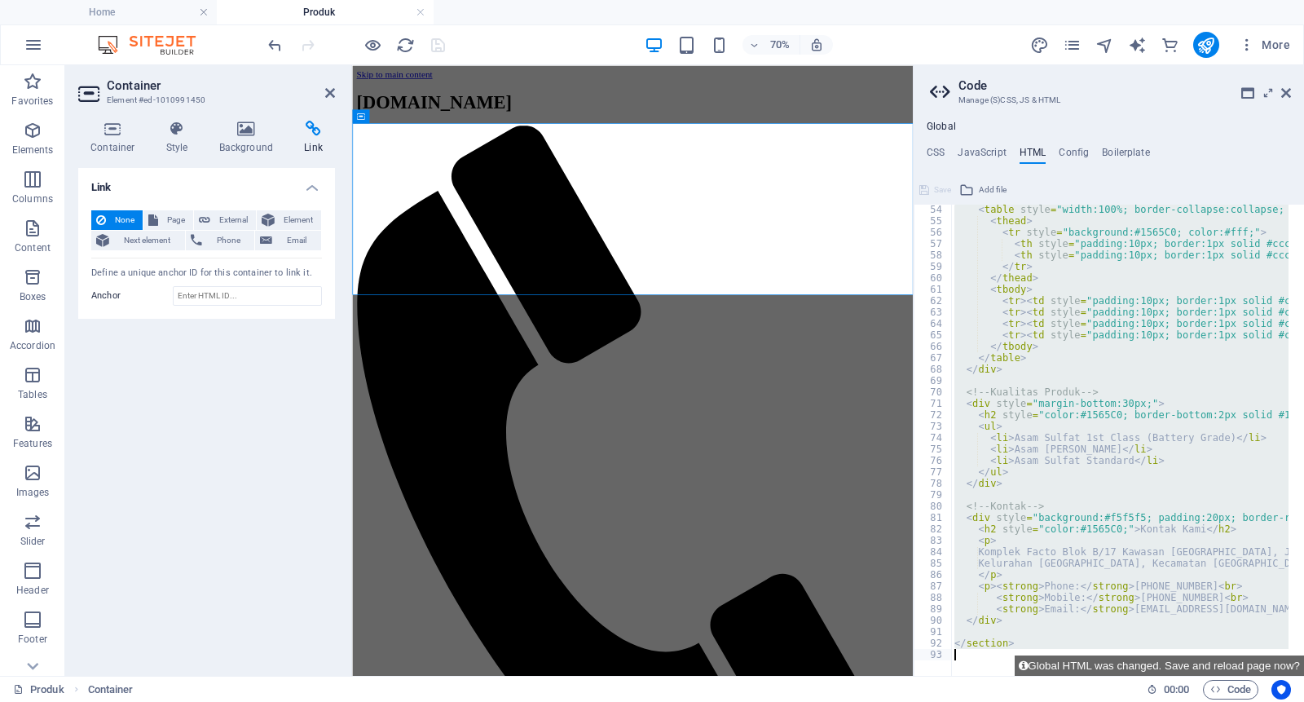
drag, startPoint x: 1017, startPoint y: 223, endPoint x: 1304, endPoint y: 726, distance: 579.1
click at [1304, 701] on html "[DOMAIN_NAME] Home Produk Favorites Elements Columns Content Boxes Accordion Ta…" at bounding box center [652, 351] width 1304 height 702
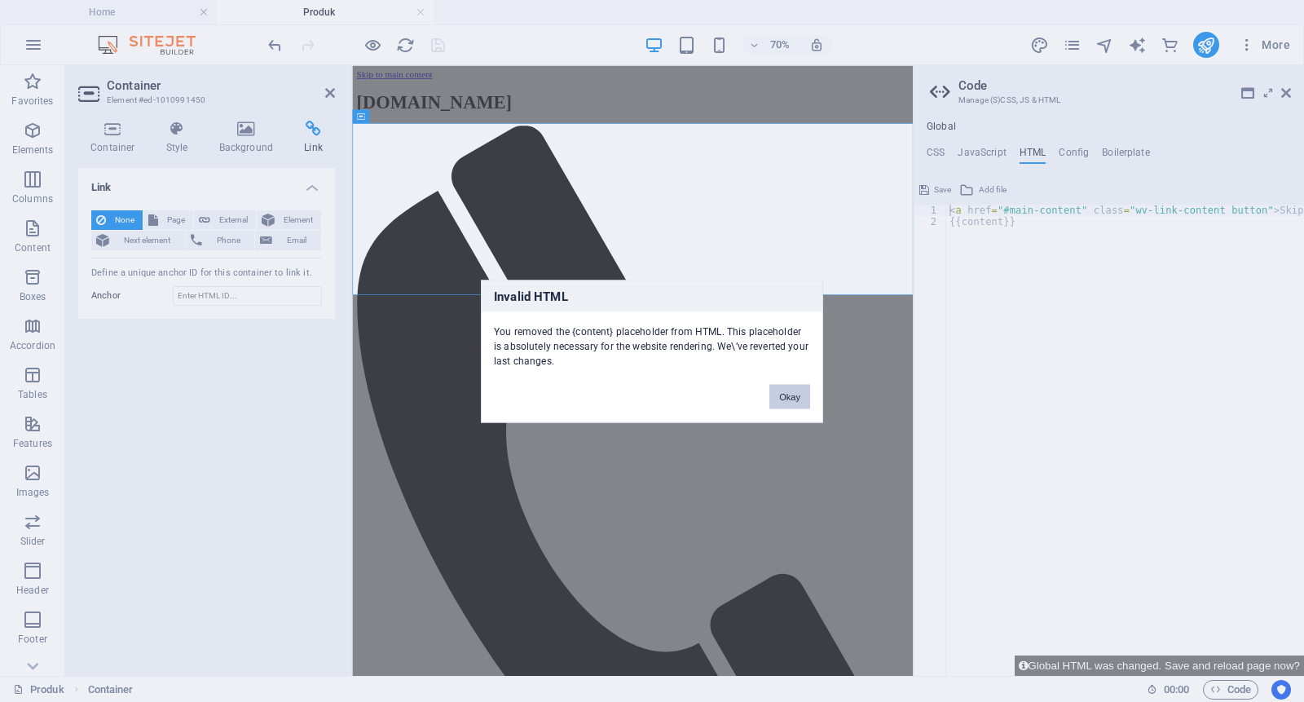
click at [803, 396] on button "Okay" at bounding box center [790, 396] width 41 height 24
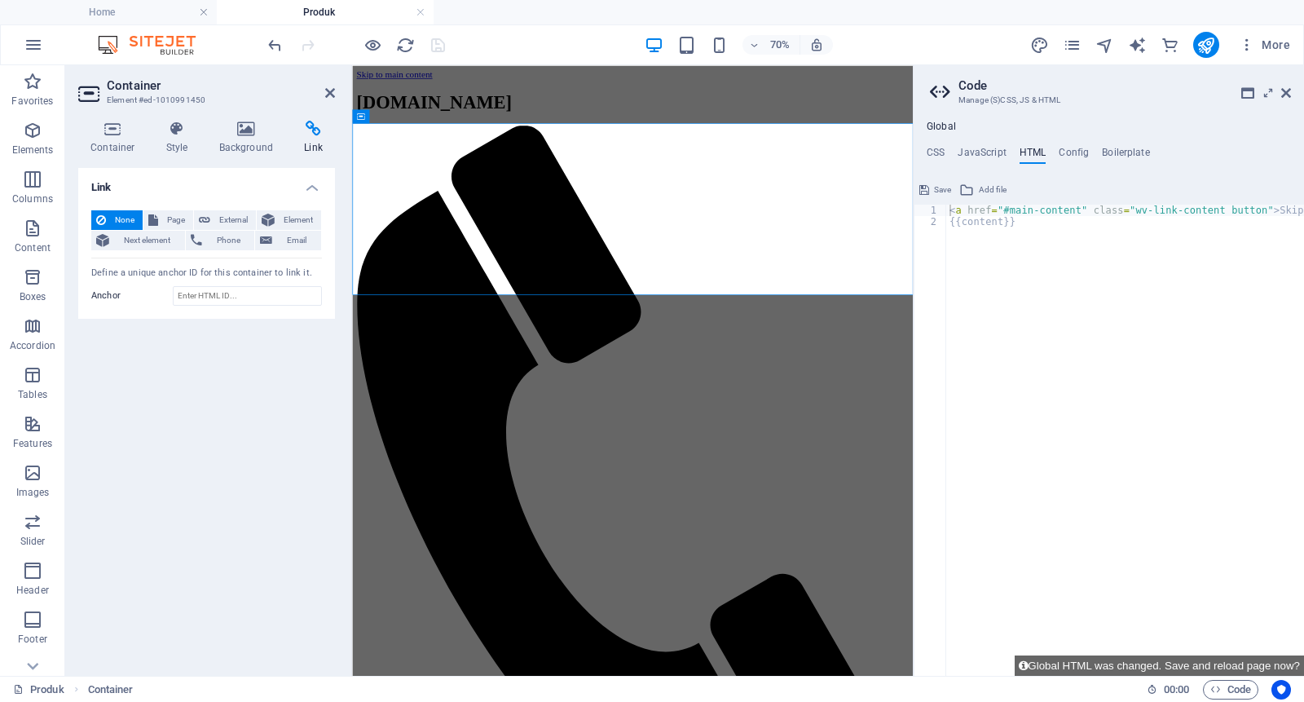
type textarea "{{content}}"
click at [1013, 254] on div "< a href = "#main-content" class = "wv-link-content button" > Skip to main cont…" at bounding box center [1166, 444] width 440 height 479
click at [1079, 143] on div "Global CSS JavaScript HTML Config Boilerplate /* Custom */ 1 2 3 4 5 6 7 8 9 10…" at bounding box center [1109, 398] width 391 height 555
click at [1080, 155] on h4 "Config" at bounding box center [1074, 156] width 30 height 18
type textarea "$color-background: #f4f4f4;"
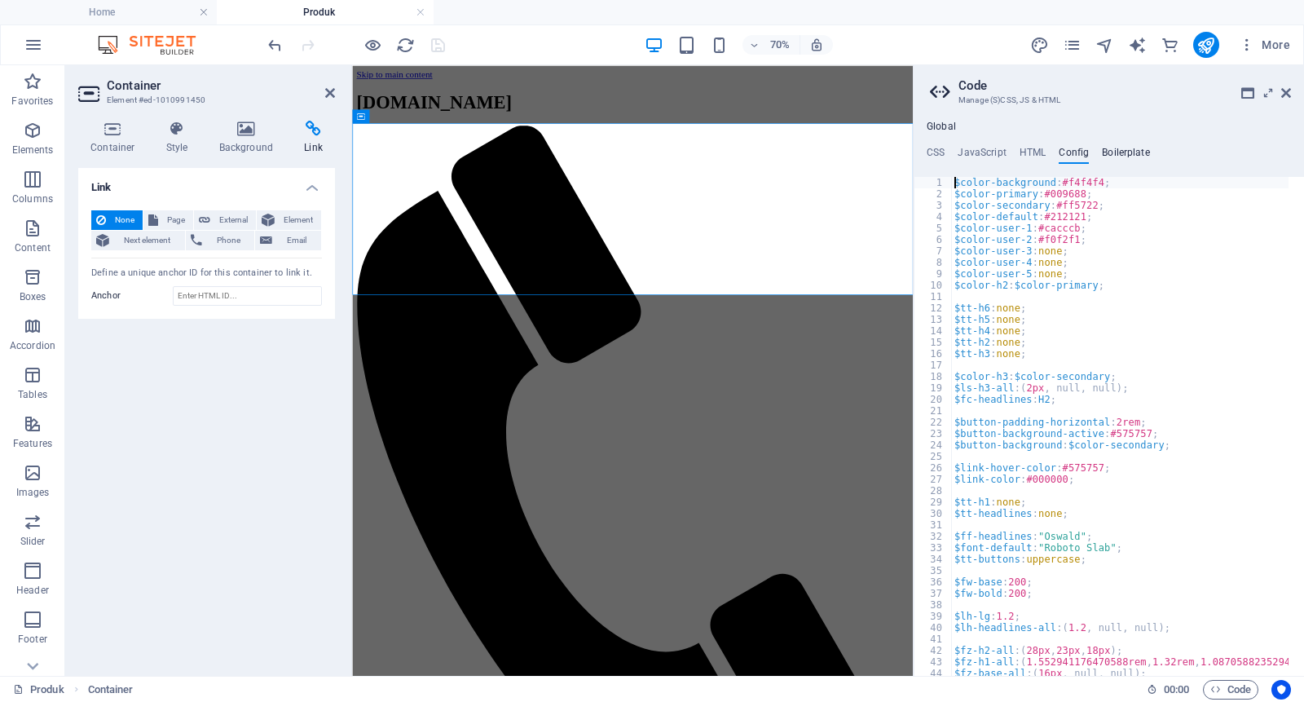
click at [1125, 152] on h4 "Boilerplate" at bounding box center [1126, 156] width 48 height 18
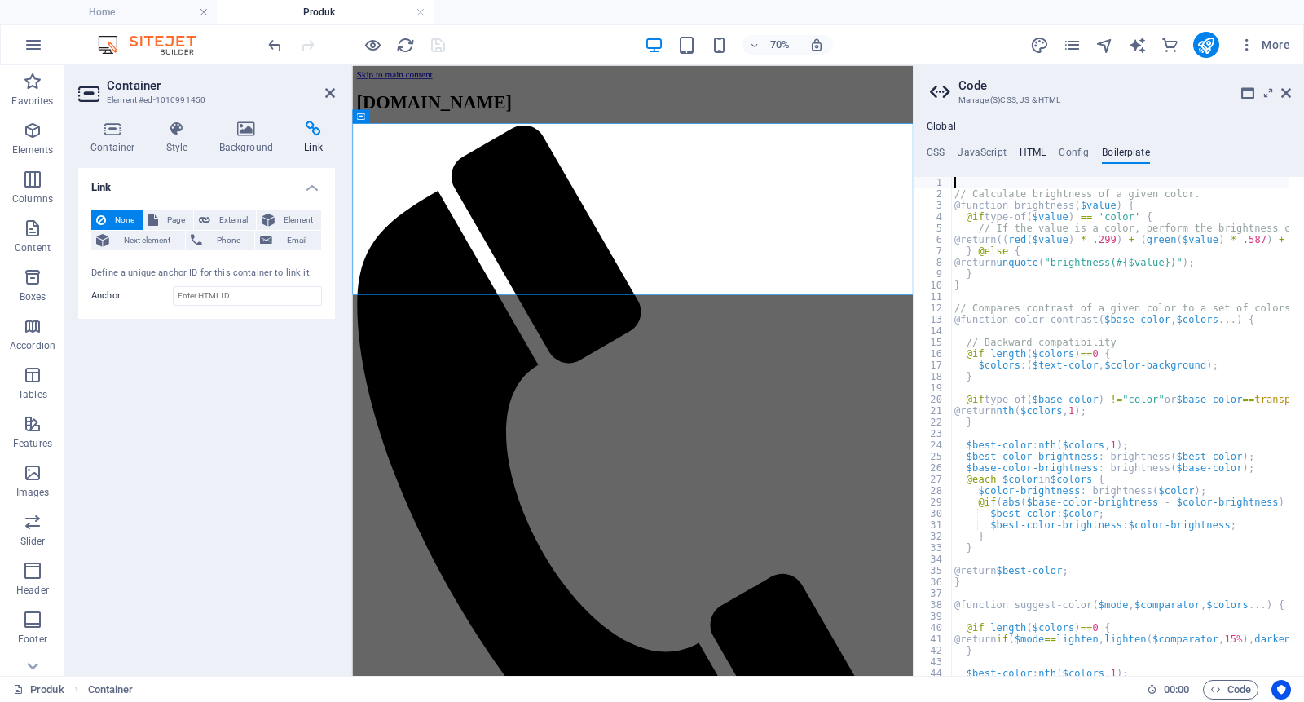
click at [1033, 152] on h4 "HTML" at bounding box center [1033, 156] width 27 height 18
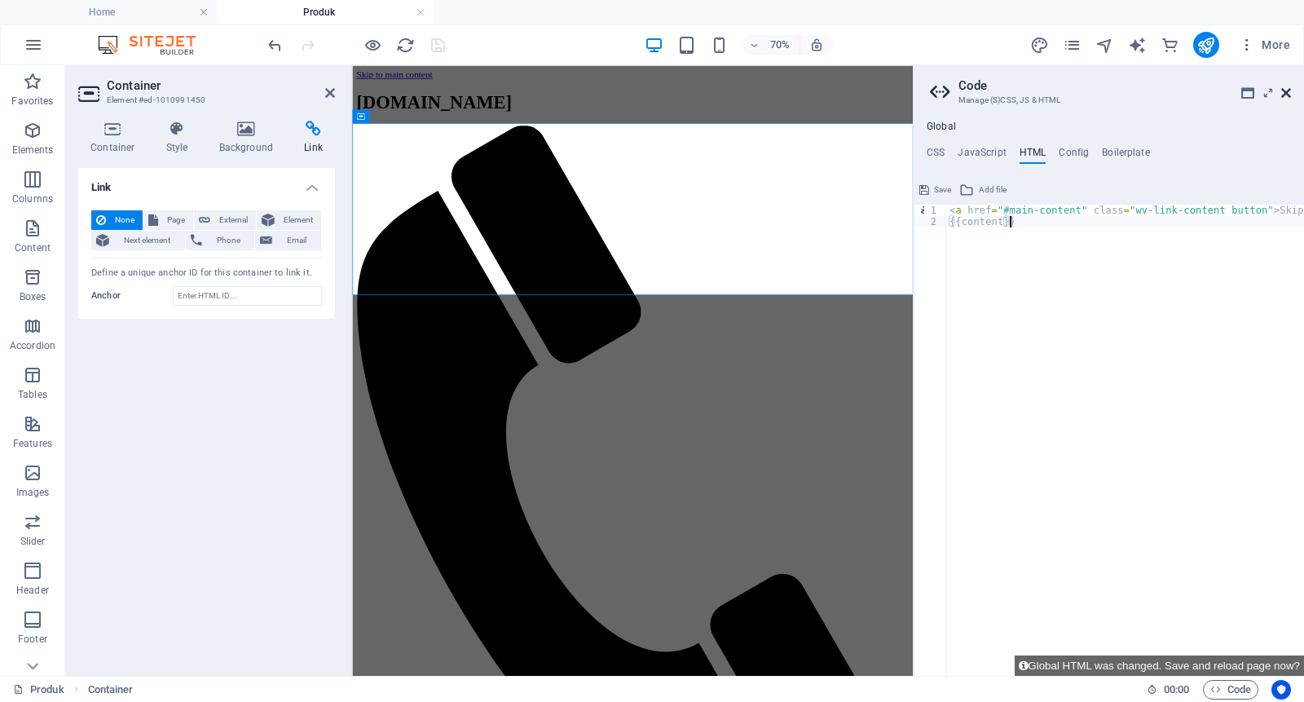
click at [1284, 96] on icon at bounding box center [1287, 92] width 10 height 13
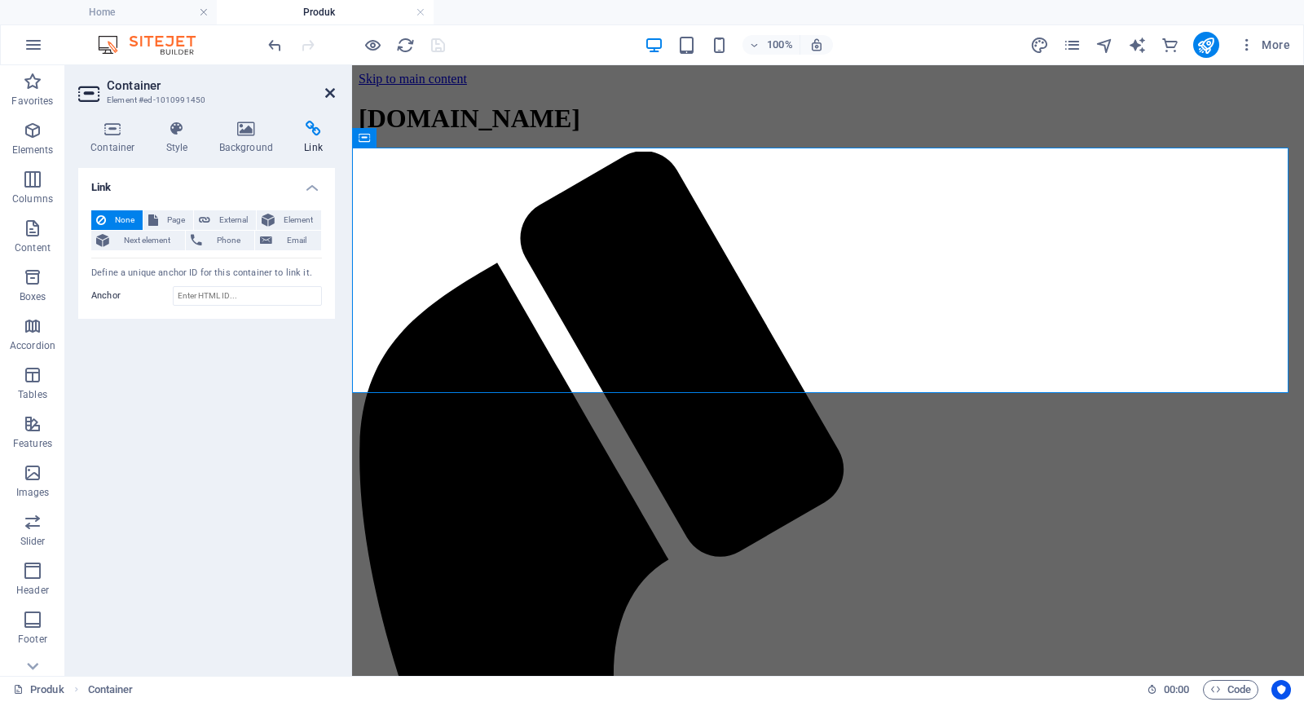
click at [331, 93] on icon at bounding box center [330, 92] width 10 height 13
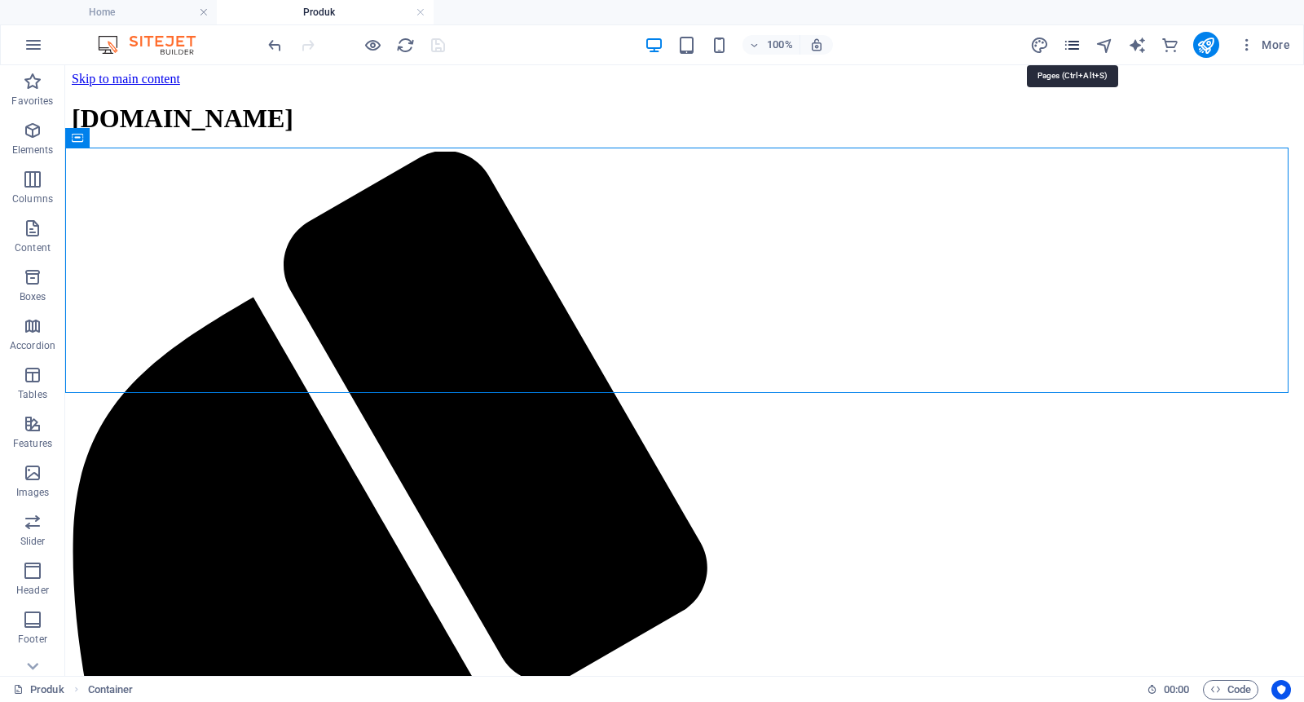
click at [1074, 49] on icon "pages" at bounding box center [1072, 45] width 19 height 19
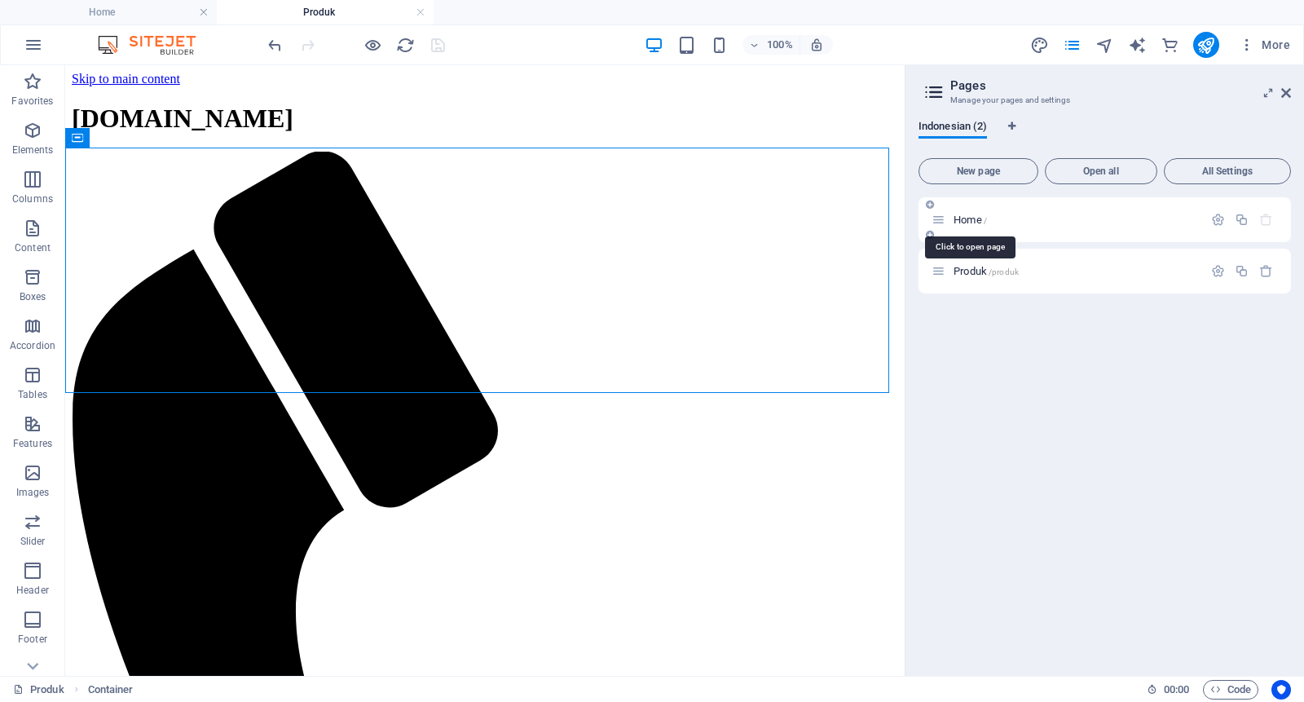
click at [964, 223] on span "Home /" at bounding box center [970, 220] width 33 height 12
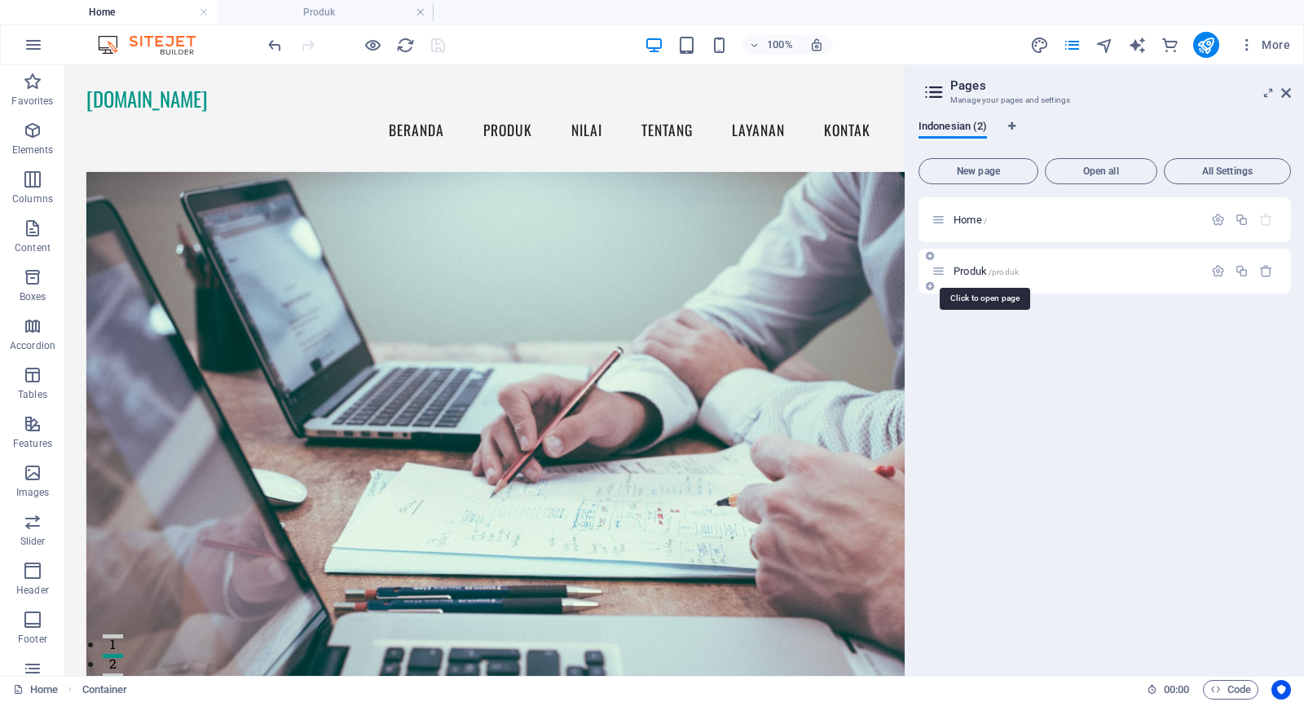
click at [970, 270] on span "Produk /produk" at bounding box center [986, 271] width 65 height 12
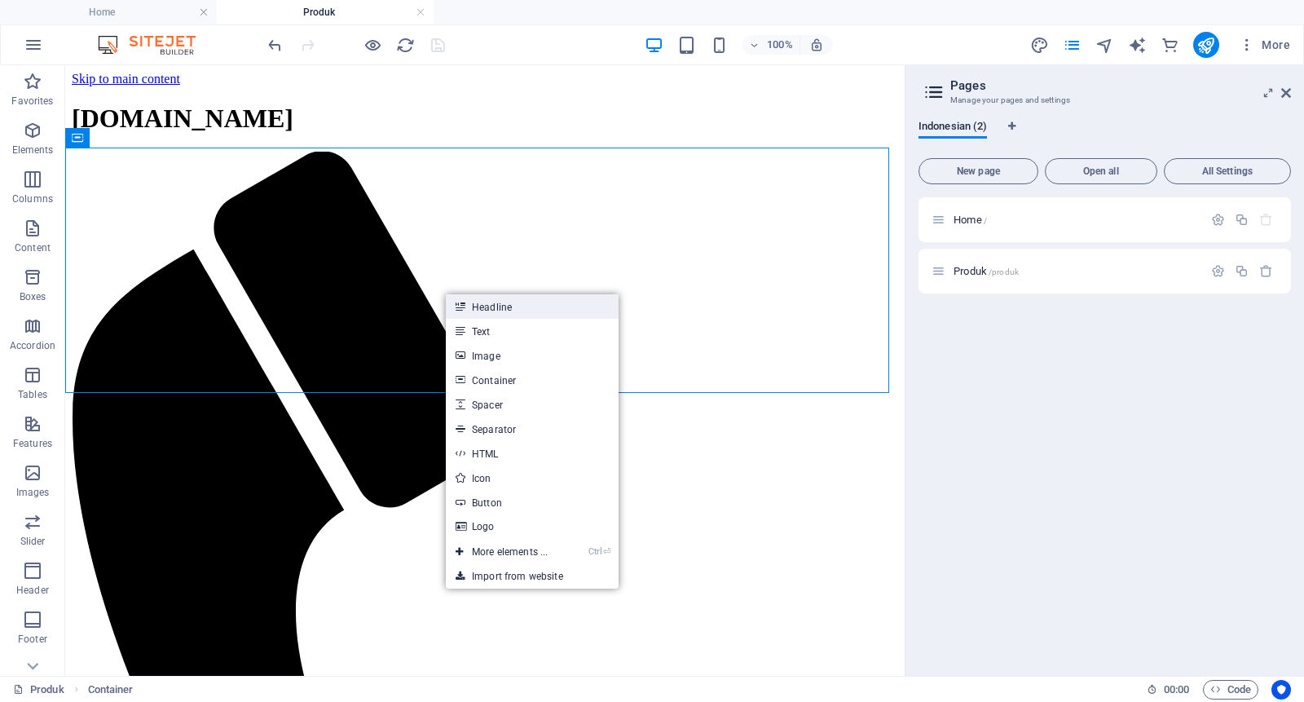
click at [494, 307] on link "Headline" at bounding box center [532, 306] width 173 height 24
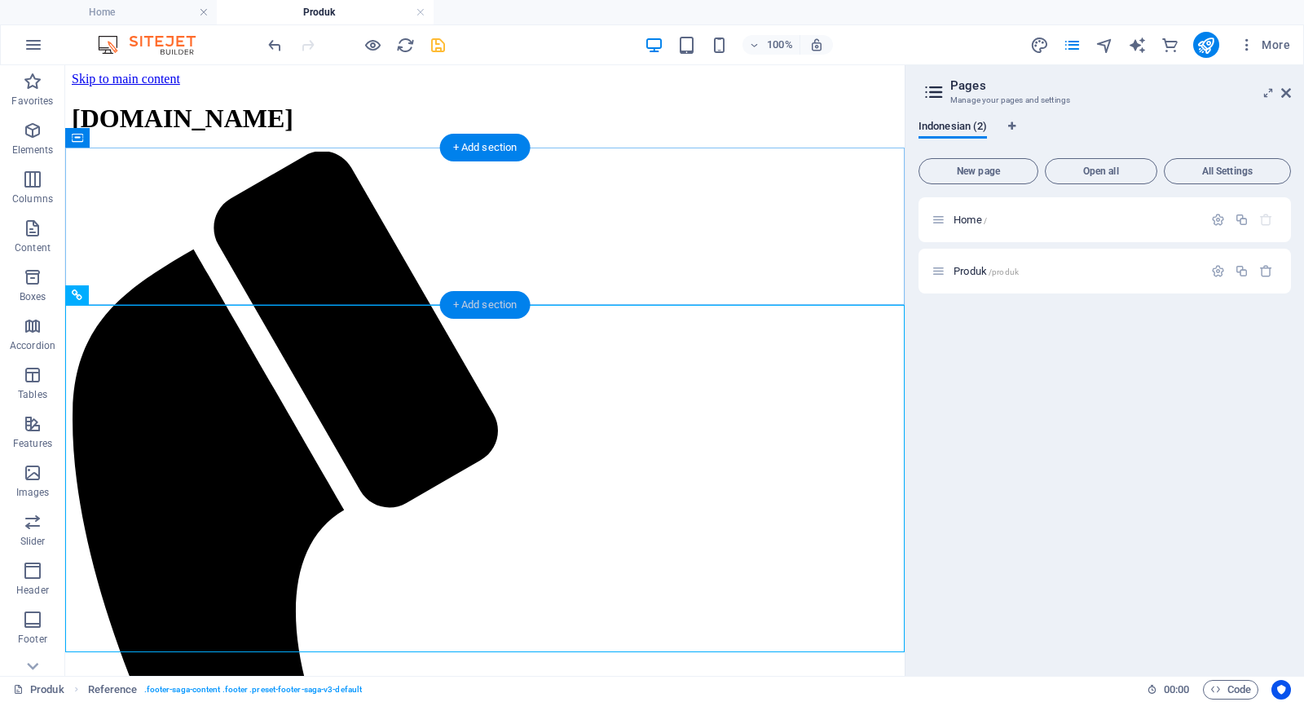
drag, startPoint x: 486, startPoint y: 306, endPoint x: 140, endPoint y: 241, distance: 351.6
click at [486, 306] on div "+ Add section" at bounding box center [485, 305] width 90 height 28
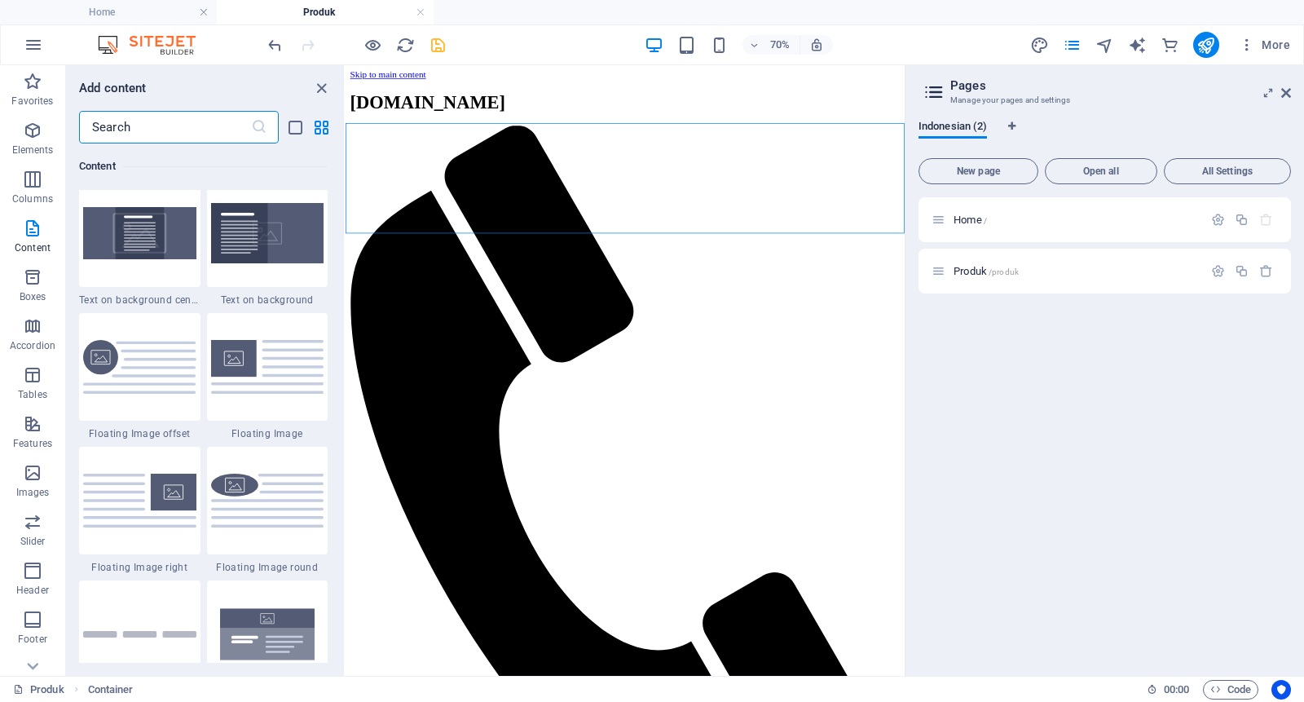
scroll to position [3361, 0]
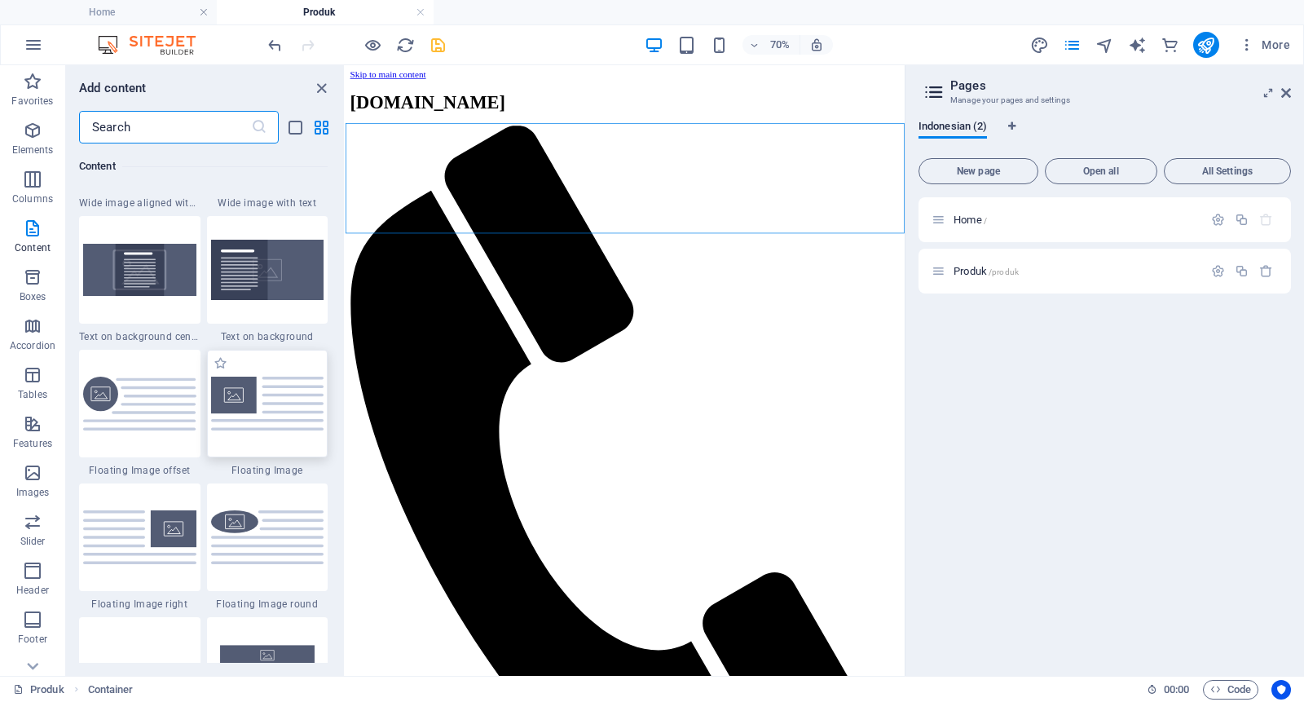
click at [277, 386] on img at bounding box center [267, 403] width 113 height 53
click at [346, 386] on div "Container Container Placeholder Reference Reference H2" at bounding box center [625, 370] width 559 height 611
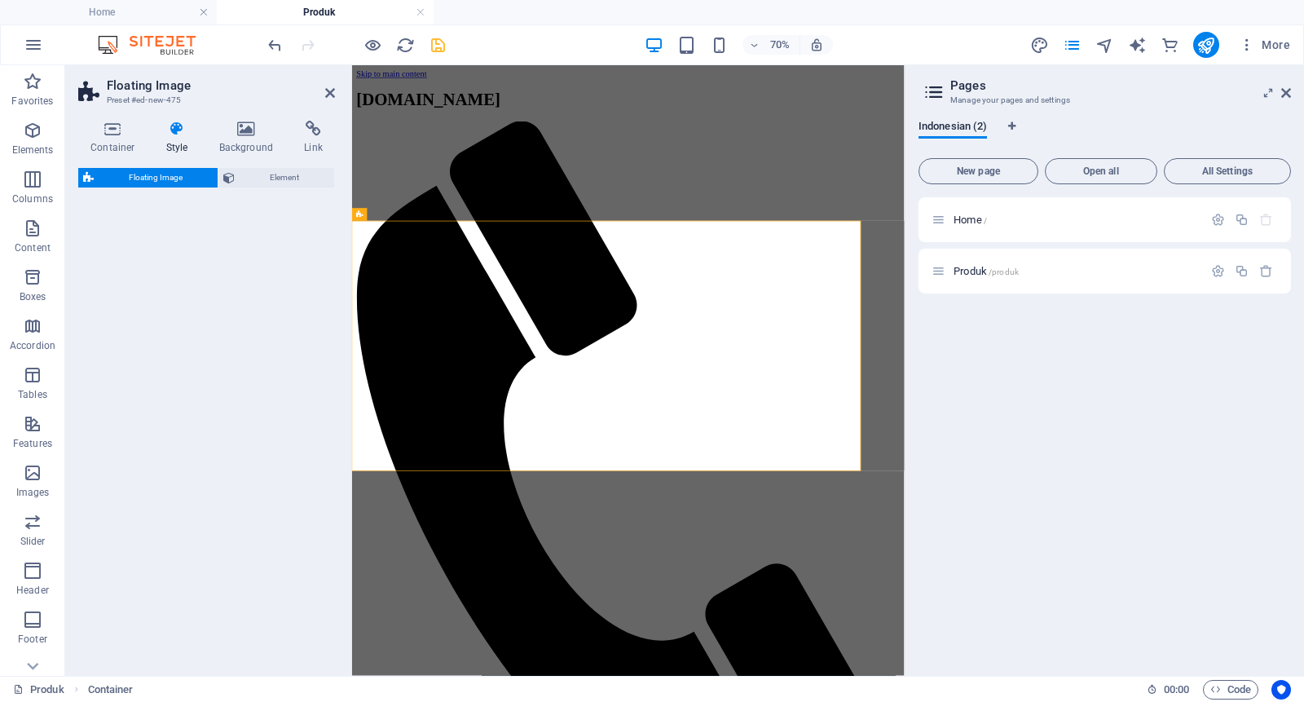
select select "%"
select select "rem"
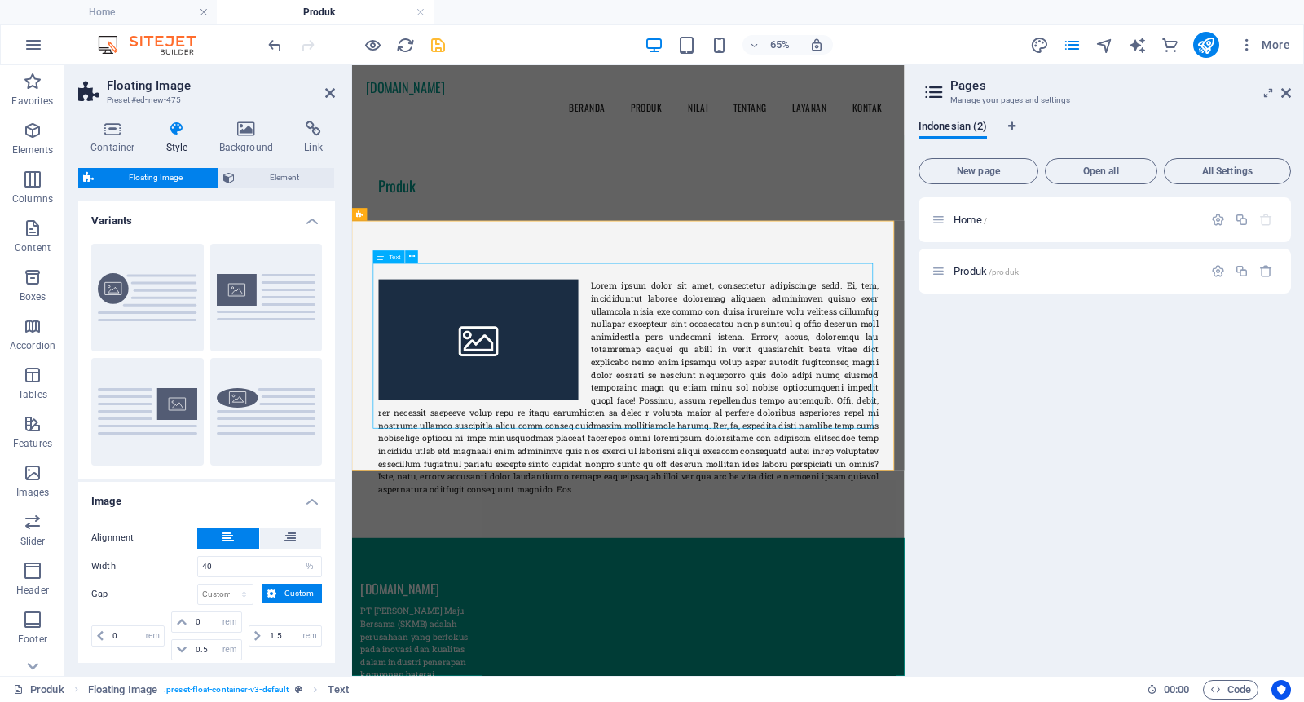
click at [713, 395] on div at bounding box center [778, 561] width 770 height 333
click at [742, 395] on div at bounding box center [778, 561] width 770 height 333
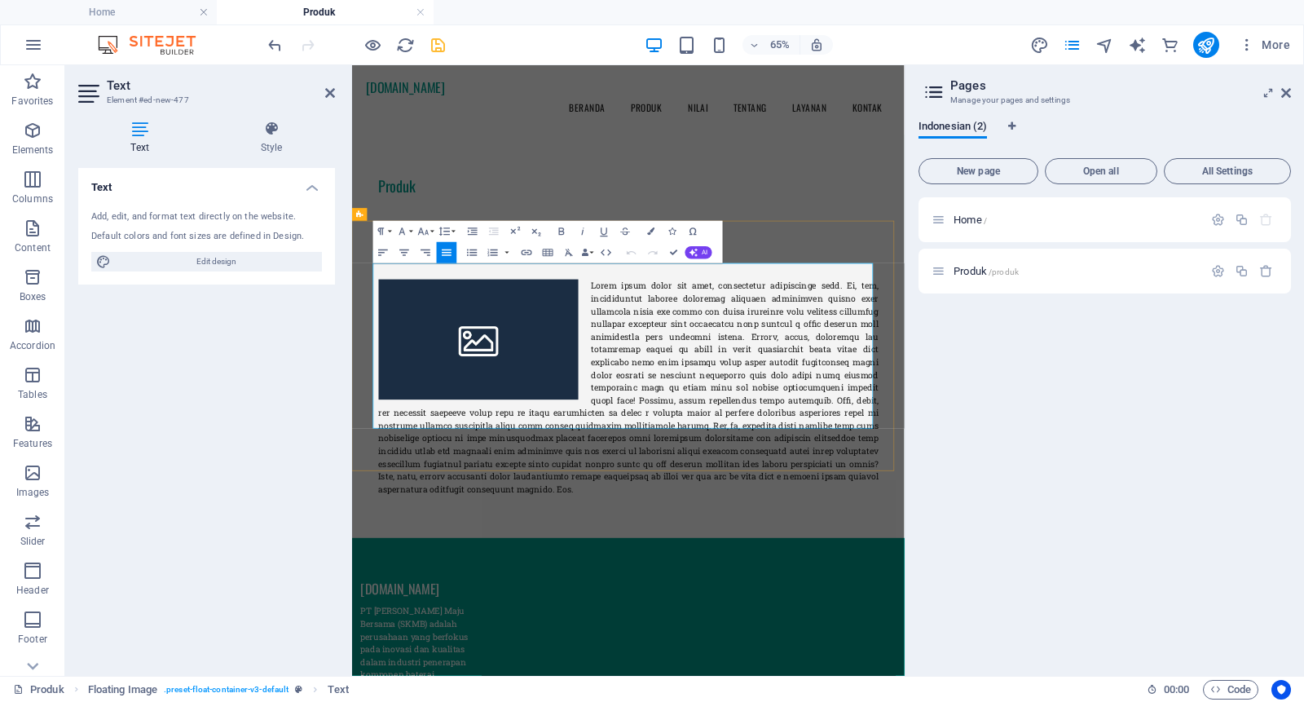
click at [757, 427] on p at bounding box center [778, 561] width 770 height 333
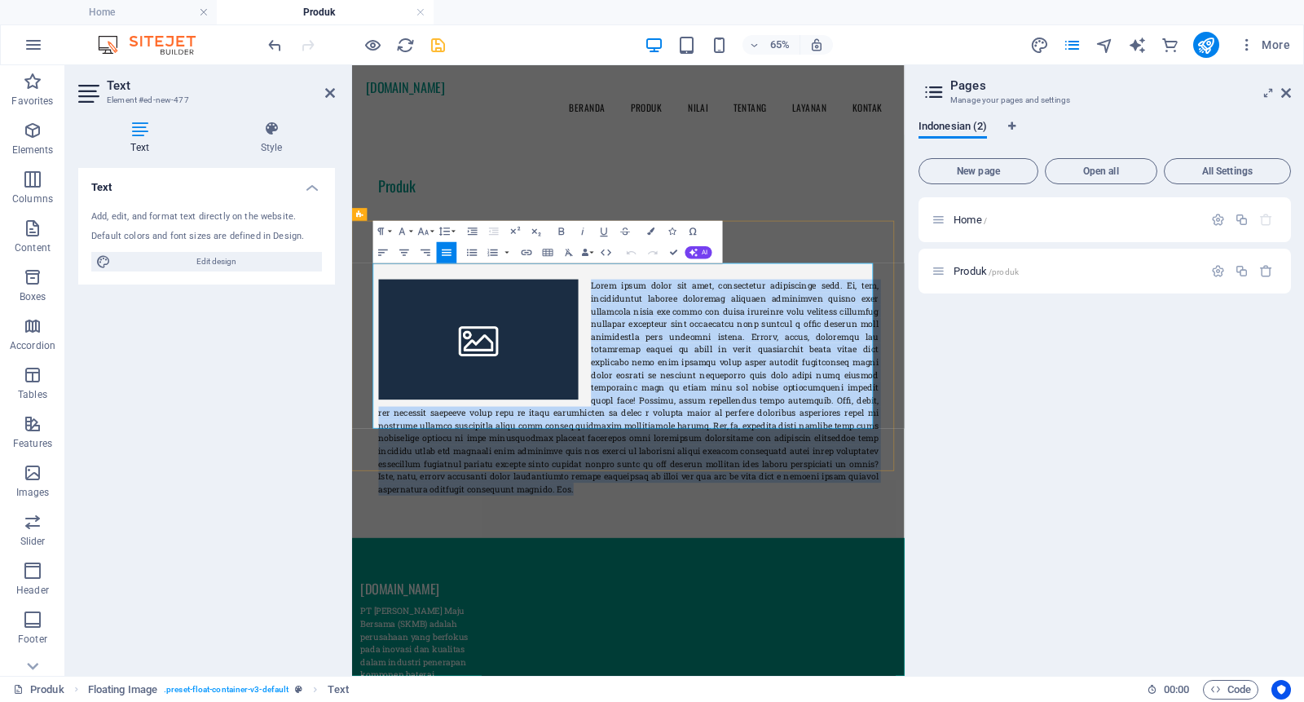
drag, startPoint x: 712, startPoint y: 377, endPoint x: 1049, endPoint y: 624, distance: 417.8
click at [1049, 624] on p at bounding box center [778, 561] width 770 height 333
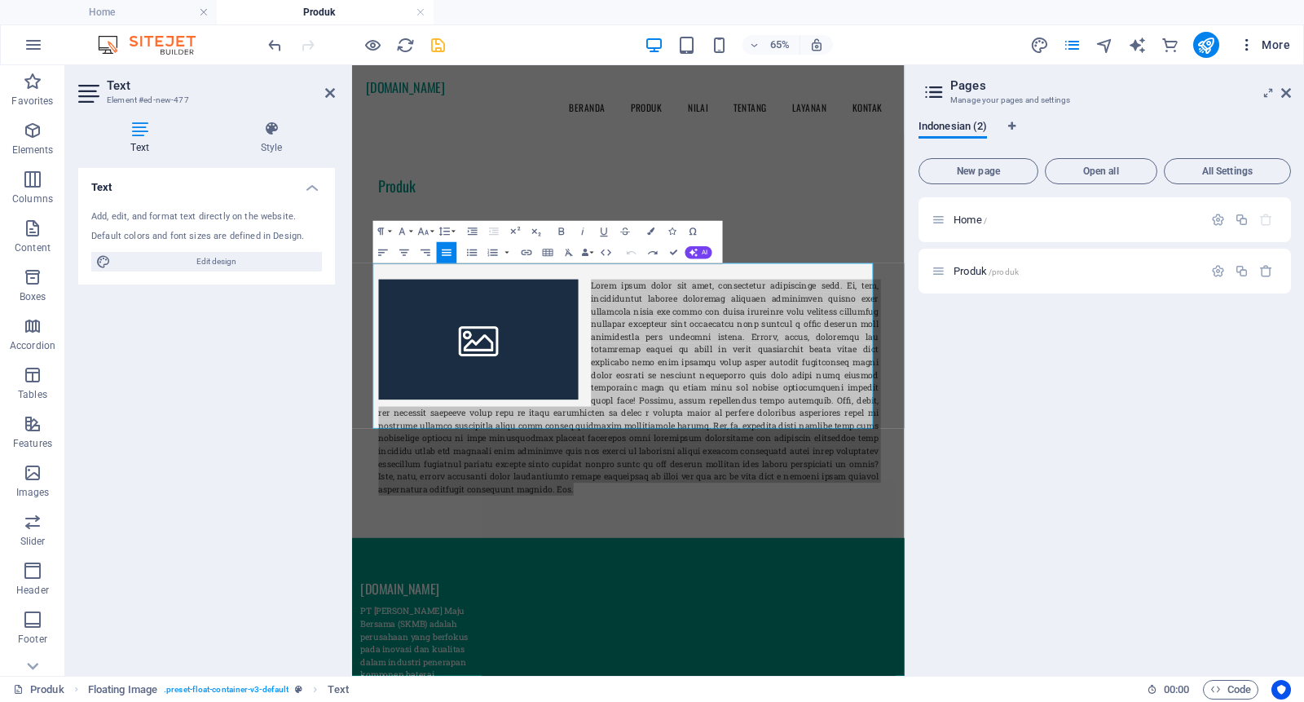
click at [1251, 37] on icon "button" at bounding box center [1247, 45] width 16 height 16
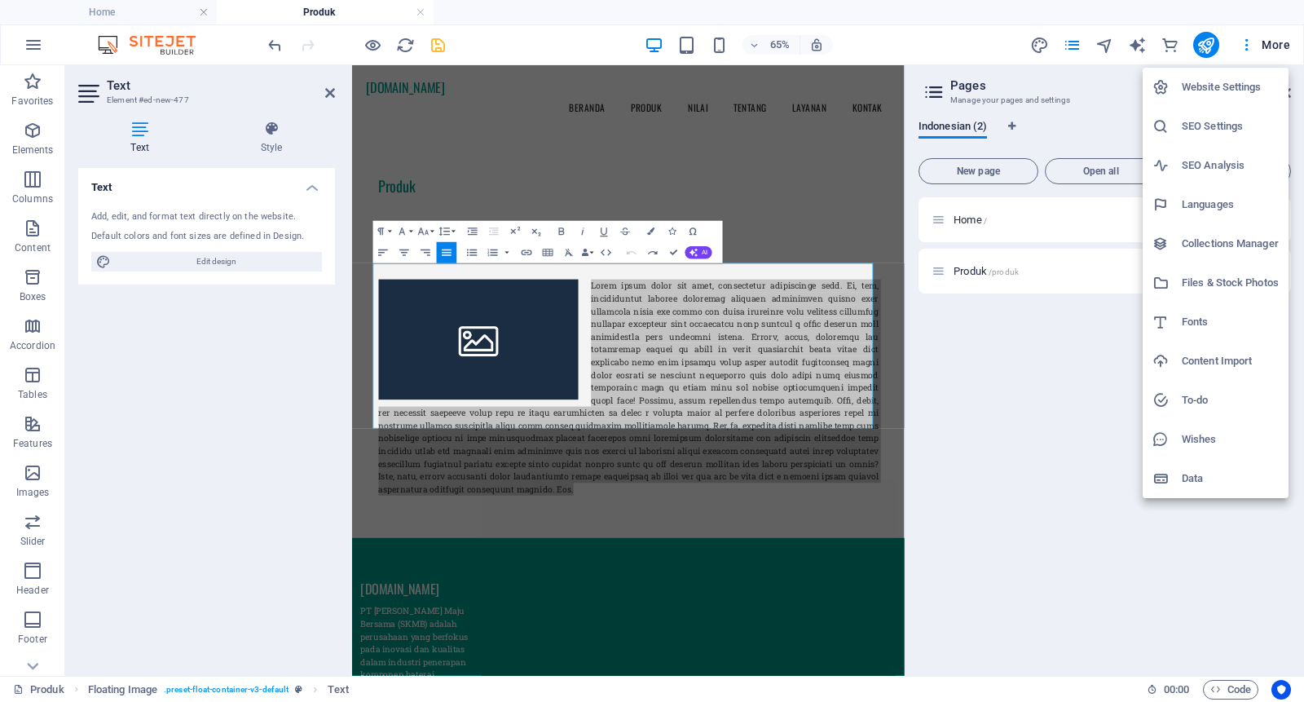
click at [1211, 90] on h6 "Website Settings" at bounding box center [1230, 87] width 97 height 20
select select "70"
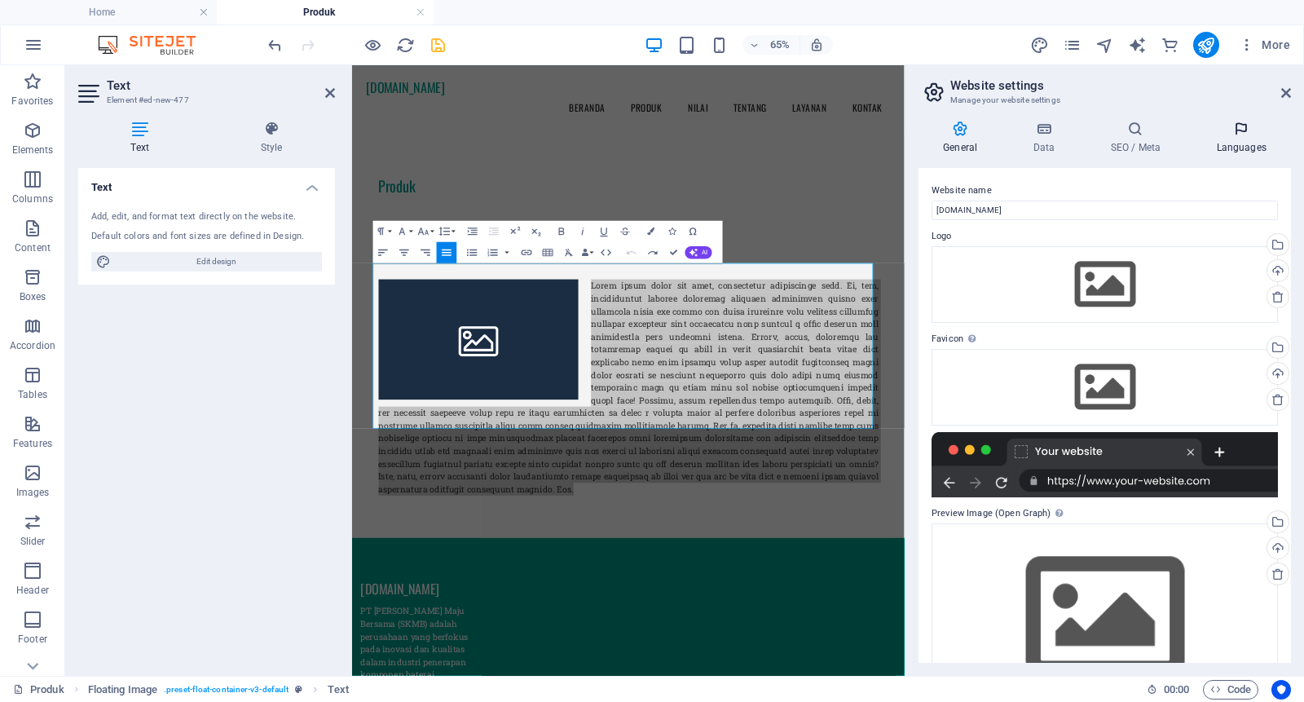
click at [1240, 139] on h4 "Languages" at bounding box center [1241, 138] width 99 height 34
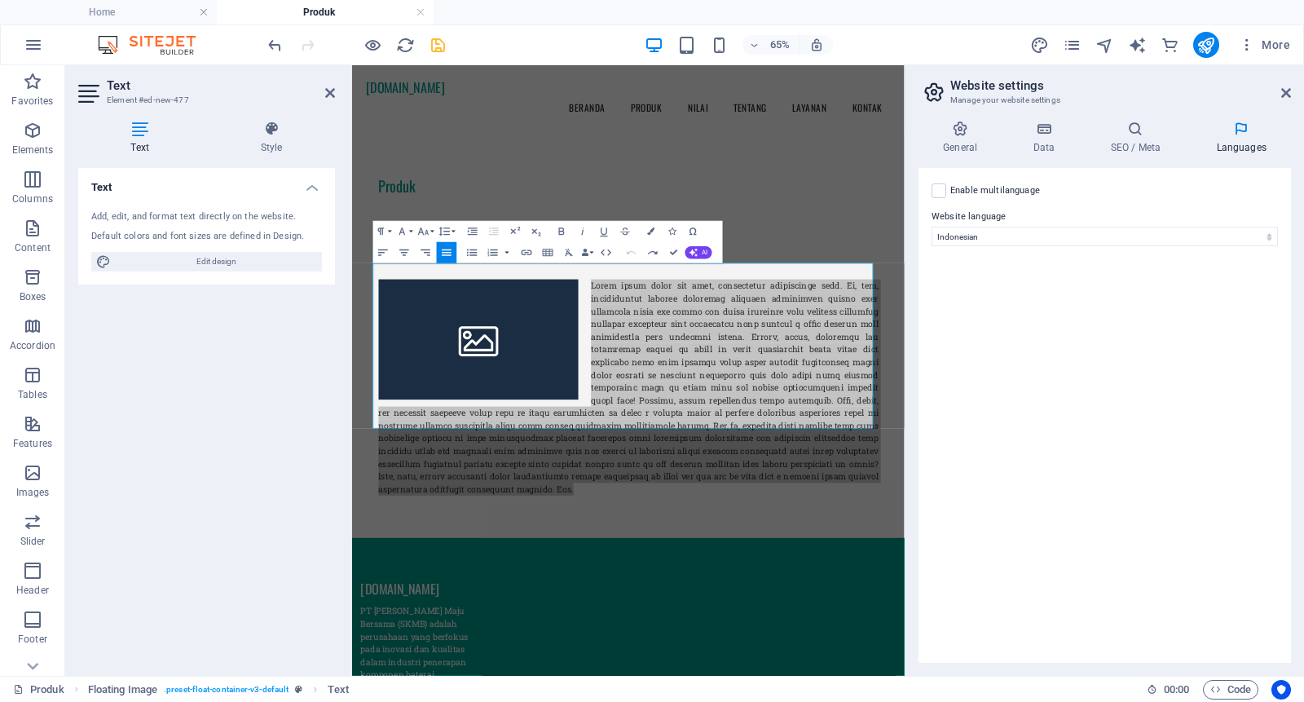
click at [1020, 279] on div "Enable multilanguage To disable multilanguage delete all languages until only o…" at bounding box center [1105, 415] width 373 height 495
click at [440, 43] on icon "save" at bounding box center [438, 45] width 19 height 19
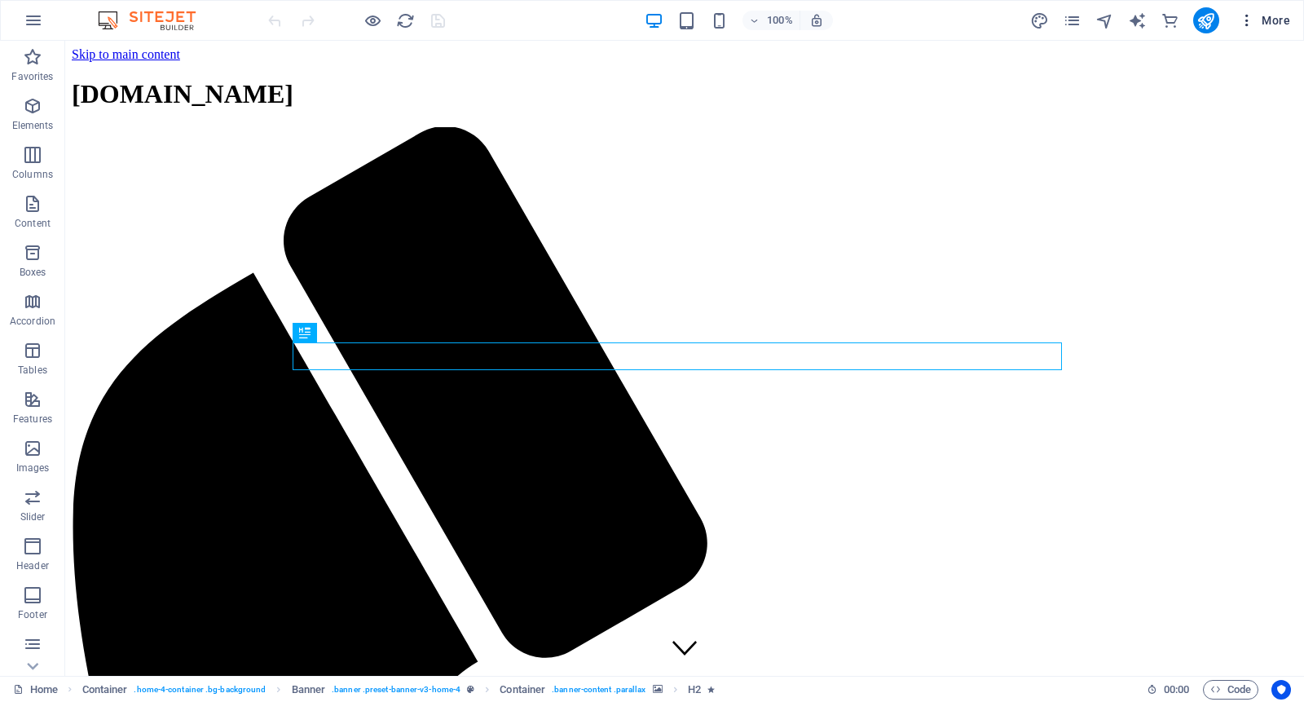
click at [1247, 17] on icon "button" at bounding box center [1247, 20] width 16 height 16
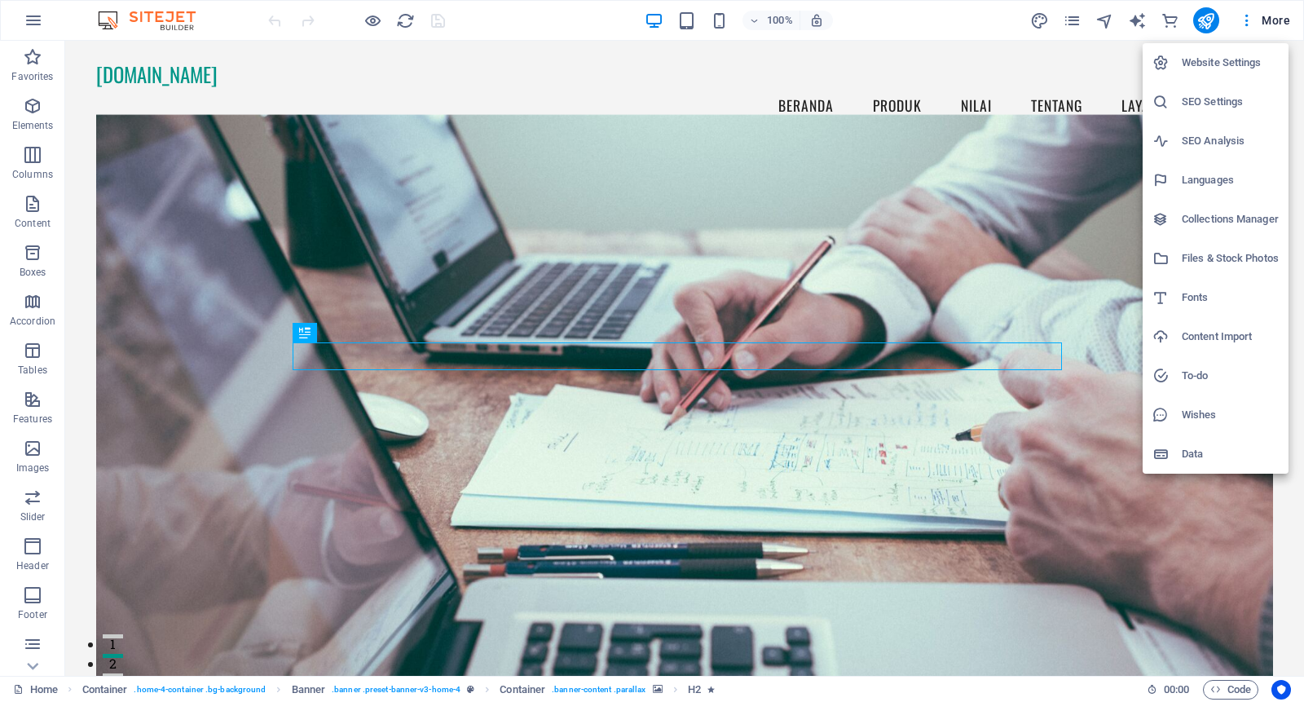
click at [33, 20] on div at bounding box center [652, 351] width 1304 height 702
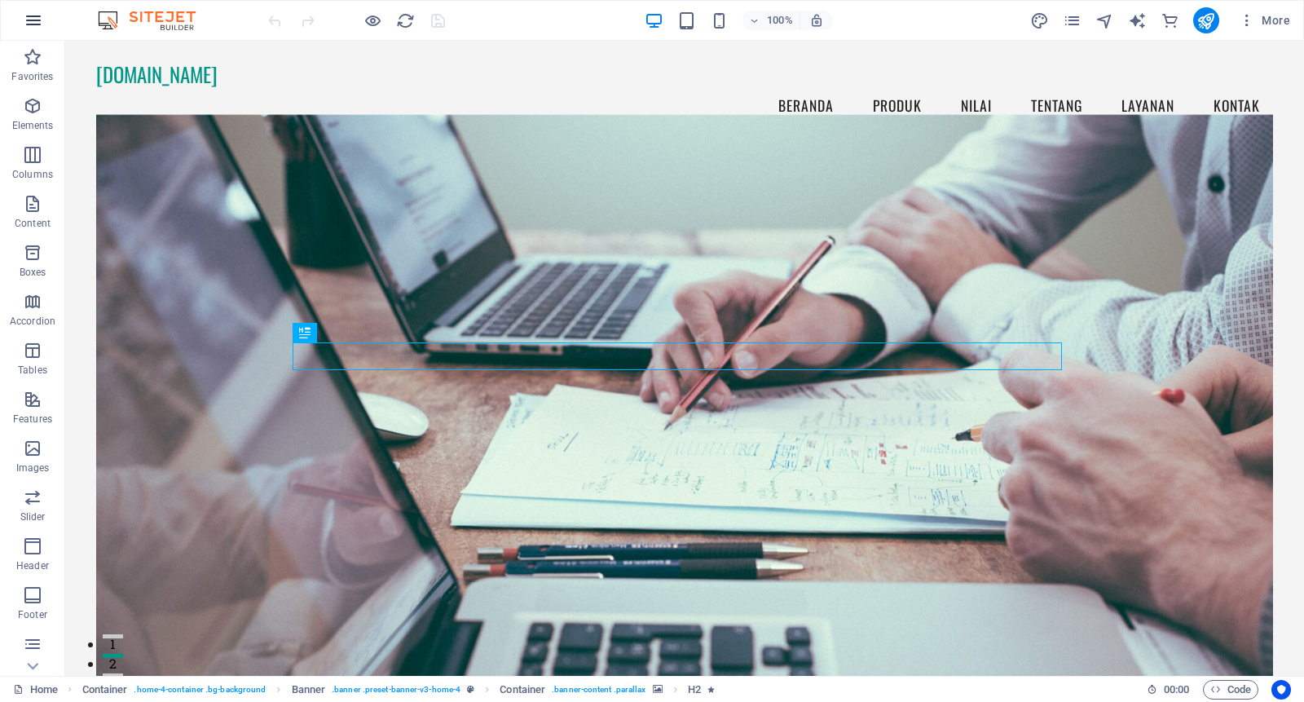
click at [30, 20] on icon "button" at bounding box center [34, 21] width 20 height 20
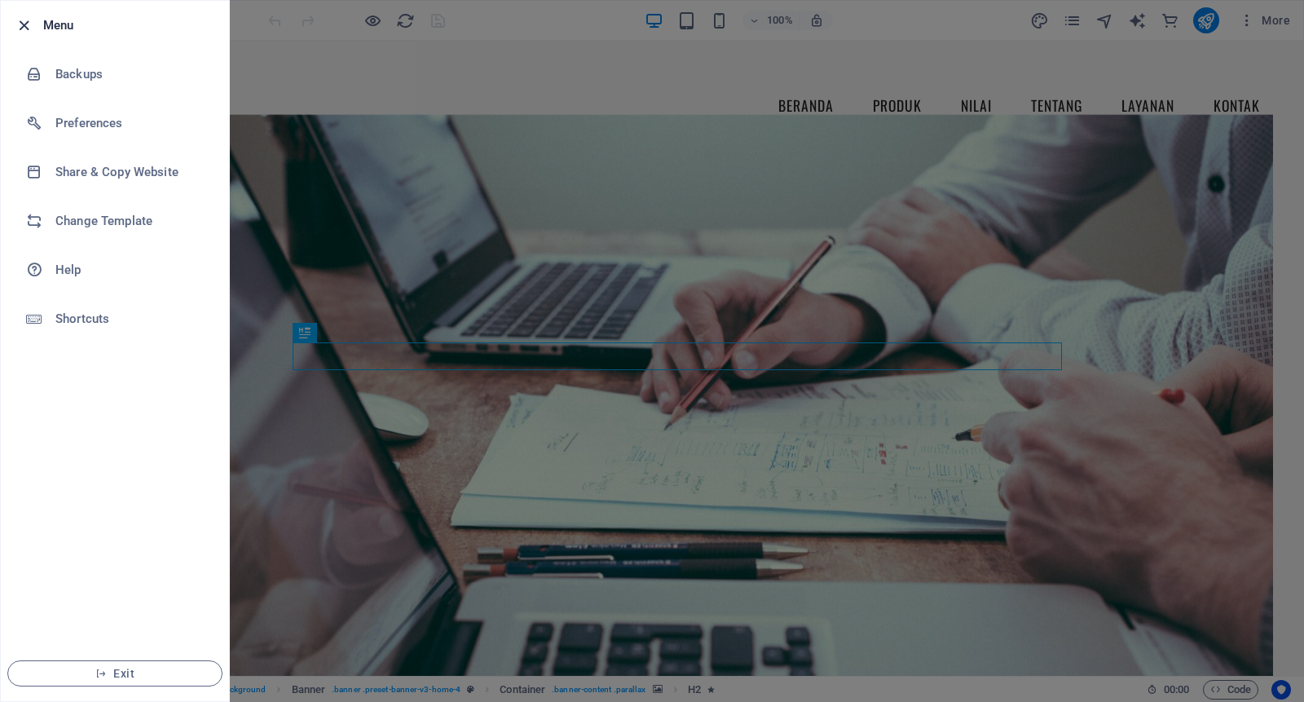
click at [17, 22] on icon "button" at bounding box center [24, 25] width 19 height 19
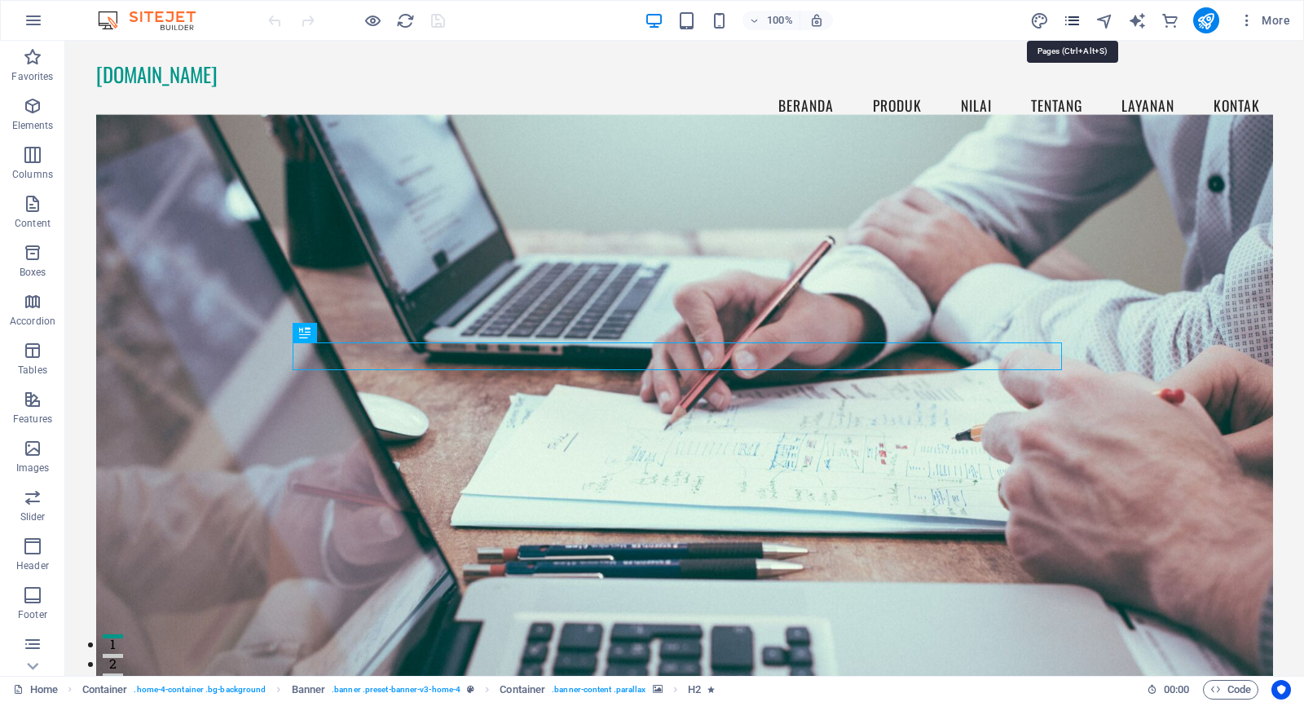
click at [1076, 23] on icon "pages" at bounding box center [1072, 20] width 19 height 19
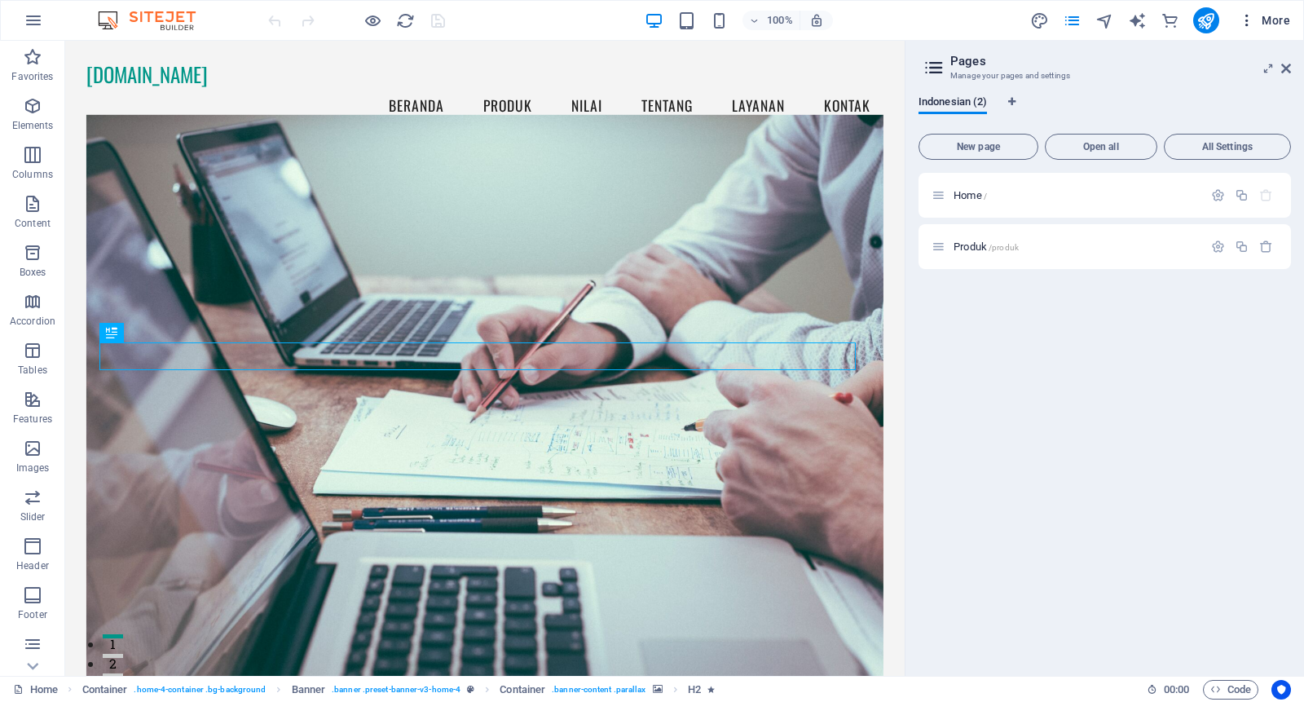
click at [1252, 18] on icon "button" at bounding box center [1247, 20] width 16 height 16
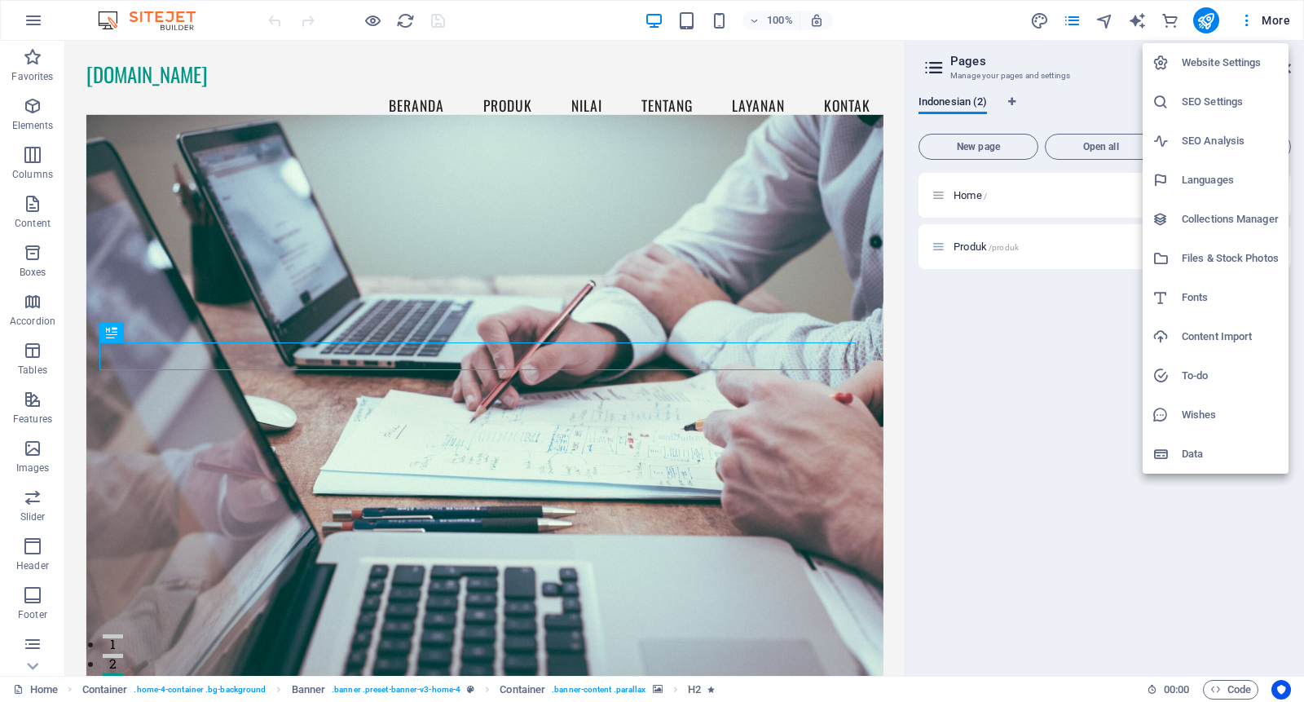
click at [1119, 45] on div at bounding box center [652, 351] width 1304 height 702
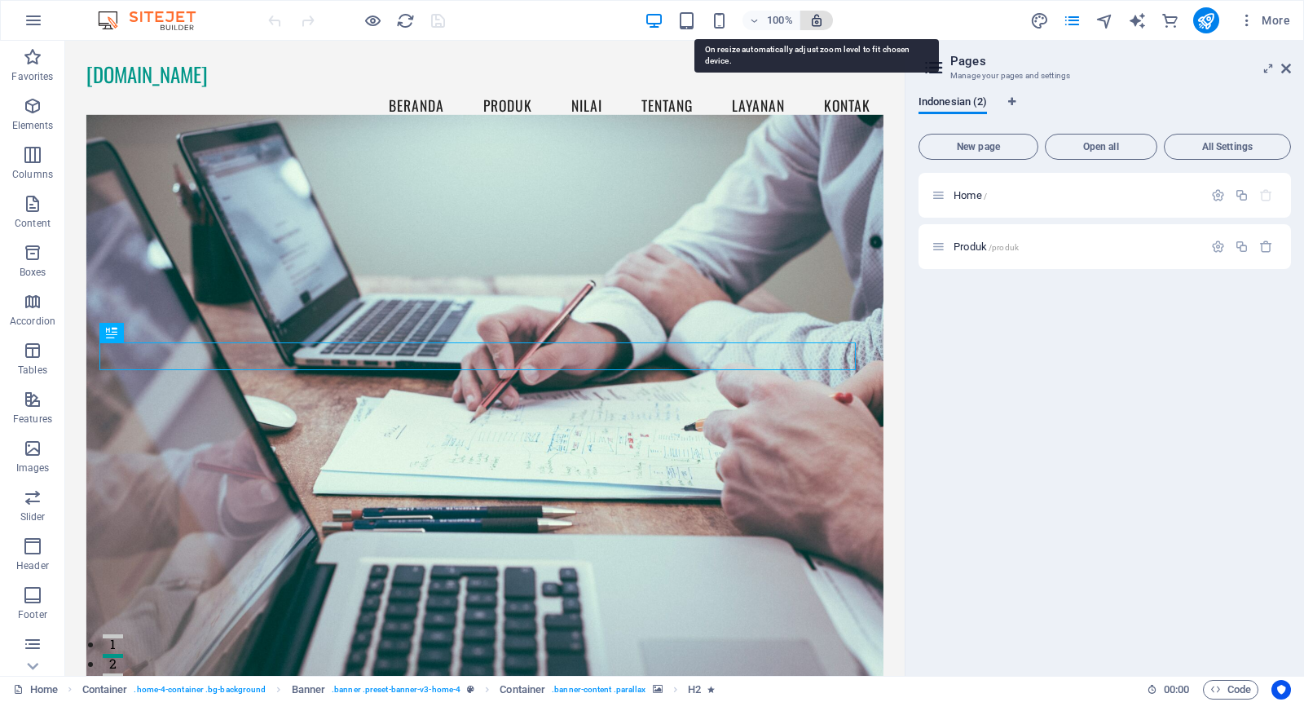
click at [812, 21] on icon "button" at bounding box center [817, 20] width 15 height 15
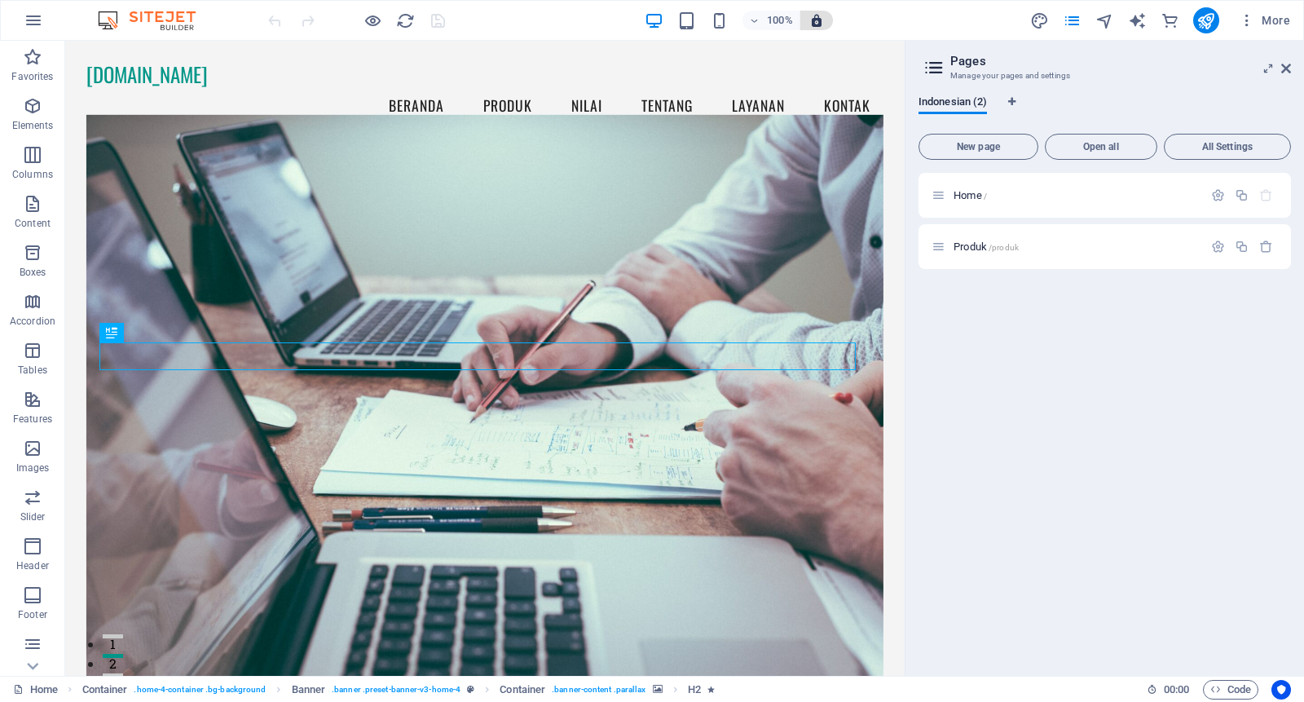
click at [824, 16] on span "button" at bounding box center [817, 20] width 20 height 15
click at [35, 20] on icon "button" at bounding box center [34, 21] width 20 height 20
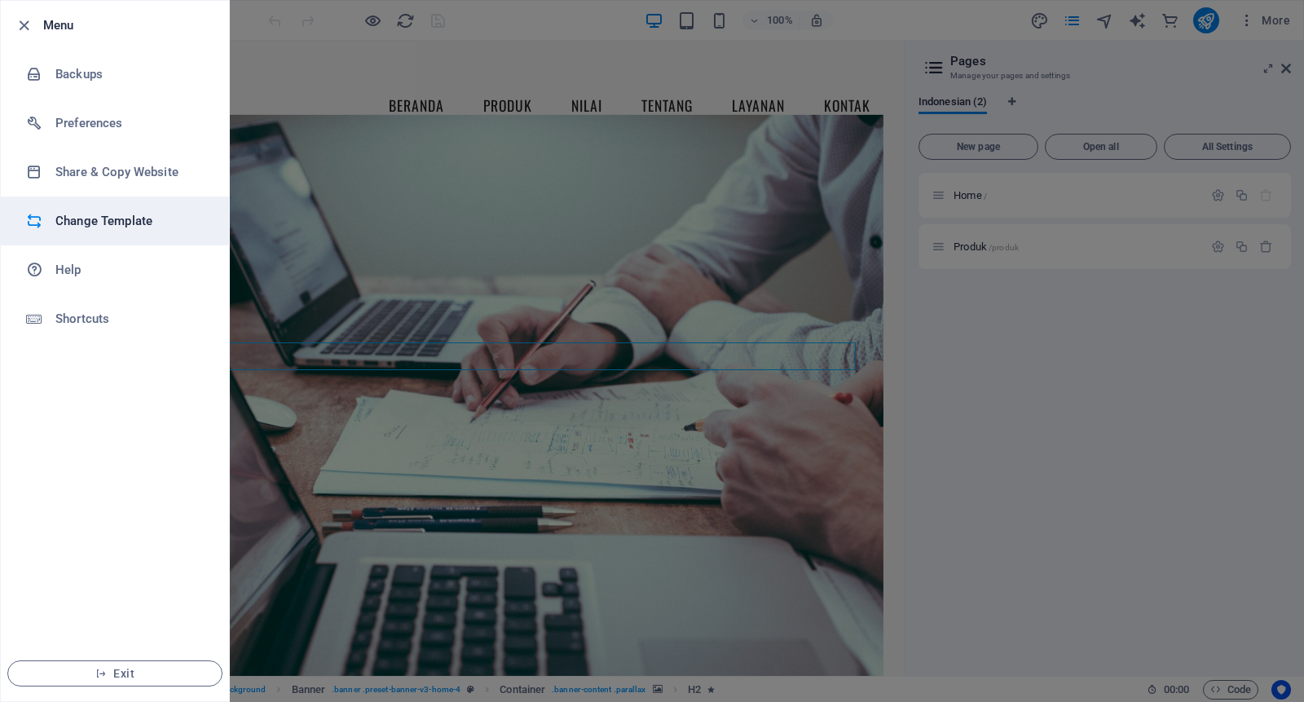
click at [98, 218] on h6 "Change Template" at bounding box center [130, 221] width 151 height 20
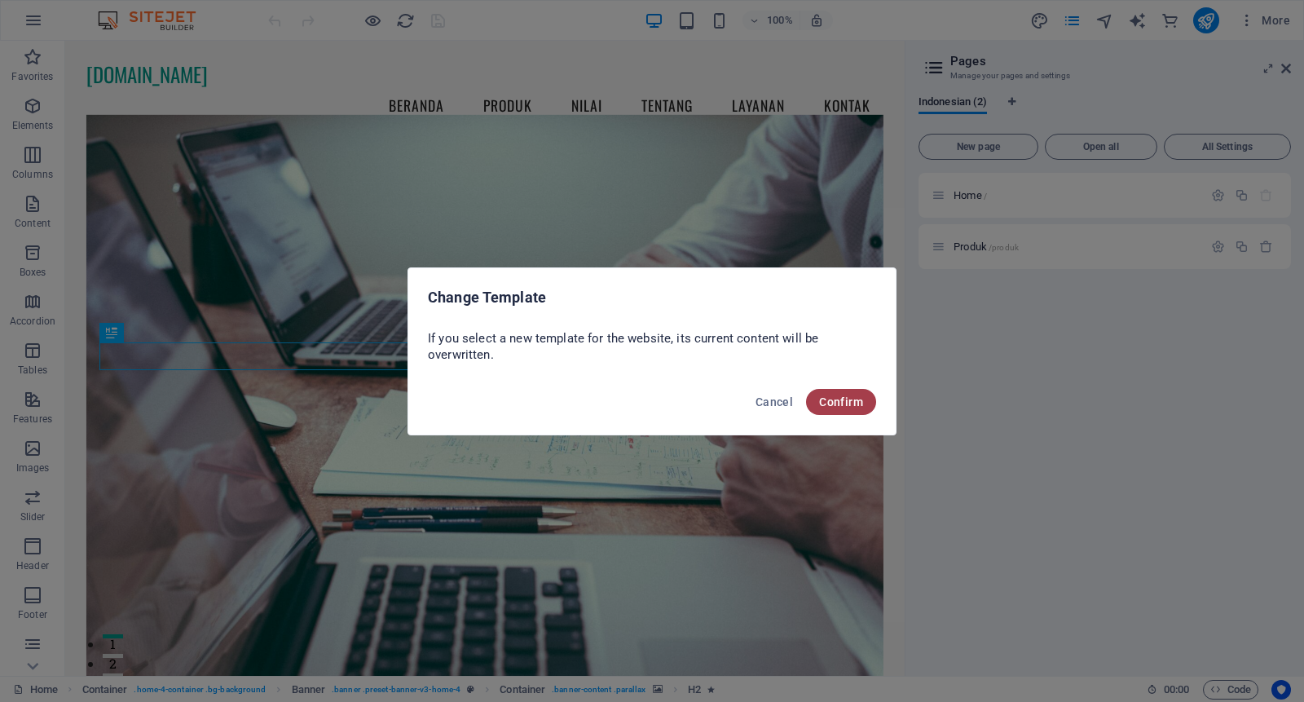
click at [829, 404] on span "Confirm" at bounding box center [841, 401] width 44 height 13
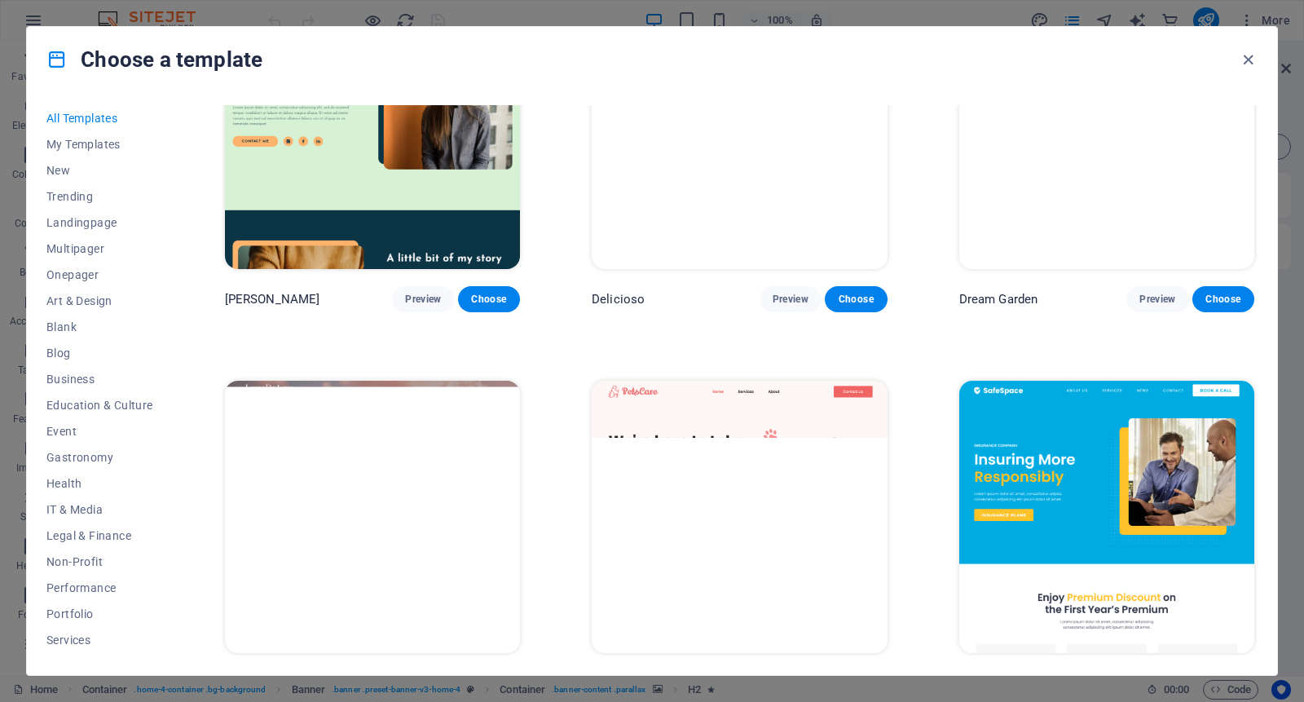
scroll to position [3261, 0]
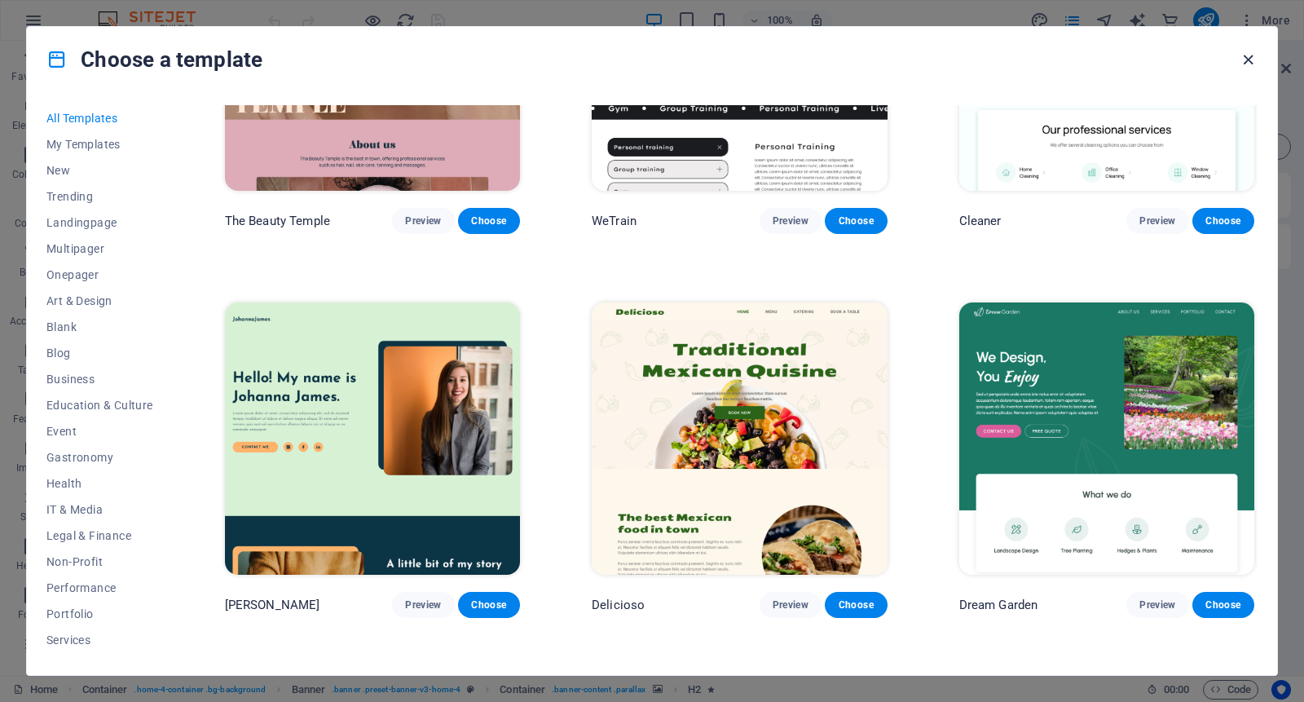
click at [1240, 58] on icon "button" at bounding box center [1248, 60] width 19 height 19
